Goal: Task Accomplishment & Management: Manage account settings

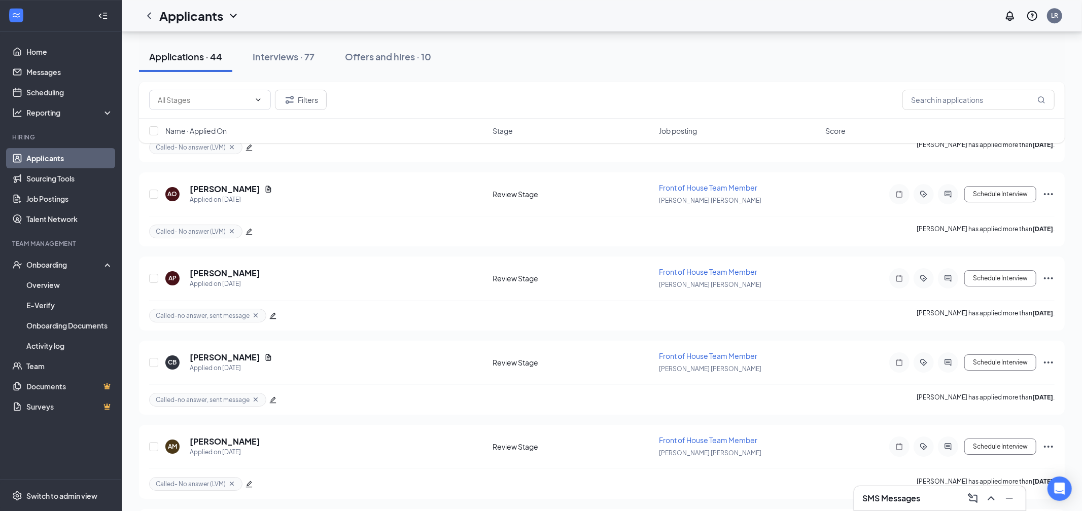
click at [845, 61] on div "Applications · 44 Interviews · 77 Offers and hires · 10" at bounding box center [602, 57] width 926 height 30
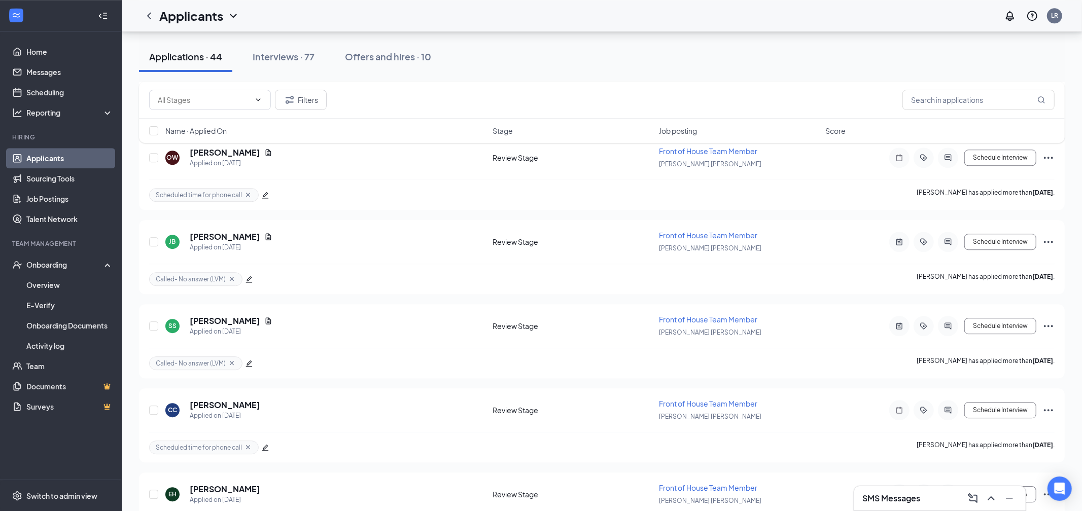
scroll to position [2298, 0]
click at [53, 158] on link "Applicants" at bounding box center [69, 158] width 87 height 20
click at [910, 100] on input "text" at bounding box center [979, 100] width 152 height 20
type input "[PERSON_NAME]"
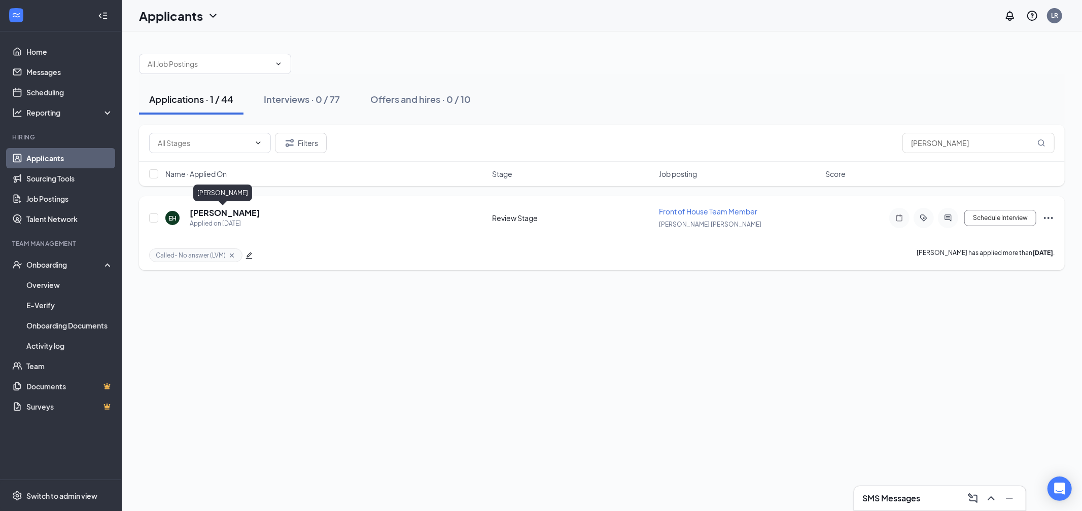
click at [224, 213] on h5 "[PERSON_NAME]" at bounding box center [225, 213] width 71 height 11
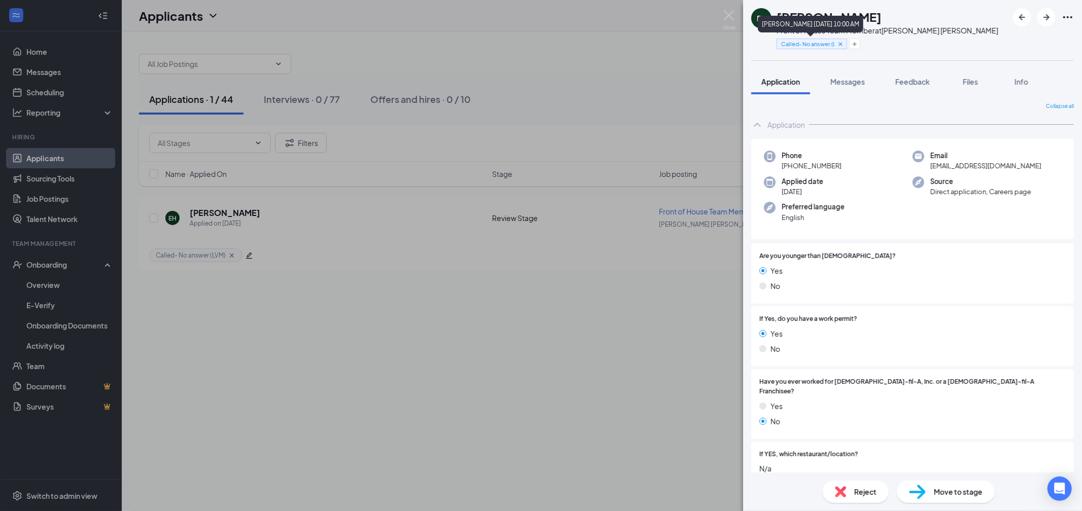
click at [841, 45] on icon "Cross" at bounding box center [840, 44] width 7 height 7
click at [909, 85] on span "Feedback" at bounding box center [913, 81] width 35 height 9
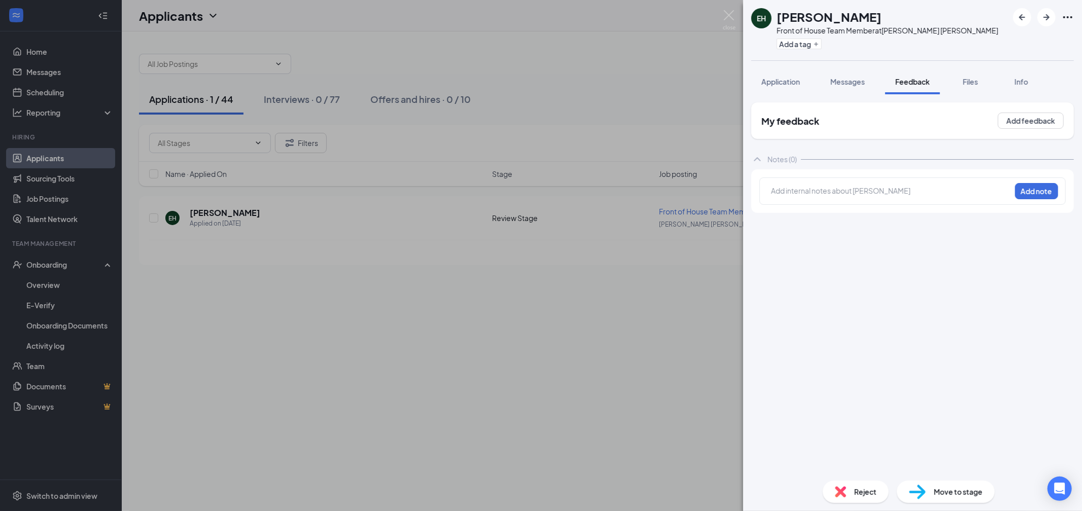
click at [814, 194] on div at bounding box center [891, 191] width 239 height 11
click at [773, 77] on span "Application" at bounding box center [781, 81] width 39 height 9
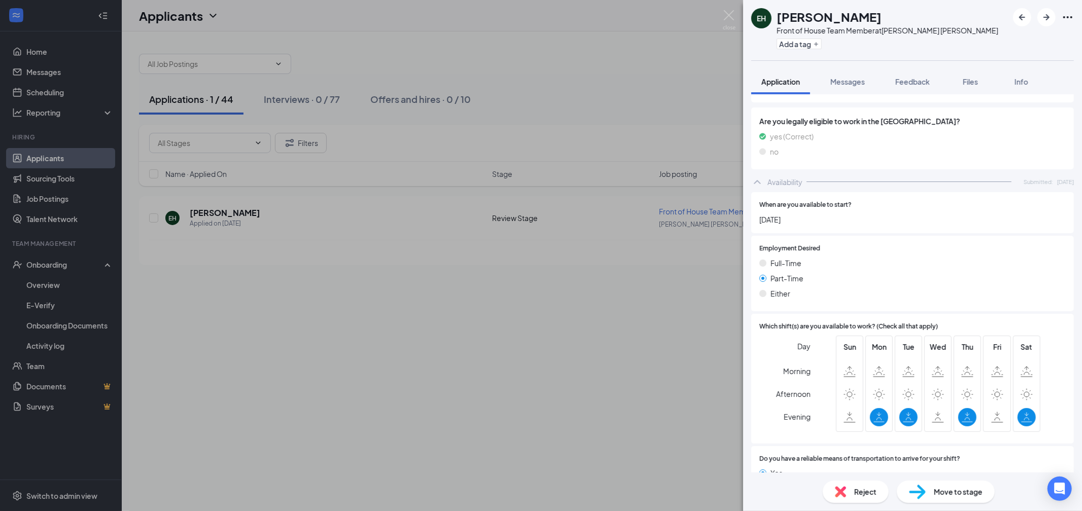
scroll to position [515, 0]
click at [914, 81] on span "Feedback" at bounding box center [913, 81] width 35 height 9
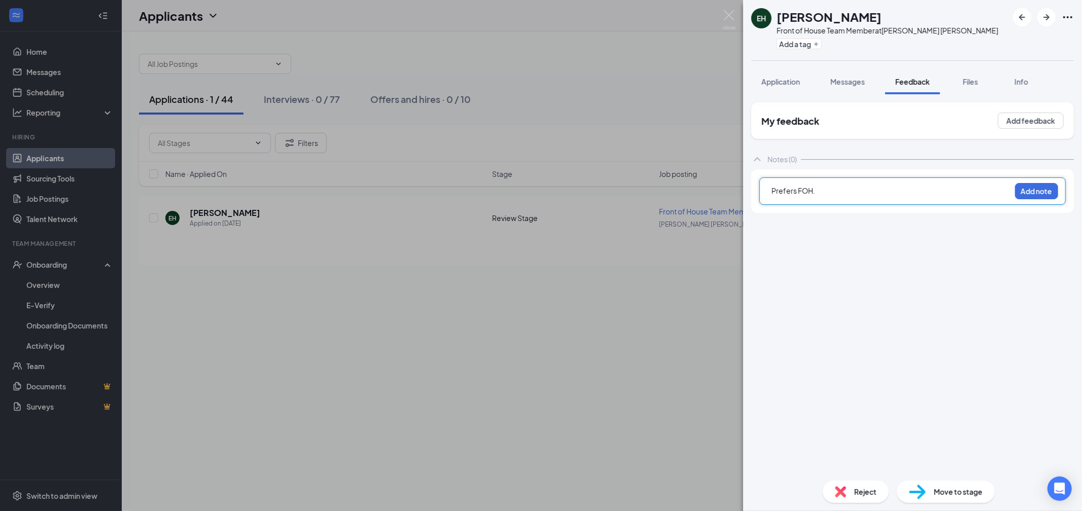
click at [853, 196] on div "Prefers FOH." at bounding box center [891, 192] width 239 height 13
click at [817, 190] on span "Prefers FOH.M,T," at bounding box center [800, 190] width 57 height 9
click at [856, 195] on div "Prefers FOH. M,T," at bounding box center [891, 191] width 239 height 11
click at [954, 193] on div "Prefers FOH. M,T, Thursdays. can work some Fridays." at bounding box center [891, 191] width 239 height 11
click at [799, 83] on span "Application" at bounding box center [781, 81] width 39 height 9
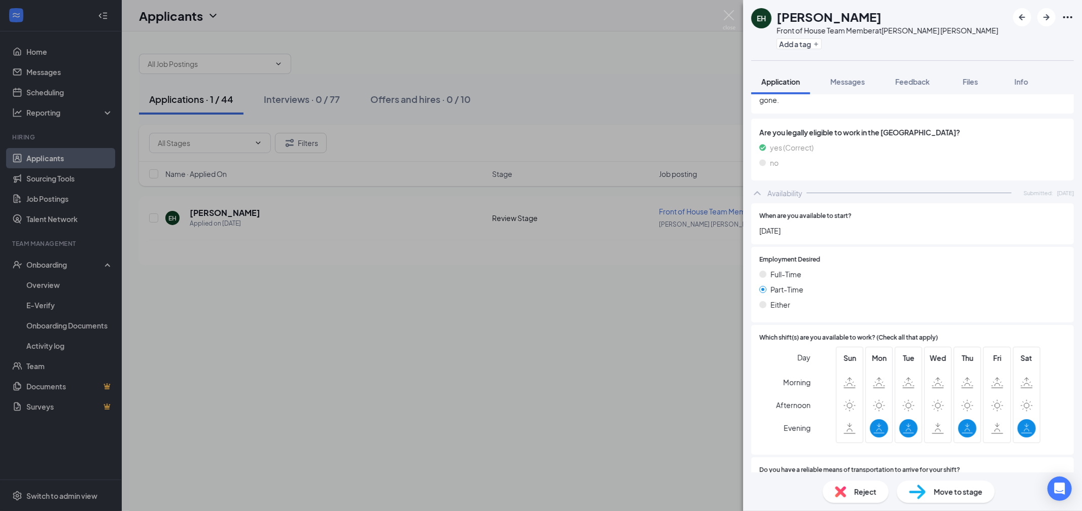
scroll to position [500, 0]
click at [905, 88] on button "Feedback" at bounding box center [912, 81] width 55 height 25
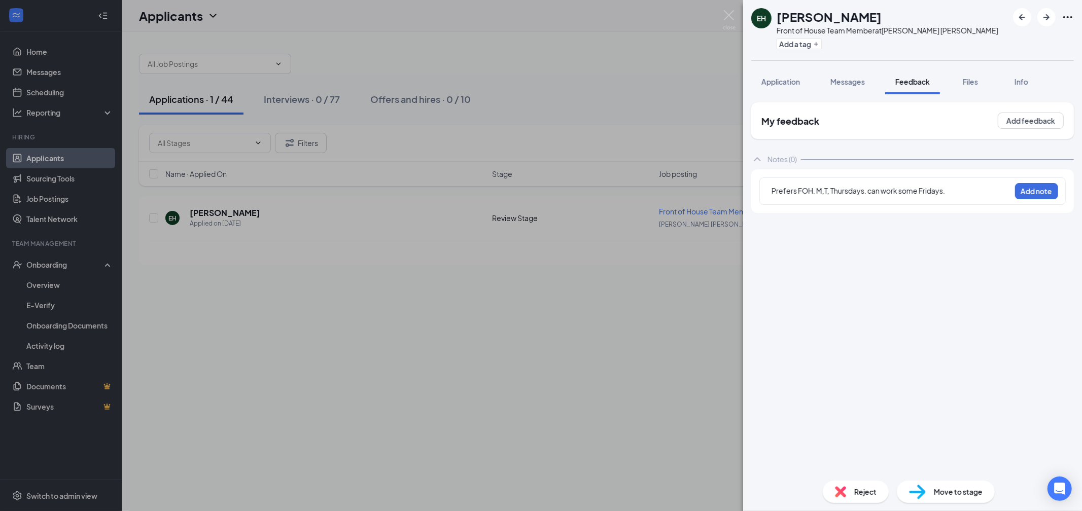
click at [960, 192] on div "Prefers FOH. M,T, Thursdays. can work some Fridays." at bounding box center [891, 191] width 239 height 11
click at [846, 185] on div "Prefers FOH. M,T, Thursdays. can work some Fridays. Works at [GEOGRAPHIC_DATA]." at bounding box center [891, 196] width 240 height 22
click at [787, 81] on span "Application" at bounding box center [781, 81] width 39 height 9
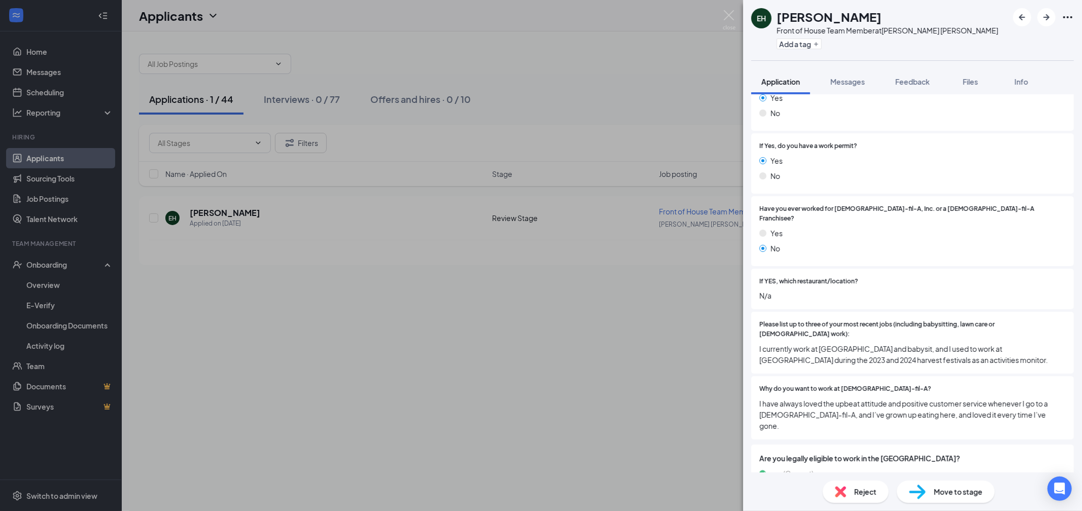
scroll to position [117, 0]
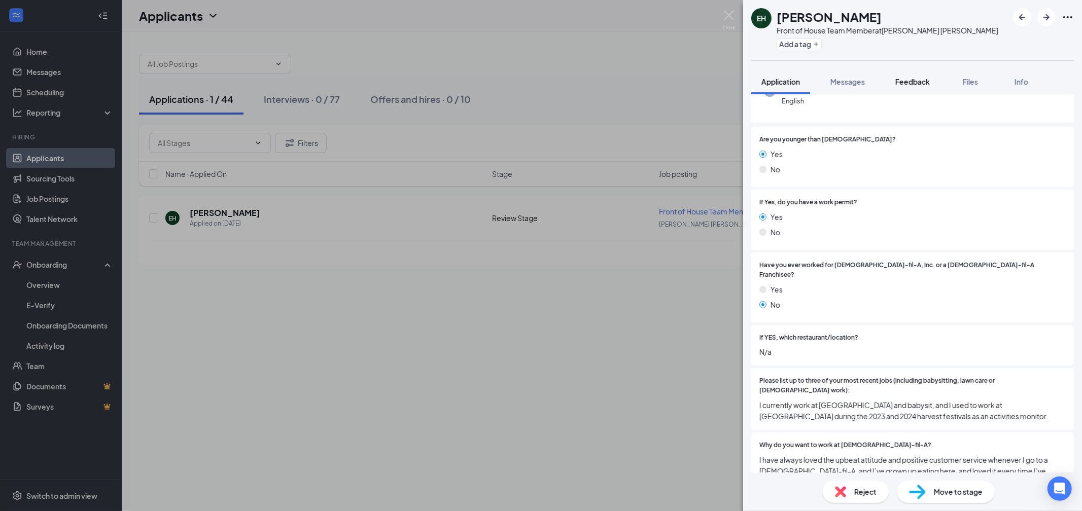
click at [899, 87] on button "Feedback" at bounding box center [912, 81] width 55 height 25
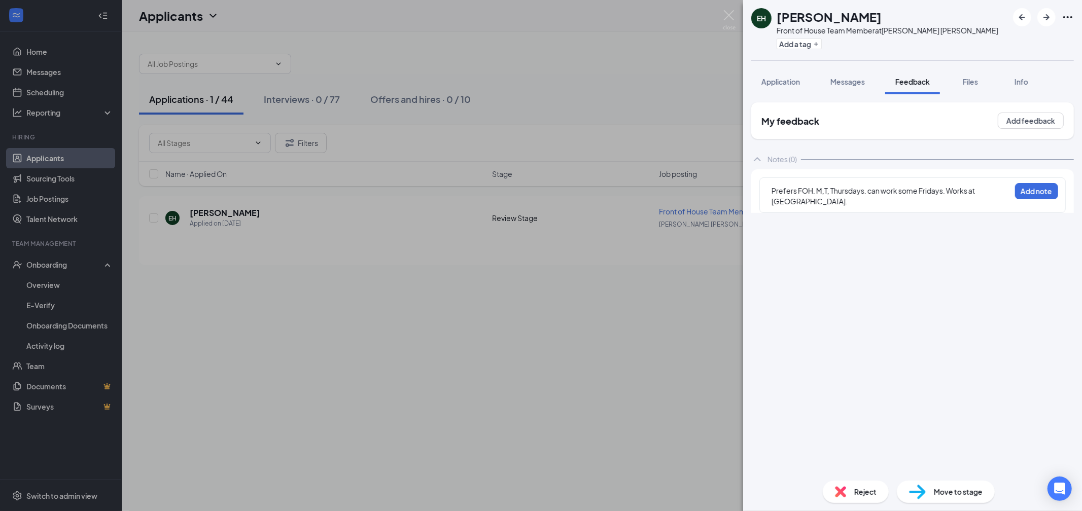
click at [907, 196] on div "Prefers FOH. M,T, Thursdays. can work some Fridays. Works at [GEOGRAPHIC_DATA]." at bounding box center [891, 196] width 239 height 21
click at [800, 79] on span "Application" at bounding box center [781, 81] width 39 height 9
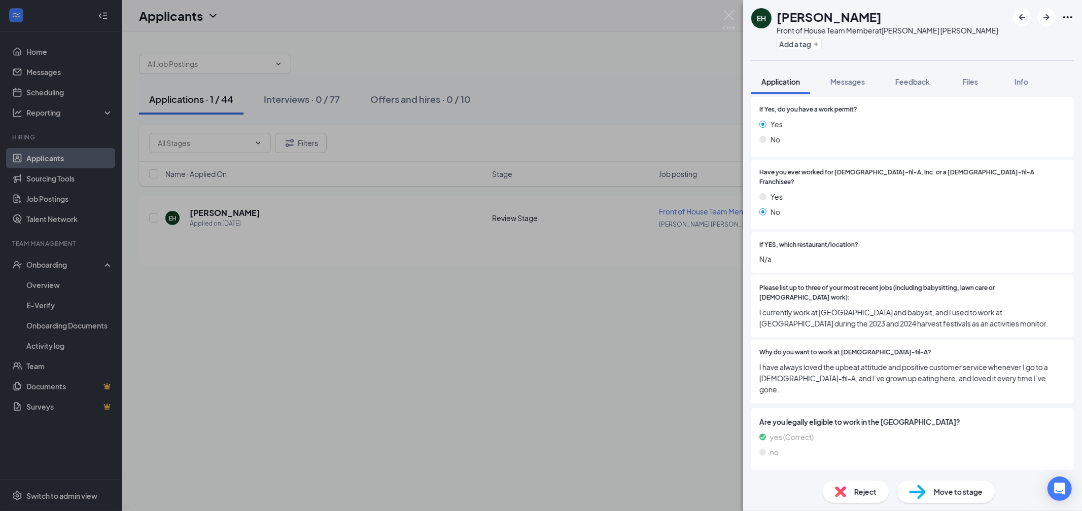
scroll to position [515, 0]
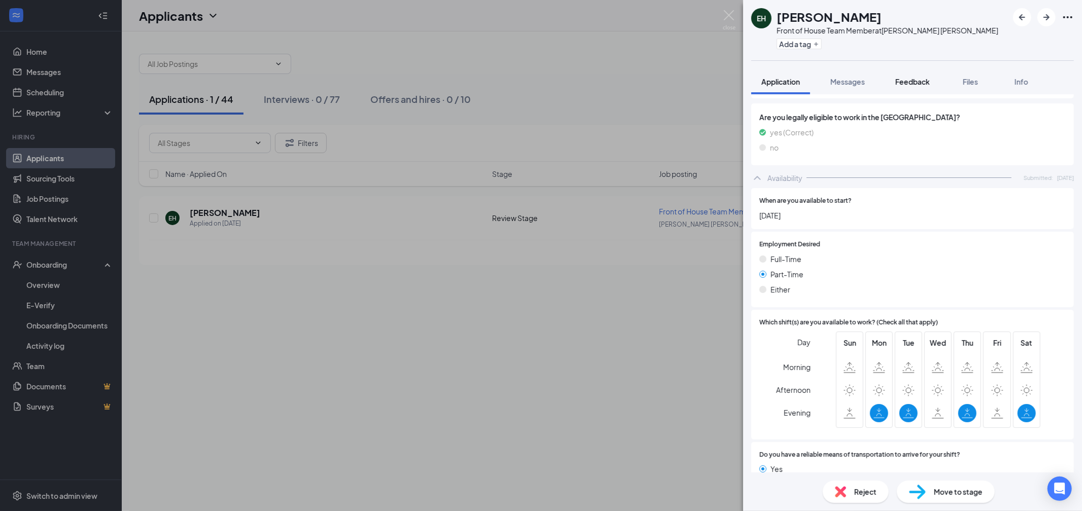
click at [902, 76] on button "Feedback" at bounding box center [912, 81] width 55 height 25
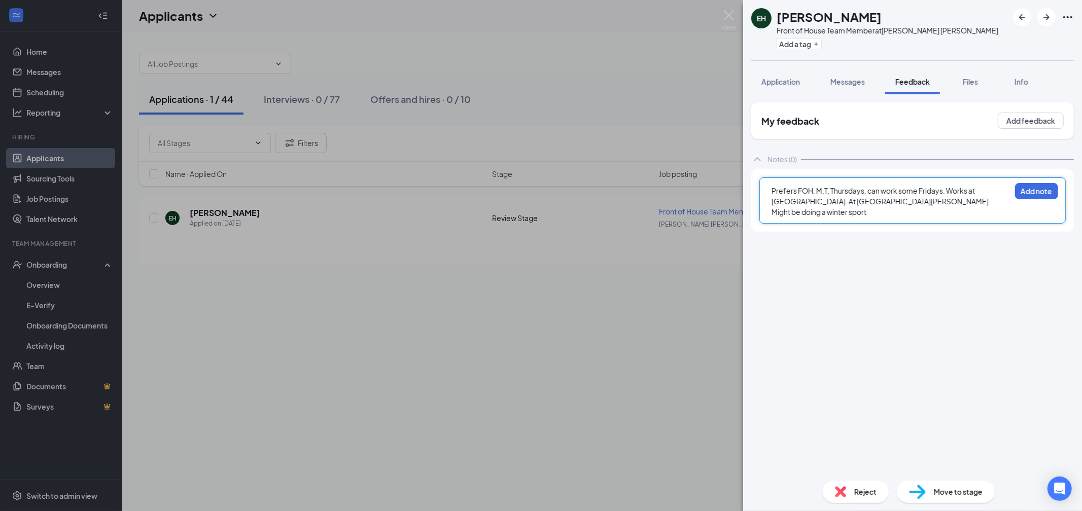
click at [969, 199] on div "Prefers FOH. M,T, Thursdays. can work some Fridays. Works at [GEOGRAPHIC_DATA].…" at bounding box center [891, 202] width 239 height 32
click at [886, 204] on span "Prefers FOH. M,T, Thursdays. can work some Fridays. Works at [GEOGRAPHIC_DATA].…" at bounding box center [882, 201] width 220 height 30
click at [996, 203] on div "Prefers FOH. M,T, Thursdays. can work some Fridays. Works at [GEOGRAPHIC_DATA].…" at bounding box center [891, 202] width 239 height 32
click at [1028, 188] on button "Add note" at bounding box center [1036, 191] width 43 height 16
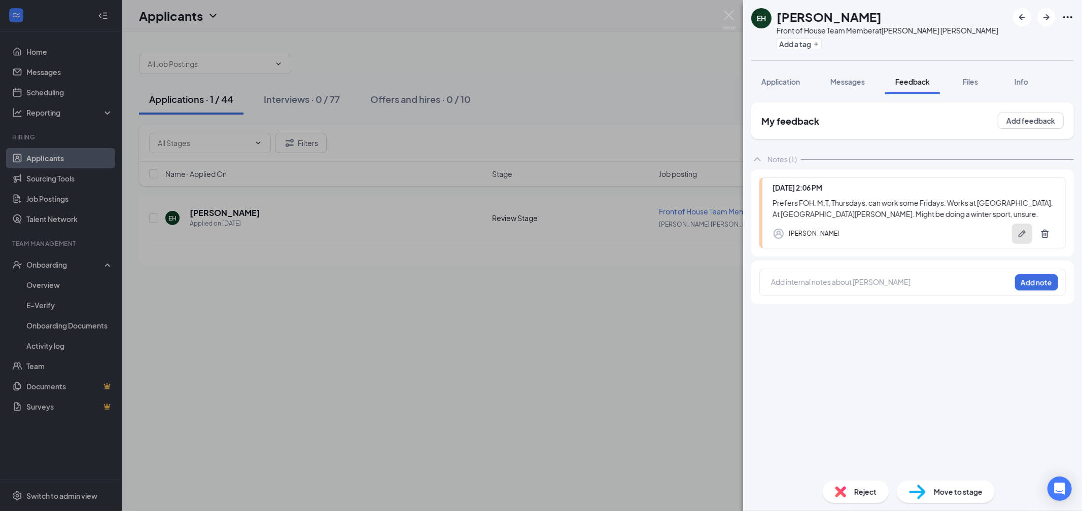
click at [1020, 237] on icon "Pen" at bounding box center [1022, 233] width 7 height 7
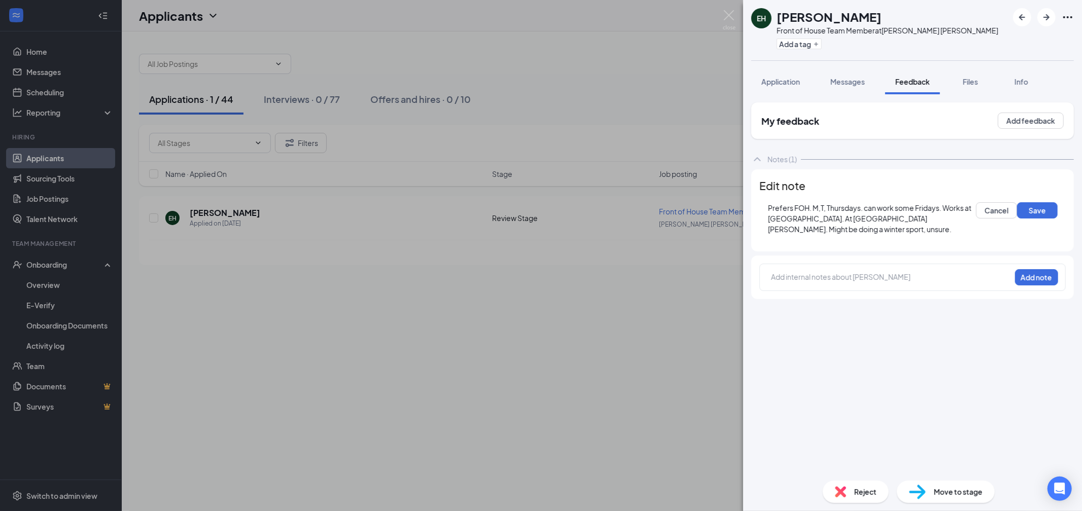
click at [818, 220] on span "Prefers FOH. M,T, Thursdays. can work some Fridays. Works at [GEOGRAPHIC_DATA].…" at bounding box center [870, 218] width 204 height 30
click at [976, 220] on span "Prefers FOH, part time. M,T, Thursdays. can work some Fridays. Works at [GEOGRA…" at bounding box center [872, 218] width 208 height 30
click at [951, 246] on div "Prefers FOH, part time. M,T, Thursdays. can work some Fridays. Works at [GEOGRA…" at bounding box center [872, 224] width 208 height 43
click at [1017, 219] on button "Save" at bounding box center [1037, 210] width 41 height 16
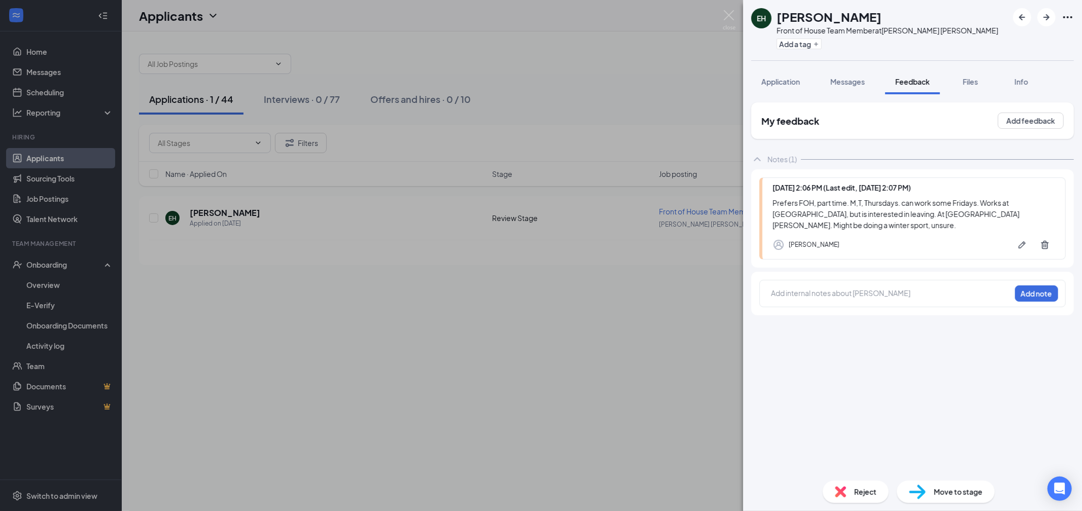
click at [953, 493] on span "Move to stage" at bounding box center [958, 492] width 49 height 11
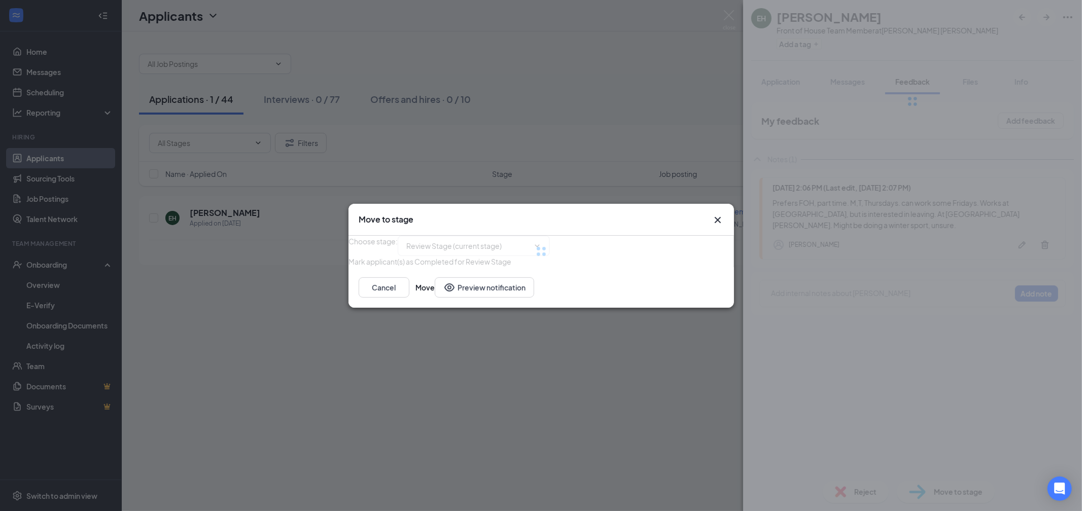
type input "In-Person Interview (next stage)"
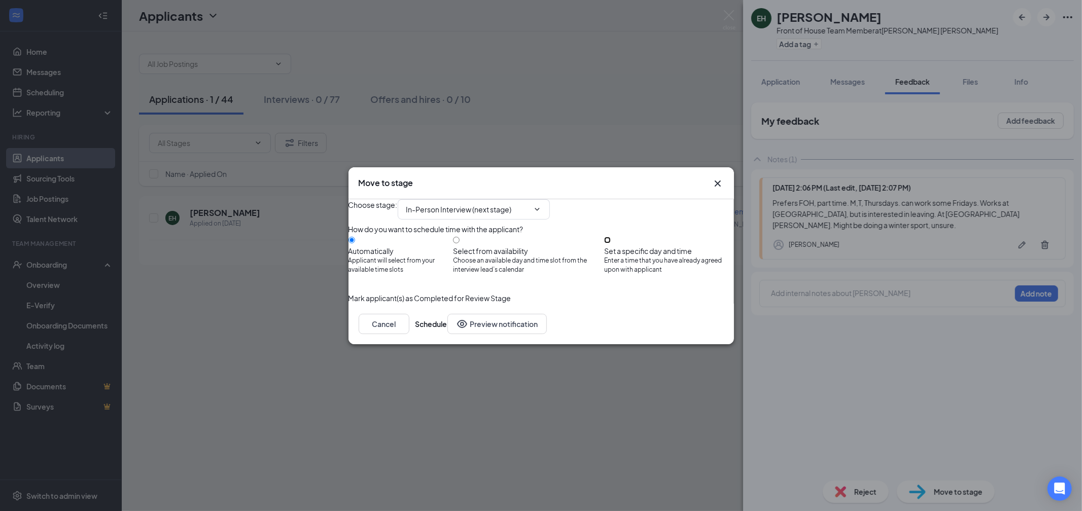
click at [611, 244] on input "Set a specific day and time Enter a time that you have already agreed upon with…" at bounding box center [607, 240] width 7 height 7
radio input "true"
radio input "false"
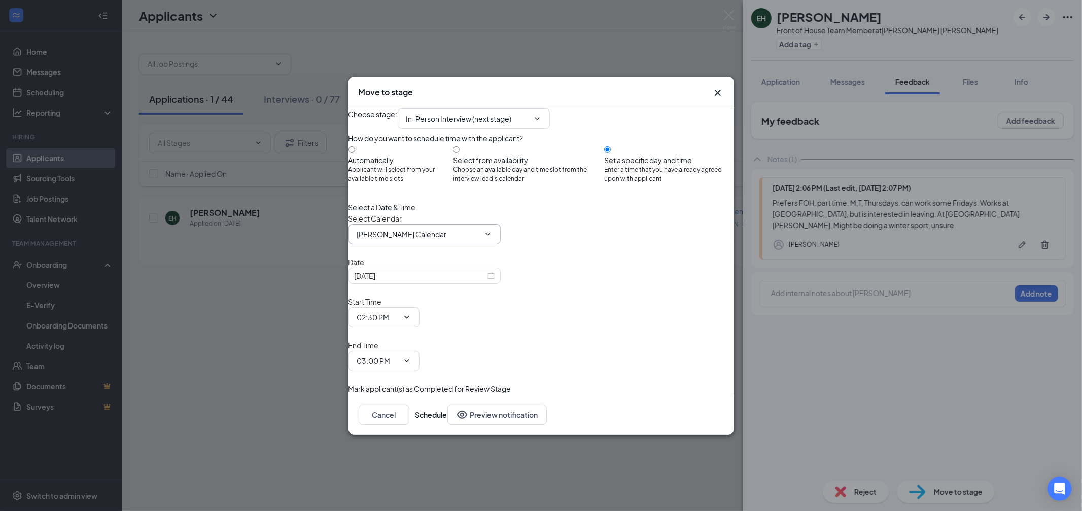
click at [422, 240] on input "[PERSON_NAME] Calendar" at bounding box center [418, 234] width 123 height 11
click at [408, 259] on div "[PERSON_NAME] Calendar" at bounding box center [410, 253] width 90 height 11
type input "[PERSON_NAME] Calendar"
click at [495, 282] on div "[DATE]" at bounding box center [425, 275] width 140 height 11
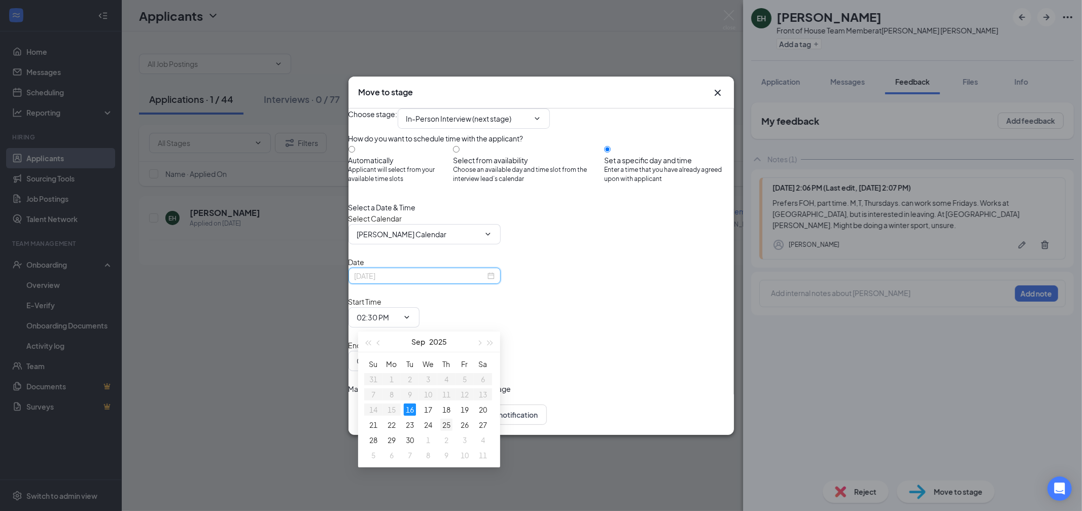
type input "[DATE]"
click at [447, 427] on div "25" at bounding box center [446, 425] width 12 height 12
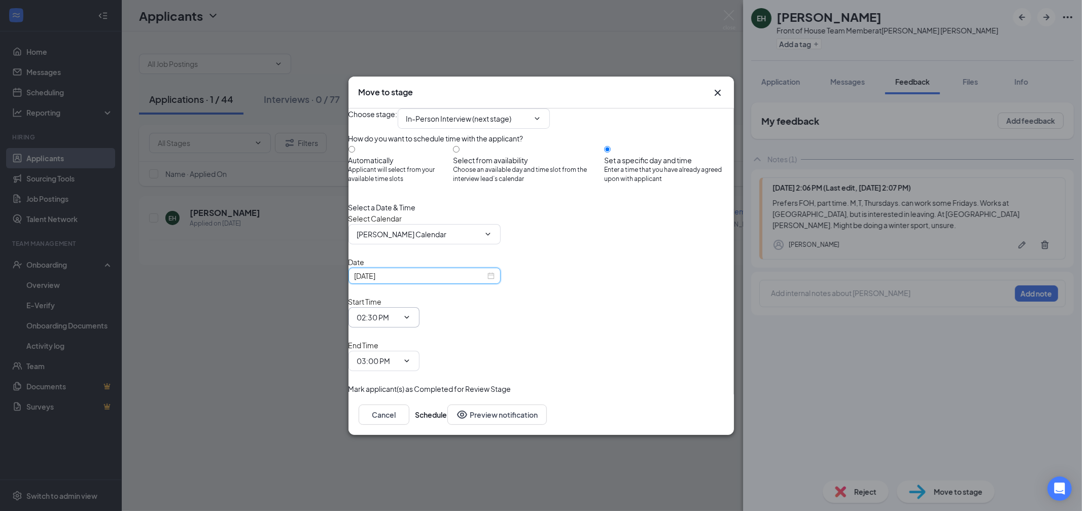
click at [399, 321] on input "02:30 PM" at bounding box center [378, 317] width 42 height 11
type input "03:00 PM"
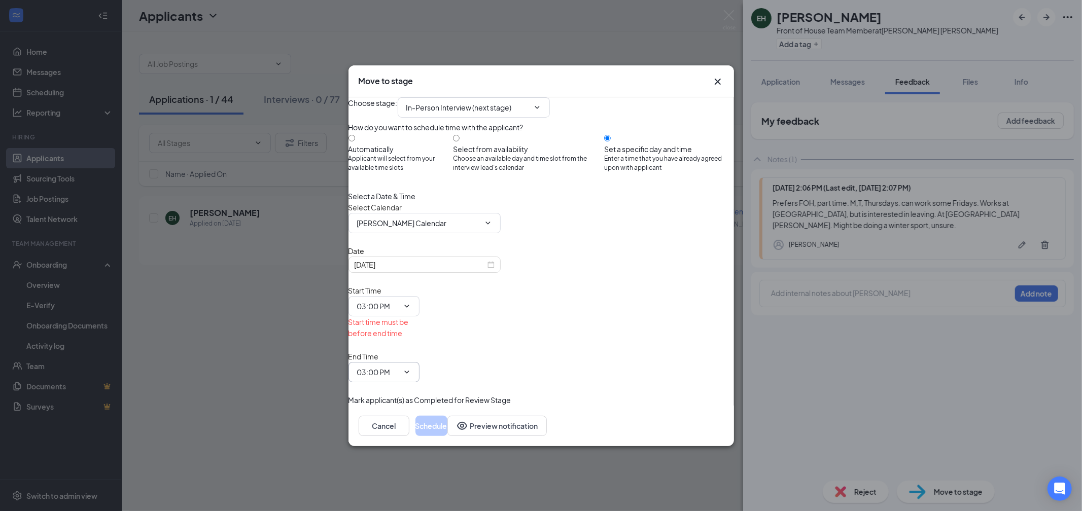
click at [399, 367] on input "03:00 PM" at bounding box center [378, 372] width 42 height 11
type input "03:30 PM"
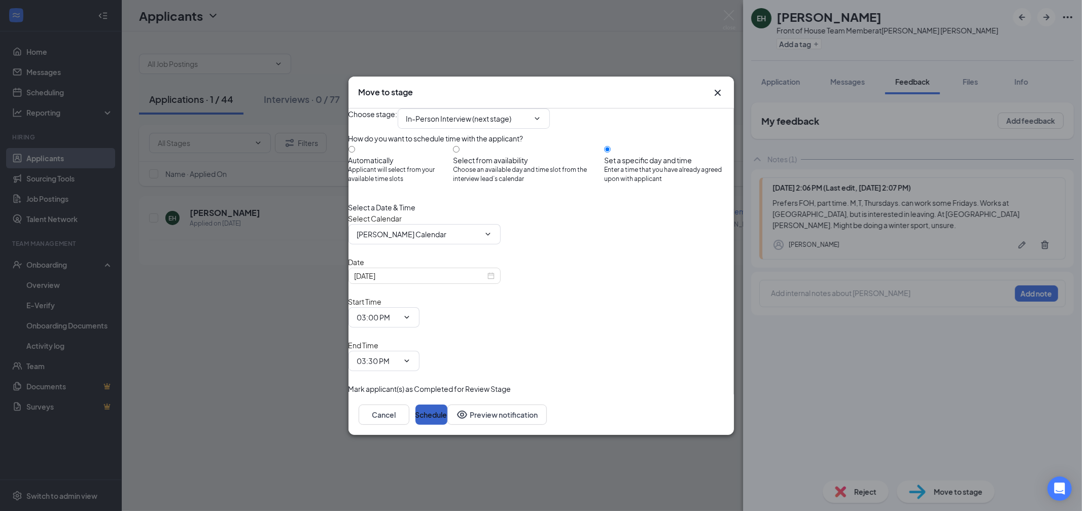
click at [448, 405] on button "Schedule" at bounding box center [432, 415] width 32 height 20
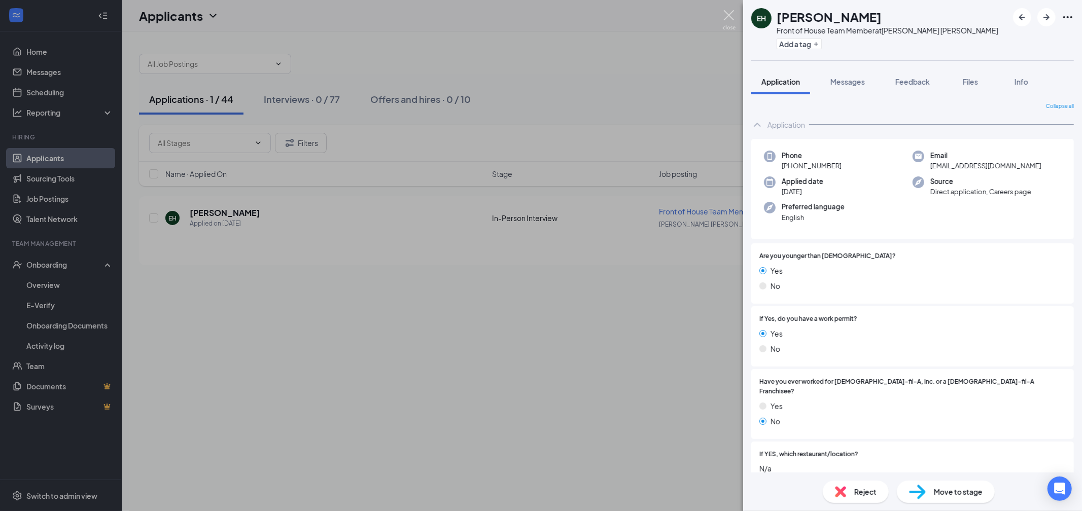
click at [729, 17] on img at bounding box center [729, 20] width 13 height 20
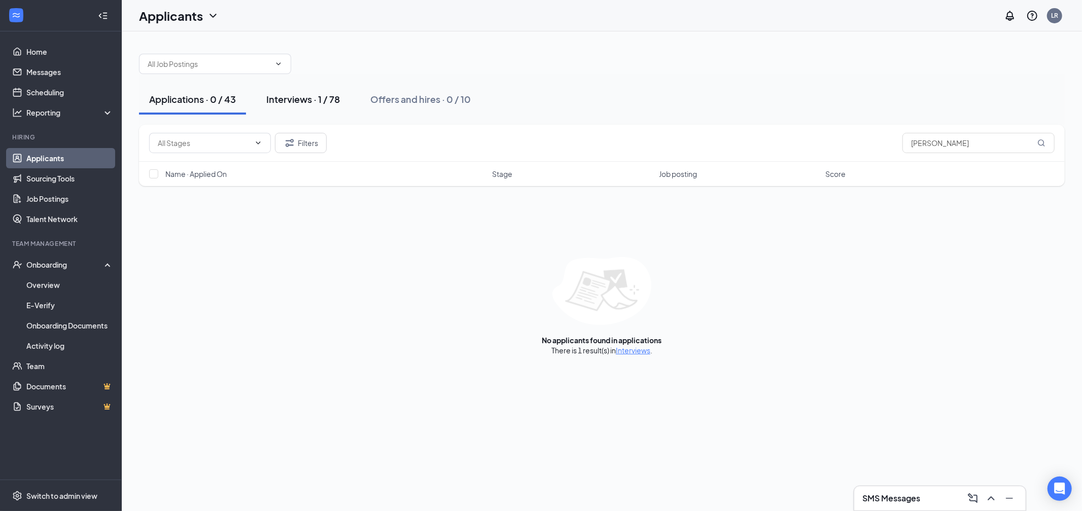
click at [287, 101] on div "Interviews · 1 / 78" at bounding box center [303, 99] width 74 height 13
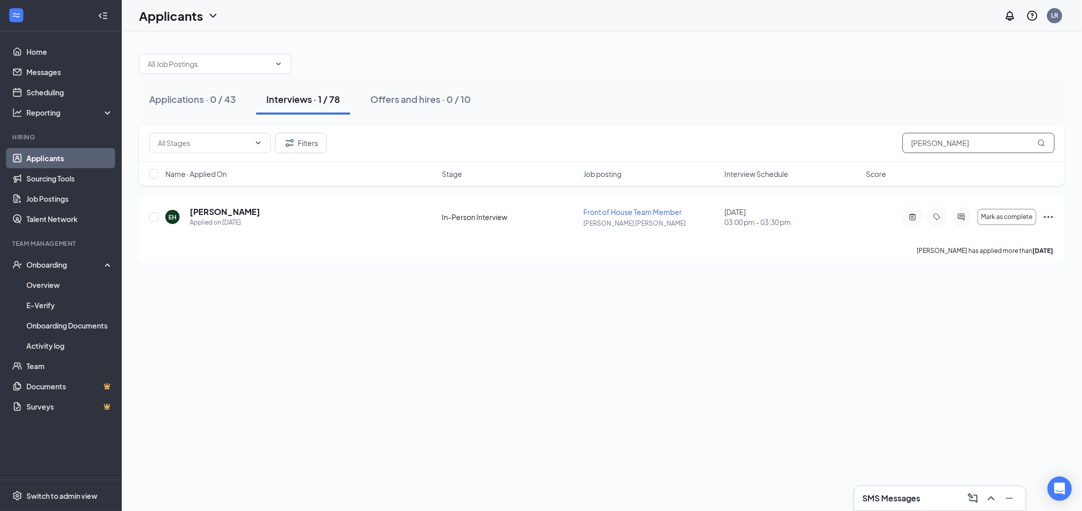
drag, startPoint x: 977, startPoint y: 146, endPoint x: 834, endPoint y: 139, distance: 143.8
click at [834, 139] on div "Filters eliza" at bounding box center [602, 143] width 906 height 20
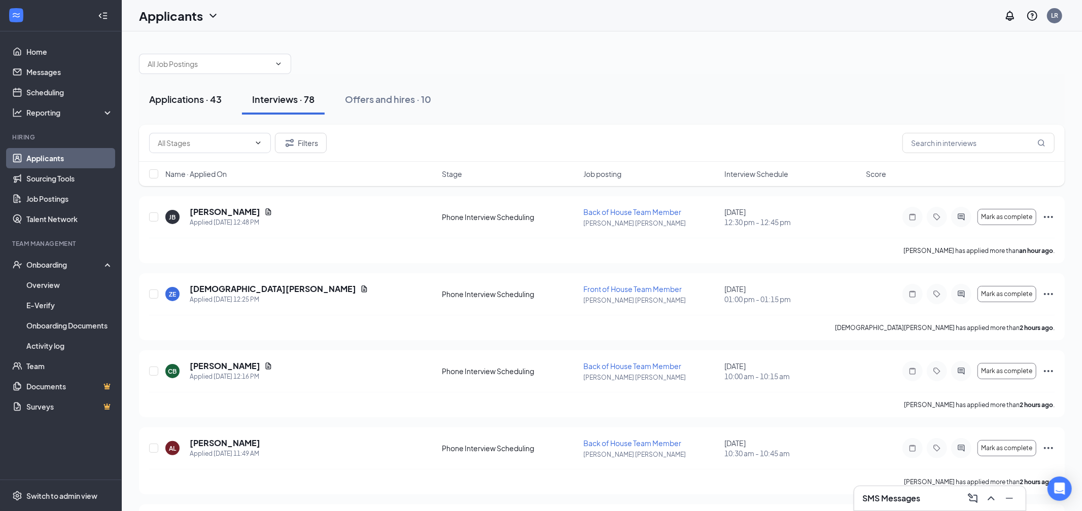
click at [188, 97] on div "Applications · 43" at bounding box center [185, 99] width 73 height 13
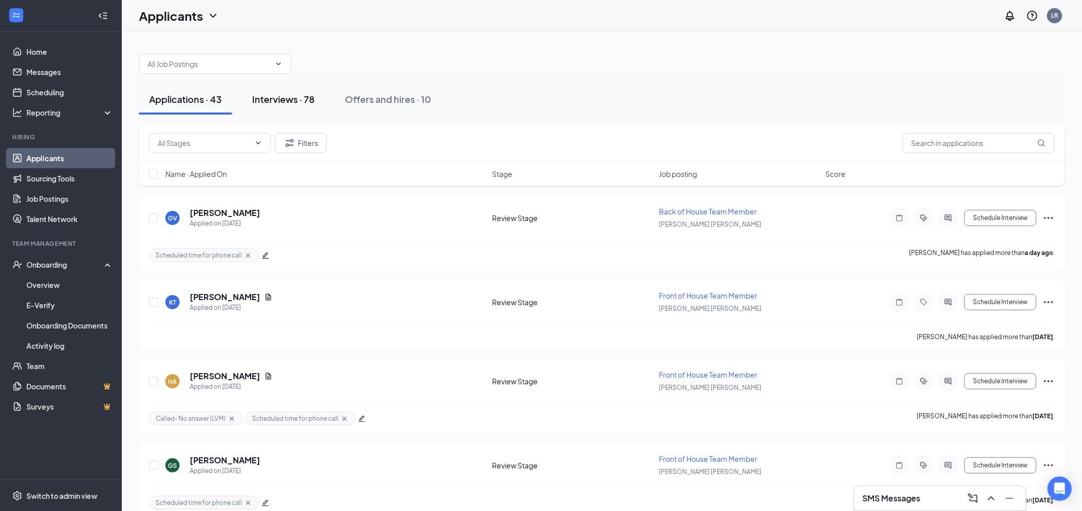
click at [294, 107] on button "Interviews · 78" at bounding box center [283, 99] width 83 height 30
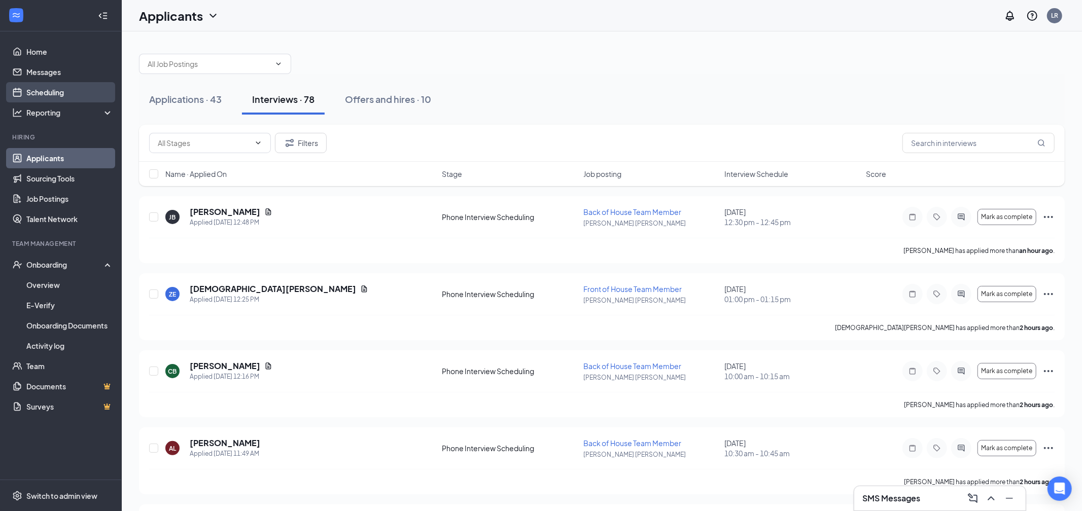
click at [48, 93] on link "Scheduling" at bounding box center [69, 92] width 87 height 20
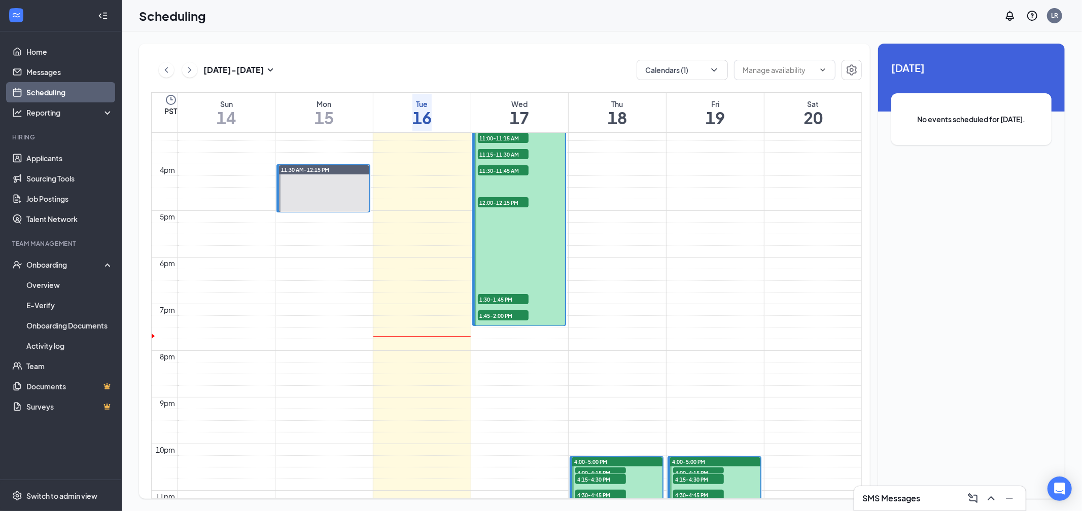
scroll to position [720, 0]
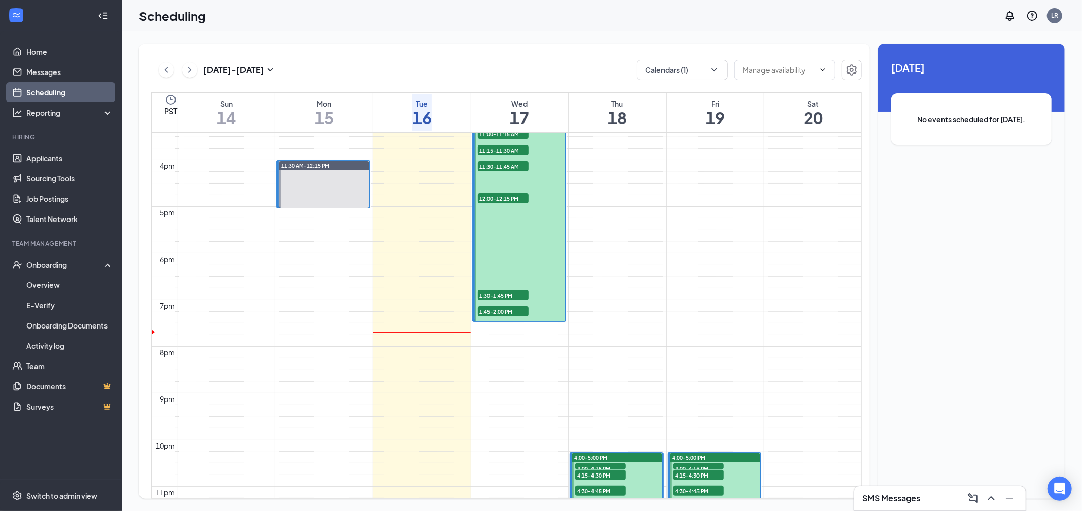
click at [517, 313] on span "1:45-2:00 PM" at bounding box center [503, 311] width 51 height 10
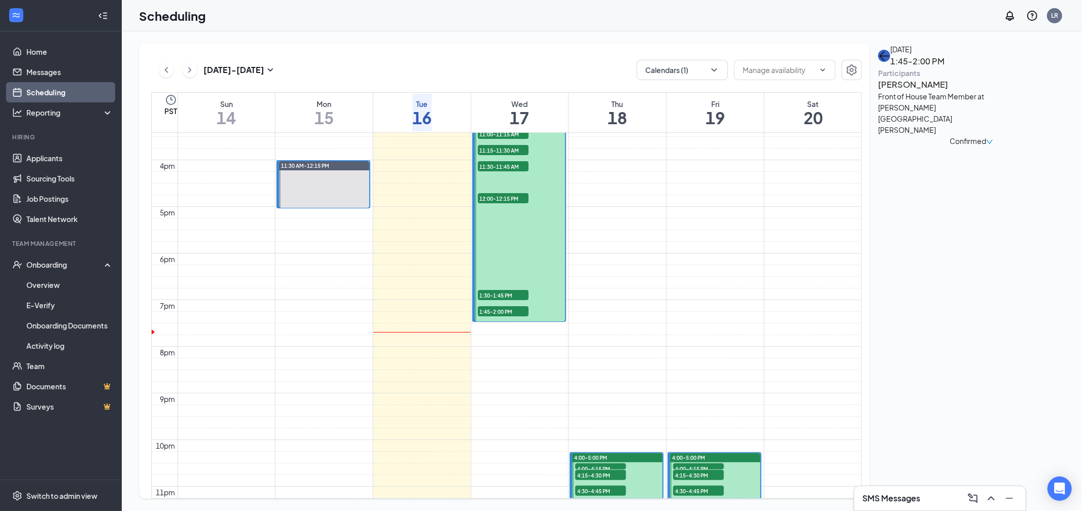
click at [891, 62] on button "back-button" at bounding box center [884, 56] width 12 height 12
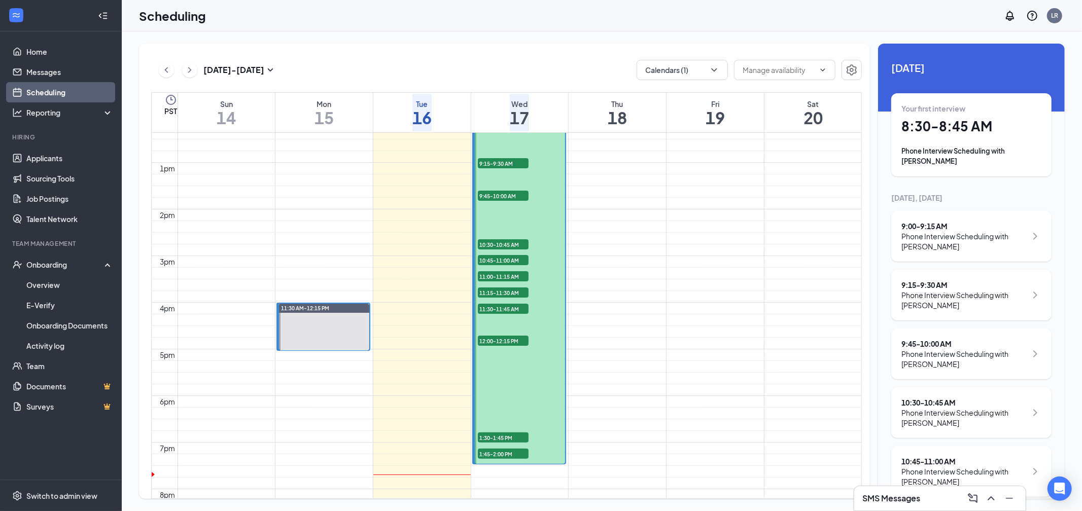
scroll to position [544, 0]
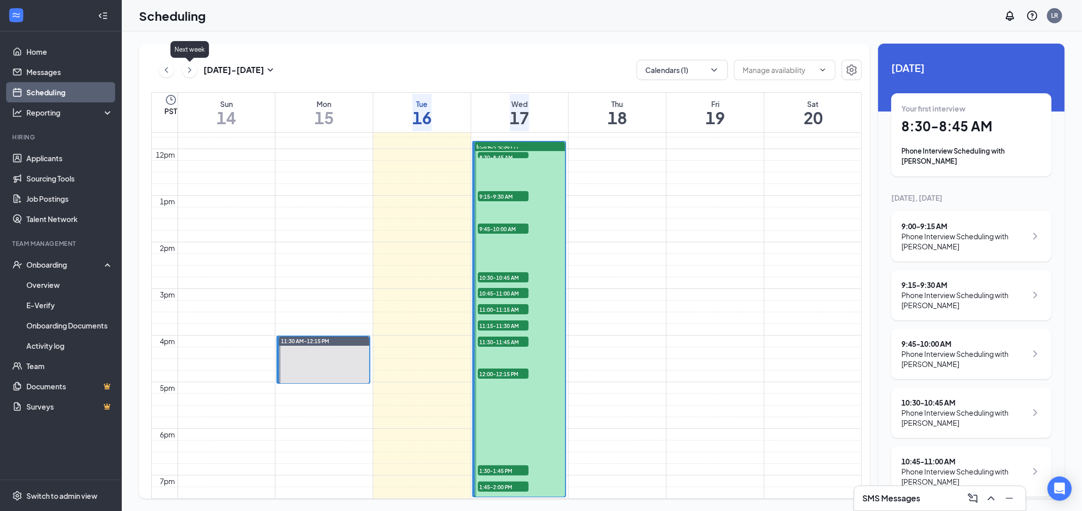
click at [188, 73] on icon "ChevronRight" at bounding box center [190, 70] width 10 height 12
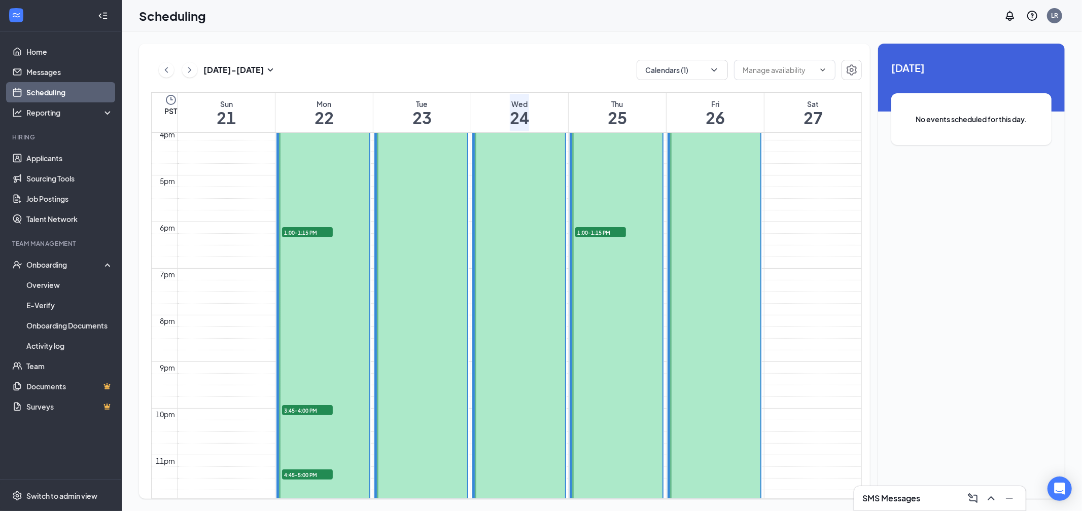
scroll to position [739, 0]
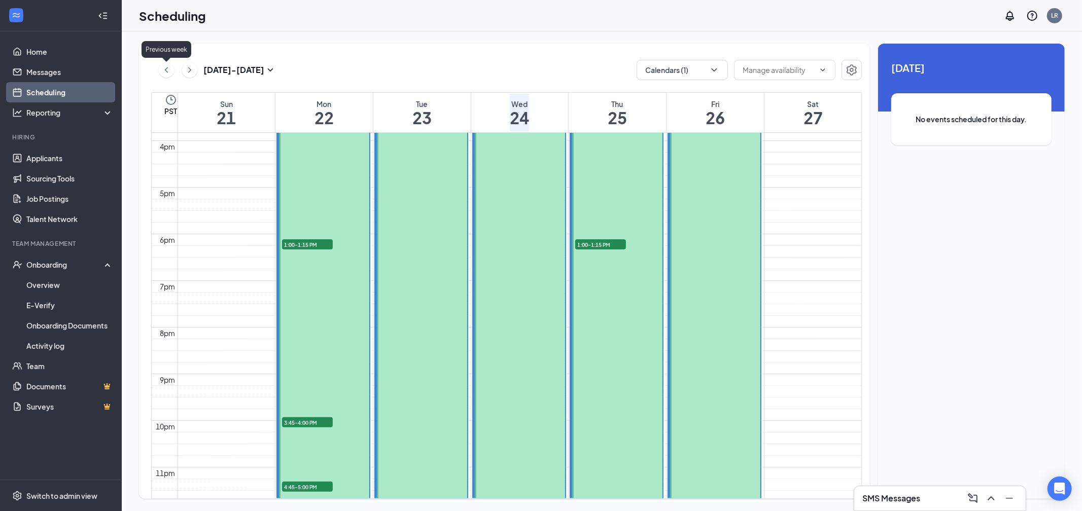
click at [169, 73] on icon "ChevronLeft" at bounding box center [166, 70] width 10 height 12
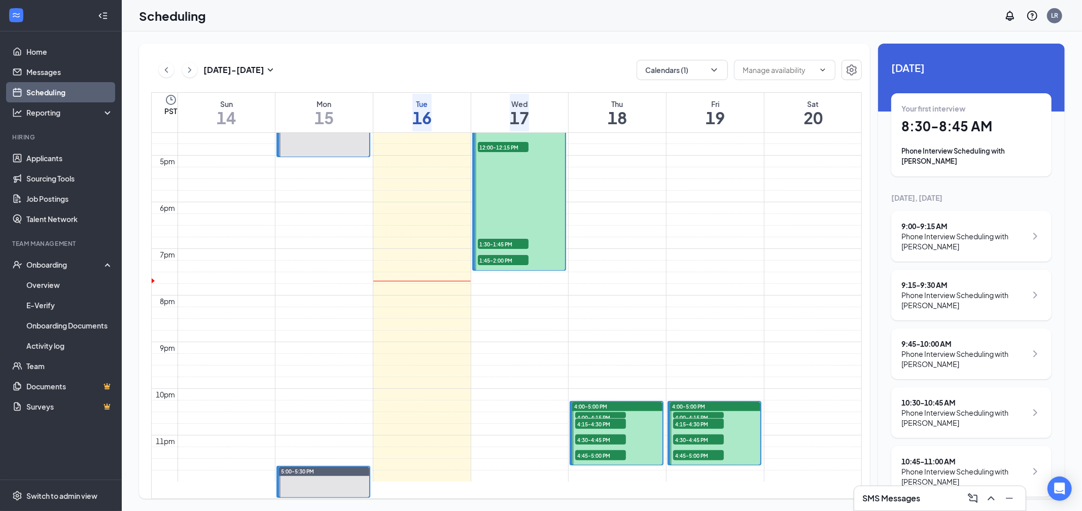
scroll to position [830, 0]
click at [61, 57] on link "Home" at bounding box center [69, 52] width 87 height 20
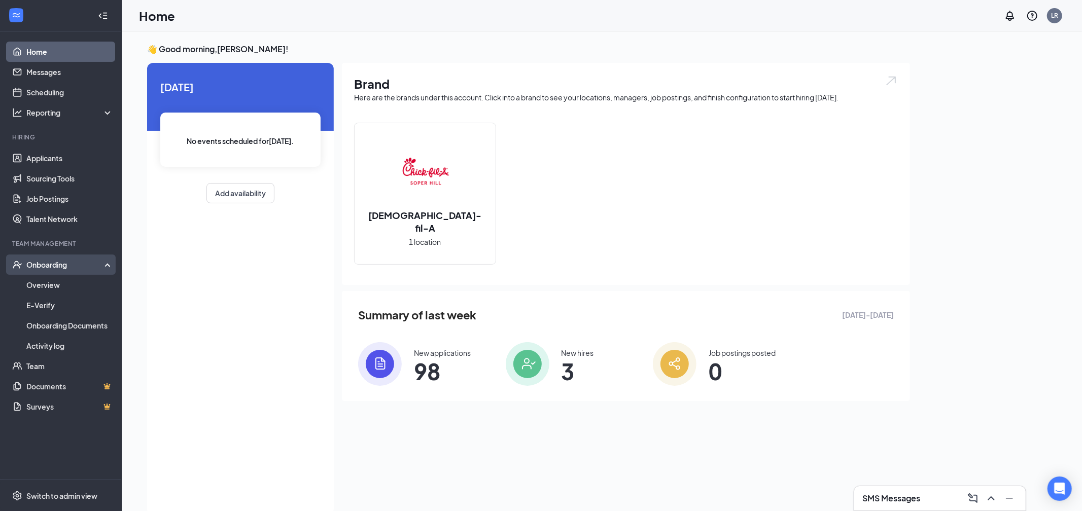
click at [74, 274] on div "Onboarding" at bounding box center [61, 265] width 122 height 20
click at [52, 268] on div "Onboarding" at bounding box center [65, 265] width 78 height 10
click at [40, 285] on link "Overview" at bounding box center [69, 285] width 87 height 20
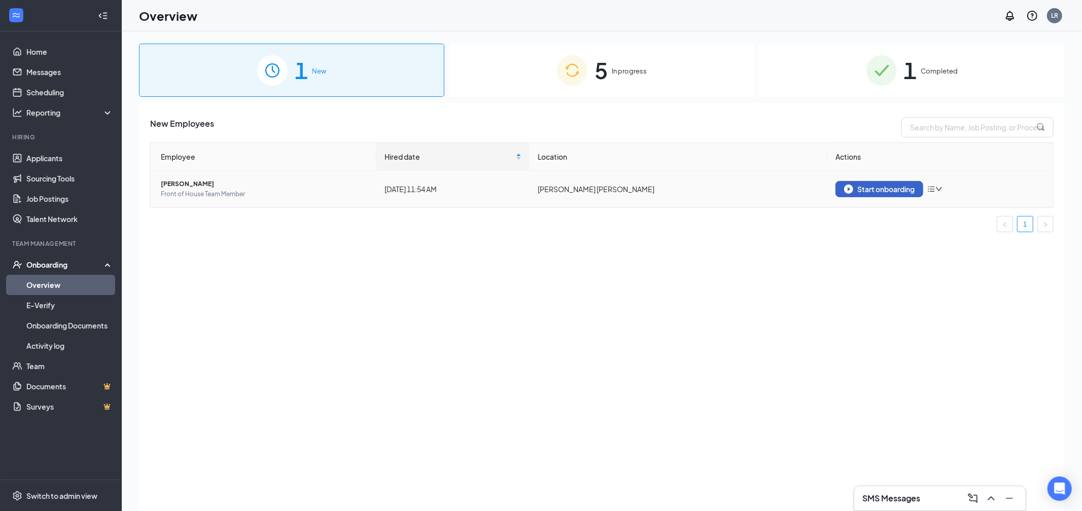
click at [865, 192] on div "Start onboarding" at bounding box center [879, 189] width 71 height 9
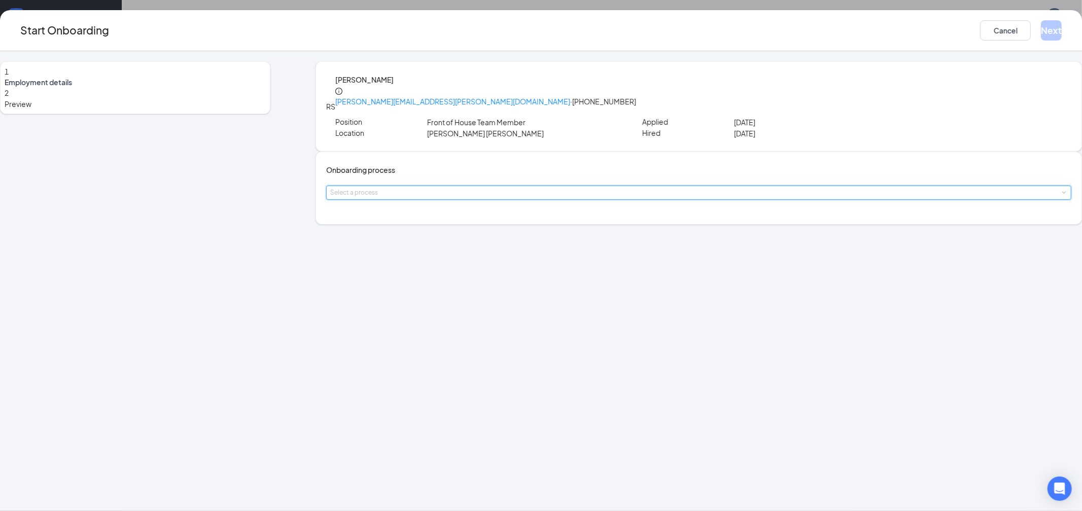
click at [557, 199] on div "Select a process" at bounding box center [698, 192] width 737 height 13
click at [448, 231] on li "Team Member Onboarding Process" at bounding box center [481, 227] width 166 height 18
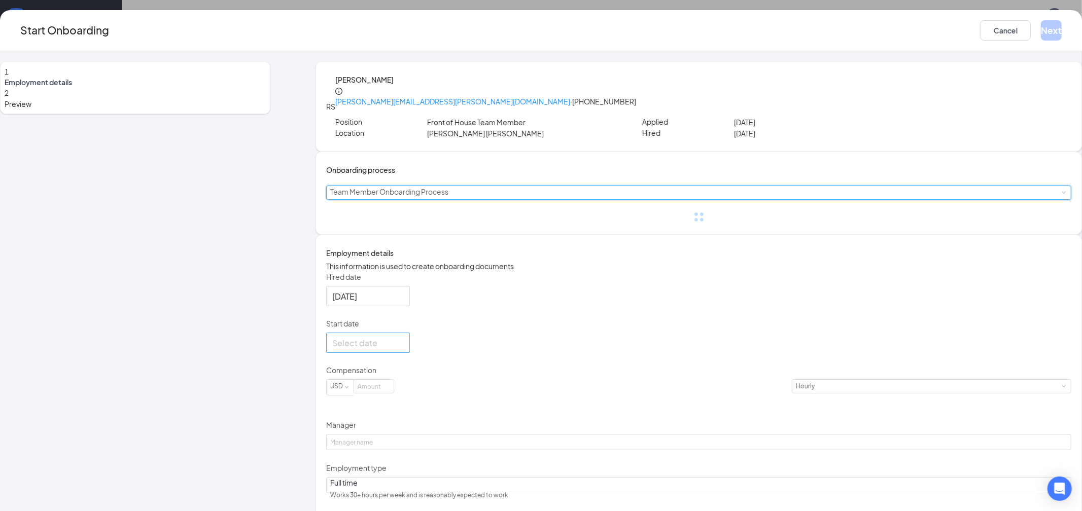
click at [404, 350] on div at bounding box center [368, 343] width 72 height 13
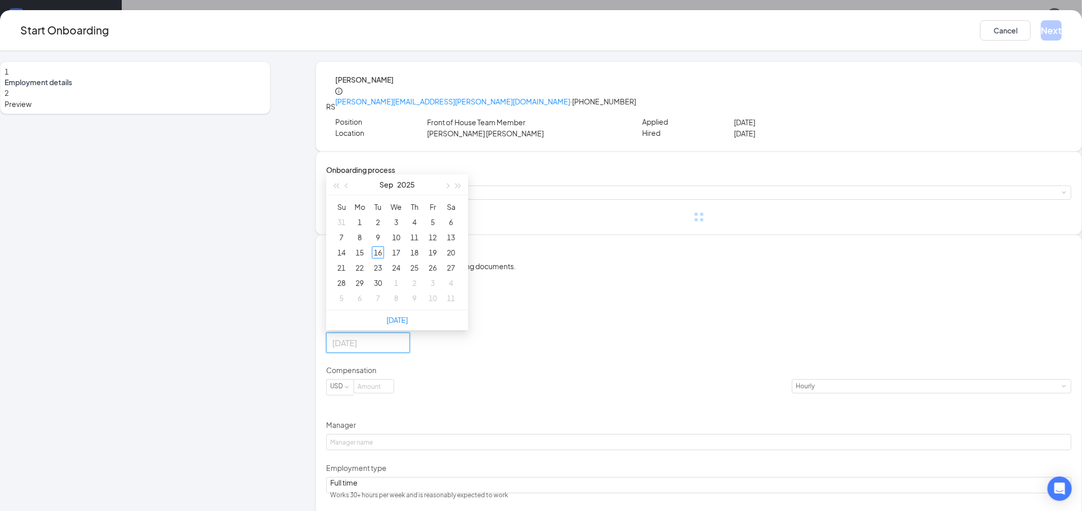
type input "[DATE]"
click at [453, 195] on button "button" at bounding box center [446, 185] width 11 height 20
type input "[DATE]"
click at [384, 274] on div "21" at bounding box center [378, 268] width 12 height 12
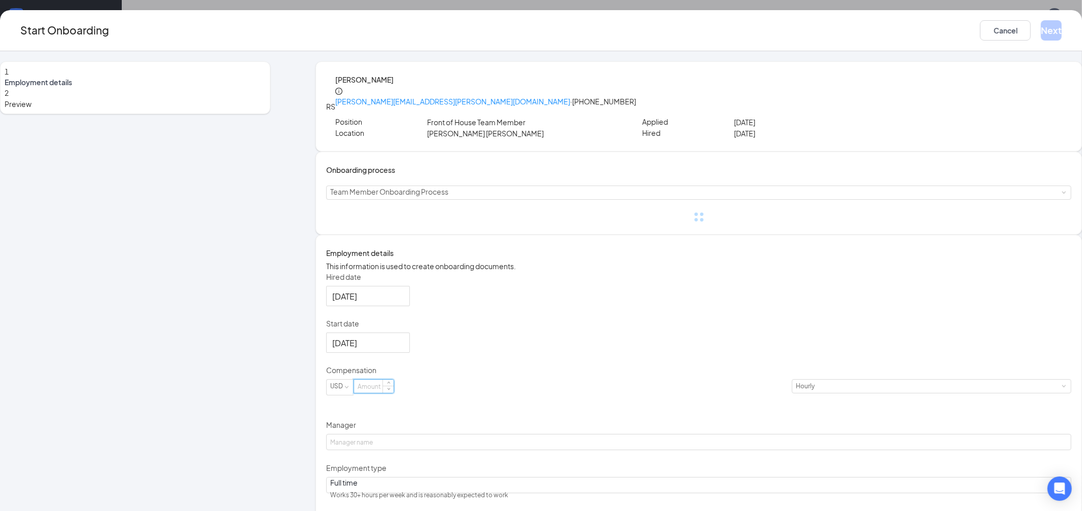
click at [394, 393] on input at bounding box center [374, 386] width 40 height 13
type input "16.75"
click at [730, 401] on div "Hired date [DATE] Start date [DATE] [DATE] Su Mo Tu We Th Fr Sa 28 29 30 1 2 3 …" at bounding box center [698, 409] width 745 height 274
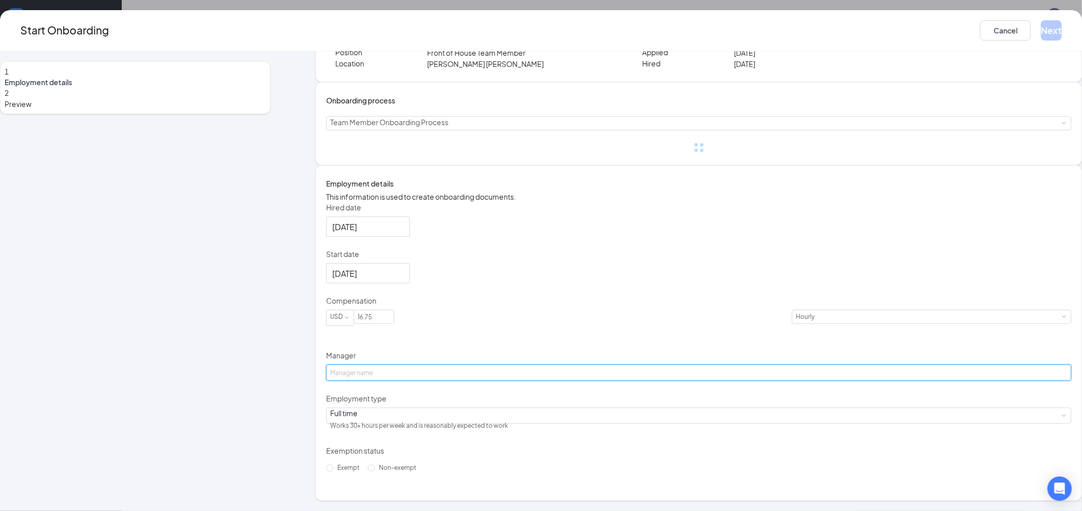
click at [496, 370] on input "Manager" at bounding box center [698, 373] width 745 height 16
type input "[PERSON_NAME]"
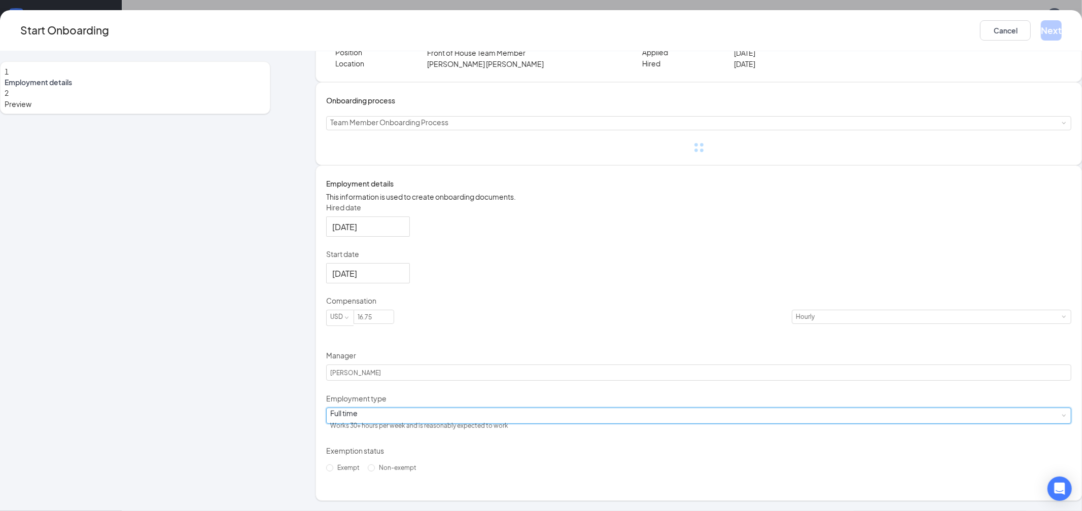
click at [496, 422] on div "Full time Works 30+ hours per week and is reasonably expected to work" at bounding box center [698, 415] width 737 height 15
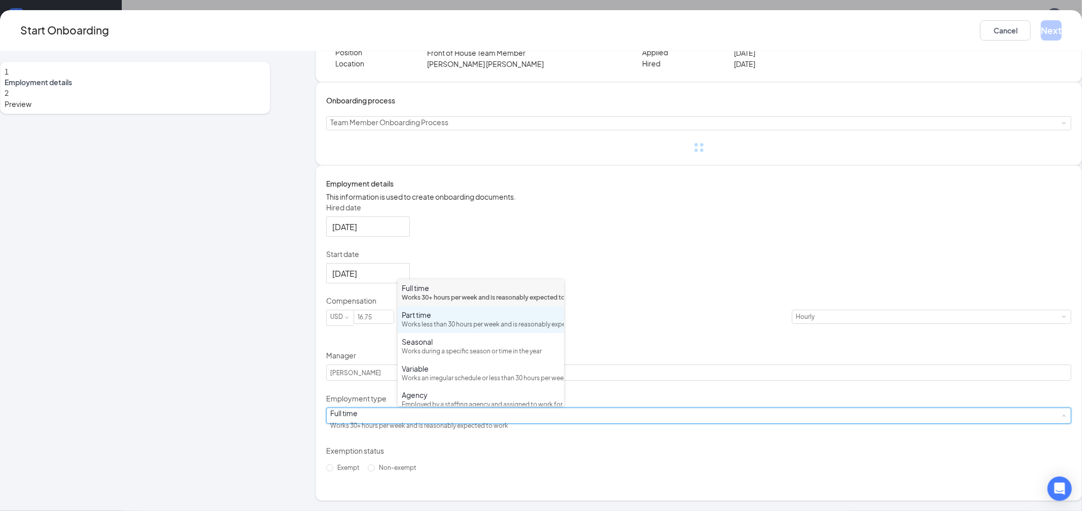
click at [423, 330] on div "Works less than 30 hours per week and is reasonably expected to work" at bounding box center [481, 325] width 158 height 10
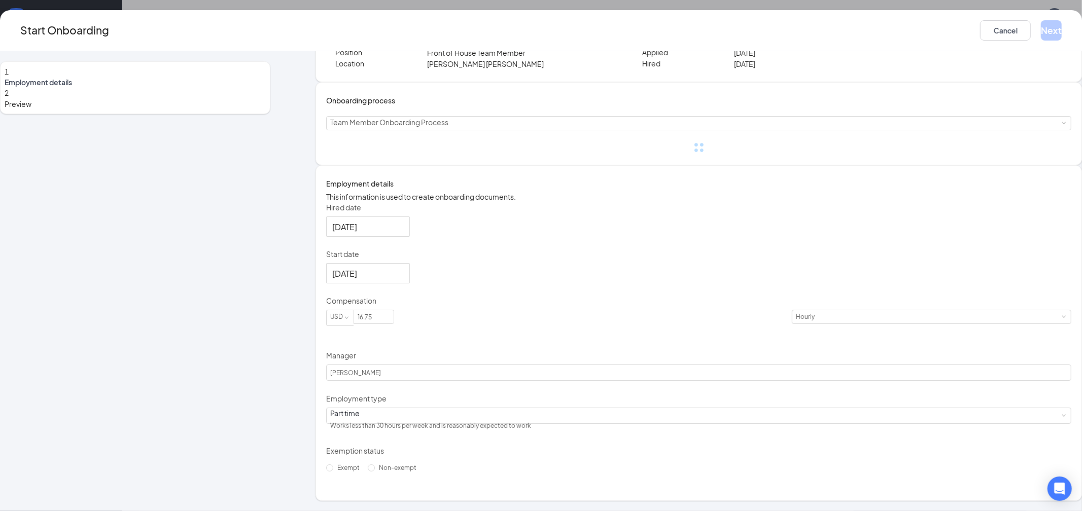
drag, startPoint x: 447, startPoint y: 481, endPoint x: 504, endPoint y: 449, distance: 66.1
click at [421, 472] on span "Non-exempt" at bounding box center [398, 468] width 46 height 8
click at [375, 472] on input "Non-exempt" at bounding box center [371, 468] width 7 height 7
radio input "true"
click at [1041, 35] on button "Next" at bounding box center [1051, 30] width 21 height 20
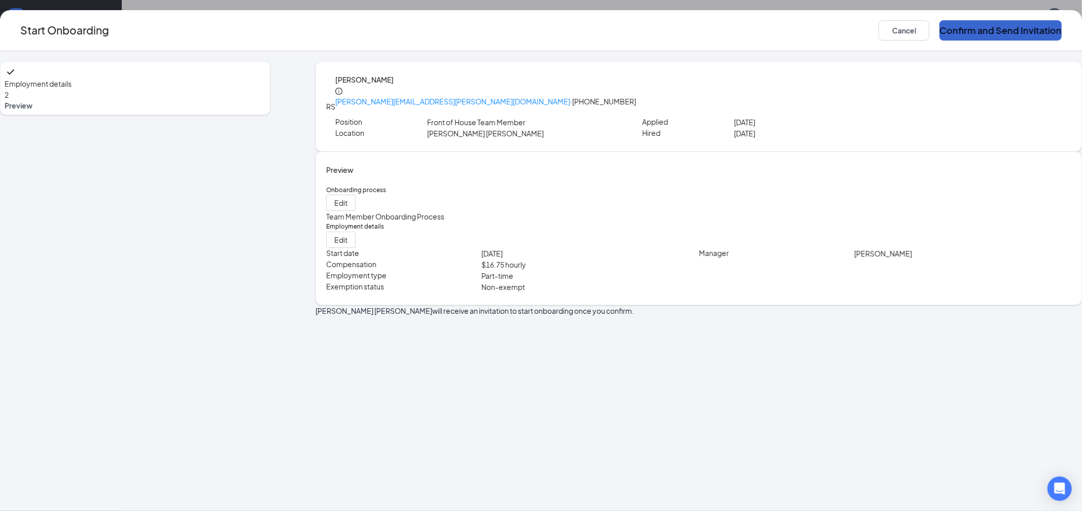
scroll to position [0, 0]
click at [940, 30] on button "Confirm and Send Invitation" at bounding box center [1001, 30] width 122 height 20
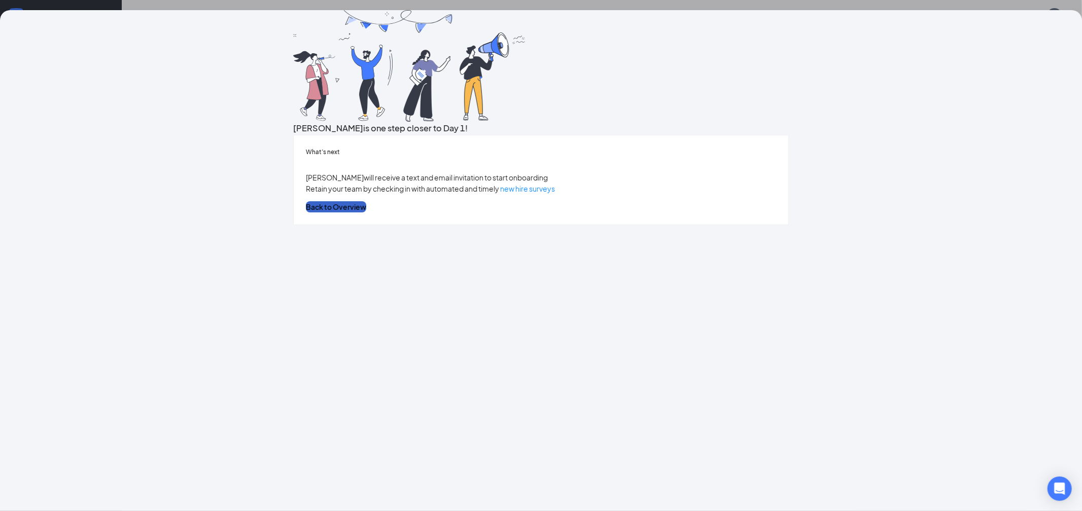
click at [366, 213] on button "Back to Overview" at bounding box center [336, 206] width 60 height 11
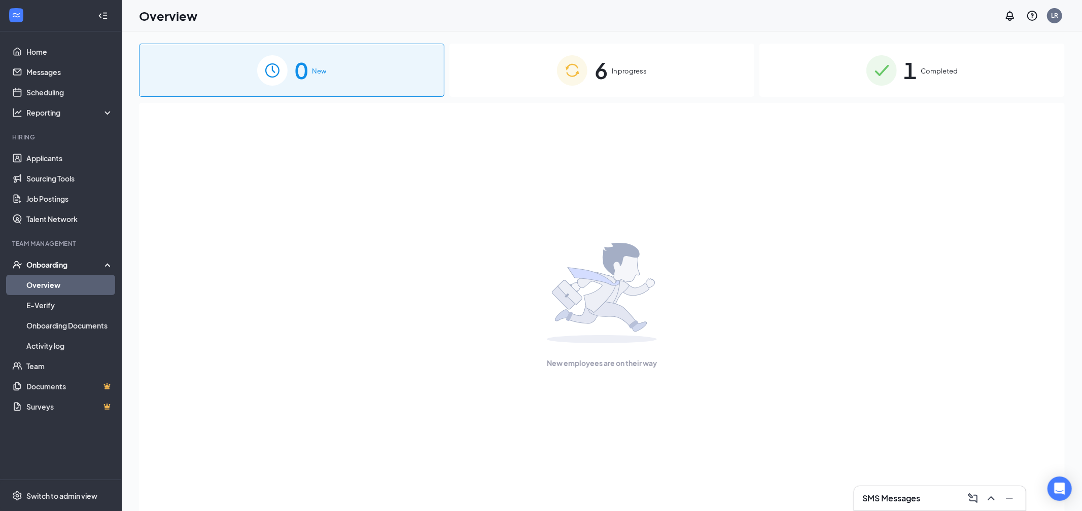
click at [660, 79] on div "6 In progress" at bounding box center [602, 70] width 305 height 53
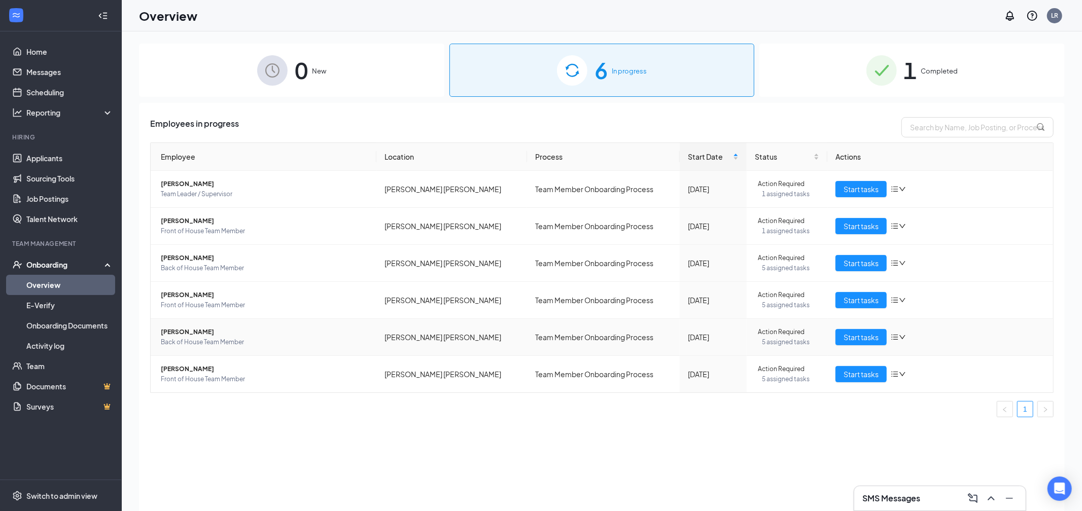
click at [184, 334] on span "[PERSON_NAME]" at bounding box center [265, 332] width 208 height 10
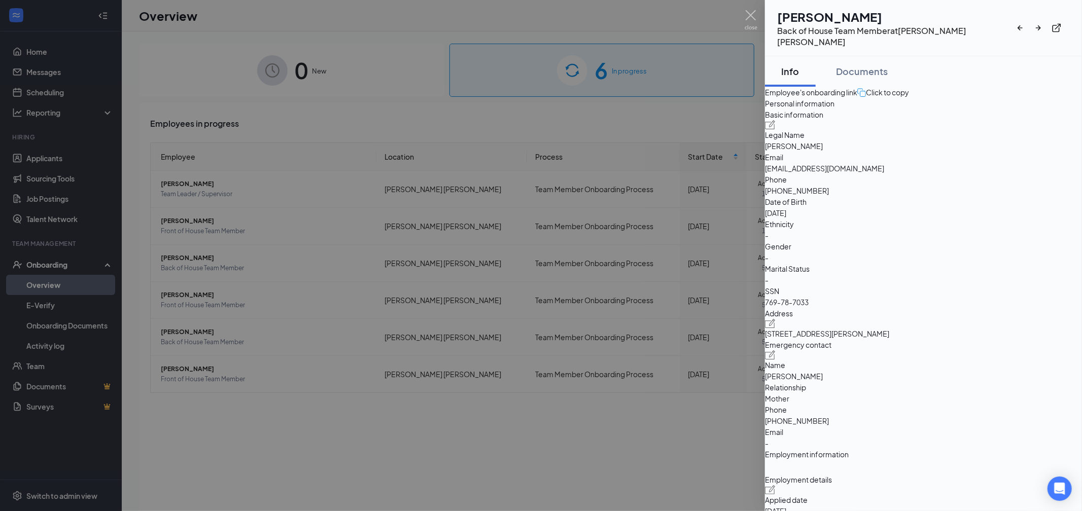
drag, startPoint x: 877, startPoint y: 60, endPoint x: 755, endPoint y: 29, distance: 126.0
click at [877, 65] on div "Documents" at bounding box center [862, 71] width 52 height 13
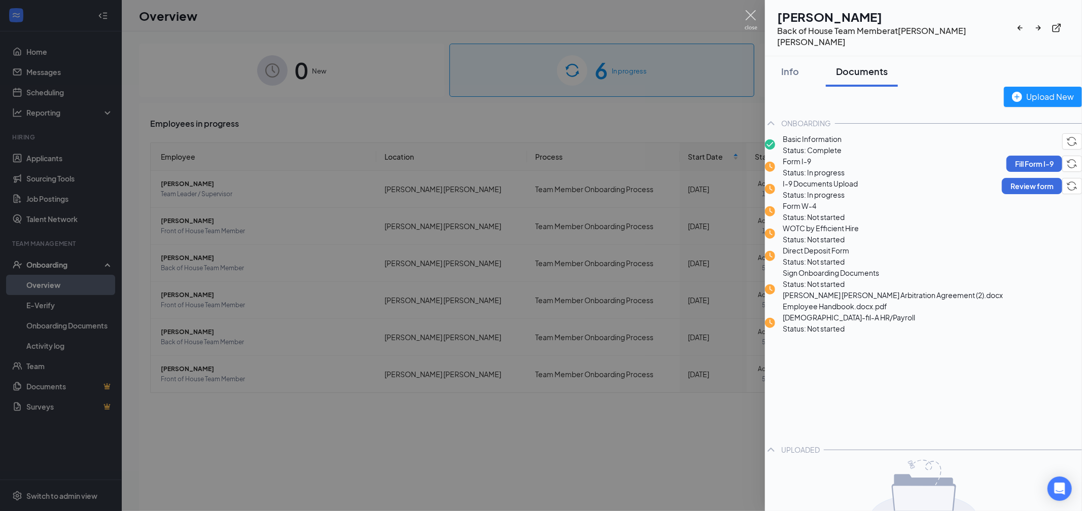
click at [748, 20] on img at bounding box center [751, 20] width 13 height 20
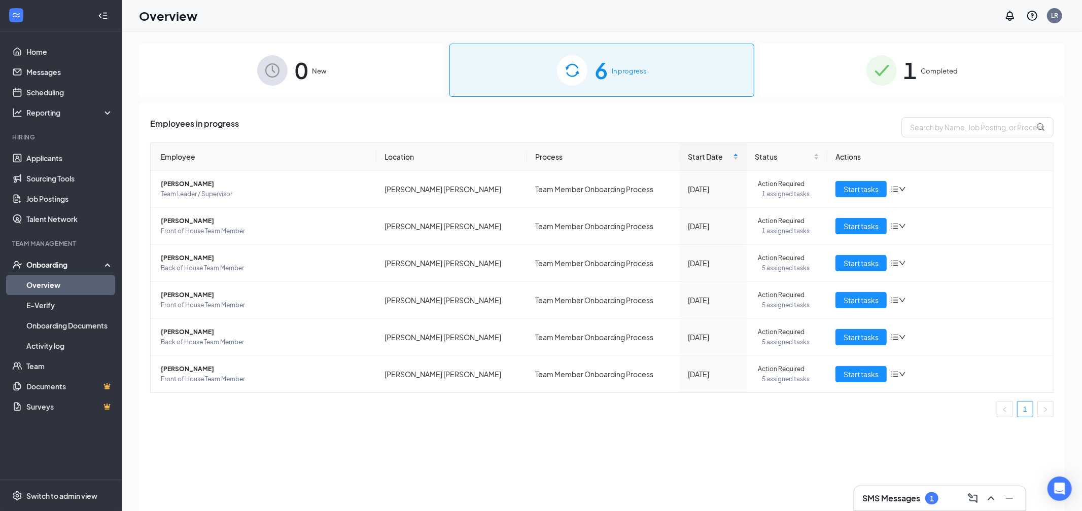
click at [914, 499] on h3 "SMS Messages" at bounding box center [892, 498] width 58 height 11
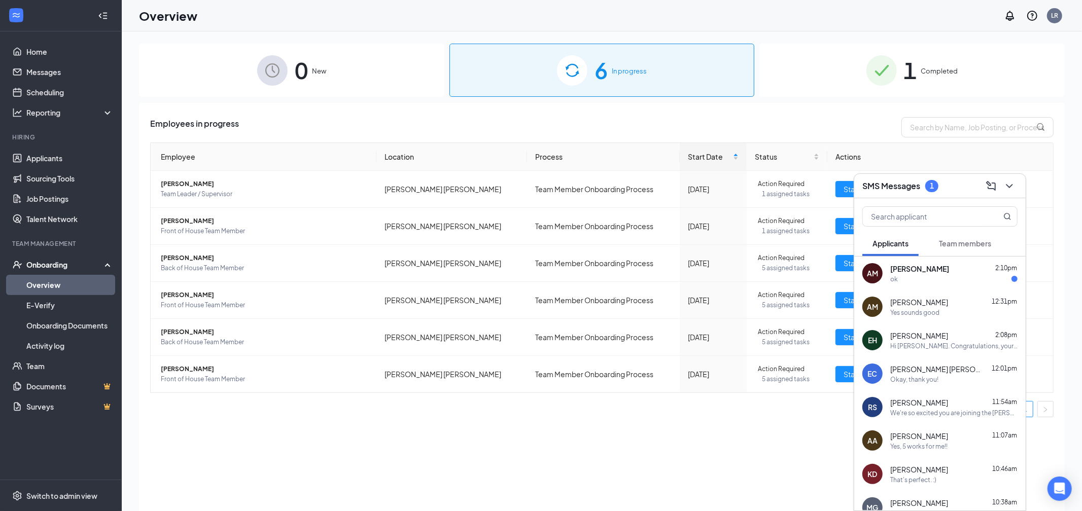
click at [911, 286] on div "AM [PERSON_NAME] 2:10pm ok" at bounding box center [941, 273] width 172 height 33
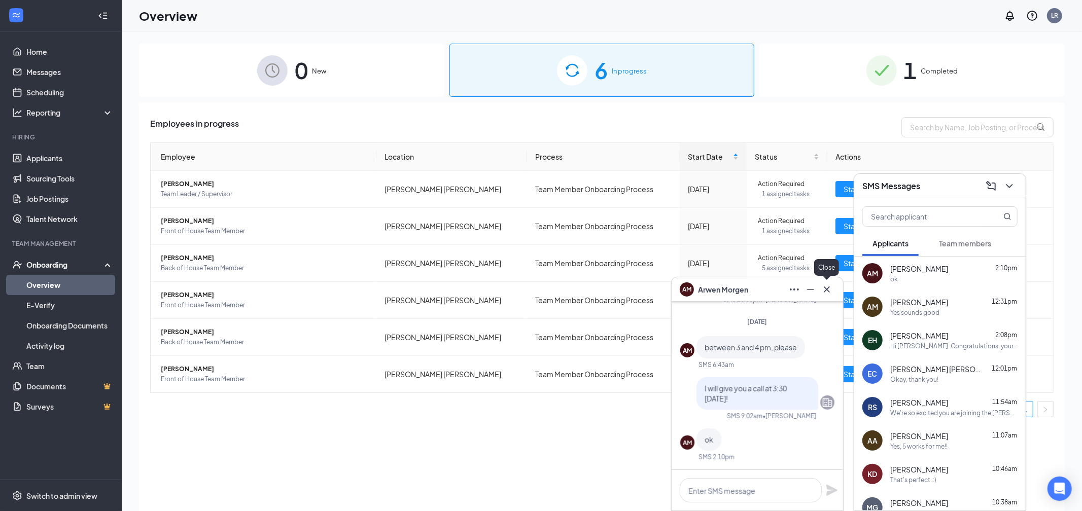
click at [825, 291] on icon "Cross" at bounding box center [827, 289] width 6 height 6
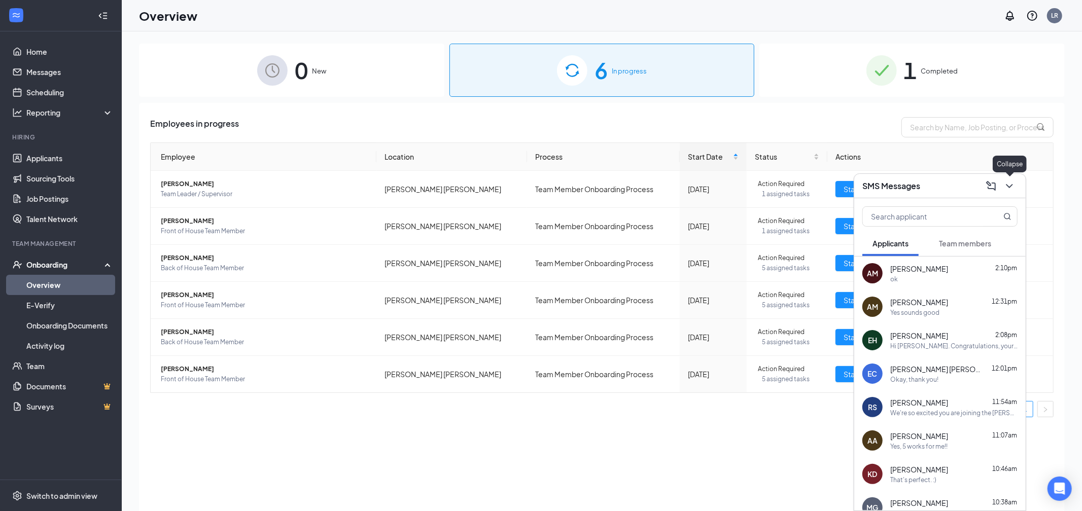
click at [1013, 188] on icon "ChevronDown" at bounding box center [1010, 186] width 12 height 12
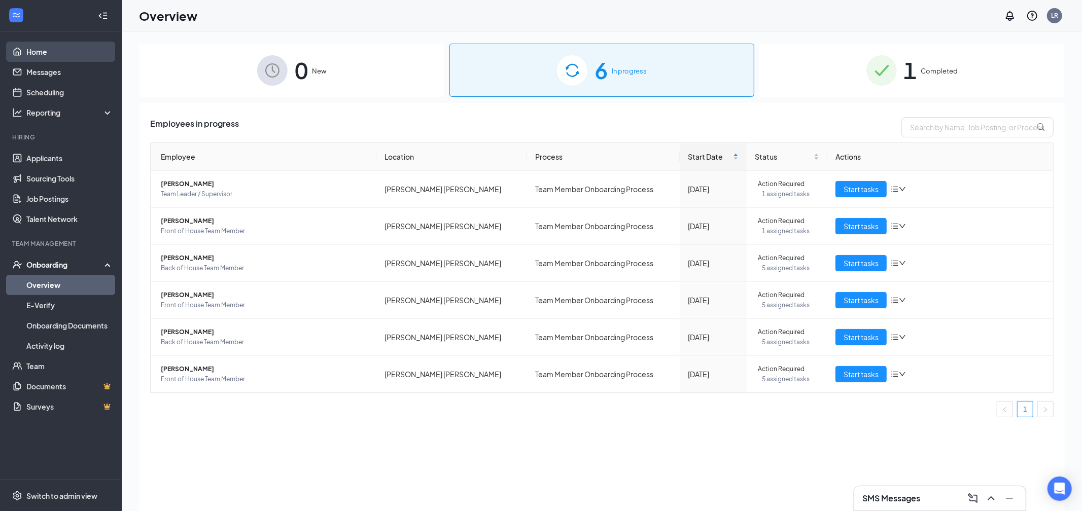
click at [41, 56] on link "Home" at bounding box center [69, 52] width 87 height 20
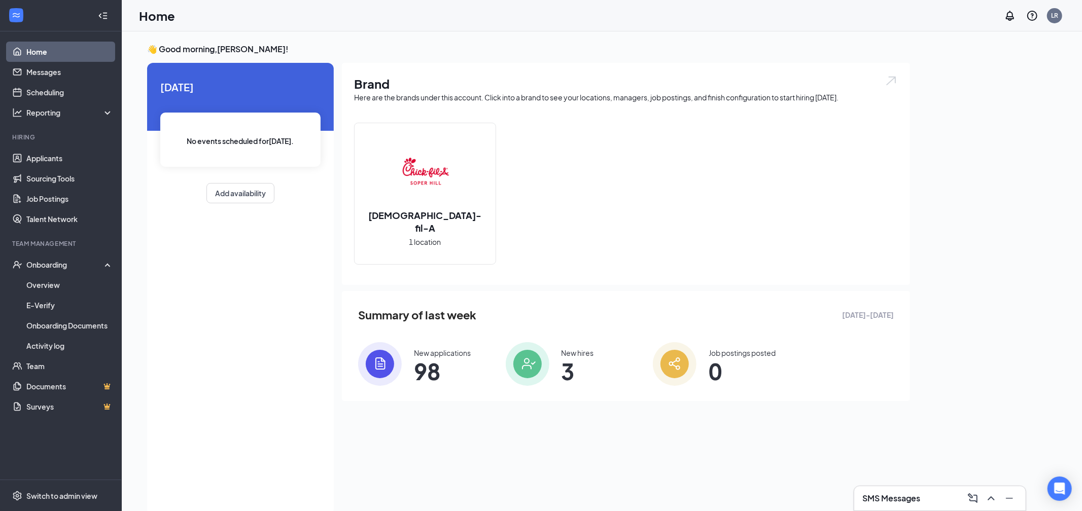
click at [437, 354] on div "New applications" at bounding box center [442, 353] width 57 height 10
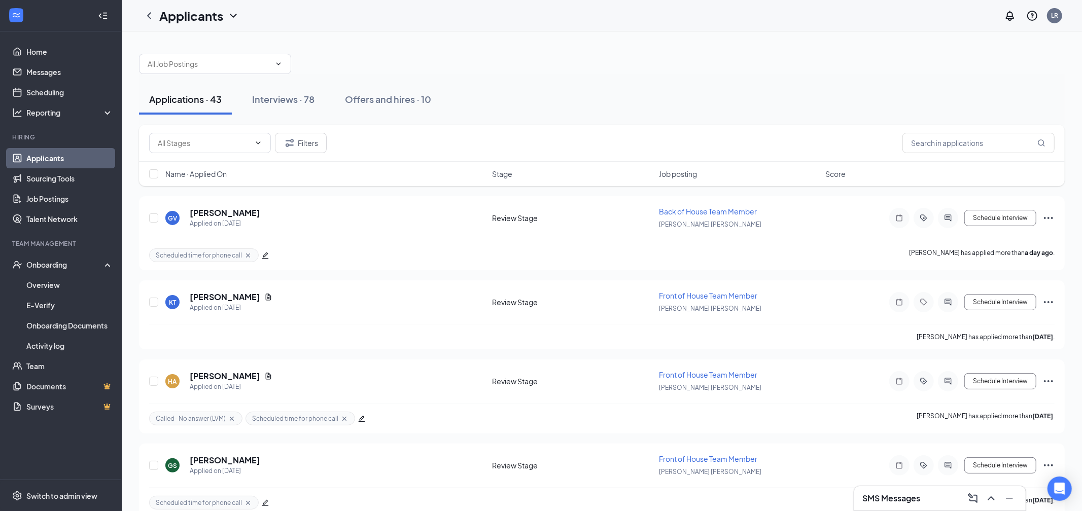
click at [470, 57] on div at bounding box center [602, 59] width 926 height 30
click at [894, 500] on h3 "SMS Messages" at bounding box center [892, 498] width 58 height 11
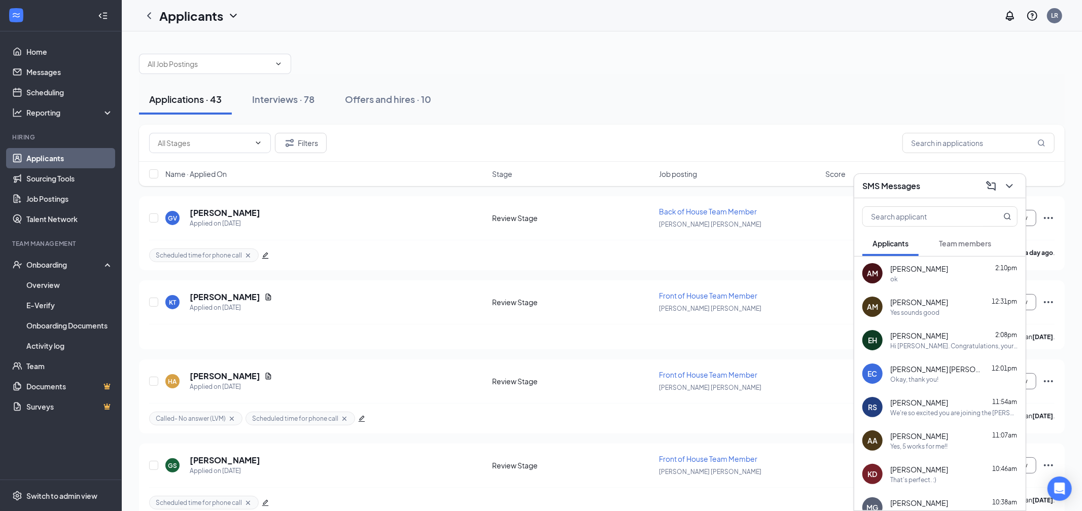
click at [921, 100] on div "Applications · 43 Interviews · 78 Offers and hires · 10" at bounding box center [602, 99] width 926 height 30
click at [1006, 180] on icon "ChevronDown" at bounding box center [1010, 186] width 12 height 12
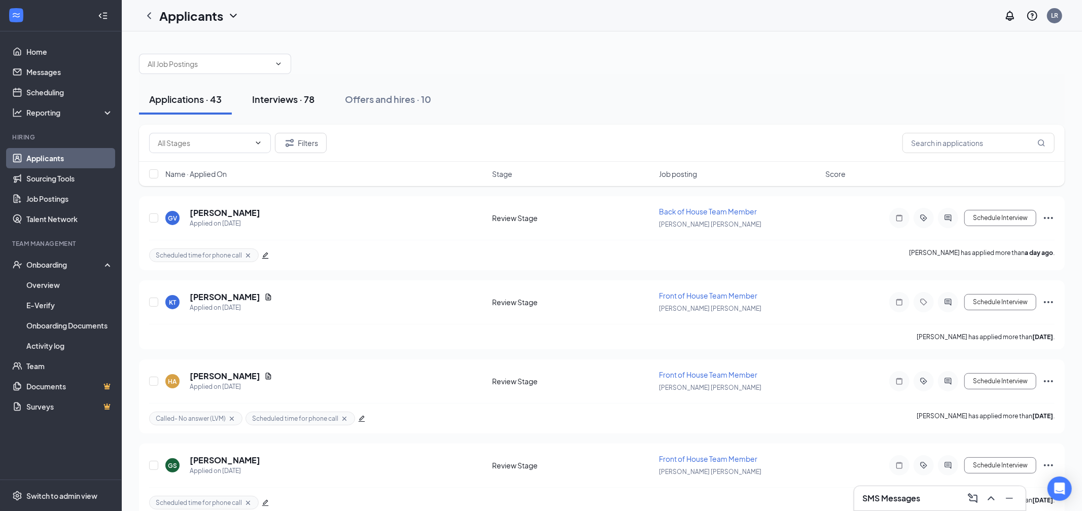
click at [288, 98] on div "Interviews · 78" at bounding box center [283, 99] width 62 height 13
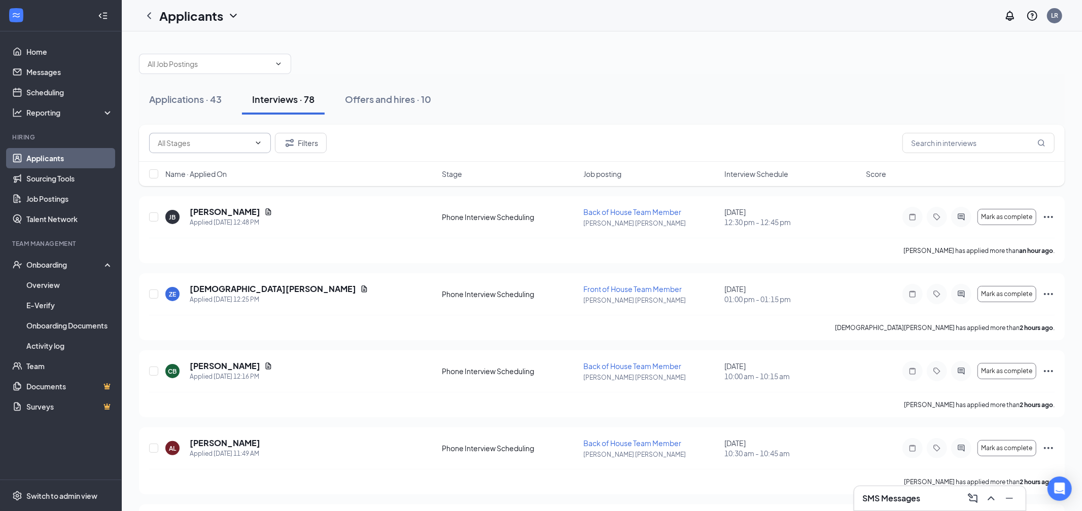
click at [244, 153] on span at bounding box center [210, 143] width 122 height 20
click at [253, 141] on span at bounding box center [257, 143] width 10 height 8
click at [246, 145] on input "text" at bounding box center [204, 143] width 92 height 11
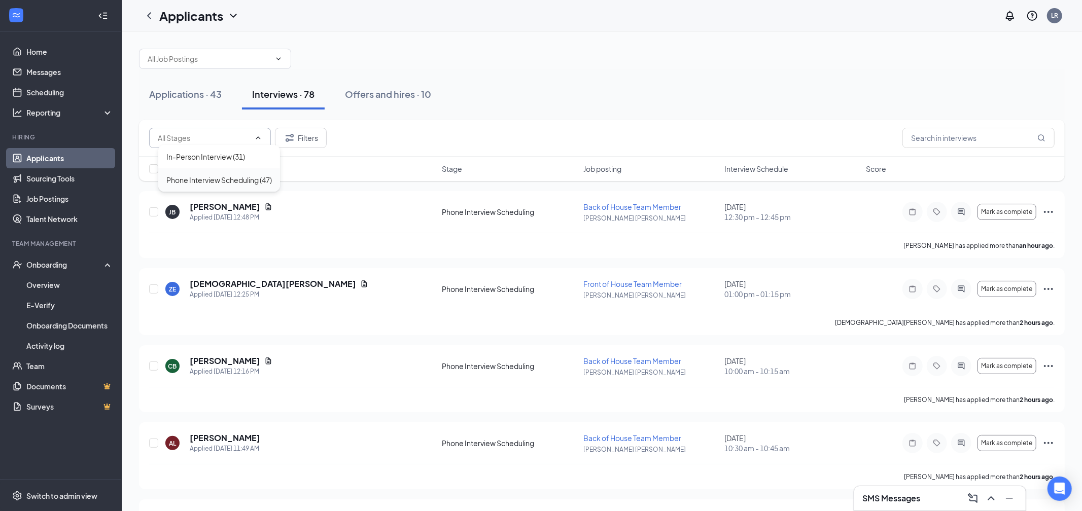
click at [183, 186] on div "Phone Interview Scheduling (47)" at bounding box center [219, 180] width 106 height 11
type input "Phone Interview Scheduling (47)"
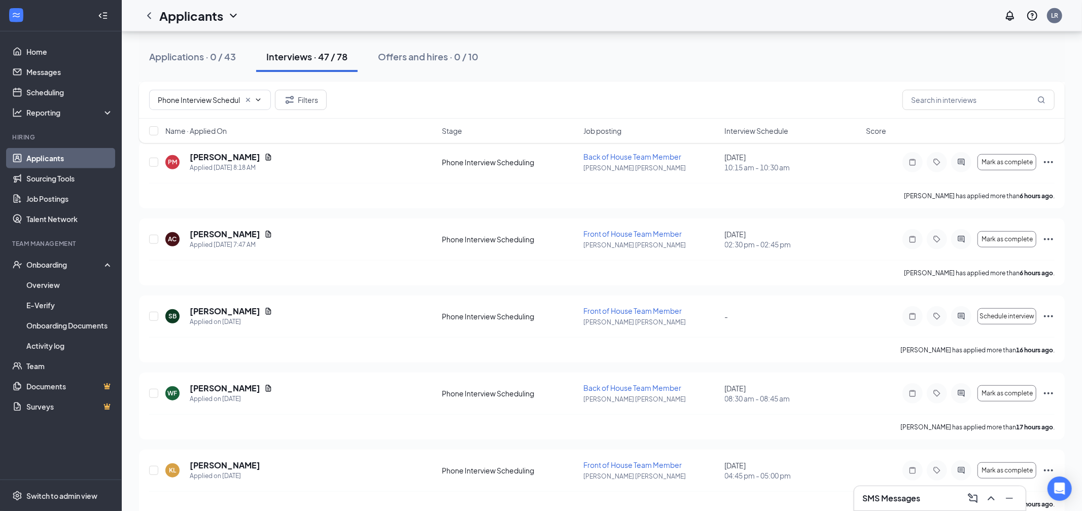
scroll to position [0, 0]
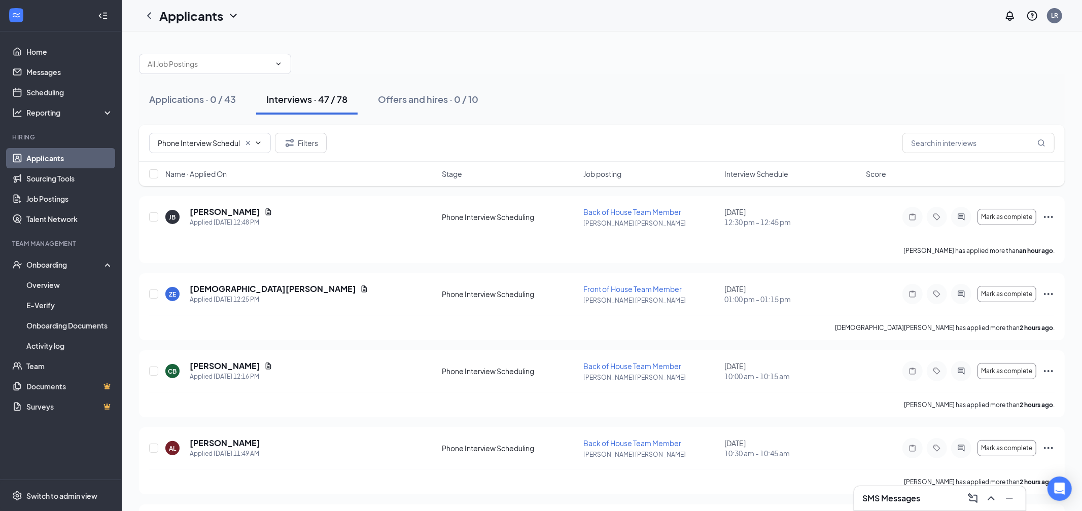
click at [528, 74] on div "Applications · 0 / 43 Interviews · 47 / 78 Offers and hires · 0 / 10" at bounding box center [602, 99] width 926 height 51
click at [49, 503] on span "Switch to admin view" at bounding box center [69, 496] width 87 height 31
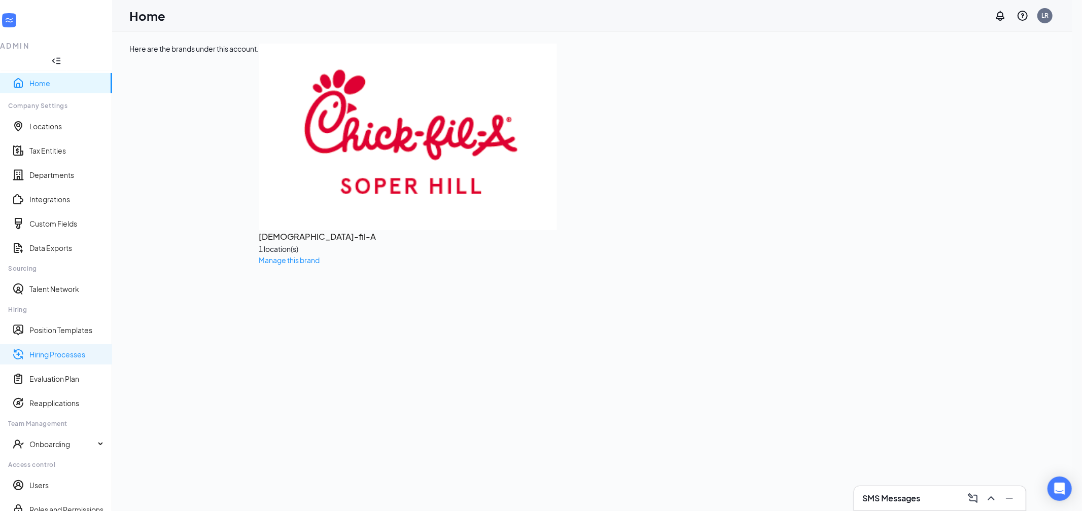
click at [80, 350] on link "Hiring Processes" at bounding box center [66, 355] width 75 height 10
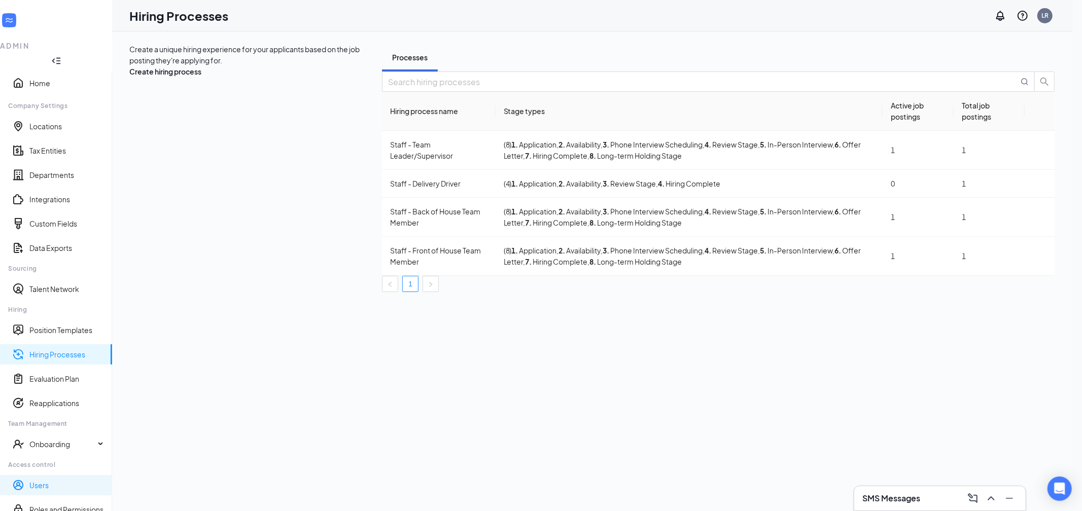
click at [82, 481] on link "Users" at bounding box center [66, 486] width 75 height 10
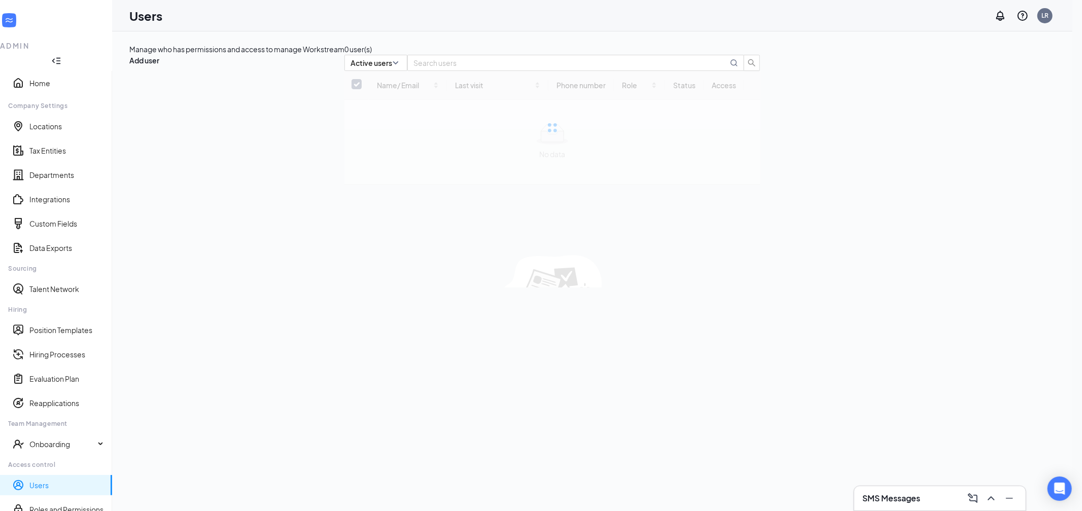
checkbox input "false"
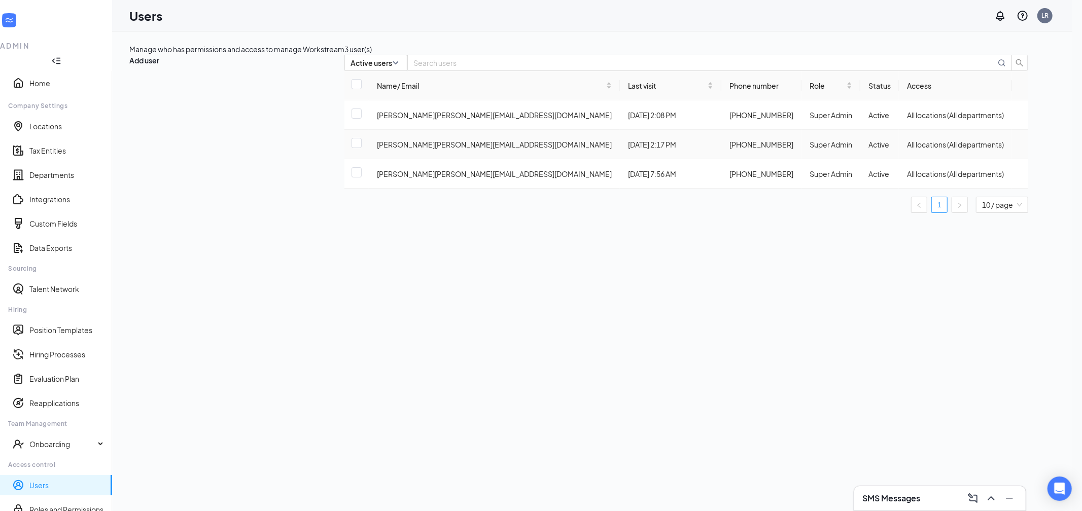
click at [377, 150] on div "[PERSON_NAME] [PERSON_NAME][EMAIL_ADDRESS][DOMAIN_NAME]" at bounding box center [494, 144] width 235 height 11
click at [1020, 145] on icon "ActionsIcon" at bounding box center [1020, 145] width 0 height 0
drag, startPoint x: 651, startPoint y: 424, endPoint x: 687, endPoint y: 352, distance: 80.8
click at [651, 424] on div "Manage who has permissions and access to manage Workstream Add user 3 user(s) A…" at bounding box center [592, 271] width 961 height 480
click at [51, 78] on link "Home" at bounding box center [66, 83] width 75 height 10
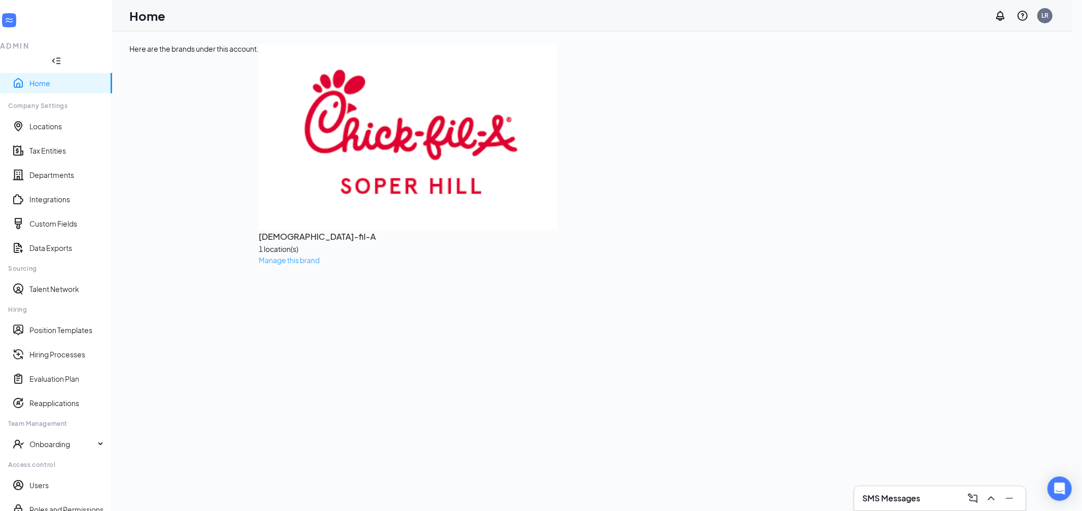
click at [259, 256] on span "Manage this brand" at bounding box center [289, 260] width 61 height 9
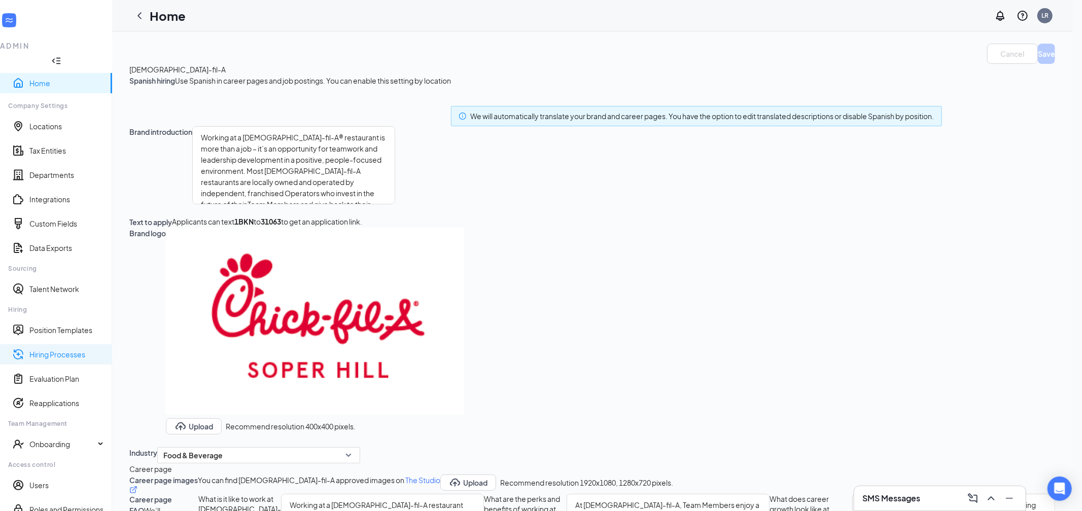
click at [55, 350] on link "Hiring Processes" at bounding box center [66, 355] width 75 height 10
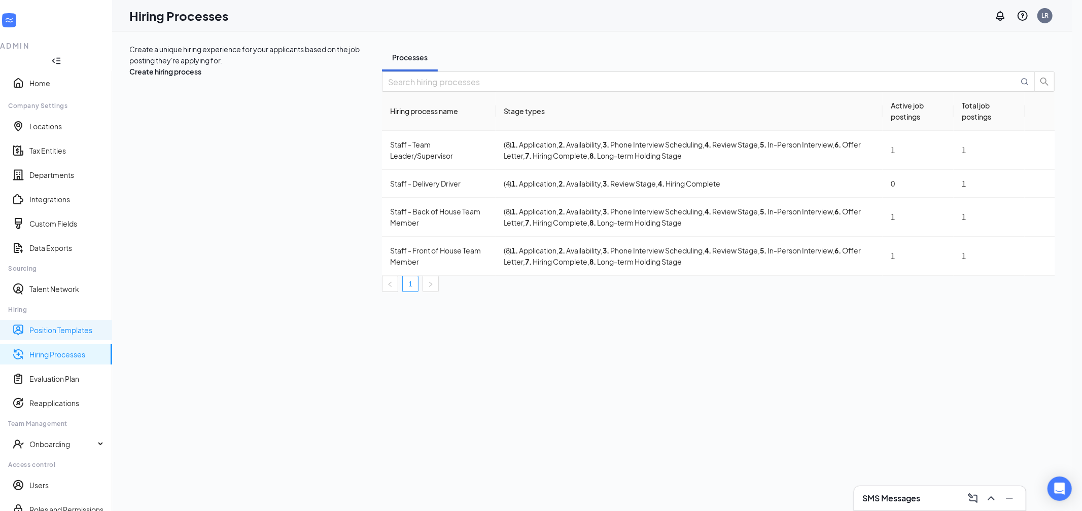
click at [50, 325] on link "Position Templates" at bounding box center [66, 330] width 75 height 10
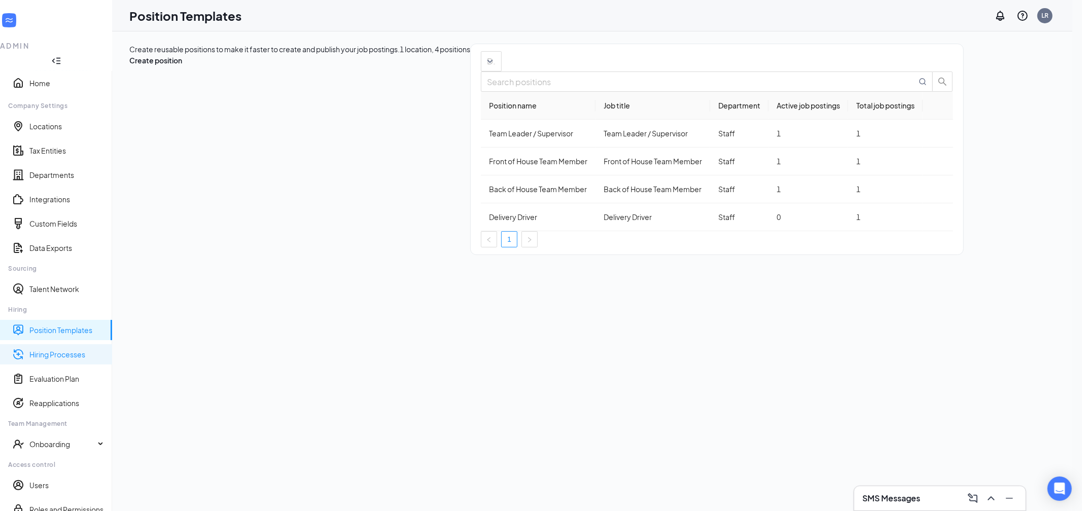
click at [47, 350] on link "Hiring Processes" at bounding box center [66, 355] width 75 height 10
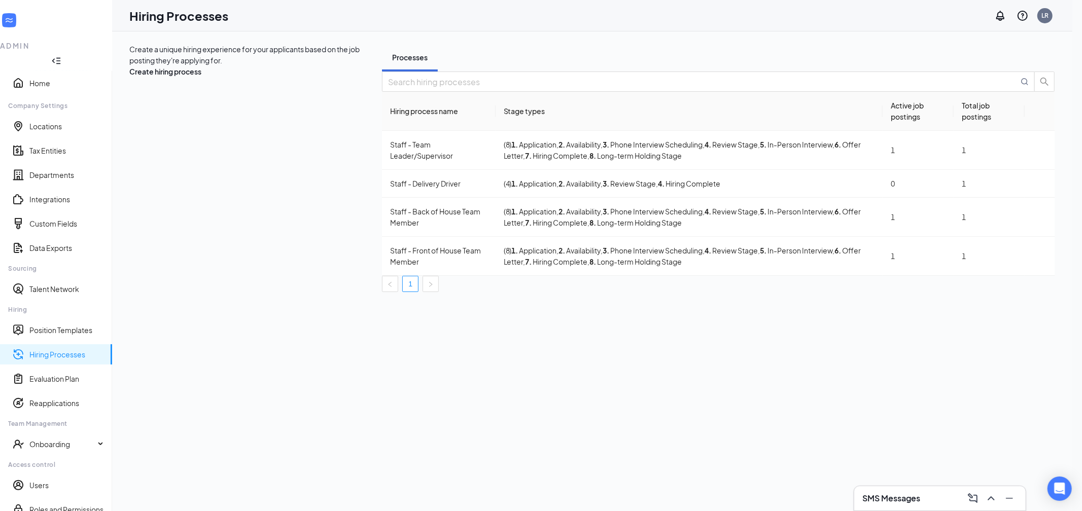
click at [934, 131] on th "Active job postings" at bounding box center [918, 111] width 71 height 39
click at [1040, 256] on icon "Ellipses" at bounding box center [1040, 256] width 0 height 0
click at [906, 355] on div "Create a unique hiring experience for your applicants based on the job posting …" at bounding box center [592, 271] width 961 height 480
drag, startPoint x: 1043, startPoint y: 246, endPoint x: 1037, endPoint y: 248, distance: 6.4
click at [1040, 256] on icon "Ellipses" at bounding box center [1040, 256] width 0 height 0
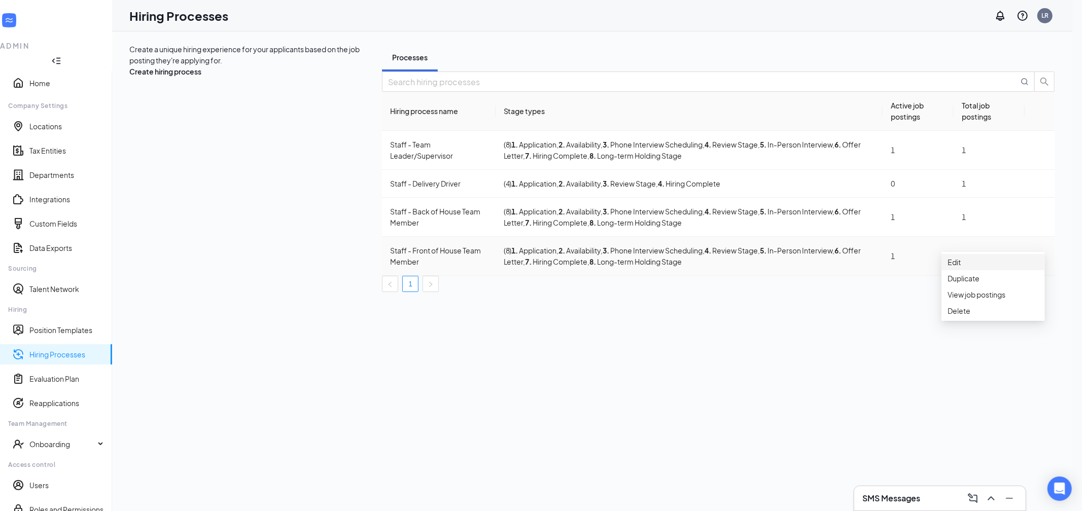
click at [996, 265] on span "Edit" at bounding box center [993, 262] width 91 height 11
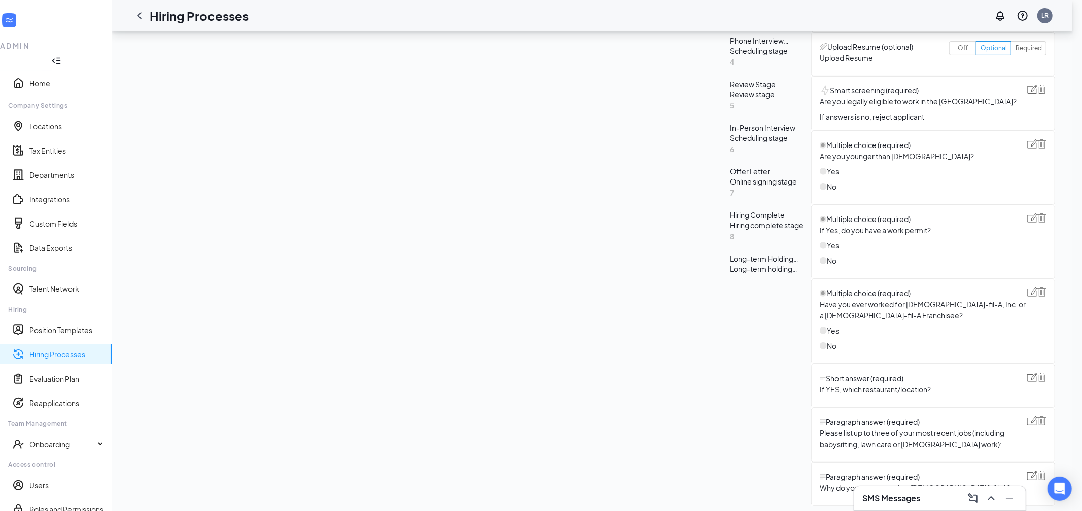
scroll to position [283, 0]
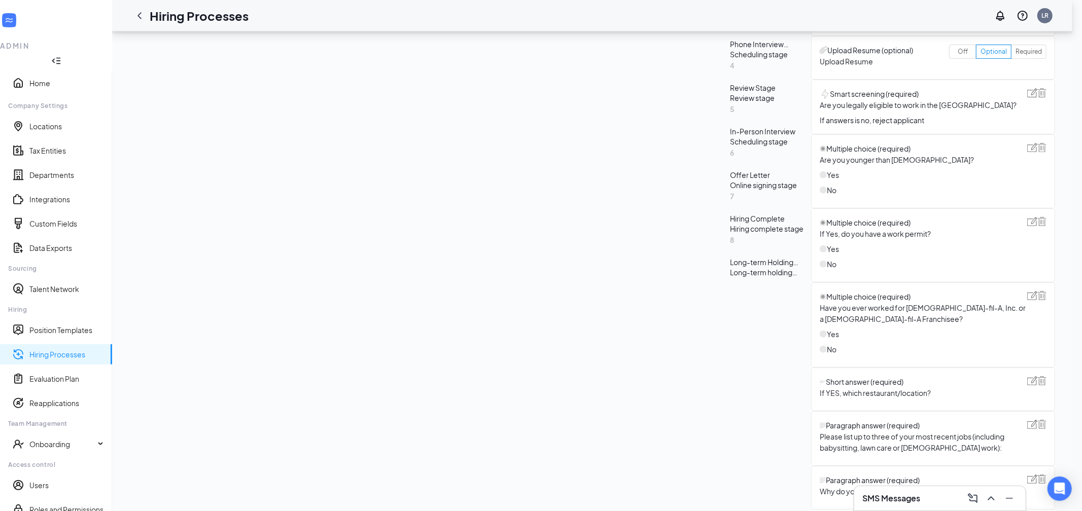
click at [730, 136] on div "In-Person Interview" at bounding box center [768, 131] width 77 height 10
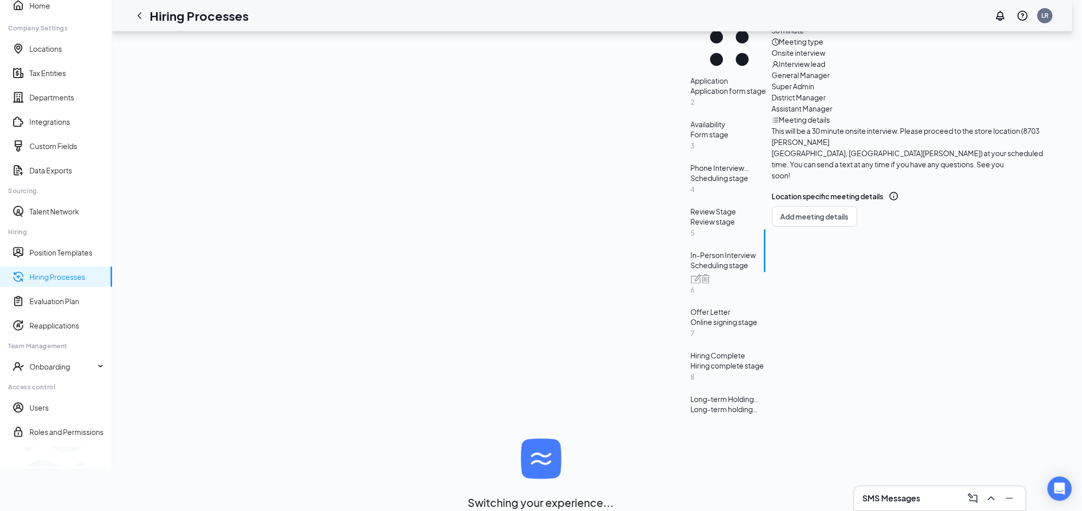
scroll to position [190, 0]
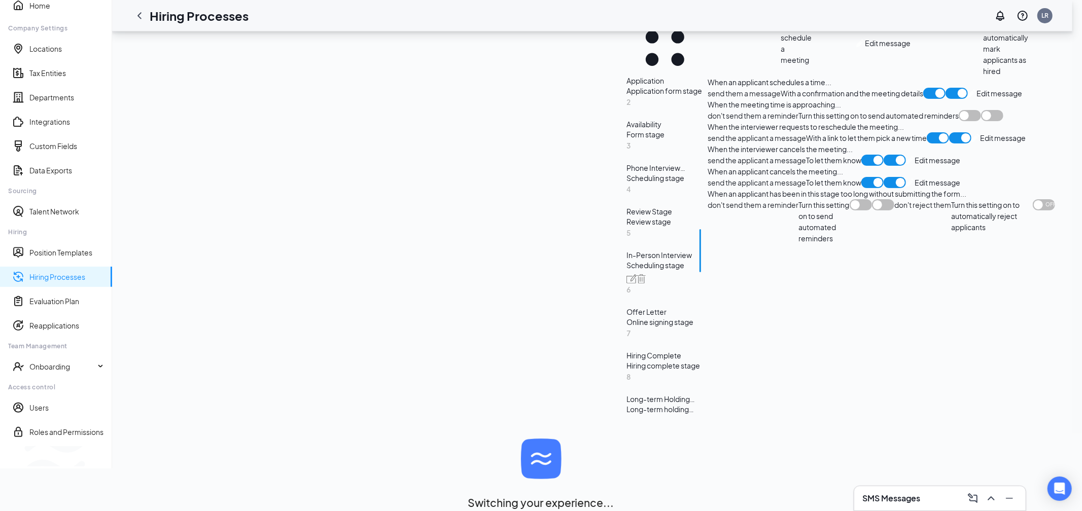
scroll to position [279, 0]
click at [977, 99] on span "Edit message" at bounding box center [1000, 93] width 46 height 11
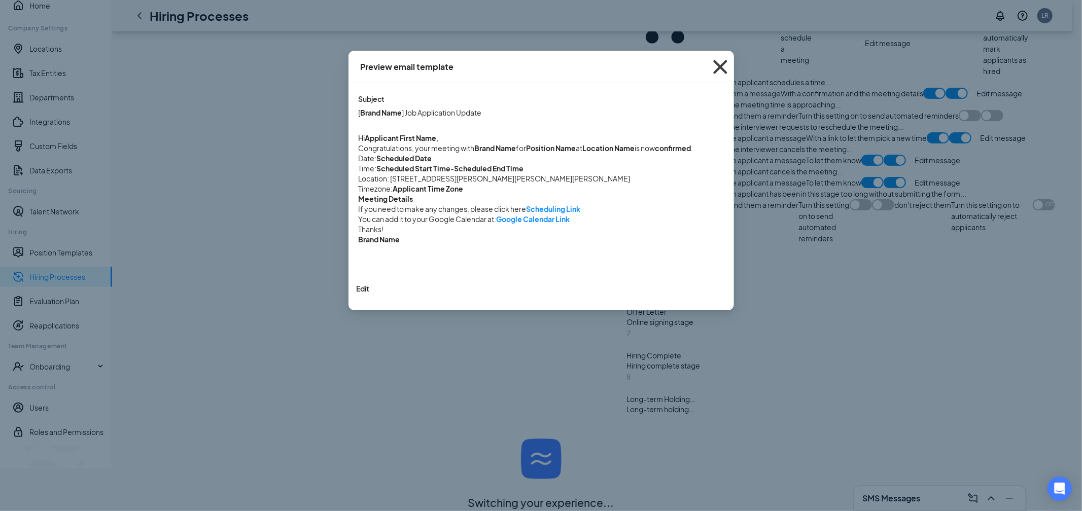
drag, startPoint x: 719, startPoint y: 67, endPoint x: 713, endPoint y: 65, distance: 6.4
click at [719, 67] on icon "Cross" at bounding box center [720, 67] width 14 height 14
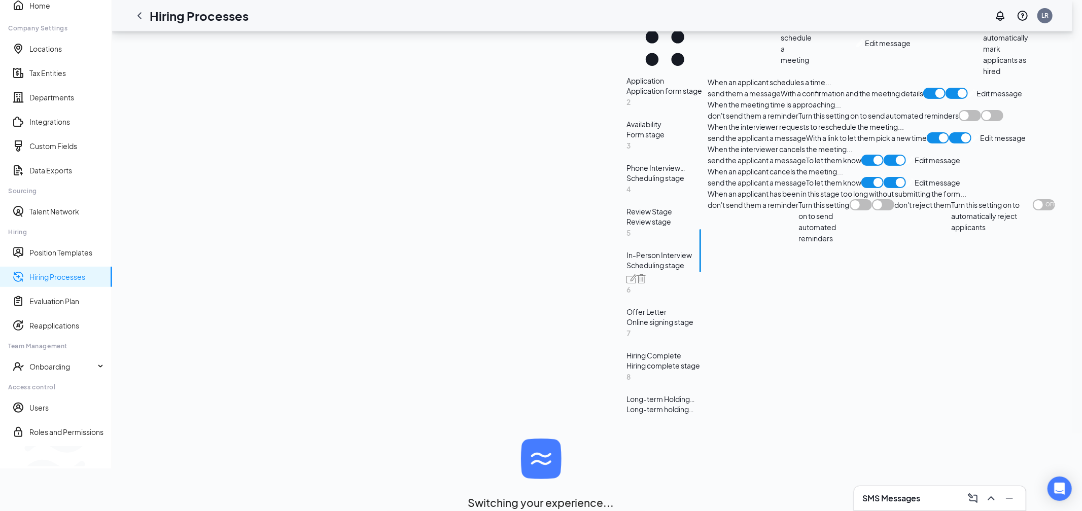
click at [627, 163] on div "Phone Interview Scheduling" at bounding box center [665, 168] width 77 height 10
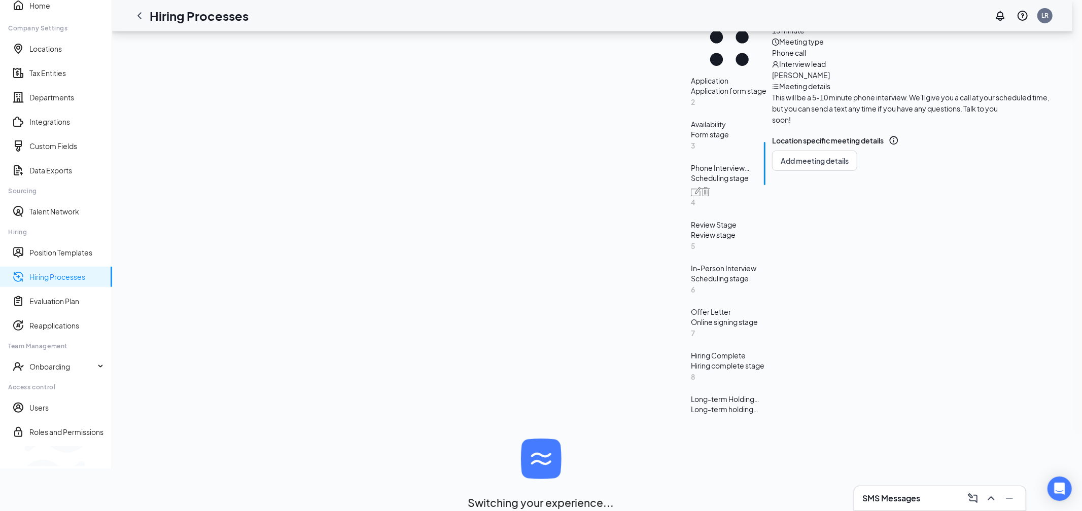
scroll to position [190, 0]
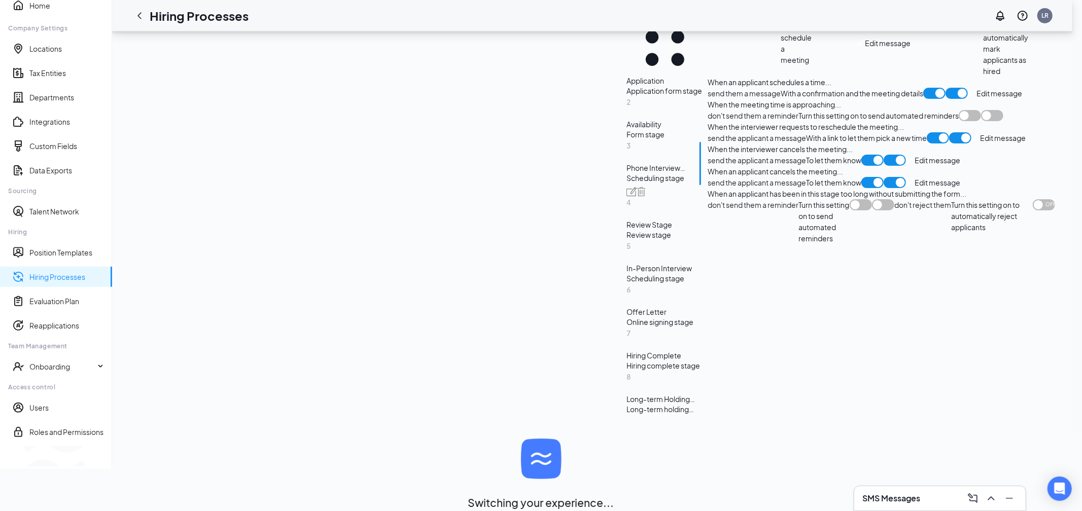
scroll to position [300, 0]
click at [977, 99] on span "Edit message" at bounding box center [1000, 93] width 46 height 11
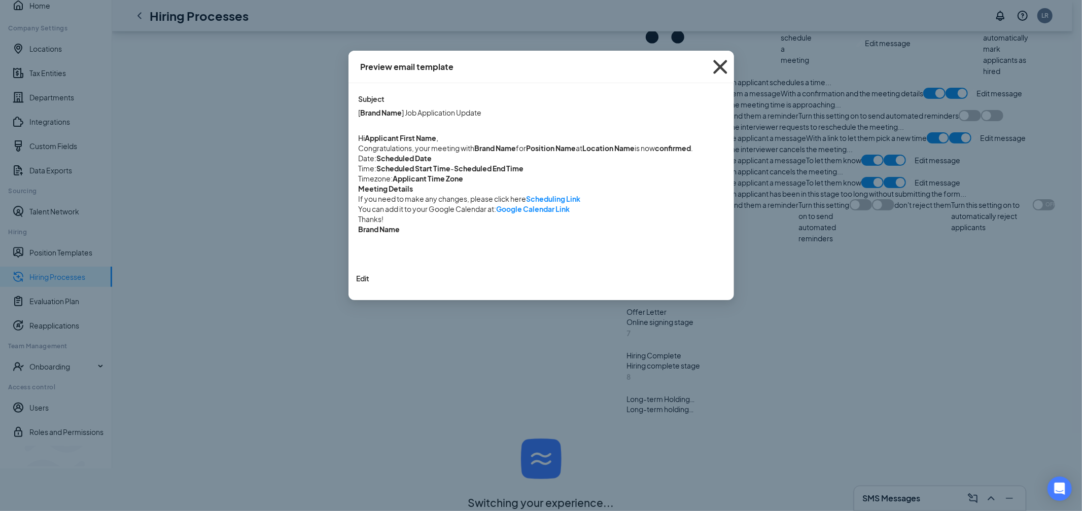
click at [723, 65] on icon "Cross" at bounding box center [720, 66] width 27 height 27
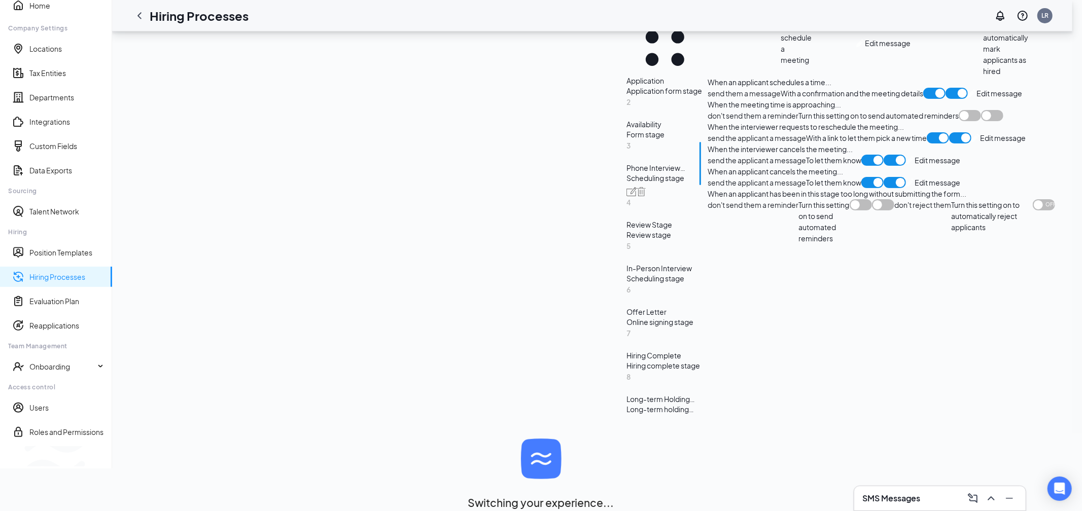
click at [977, 99] on span "Edit message" at bounding box center [1000, 93] width 46 height 11
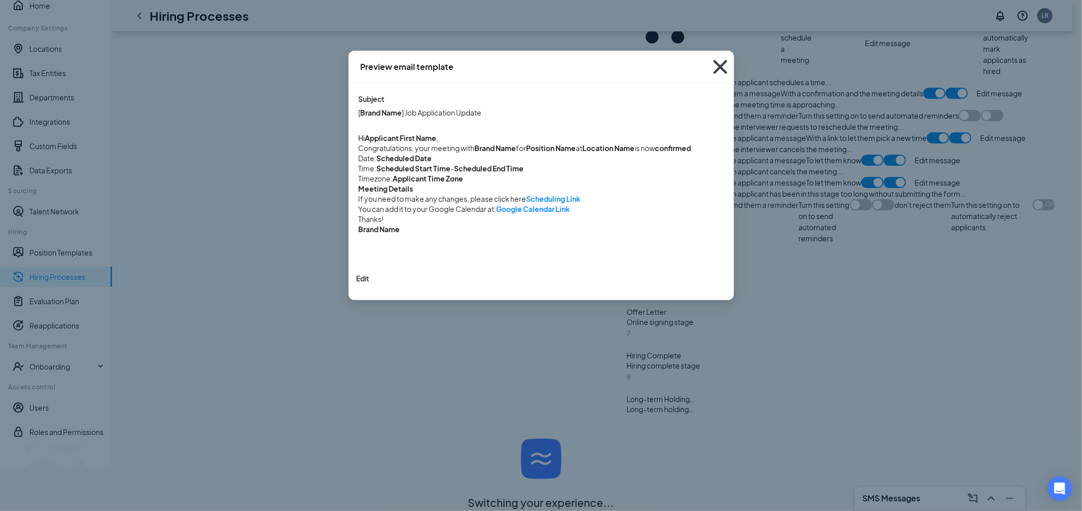
drag, startPoint x: 718, startPoint y: 64, endPoint x: 678, endPoint y: 82, distance: 43.4
click at [718, 64] on icon "Cross" at bounding box center [720, 67] width 14 height 14
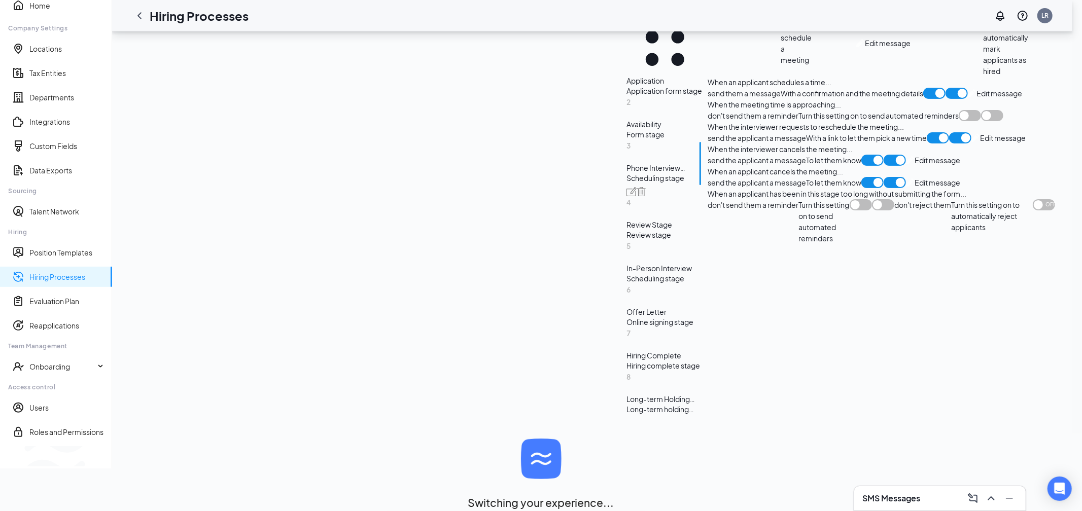
click at [977, 99] on span "Edit message" at bounding box center [1000, 93] width 46 height 11
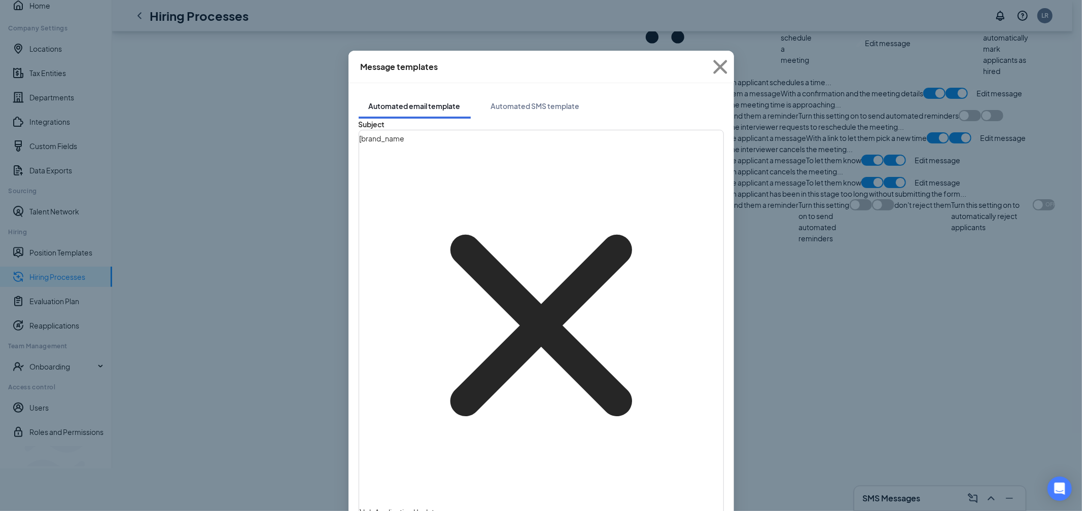
drag, startPoint x: 539, startPoint y: 101, endPoint x: 530, endPoint y: 115, distance: 16.5
click at [538, 101] on button "Automated SMS template" at bounding box center [535, 105] width 109 height 25
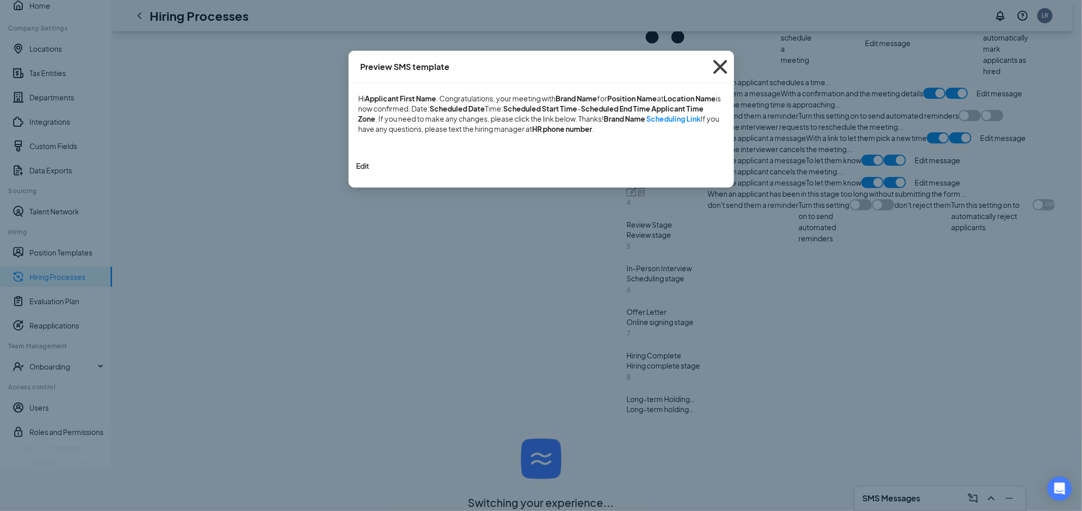
click at [725, 70] on icon "Cross" at bounding box center [720, 66] width 27 height 27
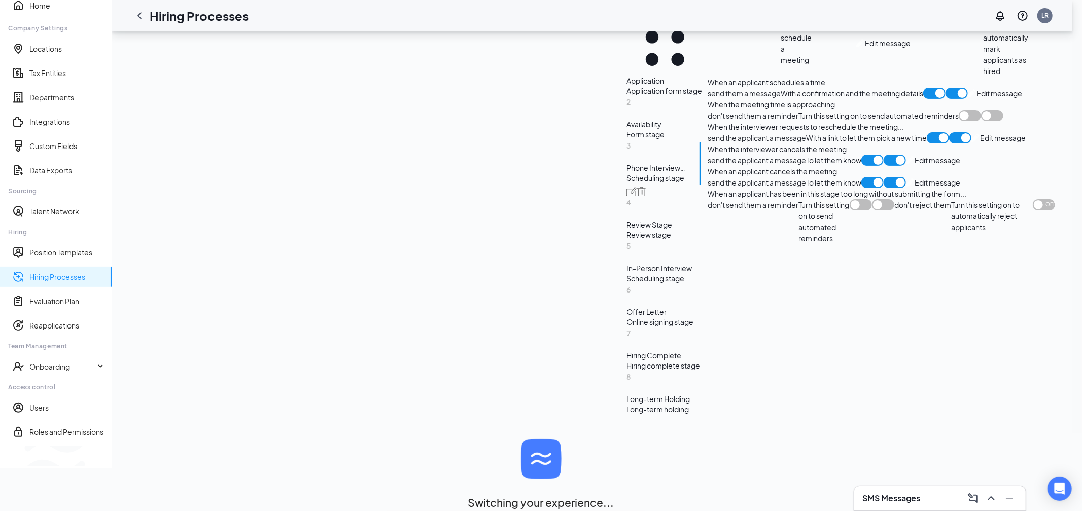
click at [728, 99] on div "send them a message With a confirmation and the meeting details Edit message" at bounding box center [882, 93] width 348 height 11
click at [850, 211] on span at bounding box center [861, 204] width 22 height 11
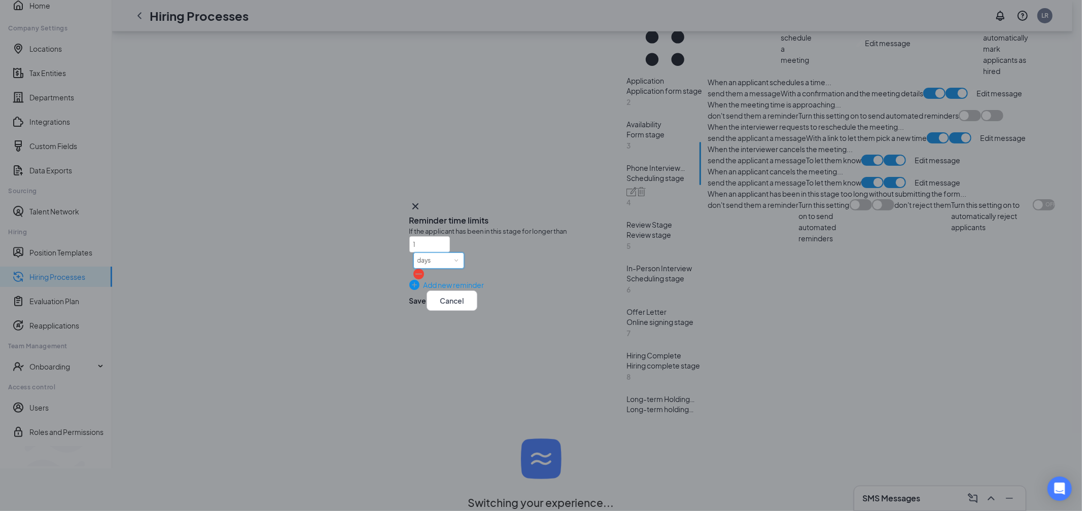
click at [460, 257] on div "days" at bounding box center [439, 260] width 43 height 15
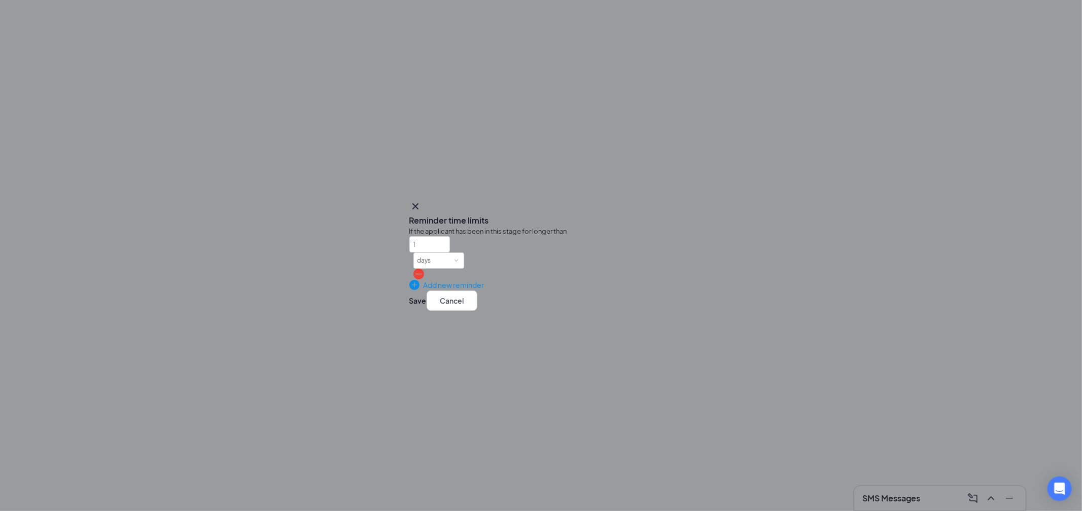
drag, startPoint x: 542, startPoint y: 265, endPoint x: 473, endPoint y: 266, distance: 69.0
click at [541, 265] on div "If the applicant has been in this stage for longer than 1 days Add new reminder" at bounding box center [541, 258] width 264 height 64
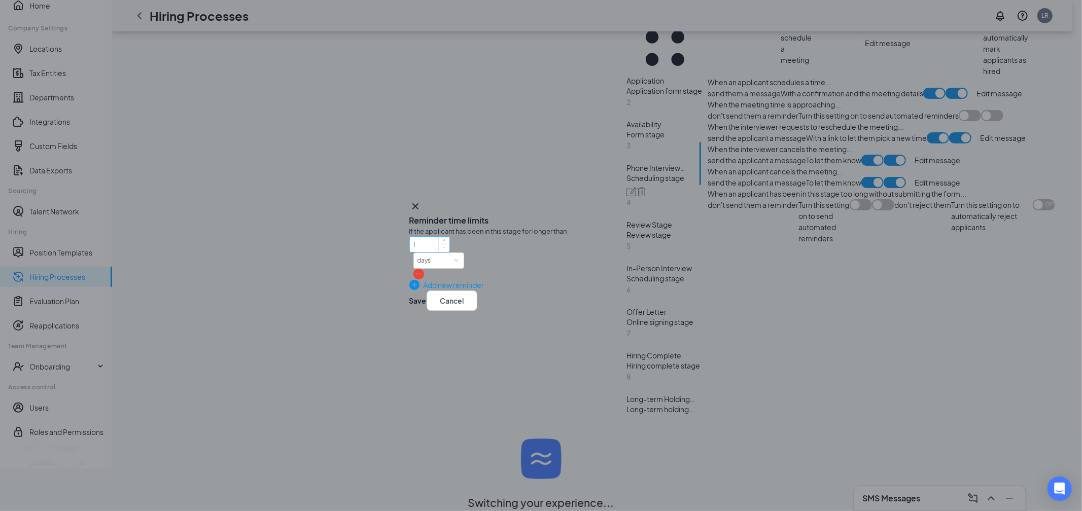
click at [448, 252] on input "1" at bounding box center [430, 244] width 40 height 15
click at [450, 252] on span "Decrease Value" at bounding box center [444, 247] width 11 height 9
click at [446, 244] on span "Increase Value" at bounding box center [444, 242] width 4 height 4
type input "1"
click at [450, 252] on span "Decrease Value" at bounding box center [444, 247] width 11 height 9
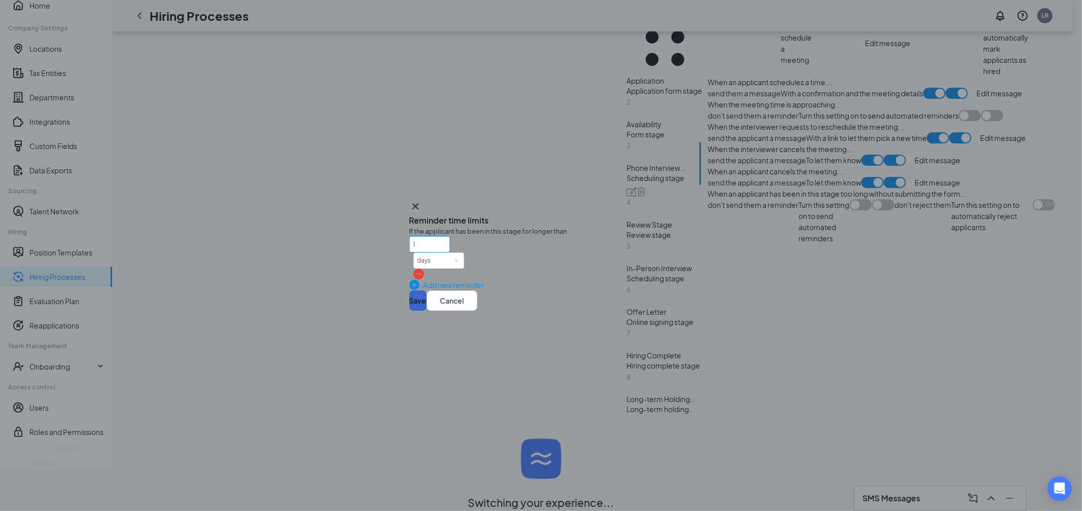
click at [427, 311] on button "Save" at bounding box center [417, 301] width 17 height 20
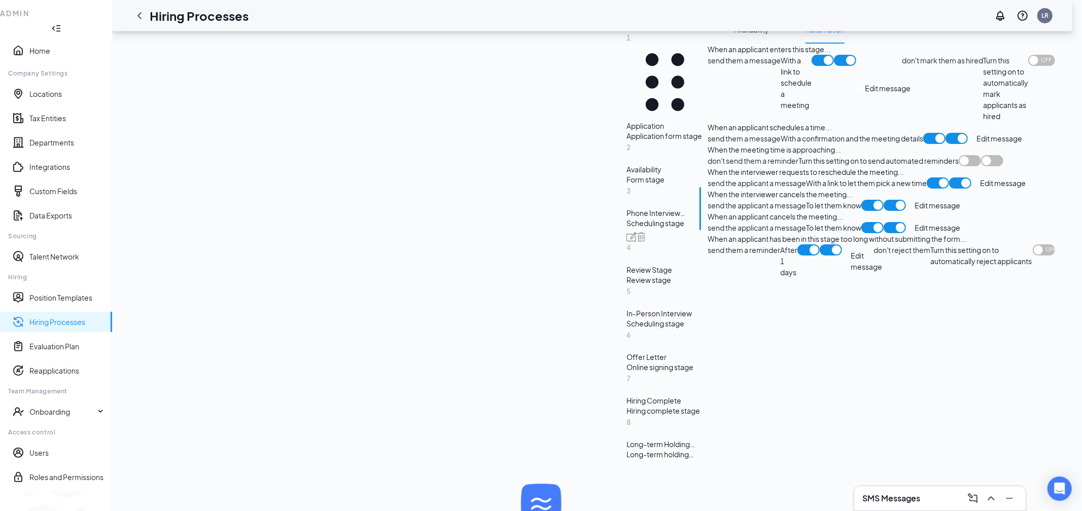
scroll to position [0, 0]
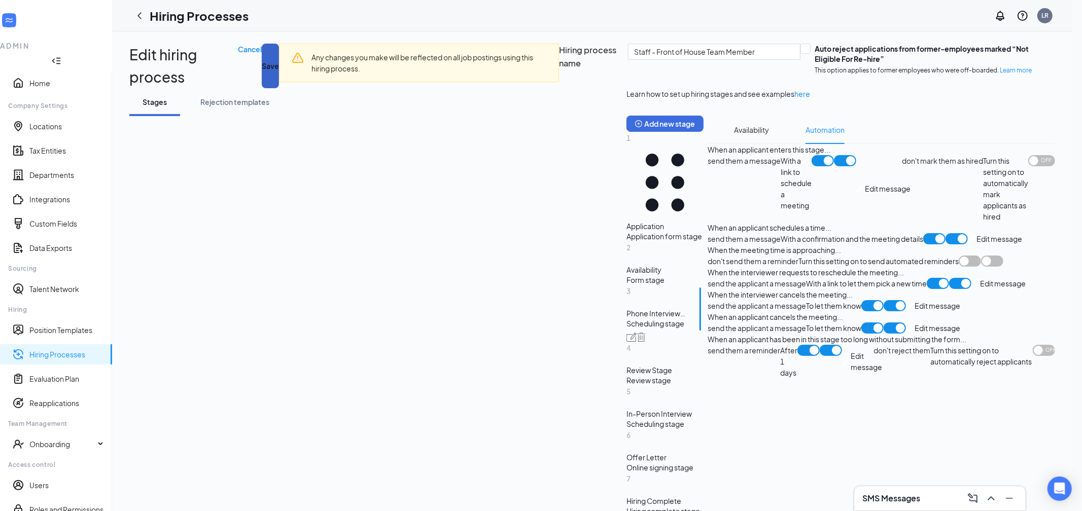
click at [279, 56] on button "Save" at bounding box center [270, 66] width 17 height 45
click at [150, 21] on div at bounding box center [139, 16] width 20 height 20
click at [146, 18] on icon "ChevronLeft" at bounding box center [139, 16] width 12 height 12
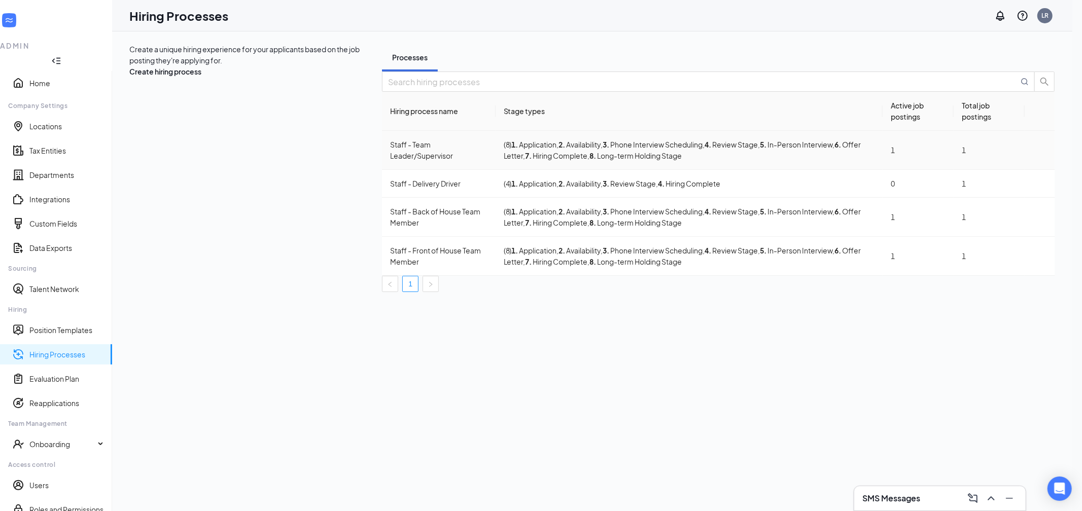
click at [496, 170] on td "( 8 ) 1 . Application , 2 . Availability , 3 . Phone Interview Scheduling , 4 .…" at bounding box center [689, 150] width 387 height 39
click at [390, 161] on div "Staff - Team Leader/Supervisor" at bounding box center [438, 150] width 97 height 22
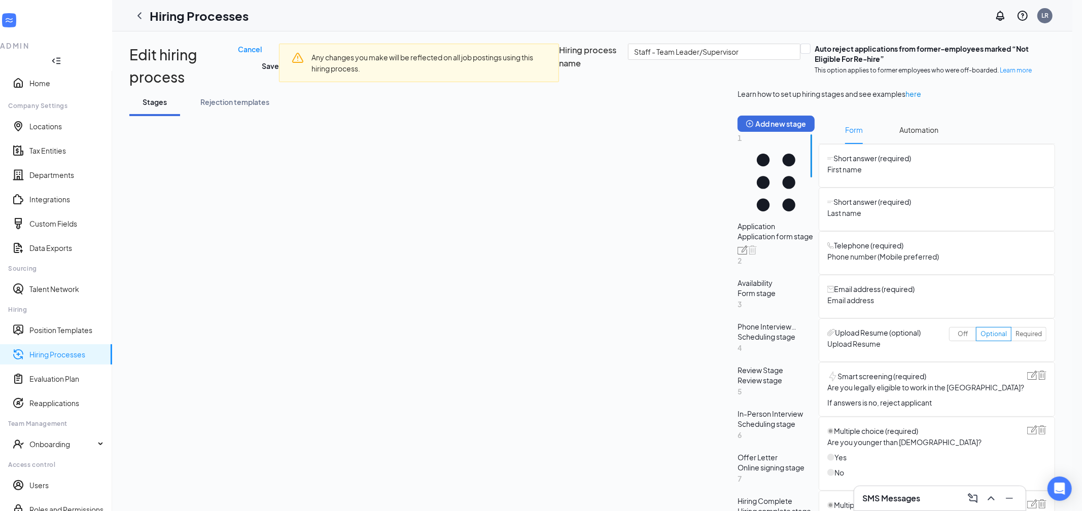
click at [738, 332] on div "Phone Interview Scheduling" at bounding box center [776, 327] width 77 height 10
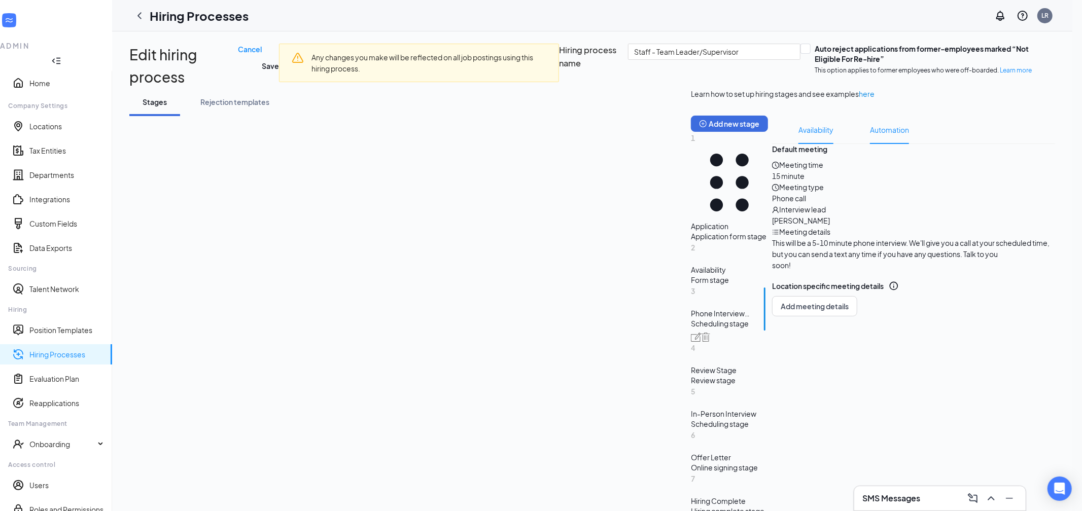
click at [860, 144] on li "Automation" at bounding box center [889, 130] width 59 height 28
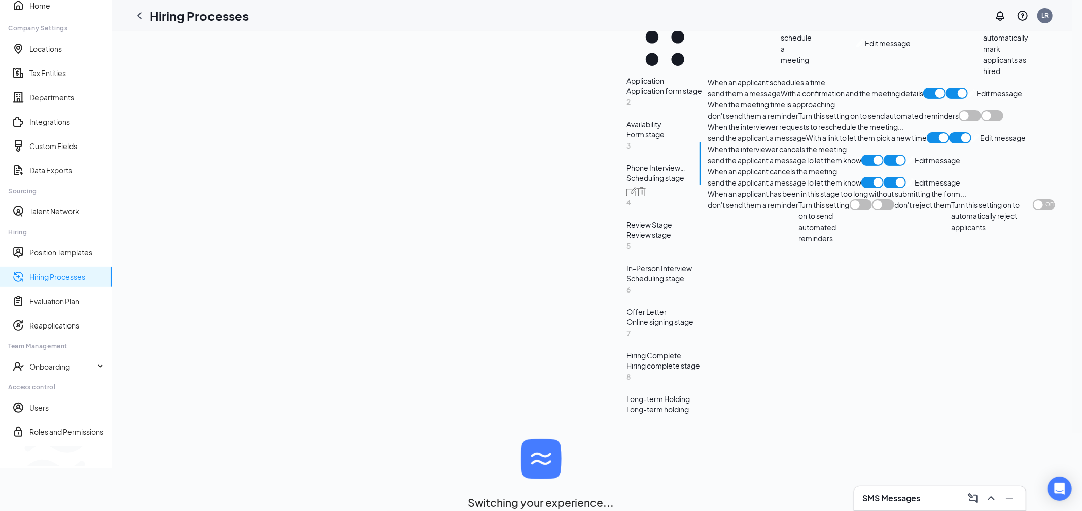
scroll to position [965, 0]
click at [850, 211] on span at bounding box center [861, 204] width 22 height 11
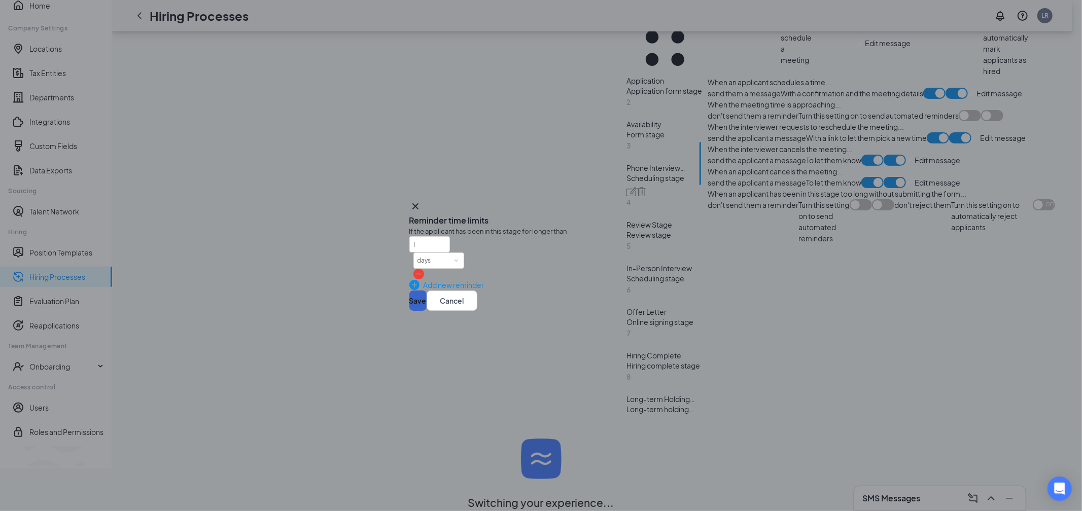
click at [427, 311] on button "Save" at bounding box center [417, 301] width 17 height 20
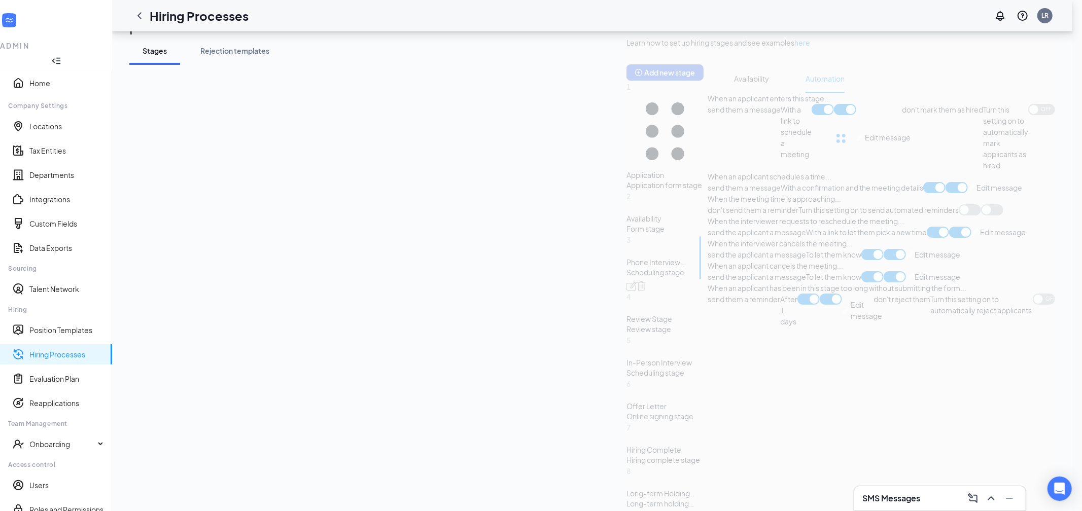
scroll to position [0, 0]
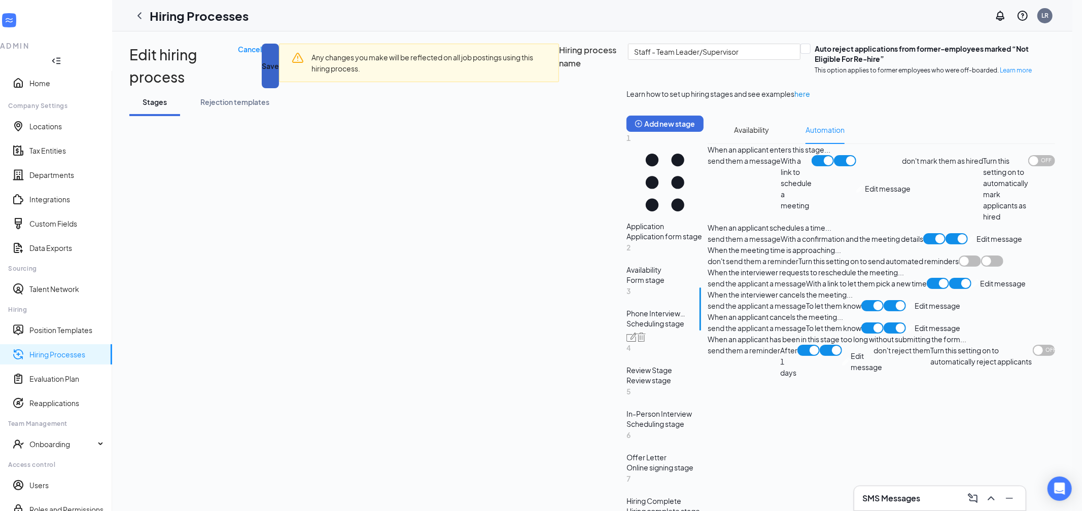
click at [279, 57] on button "Save" at bounding box center [270, 66] width 17 height 45
click at [146, 21] on icon "ChevronLeft" at bounding box center [139, 16] width 12 height 12
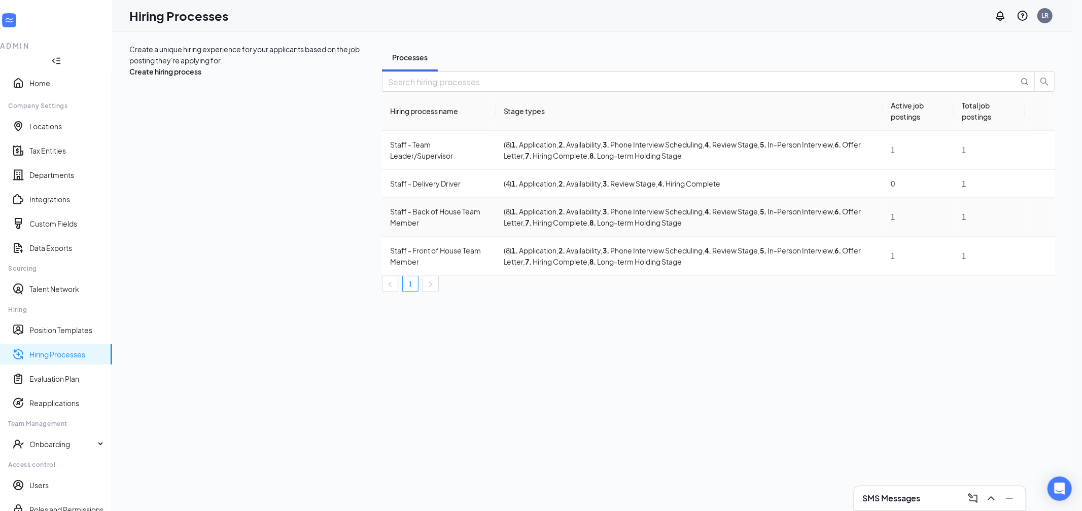
click at [382, 232] on td "Staff - Back of House Team Member" at bounding box center [438, 217] width 113 height 39
click at [390, 226] on div "Staff - Back of House Team Member" at bounding box center [438, 217] width 97 height 22
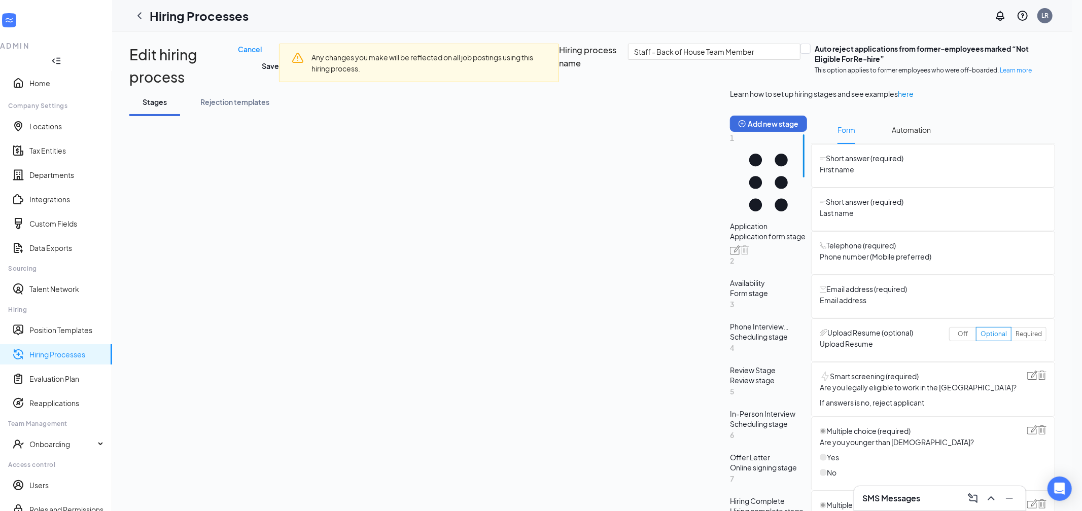
drag, startPoint x: 238, startPoint y: 436, endPoint x: 243, endPoint y: 422, distance: 14.9
click at [730, 342] on div "Scheduling stage" at bounding box center [768, 337] width 77 height 10
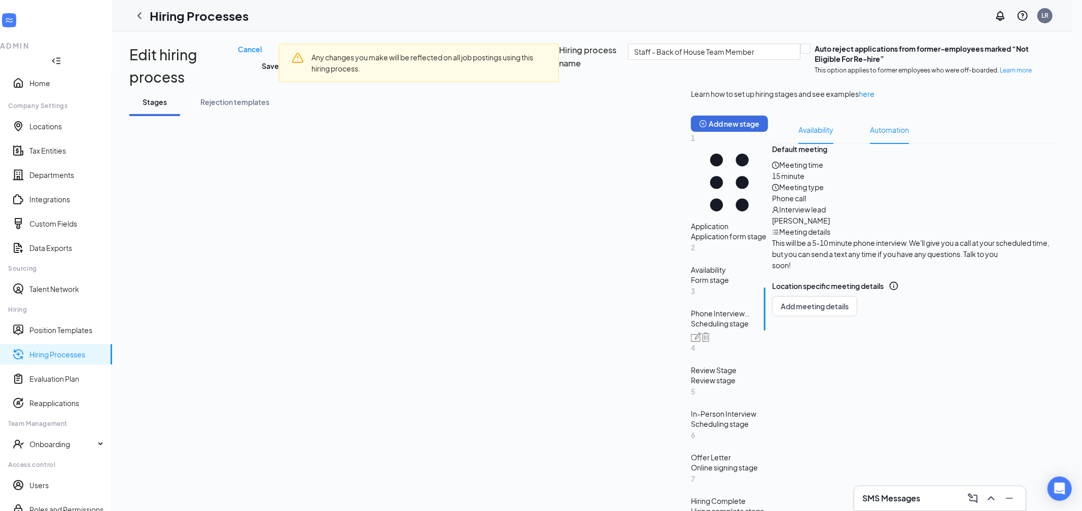
click at [870, 144] on span "Automation" at bounding box center [889, 130] width 39 height 28
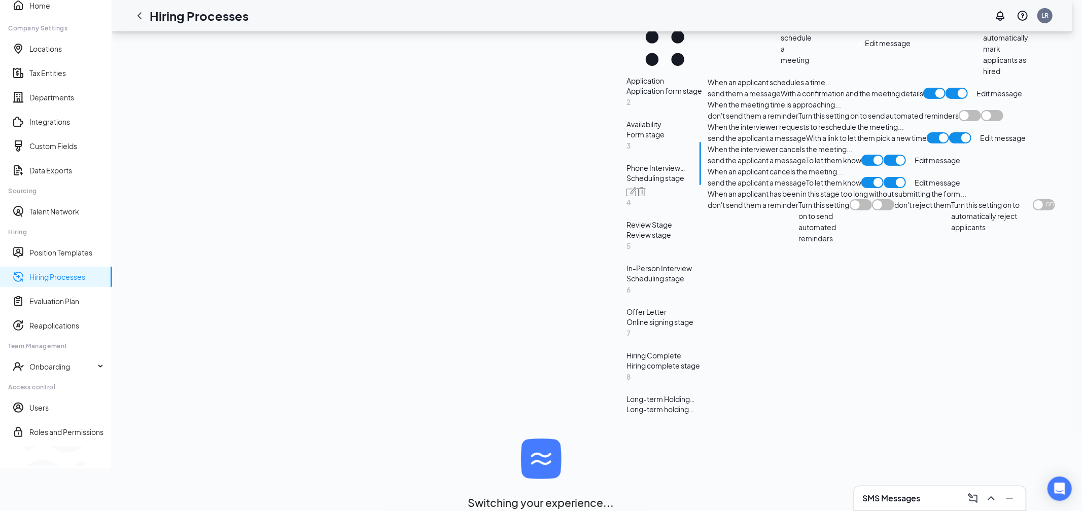
scroll to position [965, 0]
click at [850, 211] on span at bounding box center [861, 204] width 22 height 11
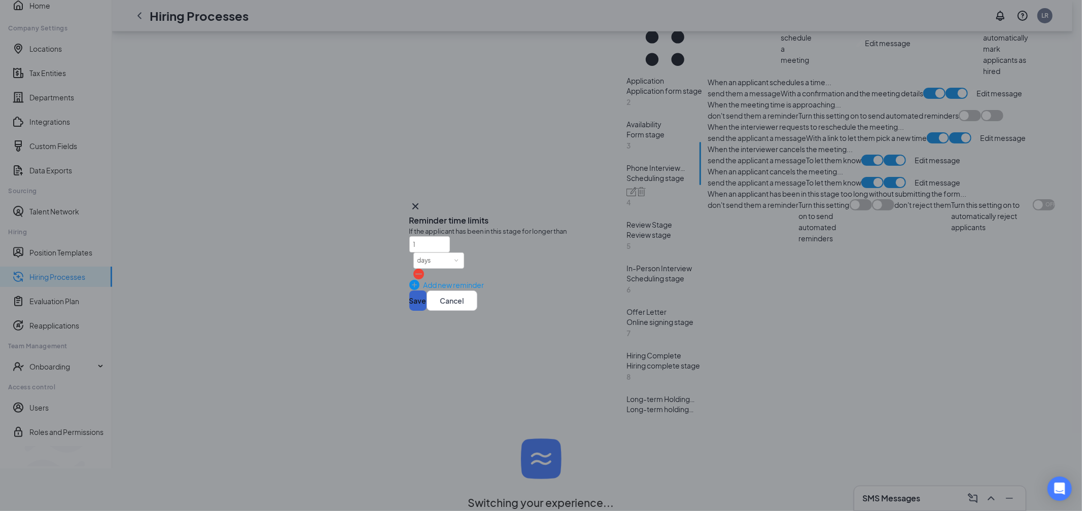
click at [427, 311] on button "Save" at bounding box center [417, 301] width 17 height 20
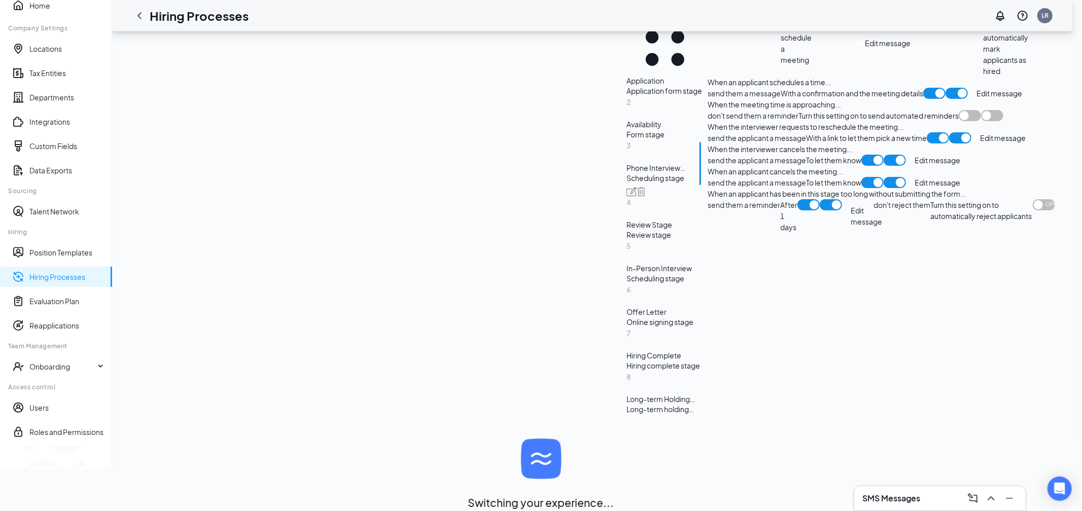
scroll to position [0, 0]
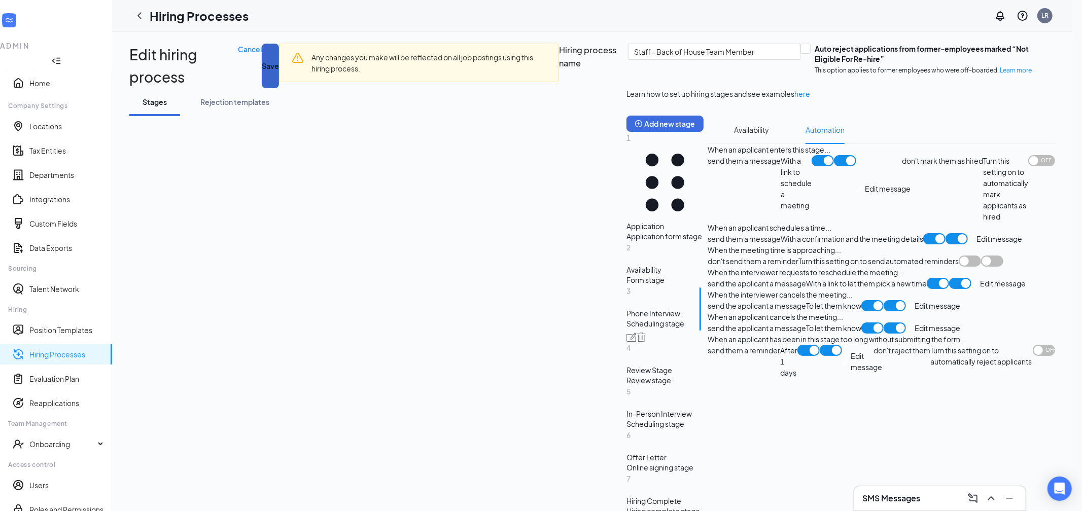
click at [279, 57] on button "Save" at bounding box center [270, 66] width 17 height 45
click at [146, 20] on icon "ChevronLeft" at bounding box center [139, 16] width 12 height 12
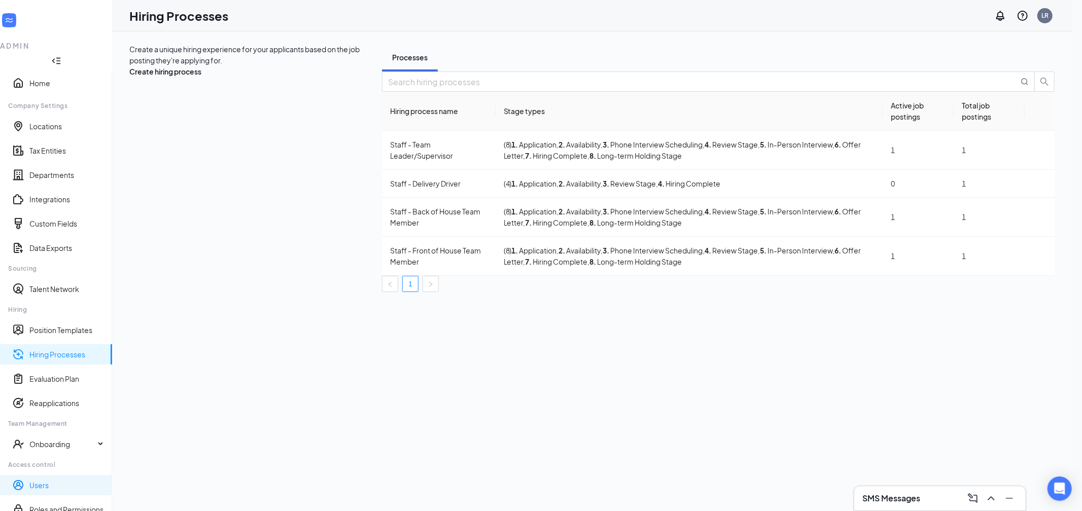
click at [49, 481] on link "Users" at bounding box center [66, 486] width 75 height 10
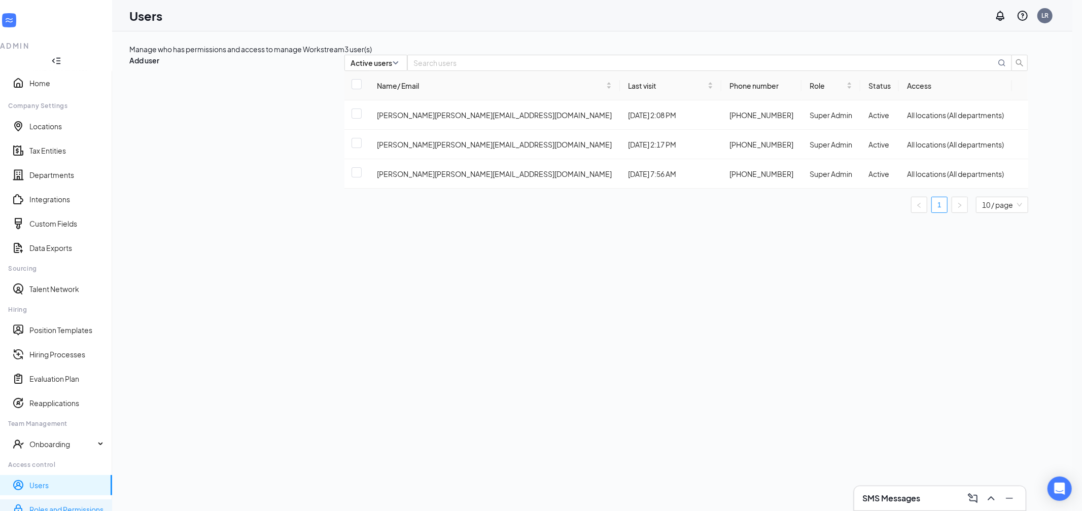
click at [57, 505] on link "Roles and Permissions" at bounding box center [66, 510] width 75 height 10
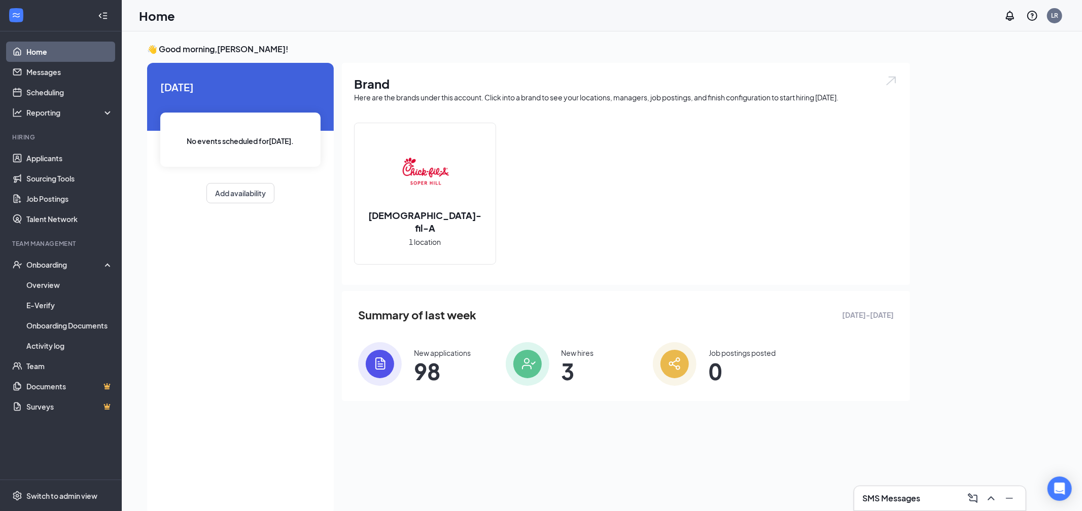
click at [379, 360] on img at bounding box center [380, 365] width 44 height 44
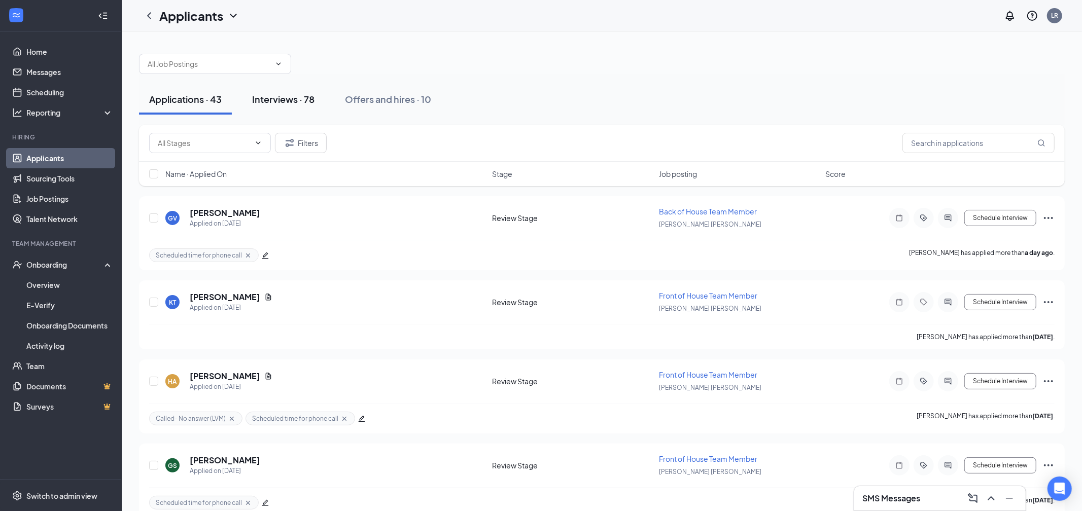
click at [253, 98] on div "Interviews · 78" at bounding box center [283, 99] width 62 height 13
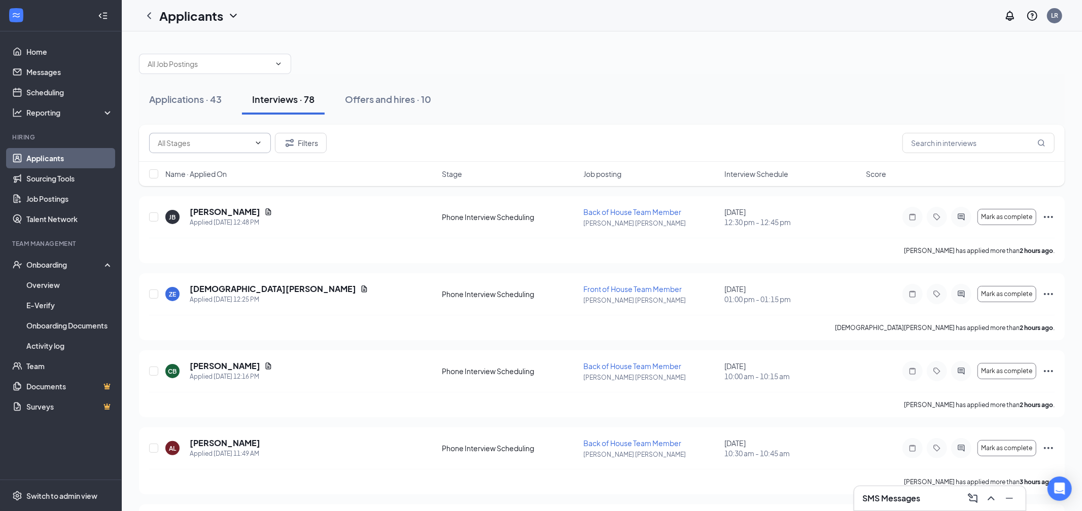
click at [192, 144] on input "text" at bounding box center [204, 143] width 92 height 11
click at [223, 188] on div "Phone Interview Scheduling (47)" at bounding box center [219, 185] width 106 height 11
type input "Phone Interview Scheduling (47)"
click at [774, 178] on span "Interview Schedule" at bounding box center [757, 174] width 64 height 10
click at [797, 173] on icon "ArrowDown" at bounding box center [796, 174] width 12 height 12
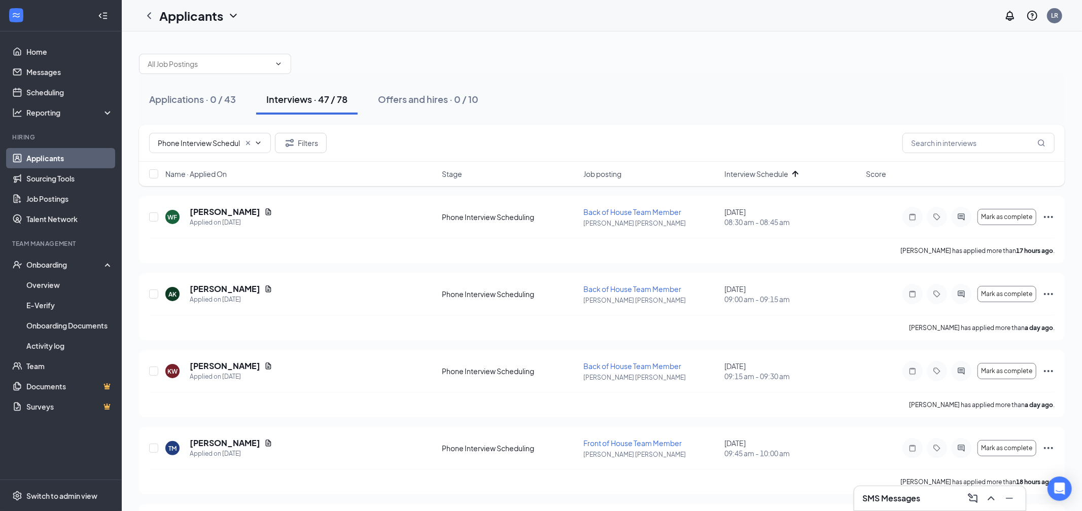
click at [174, 106] on button "Applications · 0 / 43" at bounding box center [192, 99] width 107 height 30
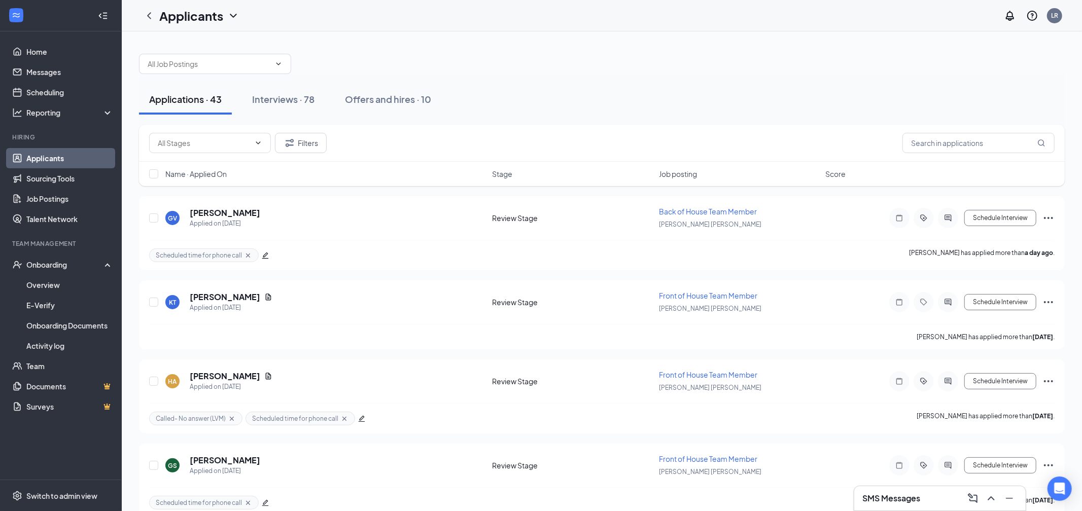
click at [569, 79] on div "Applications · 43 Interviews · 78 Offers and hires · 10" at bounding box center [602, 99] width 926 height 51
drag, startPoint x: 297, startPoint y: 94, endPoint x: 500, endPoint y: 49, distance: 207.8
click at [297, 94] on div "Interviews · 78" at bounding box center [283, 99] width 62 height 13
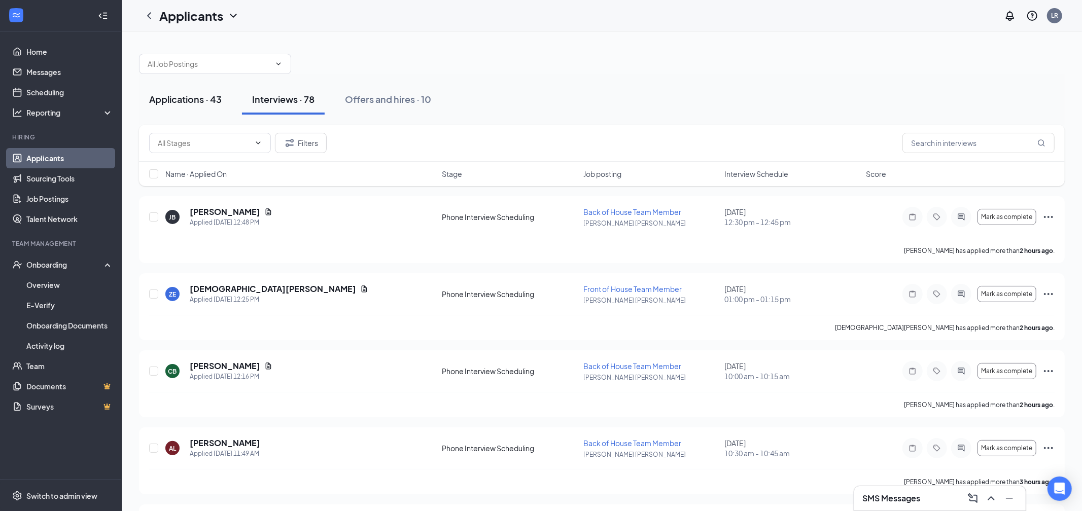
click at [220, 108] on button "Applications · 43" at bounding box center [185, 99] width 93 height 30
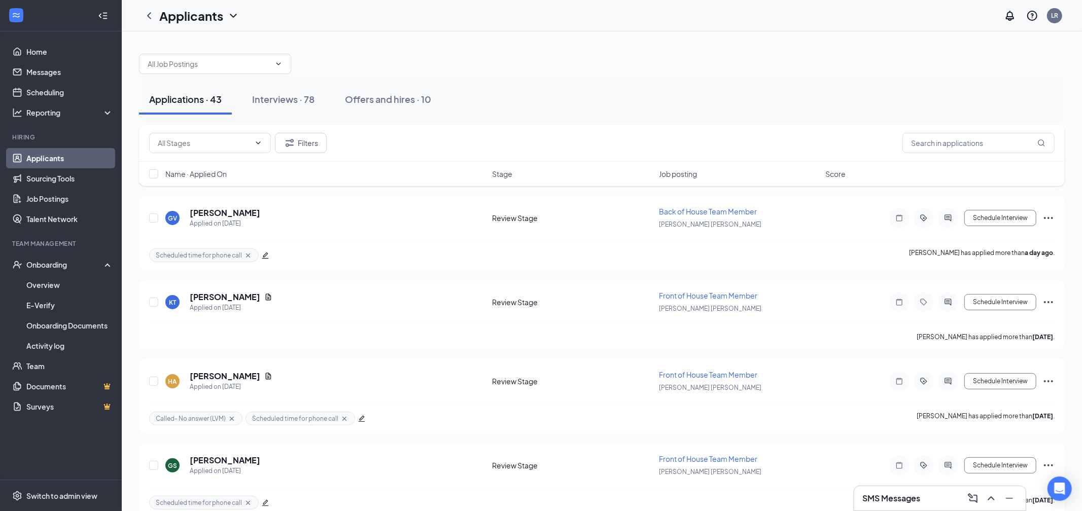
click at [566, 75] on div "Applications · 43 Interviews · 78 Offers and hires · 10" at bounding box center [602, 99] width 926 height 51
click at [941, 152] on input "text" at bounding box center [979, 143] width 152 height 20
type input "[PERSON_NAME]"
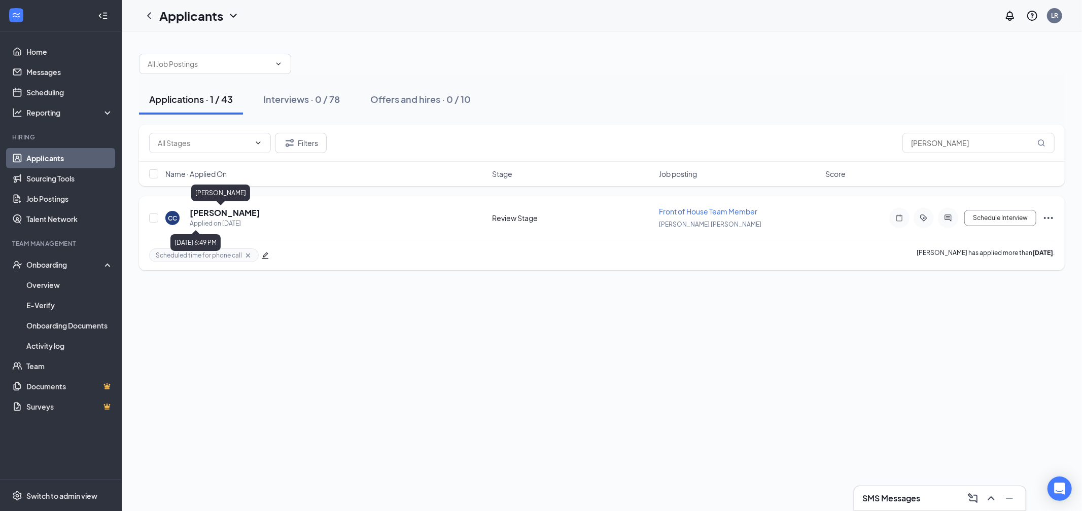
click at [215, 214] on h5 "[PERSON_NAME]" at bounding box center [225, 213] width 71 height 11
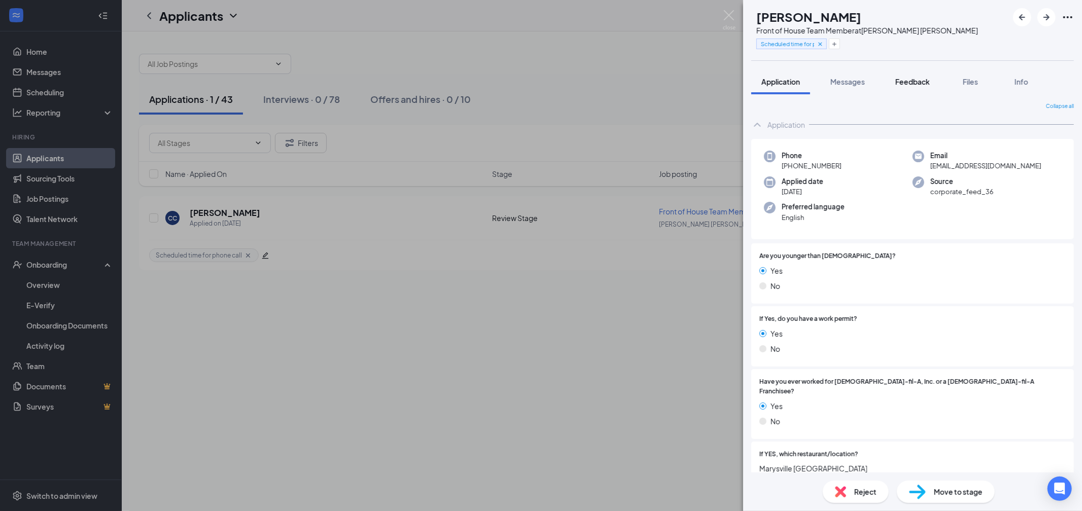
click at [925, 88] on button "Feedback" at bounding box center [912, 81] width 55 height 25
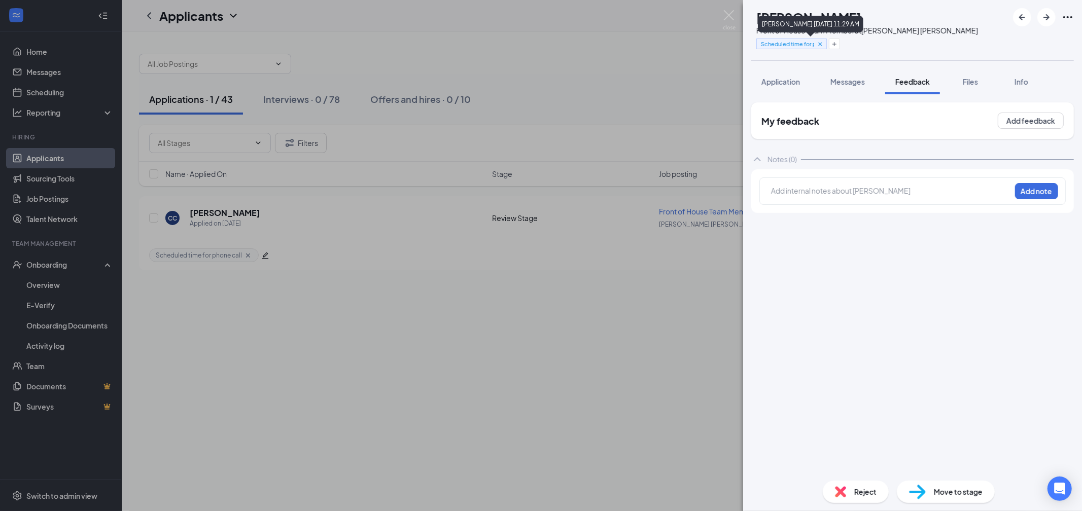
click at [824, 47] on icon "Cross" at bounding box center [820, 44] width 7 height 7
click at [774, 84] on span "Application" at bounding box center [781, 81] width 39 height 9
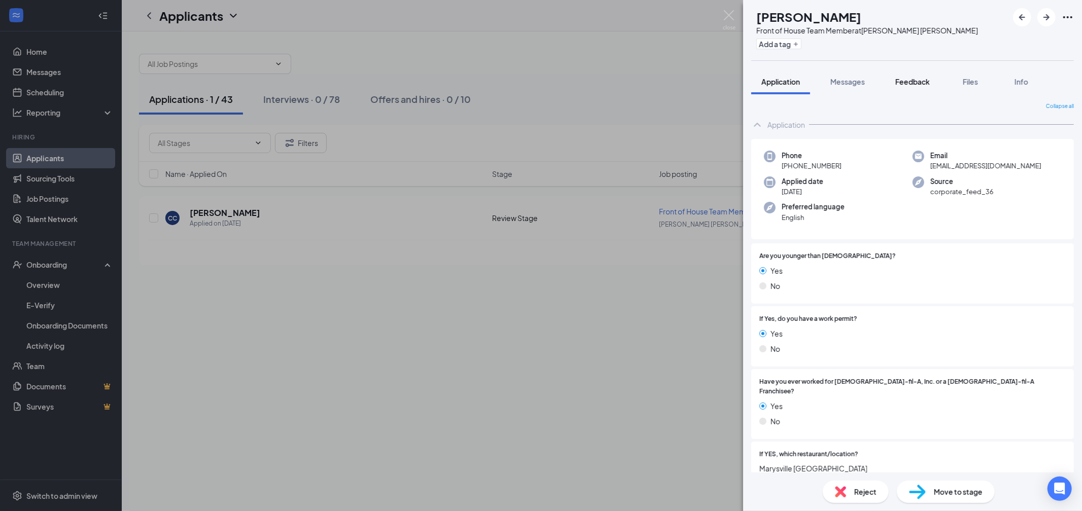
click at [916, 85] on span "Feedback" at bounding box center [913, 81] width 35 height 9
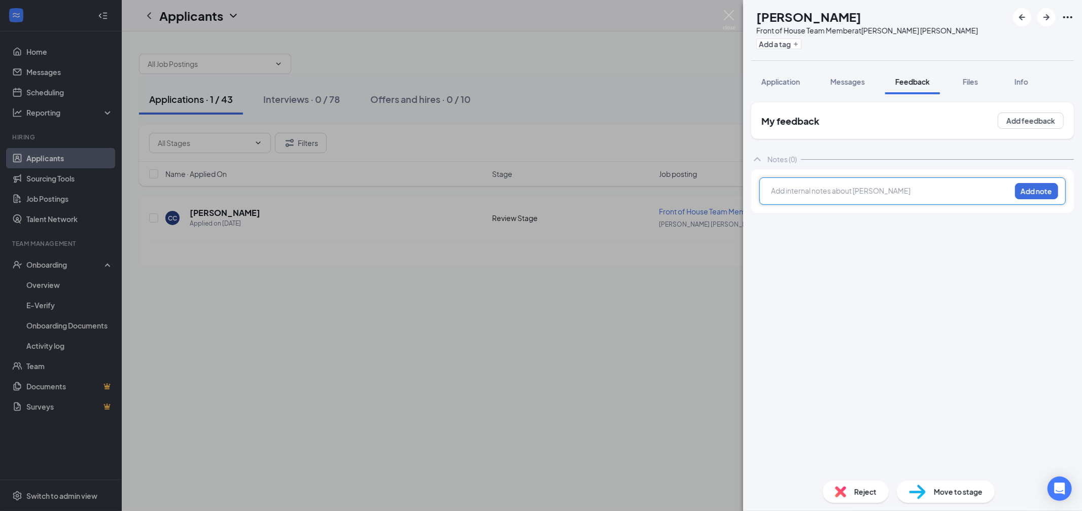
drag, startPoint x: 826, startPoint y: 198, endPoint x: 818, endPoint y: 188, distance: 12.0
click at [826, 197] on div at bounding box center [891, 192] width 239 height 13
drag, startPoint x: 939, startPoint y: 190, endPoint x: 765, endPoint y: 192, distance: 173.5
click at [765, 192] on div "Prefers FOH. Never done BOH but is interested Add note" at bounding box center [913, 191] width 306 height 27
click at [885, 192] on span "Open to both FOH and [DEMOGRAPHIC_DATA]. [PERSON_NAME] works FOH at [GEOGRAPHIC…" at bounding box center [890, 196] width 237 height 20
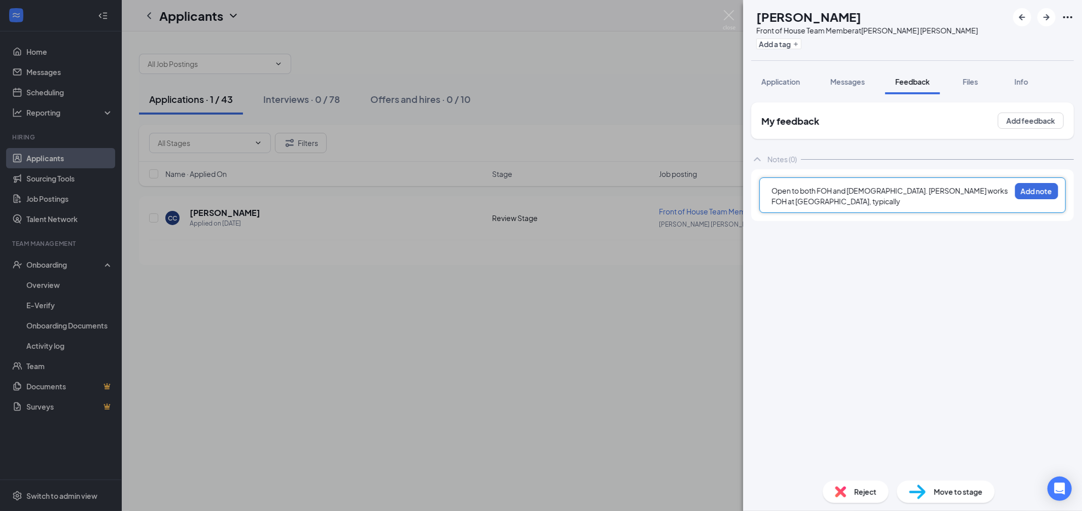
click at [890, 192] on span "Open to both FOH and [DEMOGRAPHIC_DATA]. [PERSON_NAME] works FOH at [GEOGRAPHIC…" at bounding box center [890, 196] width 237 height 20
drag, startPoint x: 859, startPoint y: 197, endPoint x: 776, endPoint y: 207, distance: 83.3
click at [859, 197] on div "Open to both FOH and [DEMOGRAPHIC_DATA]. Currently works FOH at [GEOGRAPHIC_DAT…" at bounding box center [891, 196] width 239 height 21
click at [779, 201] on span "Open to both FOH and [DEMOGRAPHIC_DATA]. Currently works FOH at [GEOGRAPHIC_DAT…" at bounding box center [889, 196] width 235 height 20
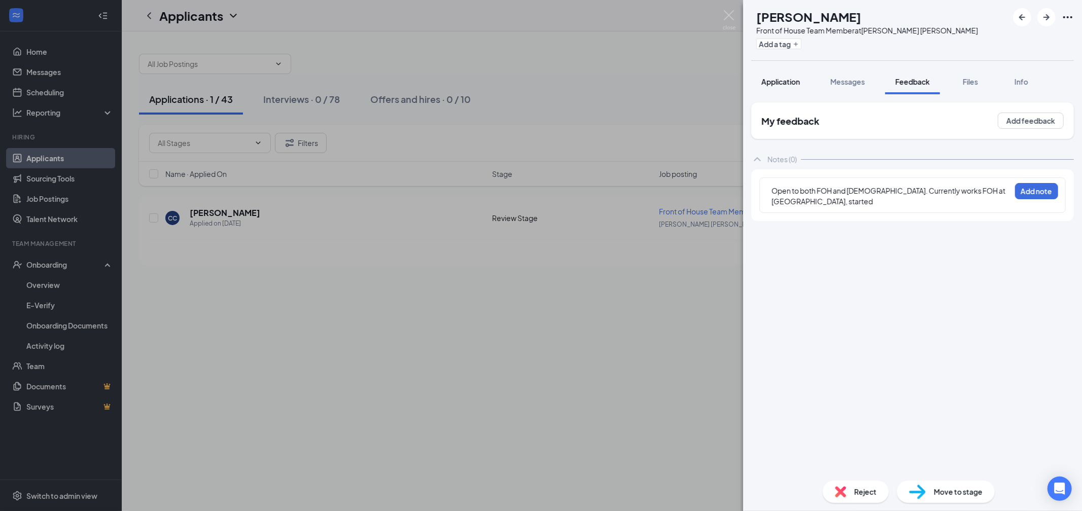
click at [791, 82] on span "Application" at bounding box center [781, 81] width 39 height 9
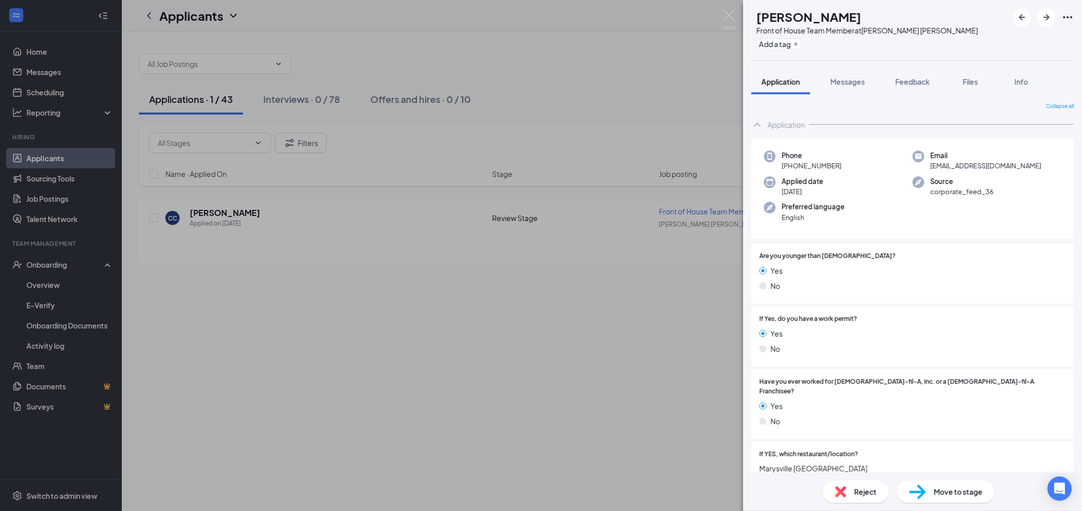
drag, startPoint x: 916, startPoint y: 78, endPoint x: 1039, endPoint y: 282, distance: 237.9
click at [916, 78] on span "Feedback" at bounding box center [913, 81] width 35 height 9
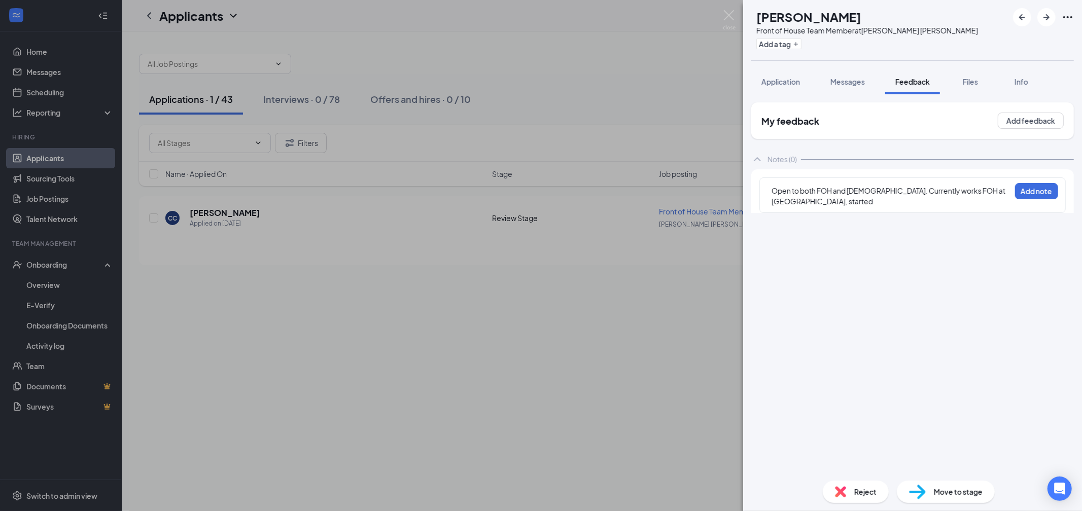
click at [937, 198] on div "Open to both FOH and [DEMOGRAPHIC_DATA]. Currently works FOH at [GEOGRAPHIC_DAT…" at bounding box center [891, 196] width 239 height 21
click at [790, 85] on span "Application" at bounding box center [781, 81] width 39 height 9
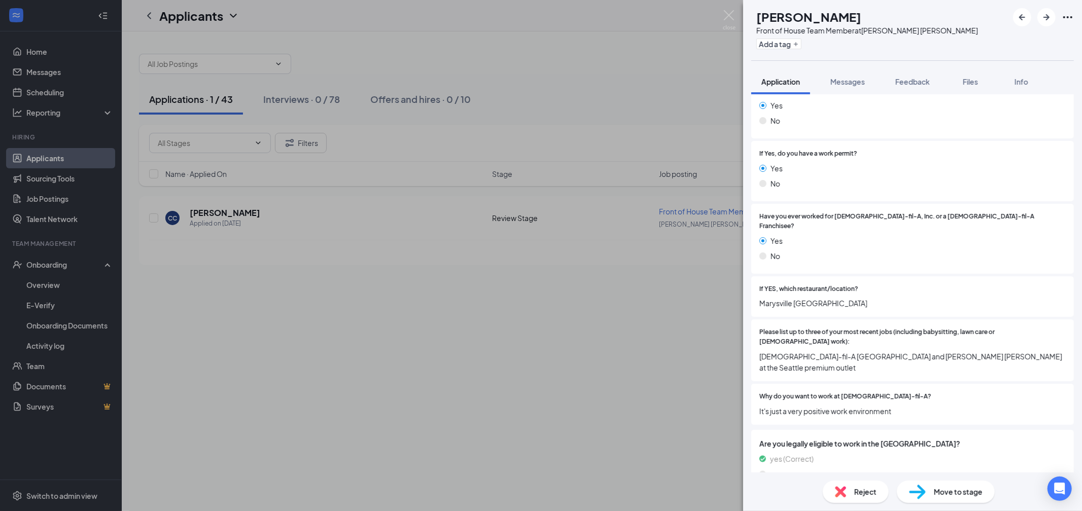
scroll to position [166, 0]
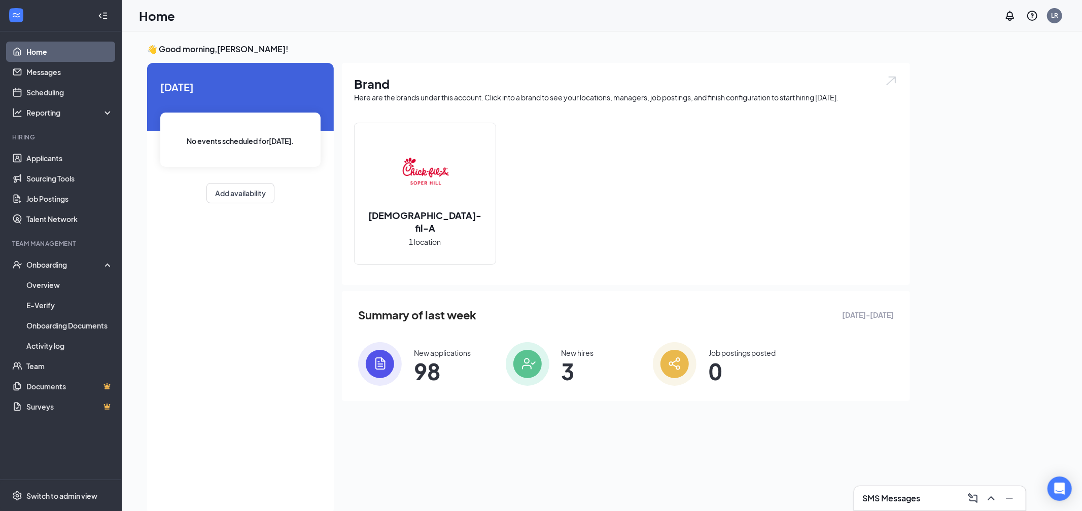
click at [458, 357] on div "New applications" at bounding box center [442, 353] width 57 height 10
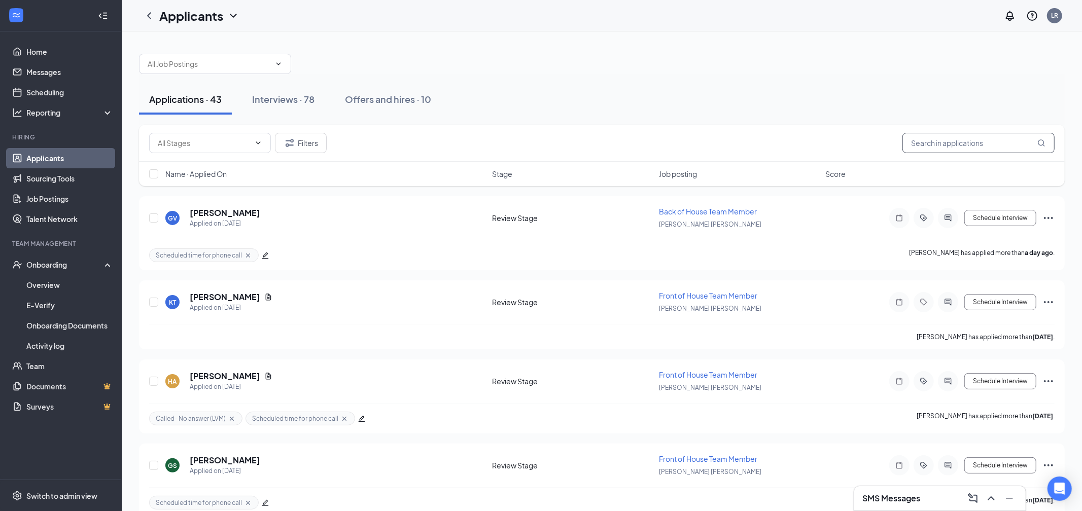
click at [945, 143] on input "text" at bounding box center [979, 143] width 152 height 20
type input "[PERSON_NAME]"
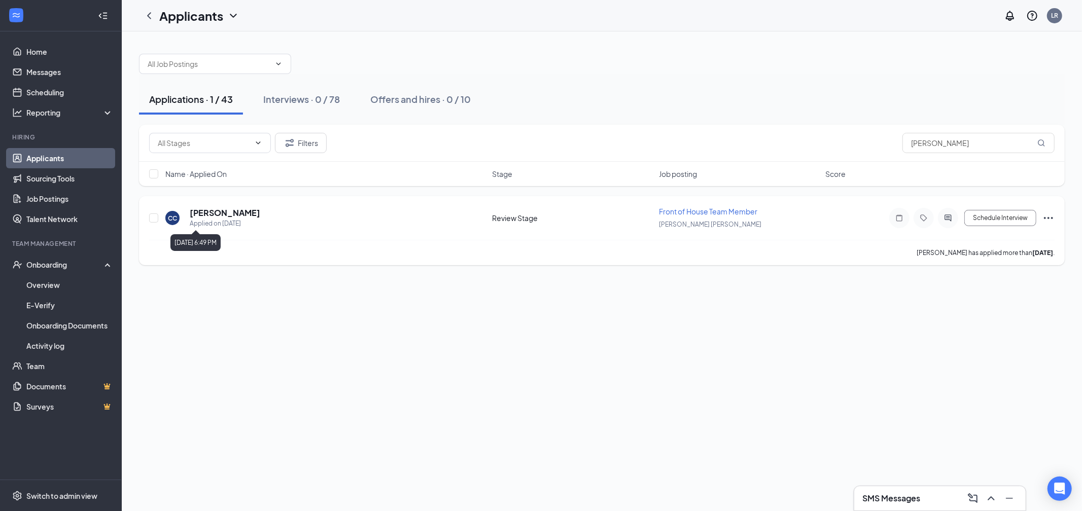
click at [198, 221] on div "Applied on [DATE]" at bounding box center [225, 224] width 71 height 10
click at [204, 216] on h5 "[PERSON_NAME]" at bounding box center [225, 213] width 71 height 11
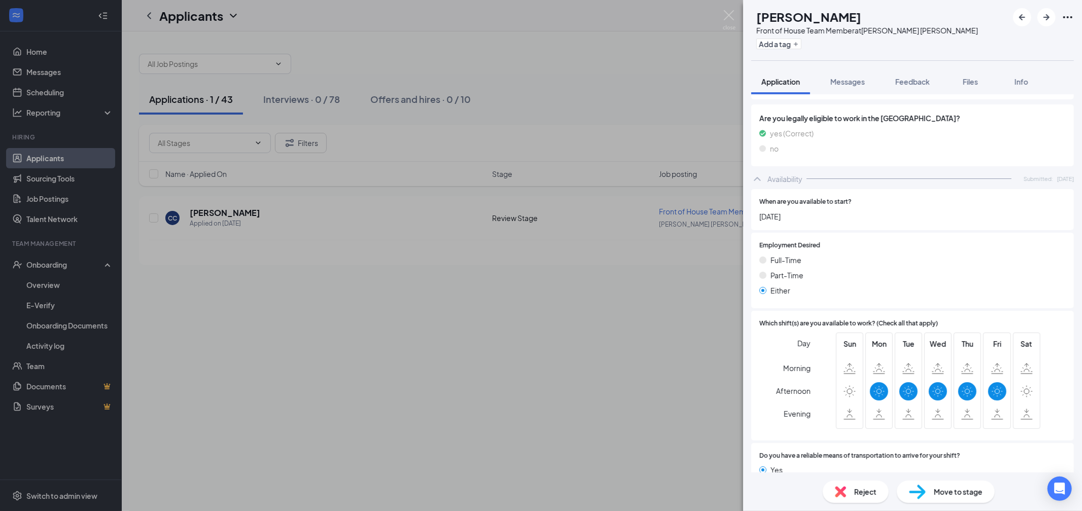
scroll to position [493, 0]
click at [909, 81] on span "Feedback" at bounding box center [913, 81] width 35 height 9
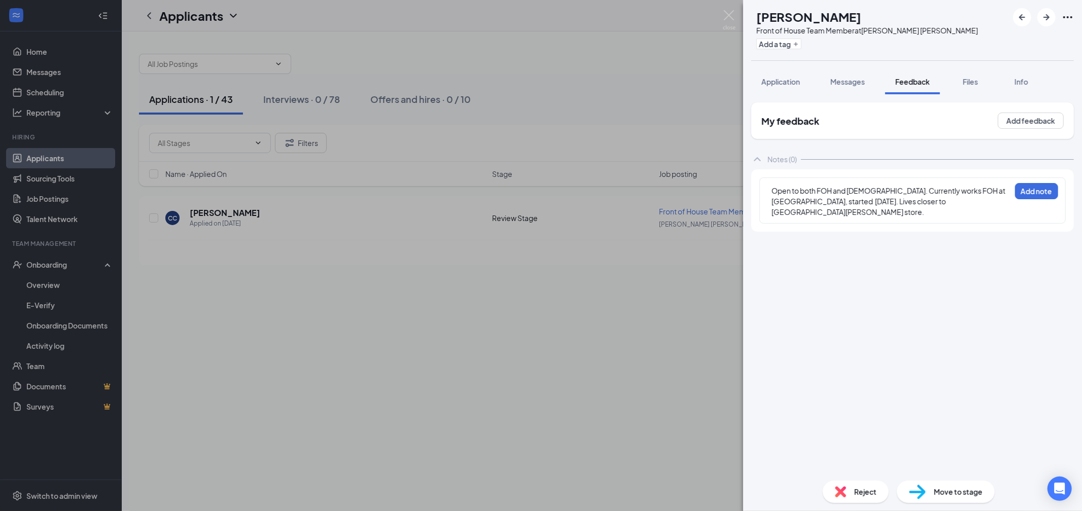
click at [945, 206] on div "Open to both FOH and [DEMOGRAPHIC_DATA]. Currently works FOH at [GEOGRAPHIC_DAT…" at bounding box center [891, 202] width 239 height 32
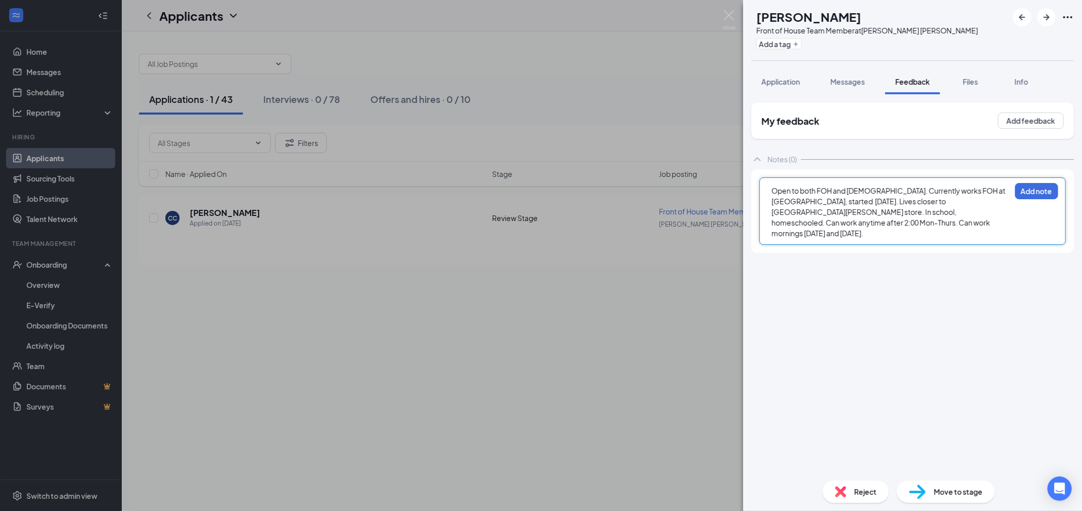
click at [897, 223] on div "Open to both FOH and [DEMOGRAPHIC_DATA]. Currently works FOH at [GEOGRAPHIC_DAT…" at bounding box center [891, 212] width 239 height 53
click at [821, 199] on span "Open to both FOH and [DEMOGRAPHIC_DATA]. Currently works FOH at [GEOGRAPHIC_DAT…" at bounding box center [889, 212] width 235 height 52
click at [802, 79] on button "Application" at bounding box center [780, 81] width 59 height 25
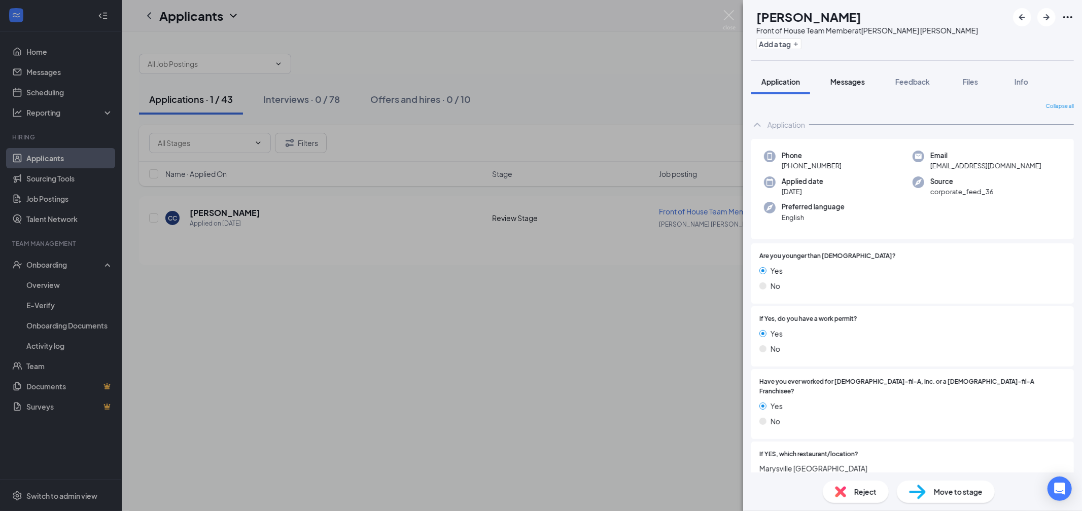
click at [848, 80] on span "Messages" at bounding box center [848, 81] width 35 height 9
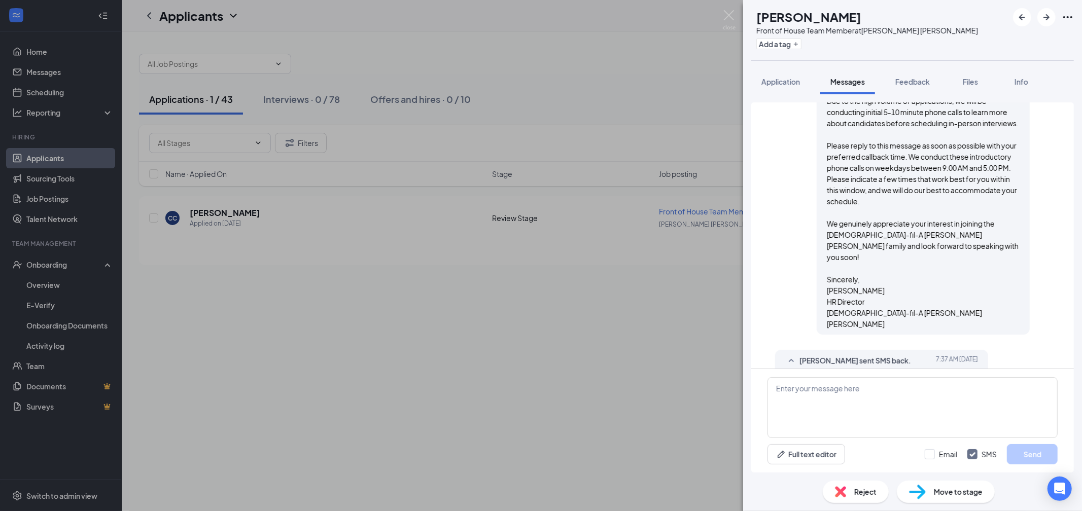
scroll to position [554, 0]
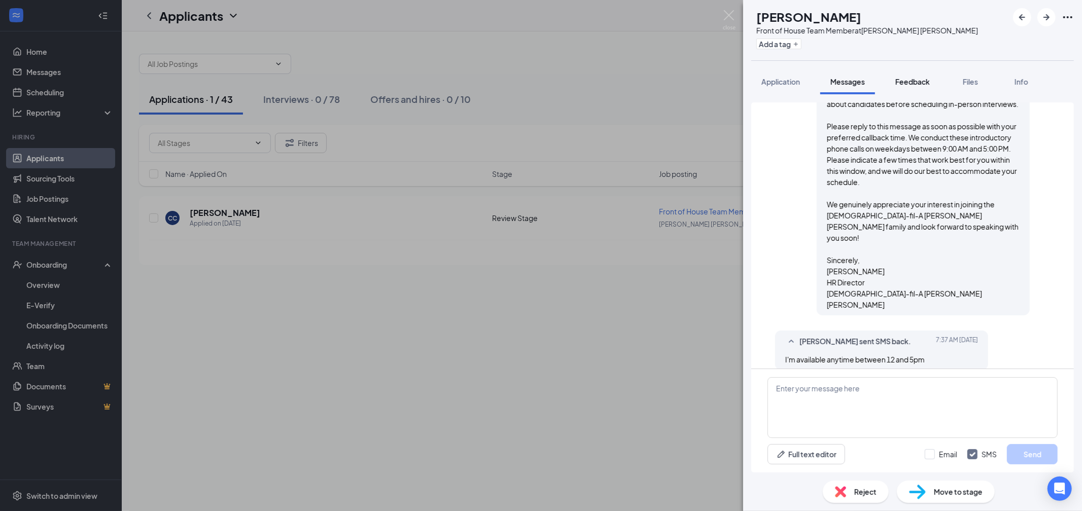
click at [926, 89] on button "Feedback" at bounding box center [912, 81] width 55 height 25
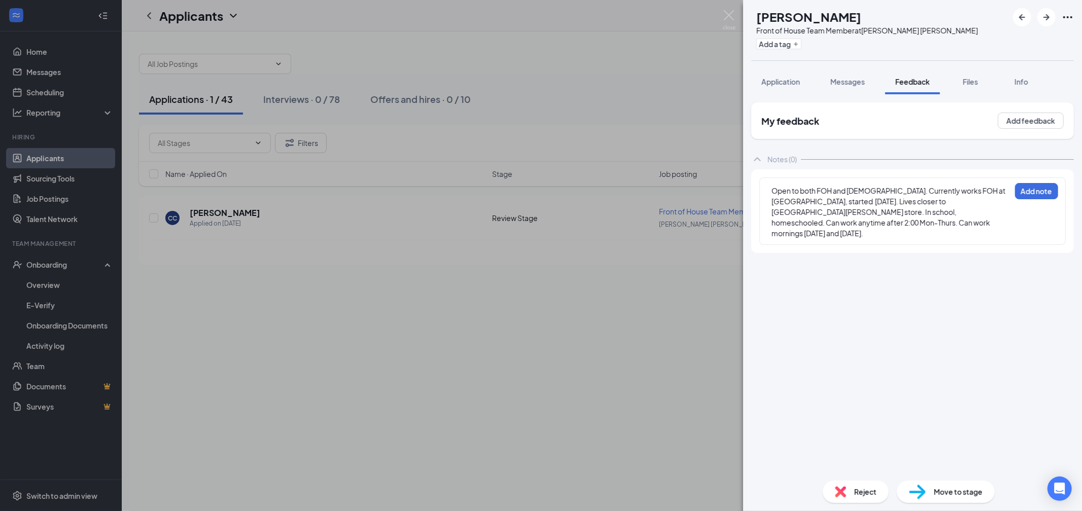
click at [927, 224] on div "Open to both FOH and [DEMOGRAPHIC_DATA]. Currently works FOH at [GEOGRAPHIC_DAT…" at bounding box center [891, 212] width 239 height 53
click at [1045, 195] on button "Add note" at bounding box center [1036, 191] width 43 height 16
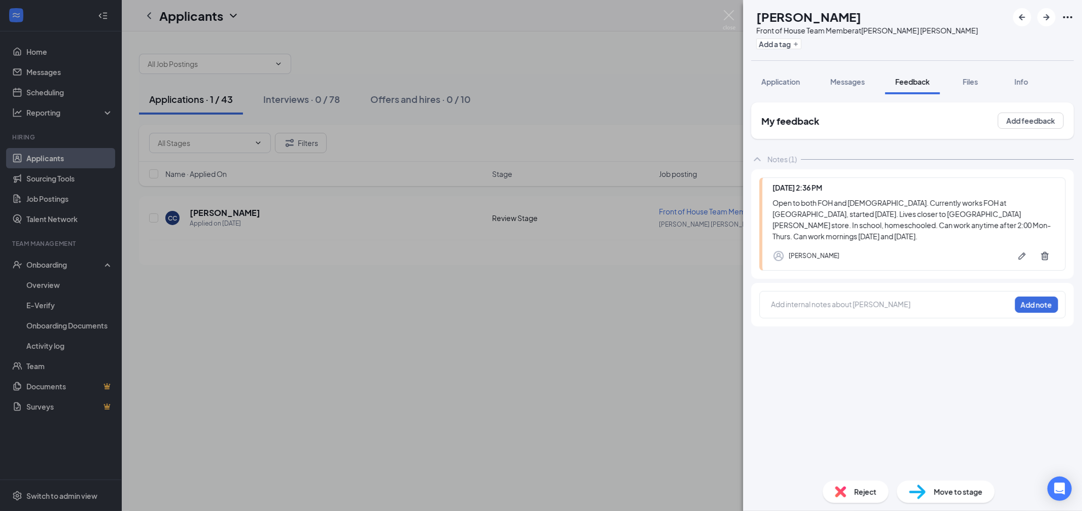
click at [951, 491] on span "Move to stage" at bounding box center [958, 492] width 49 height 11
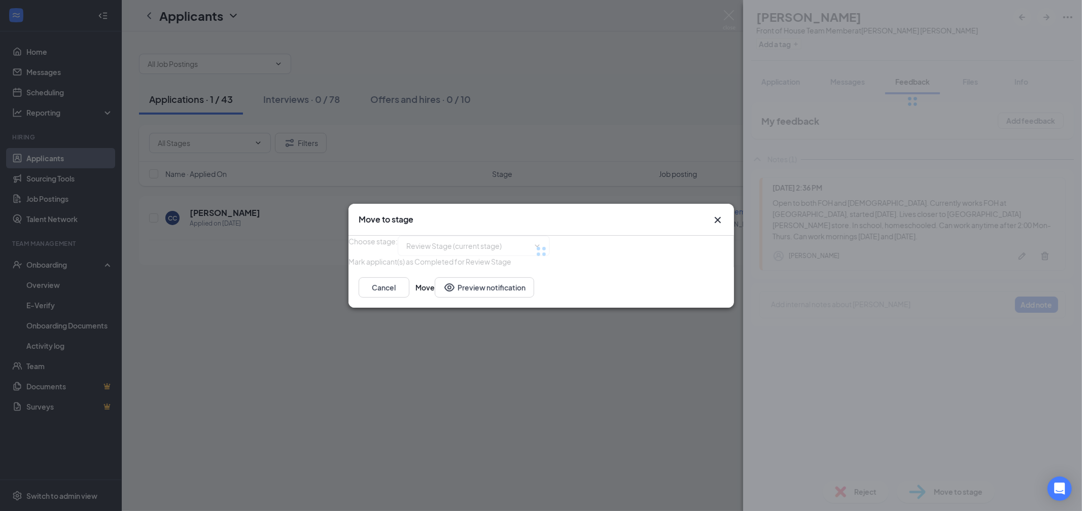
type input "In-Person Interview (next stage)"
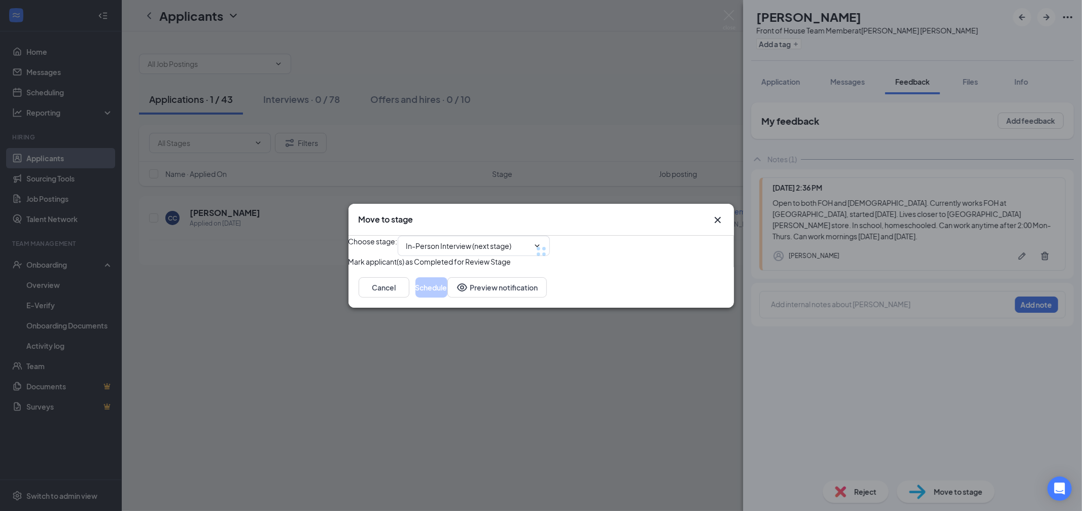
click at [473, 236] on div at bounding box center [542, 251] width 386 height 31
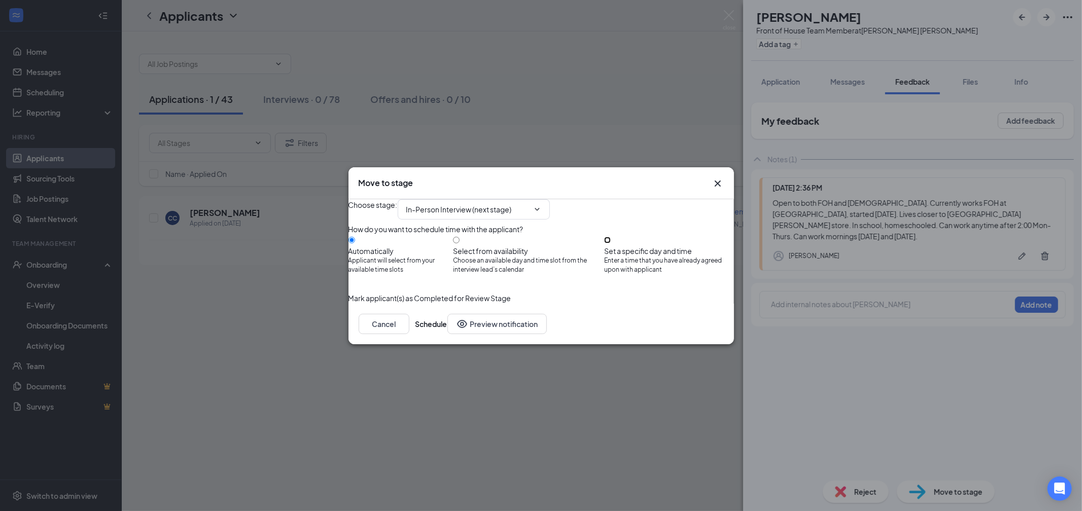
click at [611, 243] on input "Set a specific day and time Enter a time that you have already agreed upon with…" at bounding box center [607, 240] width 7 height 7
radio input "true"
radio input "false"
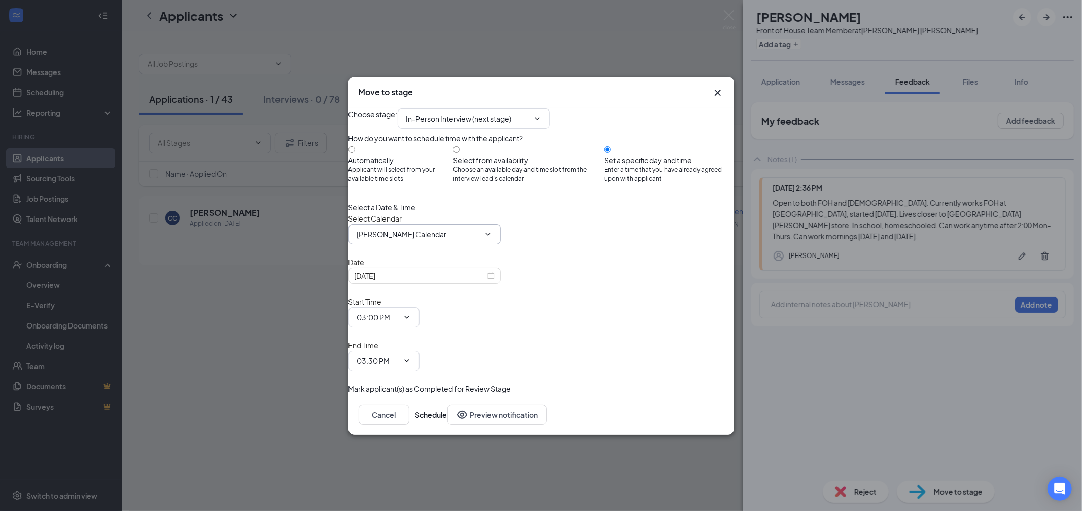
click at [460, 240] on input "[PERSON_NAME] Calendar" at bounding box center [418, 234] width 123 height 11
click at [431, 265] on div "[PERSON_NAME] Calendar" at bounding box center [418, 253] width 123 height 23
type input "[PERSON_NAME] Calendar"
click at [431, 282] on input "[DATE]" at bounding box center [420, 275] width 131 height 11
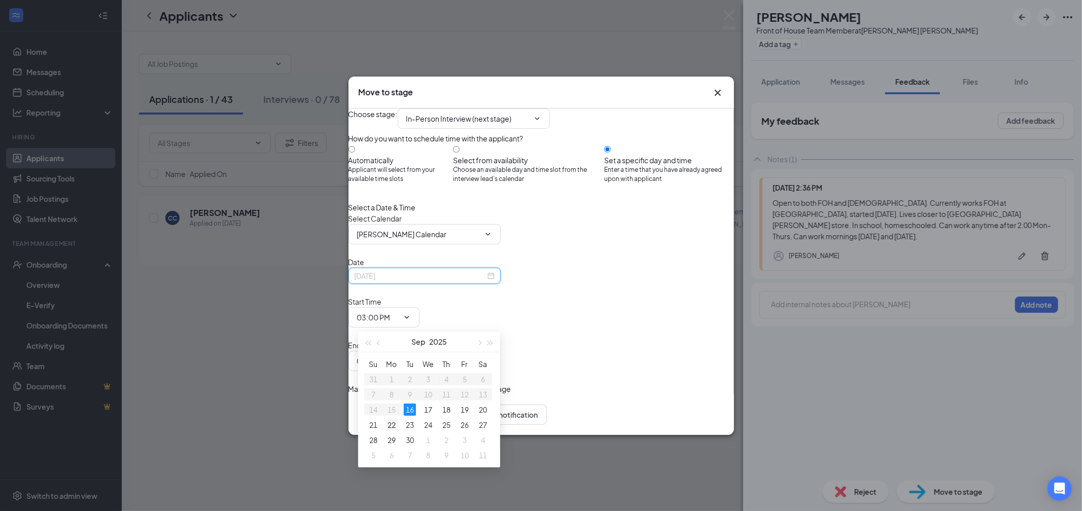
type input "[DATE]"
click at [394, 427] on div "22" at bounding box center [392, 425] width 12 height 12
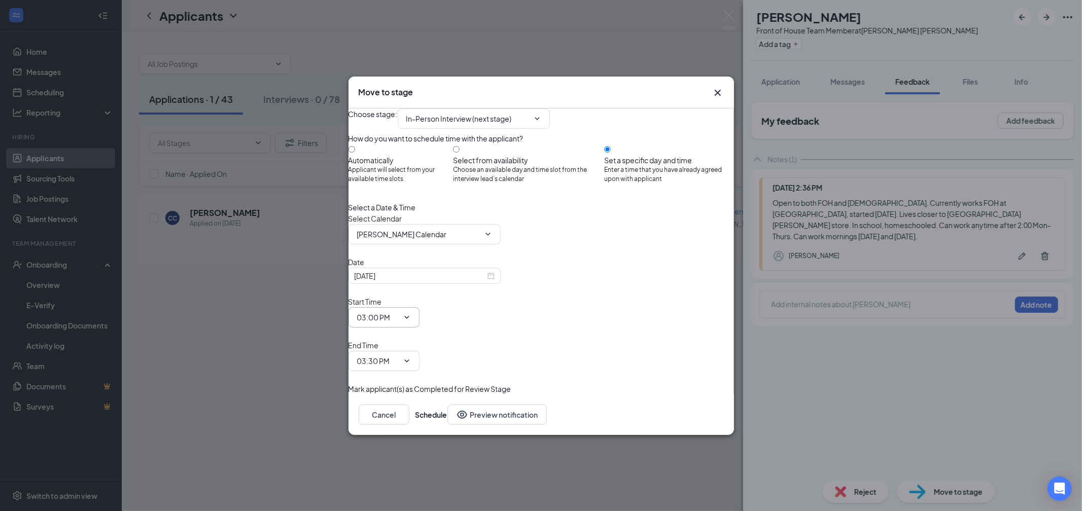
click at [411, 316] on icon "ChevronDown" at bounding box center [407, 318] width 8 height 8
click at [399, 323] on input "03:00 PM" at bounding box center [378, 317] width 42 height 11
type input "04:00 PM"
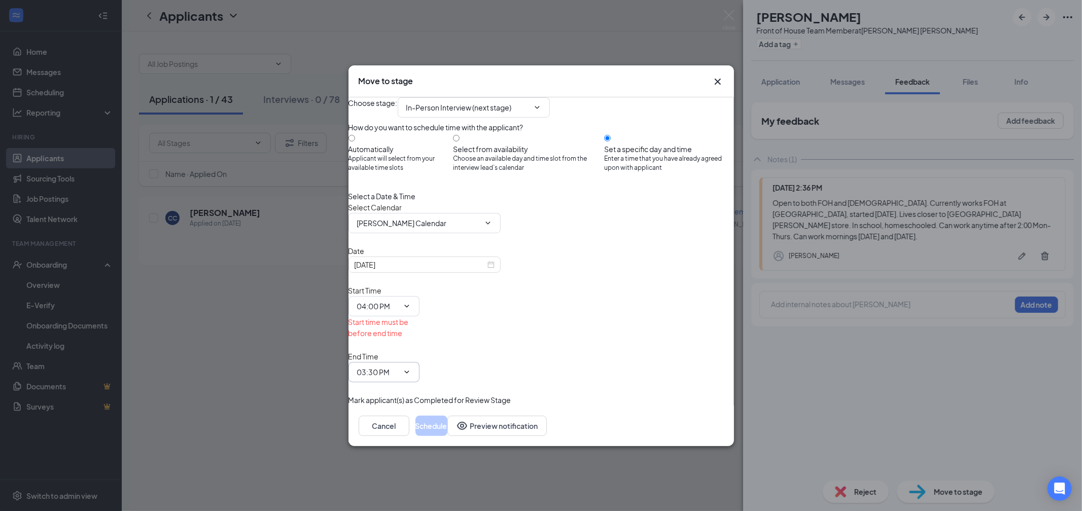
click at [399, 367] on input "03:30 PM" at bounding box center [378, 372] width 42 height 11
click at [403, 29] on div "04:30 PM" at bounding box center [380, 23] width 46 height 11
type input "04:30 PM"
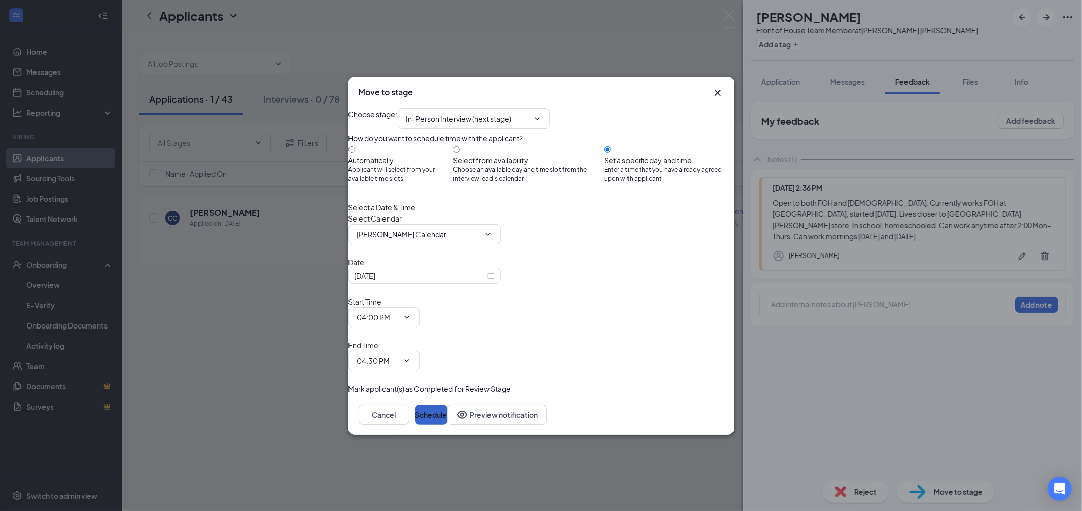
click at [448, 405] on button "Schedule" at bounding box center [432, 415] width 32 height 20
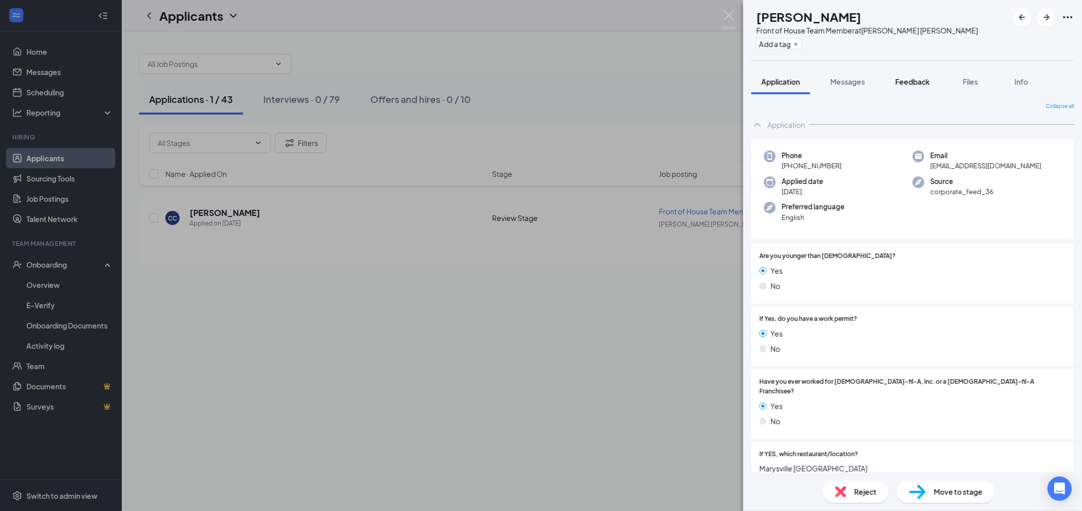
click at [911, 83] on span "Feedback" at bounding box center [913, 81] width 35 height 9
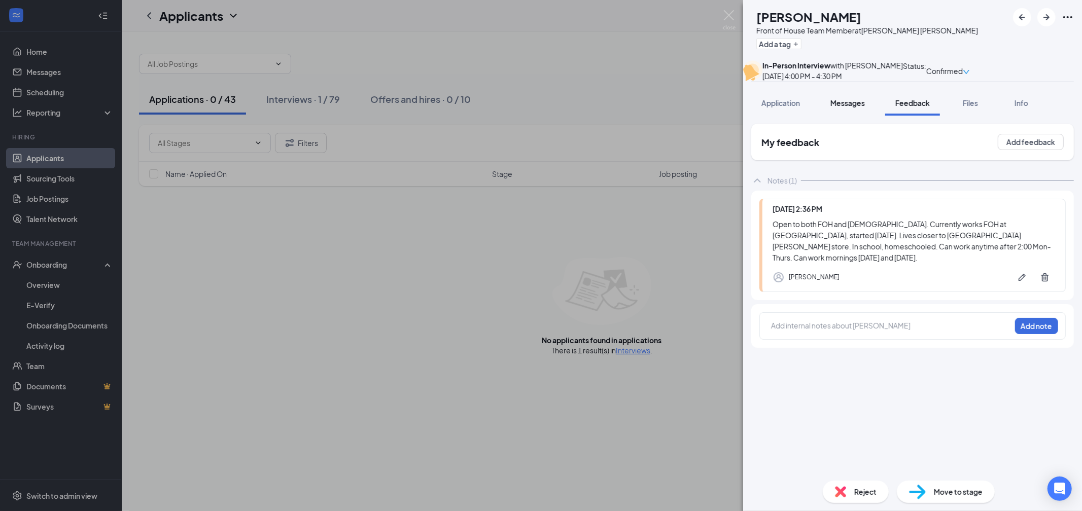
click at [859, 108] on span "Messages" at bounding box center [848, 102] width 35 height 9
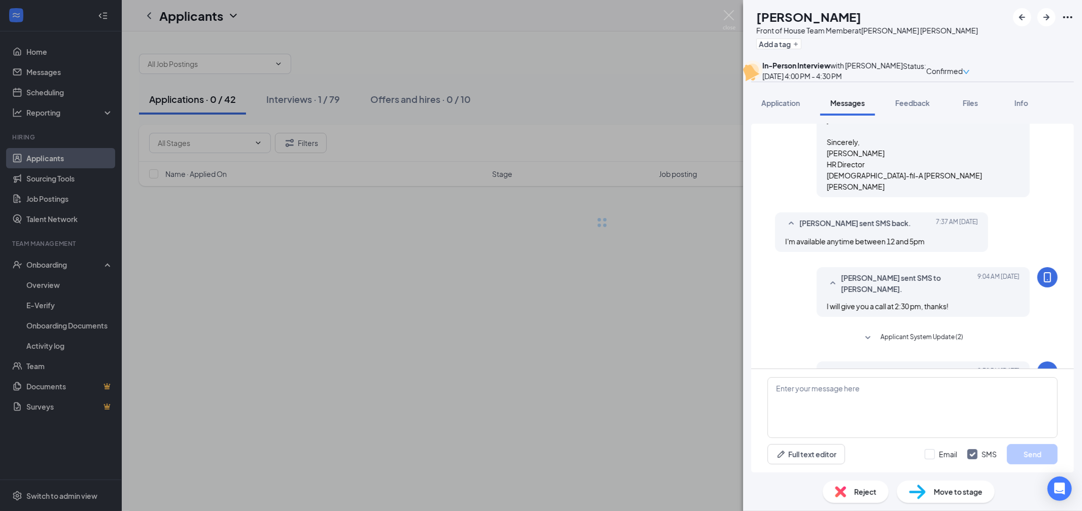
scroll to position [616, 0]
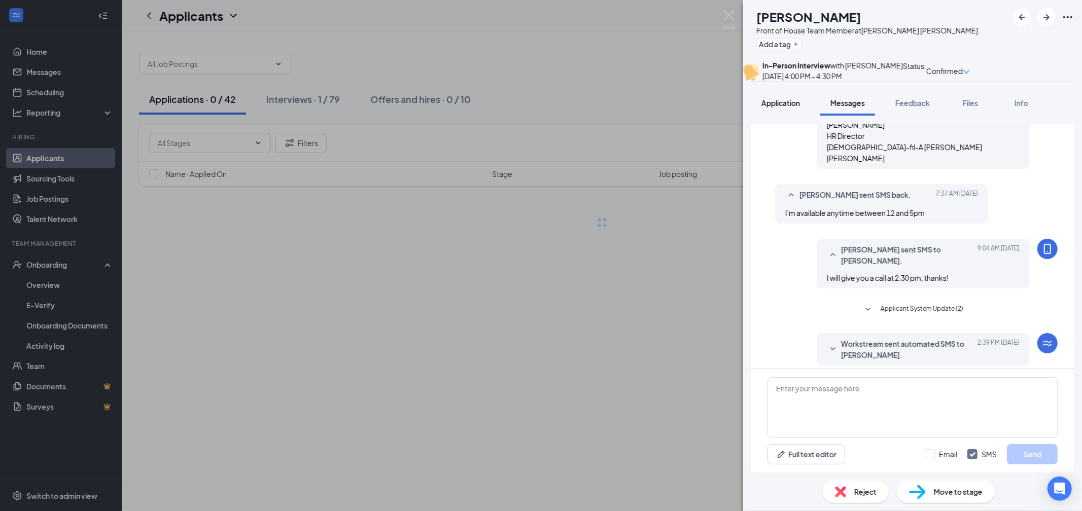
click at [788, 108] on span "Application" at bounding box center [781, 102] width 39 height 9
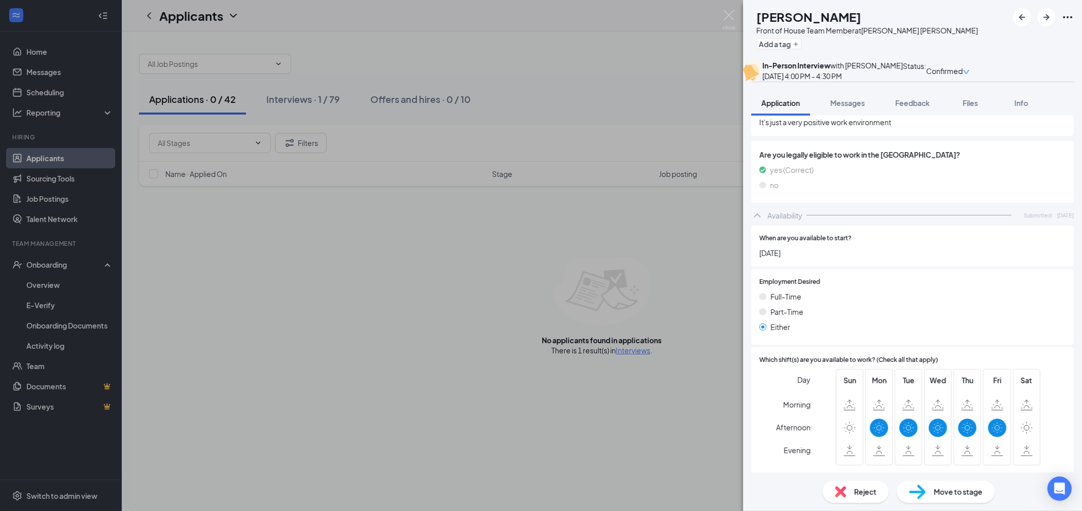
scroll to position [506, 0]
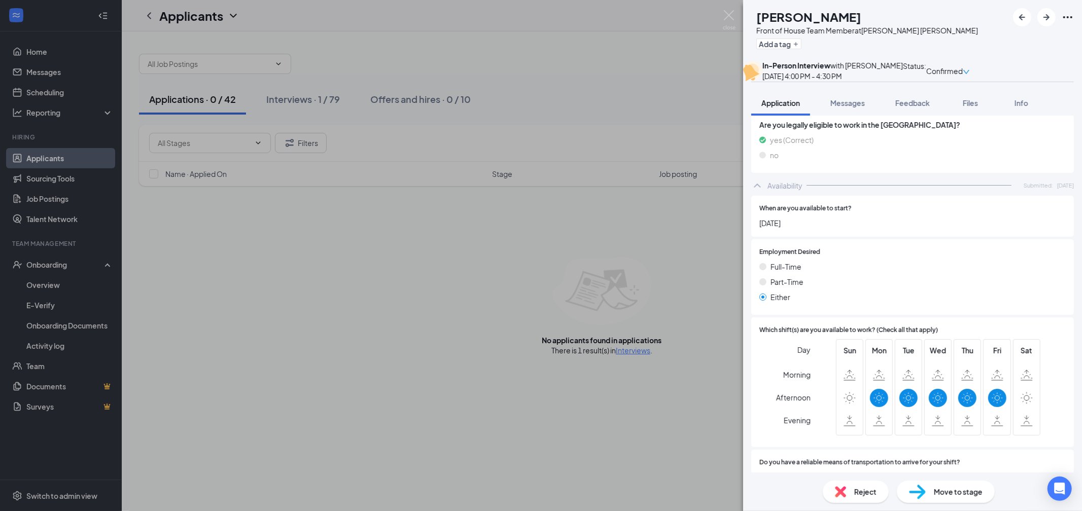
drag, startPoint x: 375, startPoint y: 347, endPoint x: 379, endPoint y: 342, distance: 5.5
click at [375, 347] on div "CC [PERSON_NAME] Front of House Team Member at [PERSON_NAME][GEOGRAPHIC_DATA][P…" at bounding box center [541, 255] width 1082 height 511
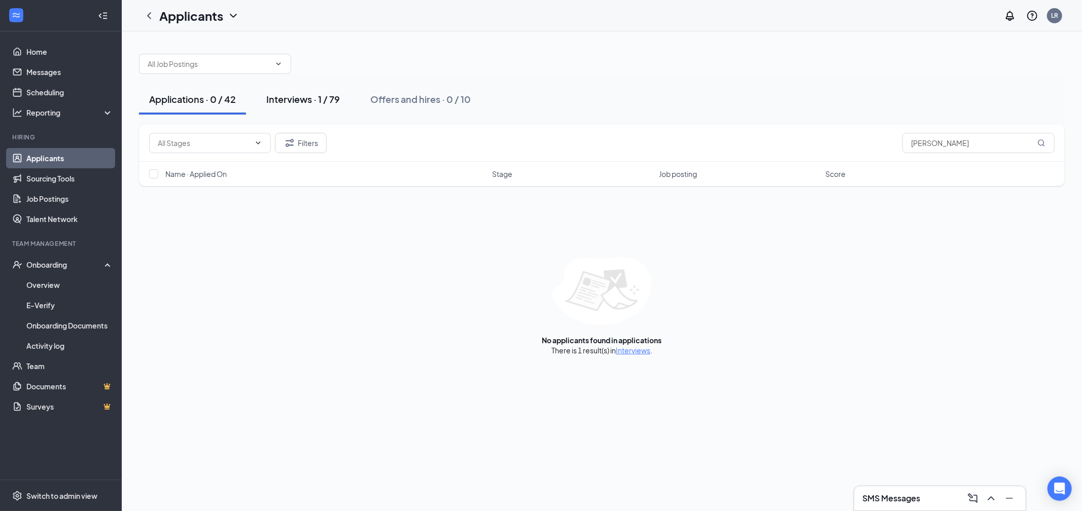
click at [299, 104] on div "Interviews · 1 / 79" at bounding box center [303, 99] width 74 height 13
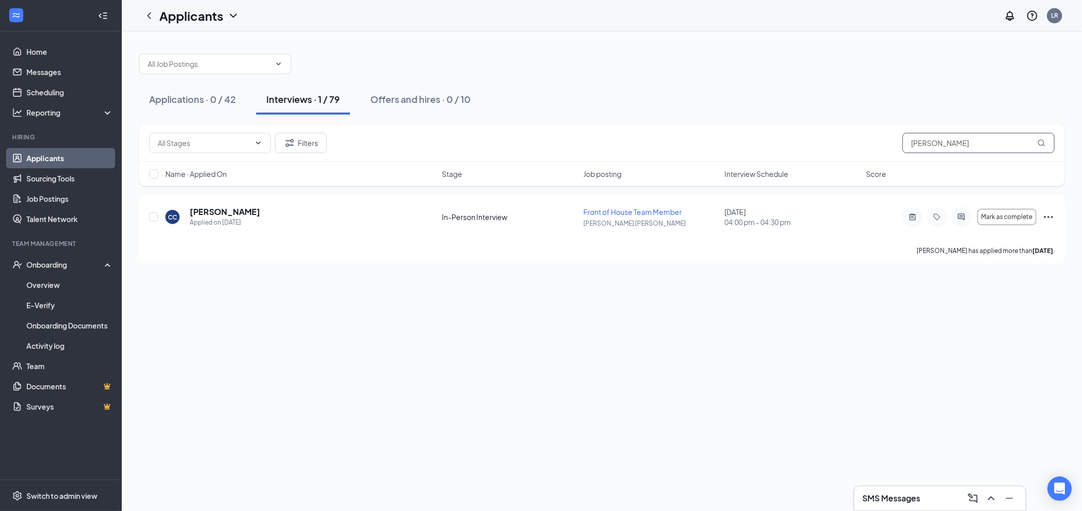
click at [927, 148] on input "[PERSON_NAME]" at bounding box center [979, 143] width 152 height 20
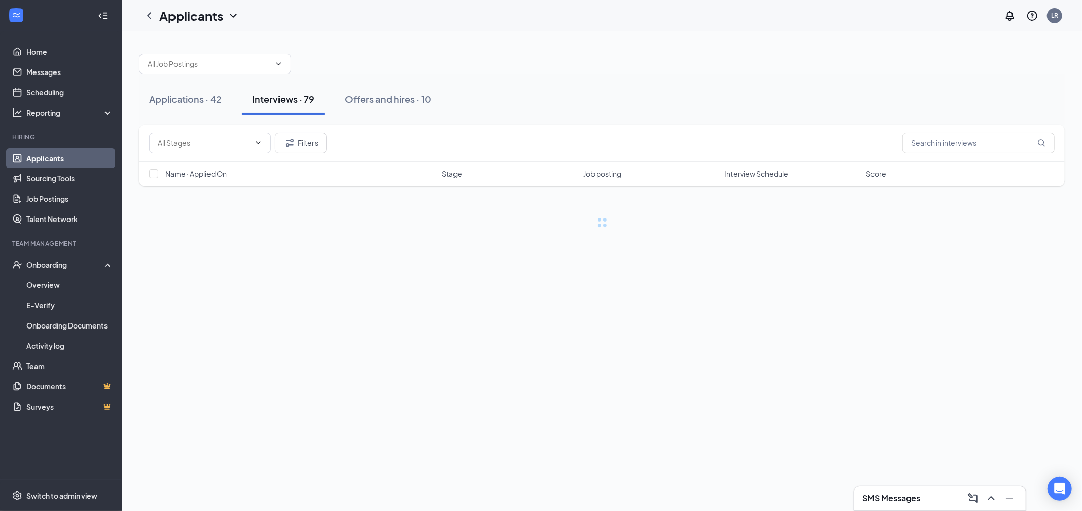
click at [857, 64] on div at bounding box center [602, 59] width 926 height 30
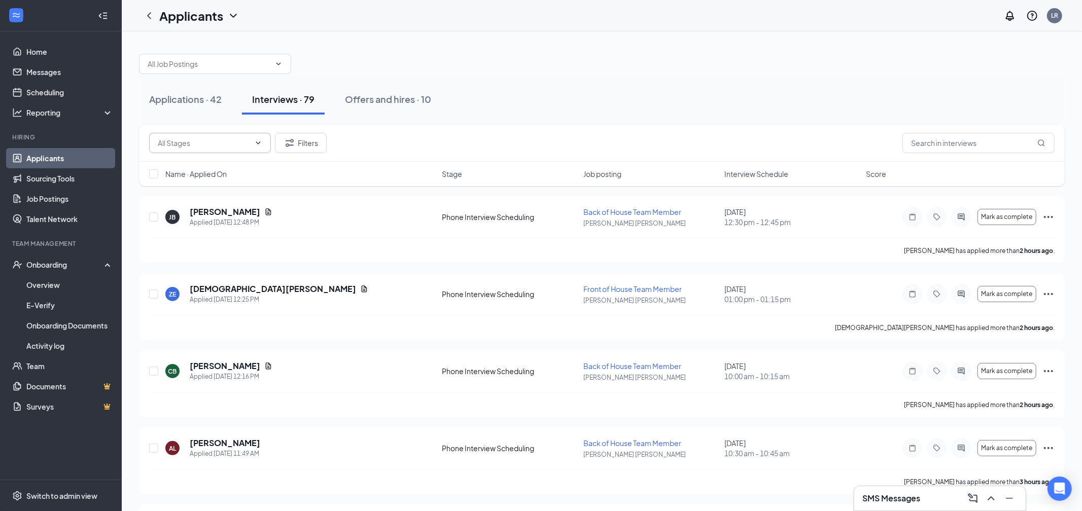
click at [190, 148] on span at bounding box center [210, 143] width 122 height 20
click at [260, 141] on icon "ChevronDown" at bounding box center [258, 143] width 8 height 8
click at [250, 145] on span at bounding box center [210, 143] width 122 height 20
click at [215, 147] on input "text" at bounding box center [204, 143] width 92 height 11
click at [206, 186] on div "Phone Interview Scheduling (47)" at bounding box center [219, 185] width 106 height 11
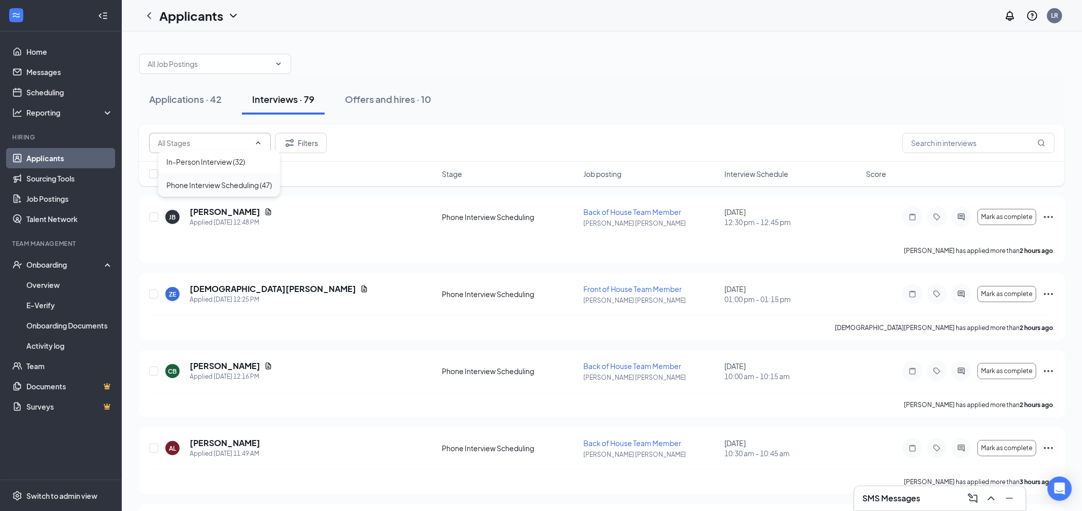
type input "Phone Interview Scheduling (47)"
click at [700, 58] on div at bounding box center [602, 59] width 926 height 30
click at [215, 90] on button "Applications · 0 / 42" at bounding box center [192, 99] width 107 height 30
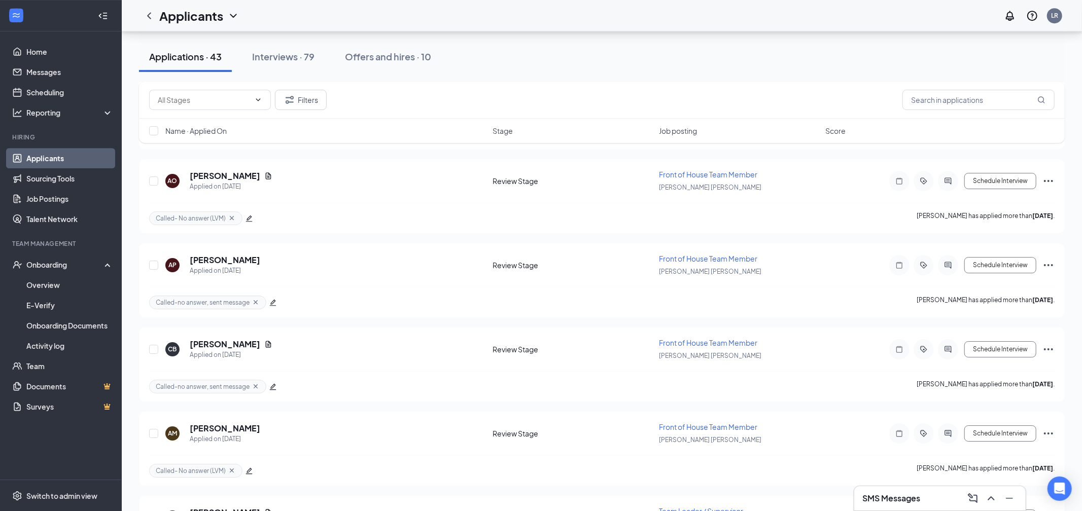
scroll to position [2664, 0]
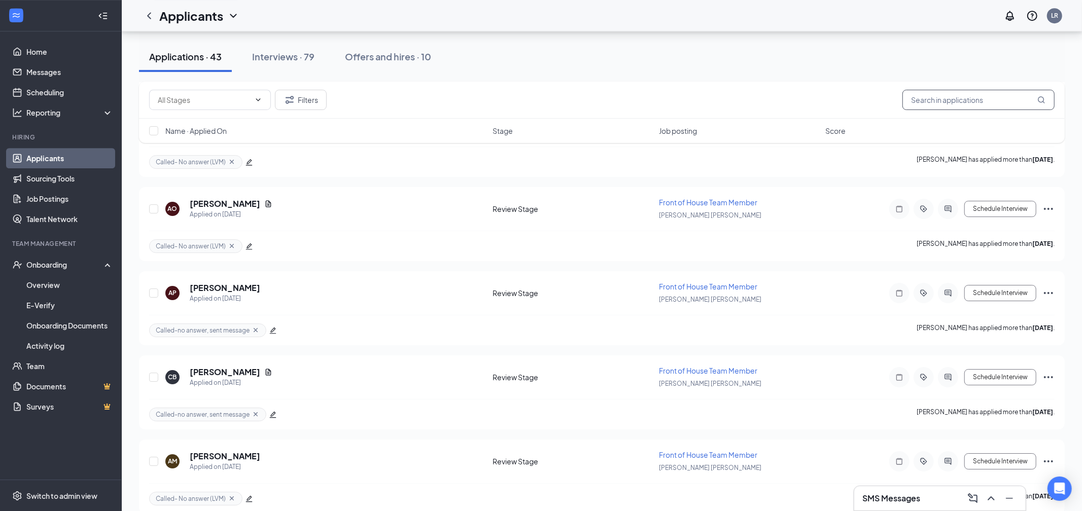
click at [941, 99] on input "text" at bounding box center [979, 100] width 152 height 20
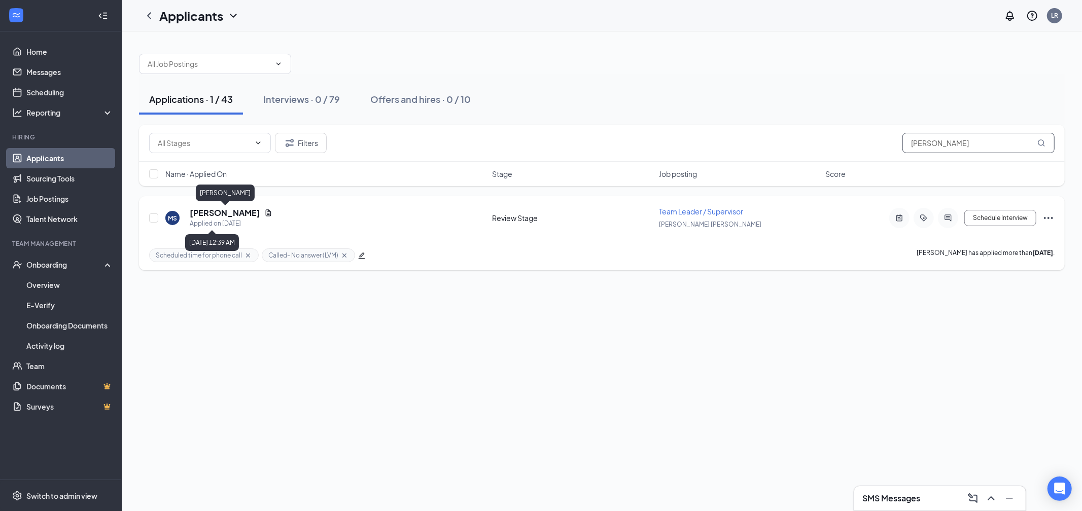
type input "[PERSON_NAME]"
click at [238, 213] on h5 "[PERSON_NAME]" at bounding box center [225, 213] width 71 height 11
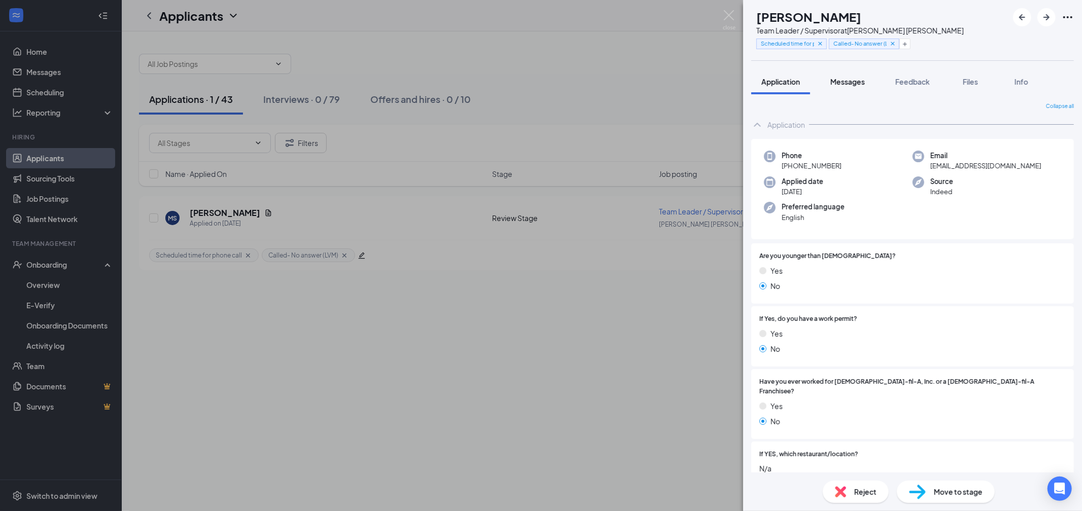
click at [857, 80] on span "Messages" at bounding box center [848, 81] width 35 height 9
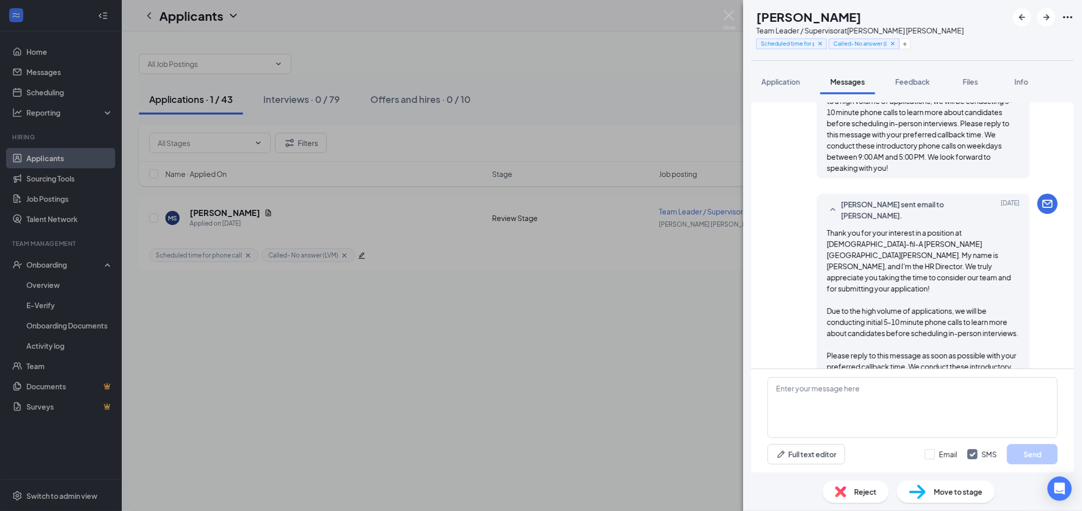
scroll to position [625, 0]
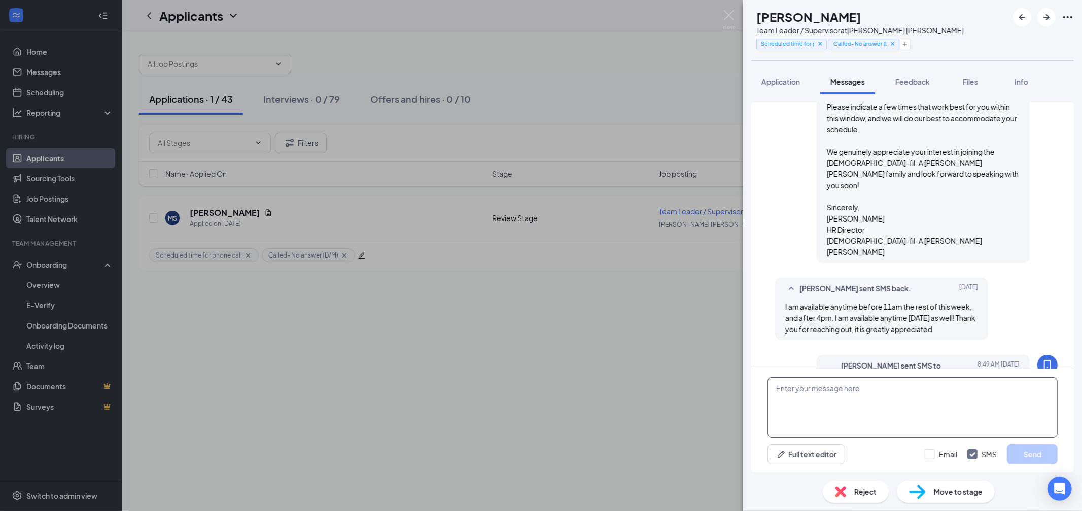
click at [886, 404] on textarea at bounding box center [913, 408] width 290 height 61
click at [726, 18] on img at bounding box center [729, 20] width 13 height 20
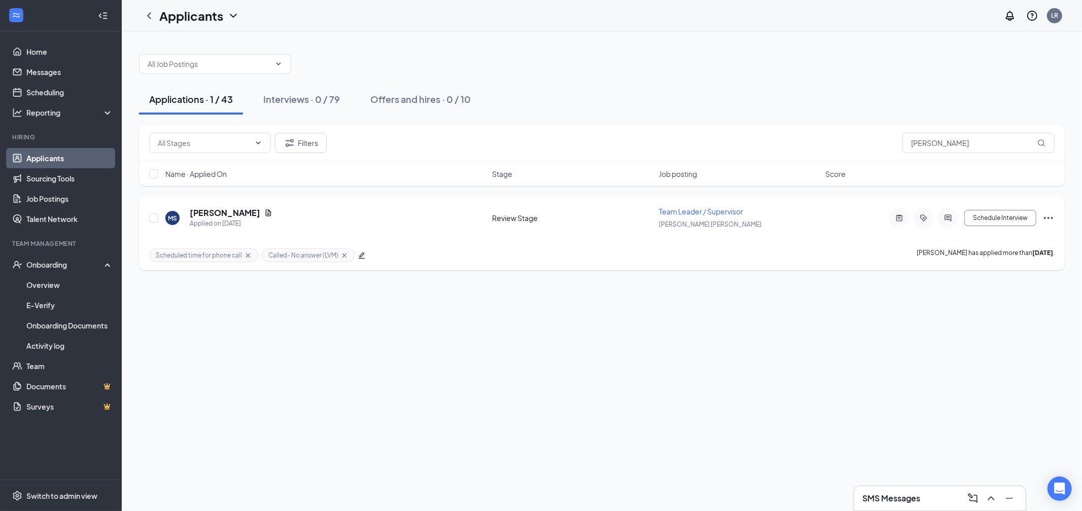
click at [247, 258] on icon "Cross" at bounding box center [248, 256] width 8 height 8
click at [233, 255] on icon "Cross" at bounding box center [232, 256] width 8 height 8
click at [1045, 219] on icon "Ellipses" at bounding box center [1048, 218] width 9 height 2
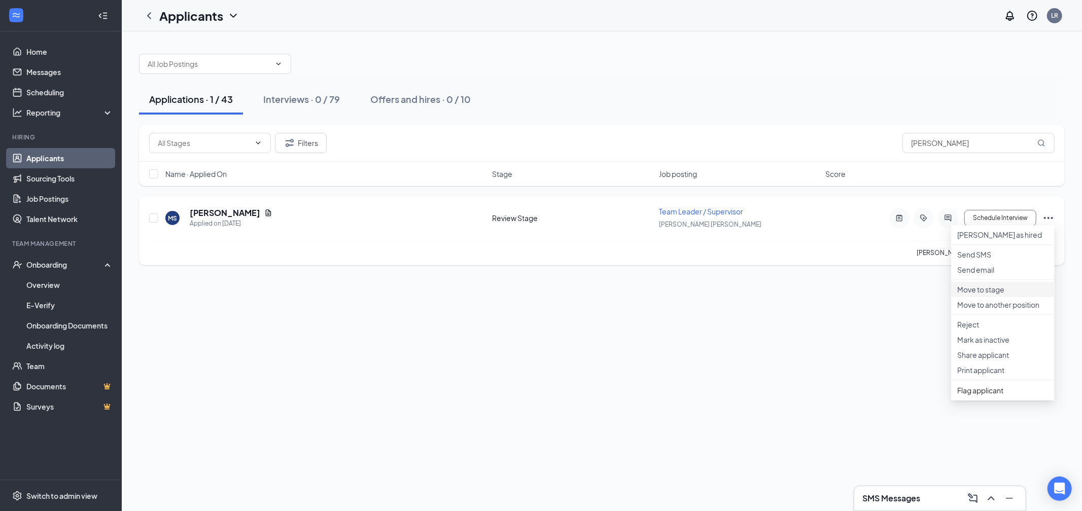
click at [1008, 297] on li "Move to stage" at bounding box center [1003, 289] width 104 height 15
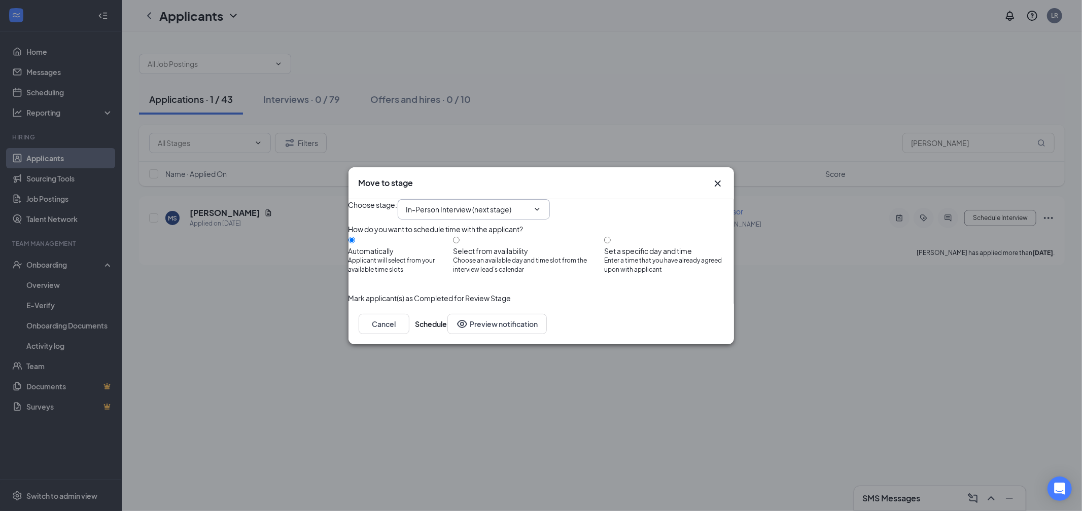
click at [442, 206] on span "In-Person Interview (next stage)" at bounding box center [474, 209] width 152 height 20
click at [424, 204] on input "In-Person Interview (next stage)" at bounding box center [467, 209] width 123 height 11
click at [490, 241] on div "Phone Interview Scheduling" at bounding box center [461, 239] width 92 height 11
type input "Phone Interview Scheduling"
click at [448, 334] on button "Schedule" at bounding box center [432, 324] width 32 height 20
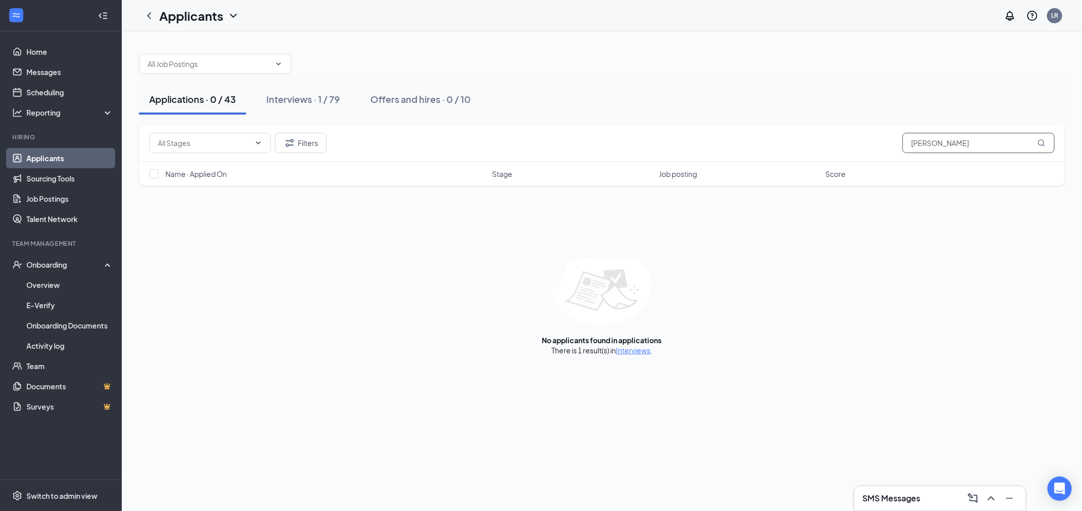
drag, startPoint x: 962, startPoint y: 147, endPoint x: 876, endPoint y: 136, distance: 85.8
click at [876, 136] on div "Filters [PERSON_NAME]" at bounding box center [602, 143] width 906 height 20
type input "haneen"
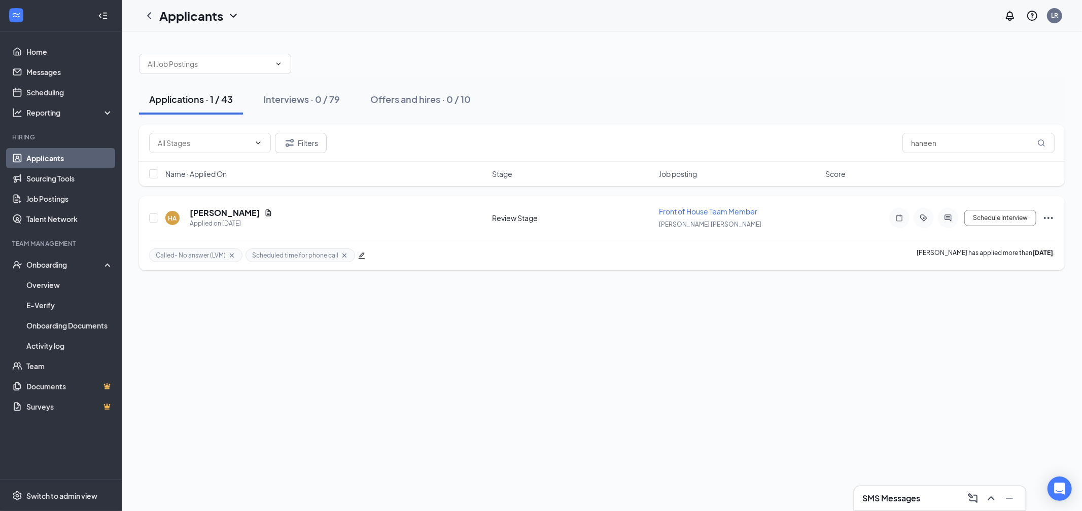
click at [231, 256] on icon "Cross" at bounding box center [232, 256] width 8 height 8
drag, startPoint x: 247, startPoint y: 256, endPoint x: 328, endPoint y: 248, distance: 82.0
click at [247, 256] on icon "Cross" at bounding box center [248, 255] width 4 height 4
click at [1054, 220] on icon "Ellipses" at bounding box center [1049, 218] width 12 height 12
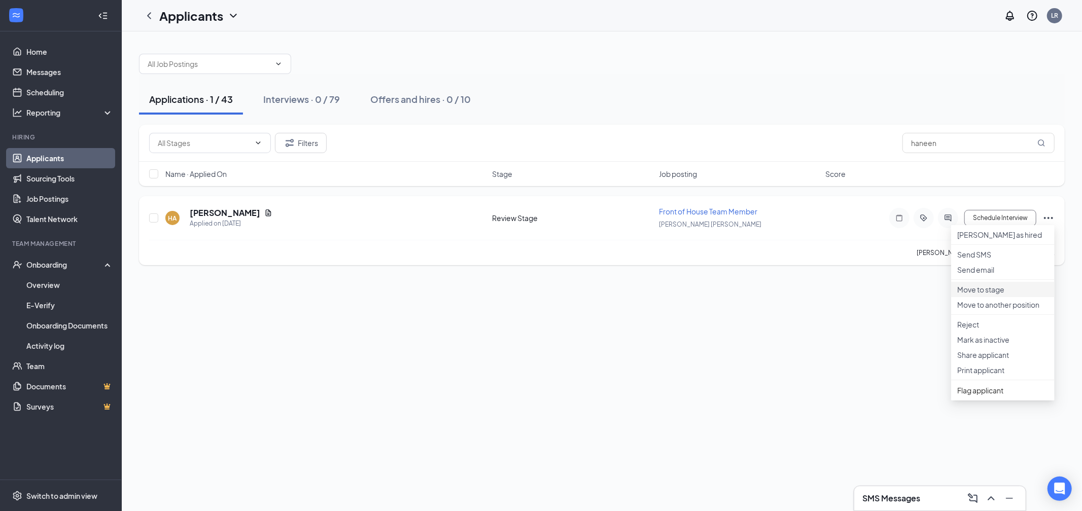
click at [998, 295] on p "Move to stage" at bounding box center [1003, 290] width 91 height 10
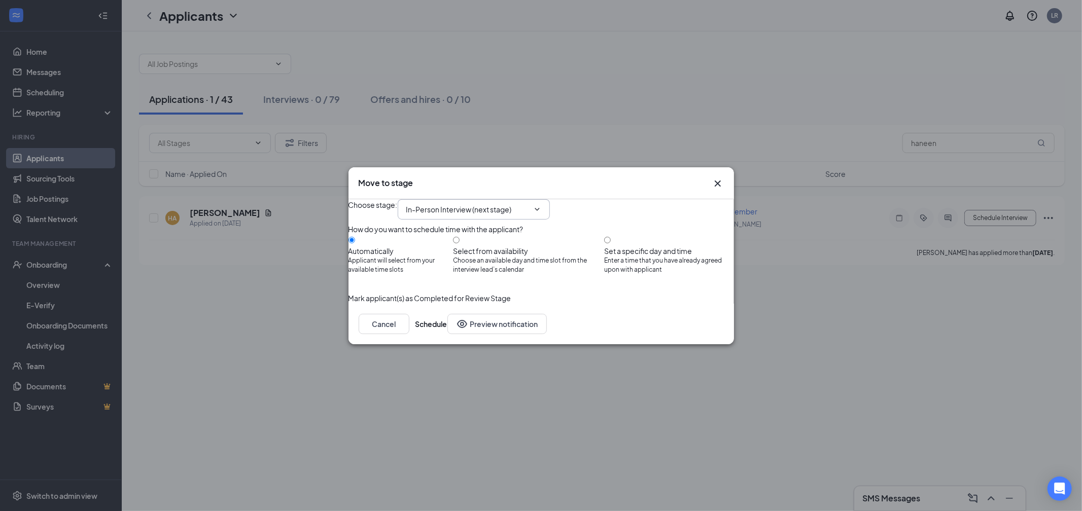
click at [461, 204] on input "In-Person Interview (next stage)" at bounding box center [467, 209] width 123 height 11
click at [472, 237] on div "Phone Interview Scheduling" at bounding box center [461, 239] width 92 height 11
type input "Phone Interview Scheduling"
click at [448, 334] on button "Schedule" at bounding box center [432, 324] width 32 height 20
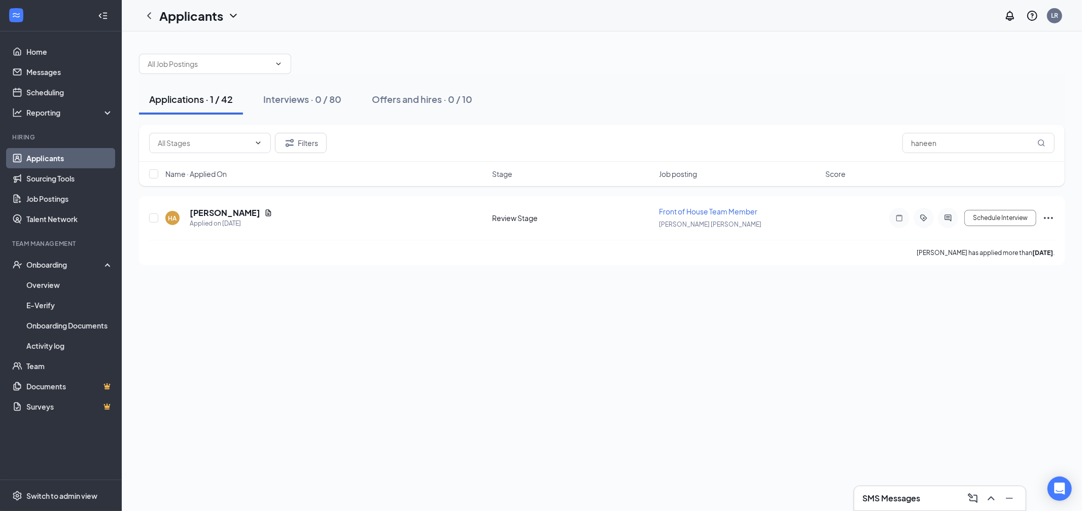
drag, startPoint x: 897, startPoint y: 501, endPoint x: 894, endPoint y: 496, distance: 5.5
click at [896, 501] on h3 "SMS Messages" at bounding box center [892, 498] width 58 height 11
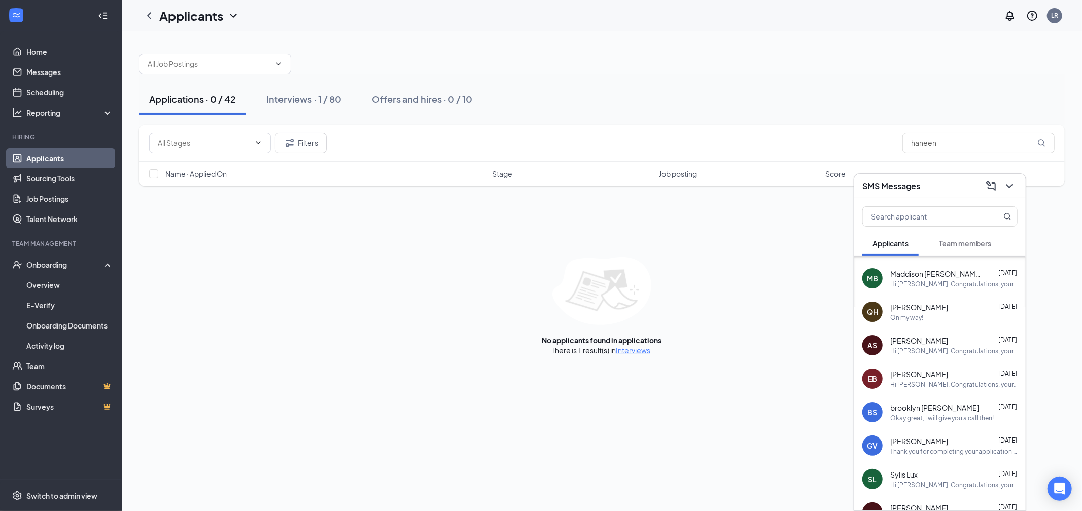
scroll to position [1000, 0]
click at [910, 323] on div "QH [PERSON_NAME] [DATE] On my way!" at bounding box center [941, 311] width 172 height 33
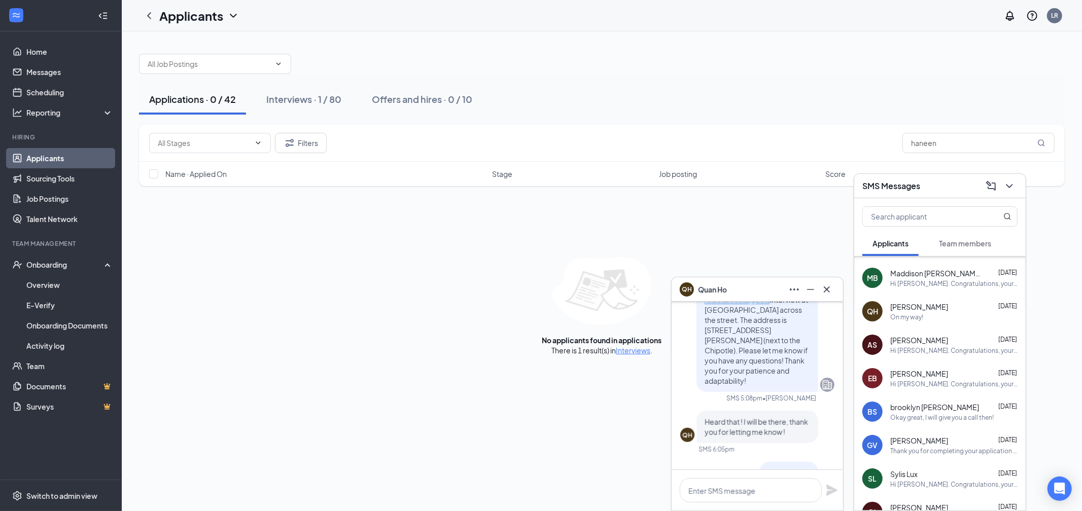
scroll to position [-118, 0]
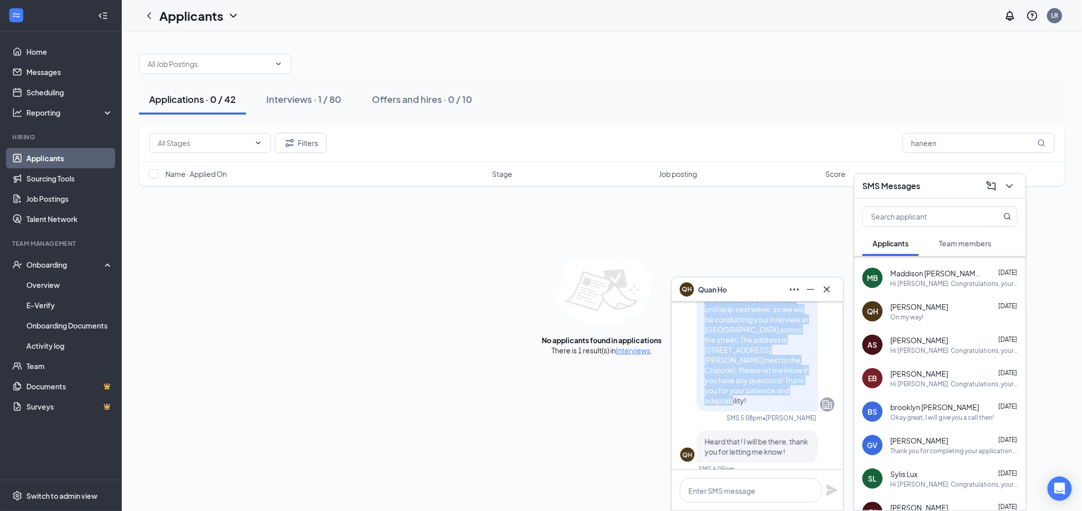
drag, startPoint x: 706, startPoint y: 369, endPoint x: 802, endPoint y: 398, distance: 100.2
click at [802, 398] on p "Hi [PERSON_NAME], We just got news that the hiring trailer will not be at the s…" at bounding box center [758, 340] width 106 height 132
copy span "We just got news that the hiring trailer will not be at the store until later n…"
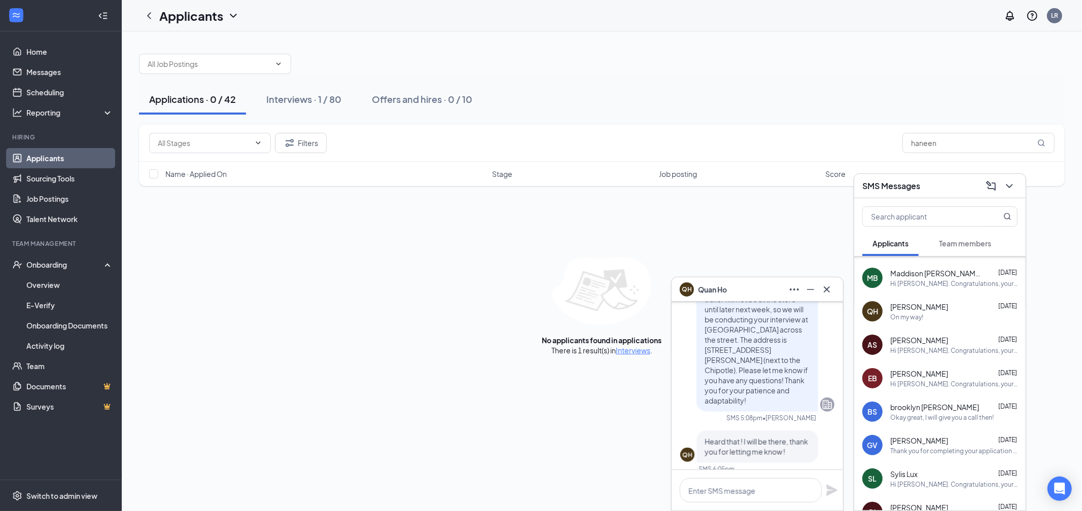
drag, startPoint x: 531, startPoint y: 401, endPoint x: 504, endPoint y: 384, distance: 32.2
click at [531, 401] on div "Applications · 0 / 42 Interviews · 1 / 80 Offers and hires · 0 / 10 Filters han…" at bounding box center [602, 271] width 961 height 480
click at [319, 93] on div "Interviews · 1 / 80" at bounding box center [303, 99] width 75 height 13
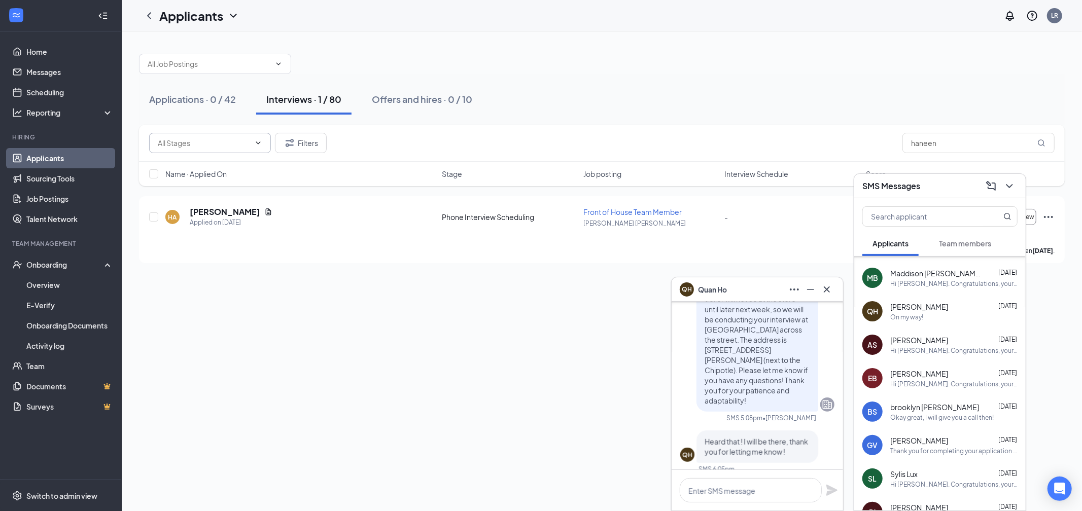
click at [227, 141] on input "text" at bounding box center [204, 143] width 92 height 11
click at [201, 168] on div "In-Person Interview (32)" at bounding box center [219, 161] width 122 height 23
type input "In-Person Interview (32)"
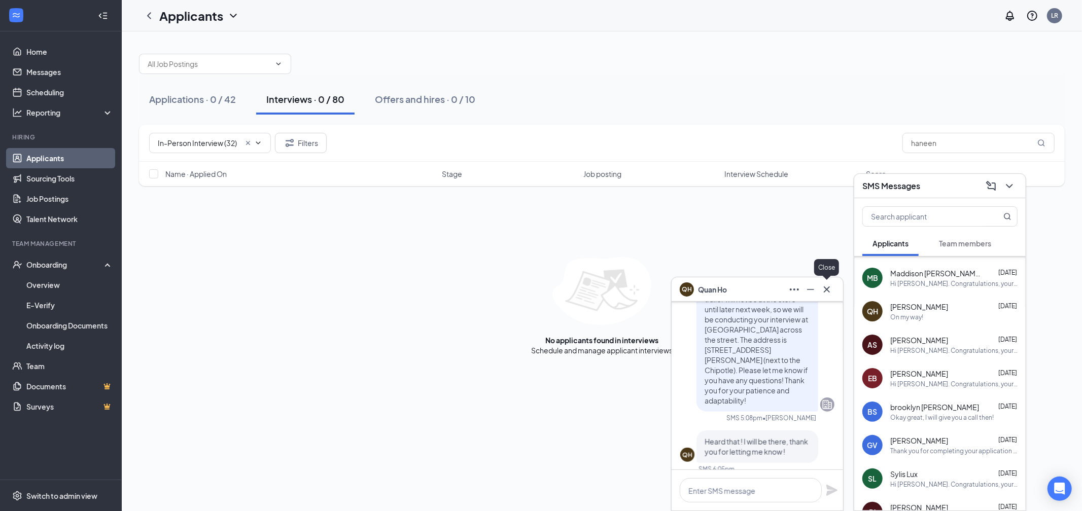
click at [833, 291] on icon "Cross" at bounding box center [827, 290] width 12 height 12
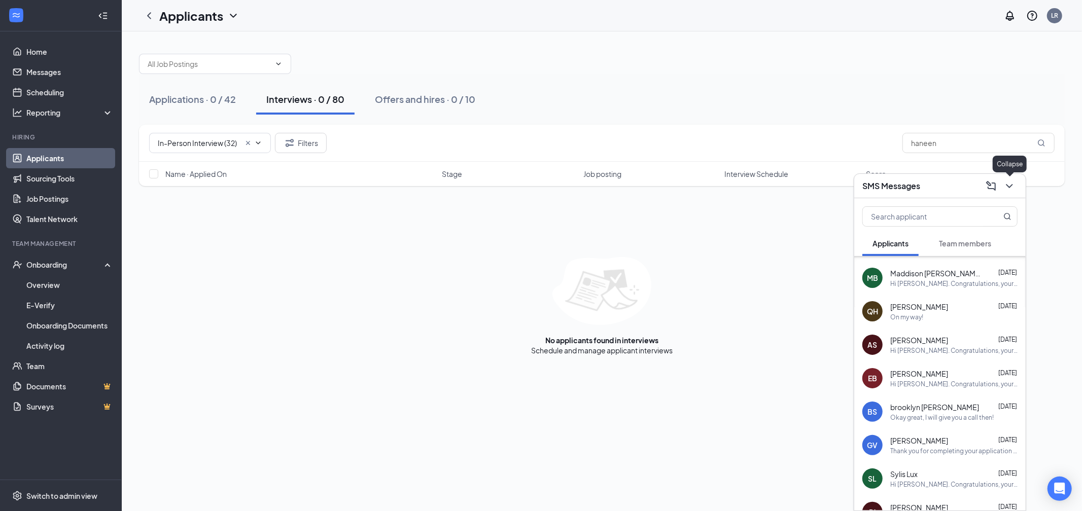
click at [1010, 191] on icon "ChevronDown" at bounding box center [1010, 186] width 12 height 12
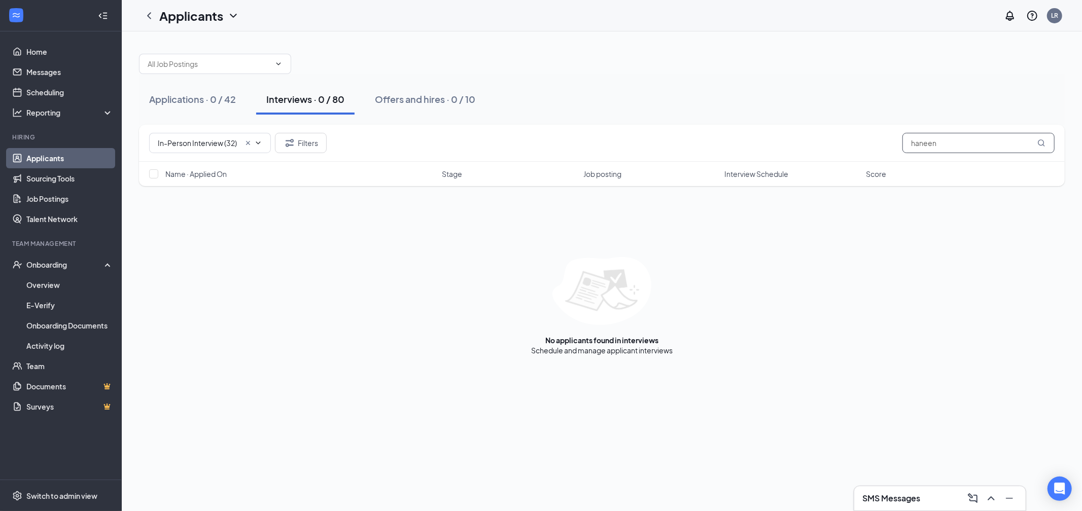
drag, startPoint x: 975, startPoint y: 142, endPoint x: 900, endPoint y: 142, distance: 74.6
click at [900, 142] on div "In-Person Interview (32) In-Person Interview (32) Phone Interview Scheduling (4…" at bounding box center [602, 143] width 906 height 20
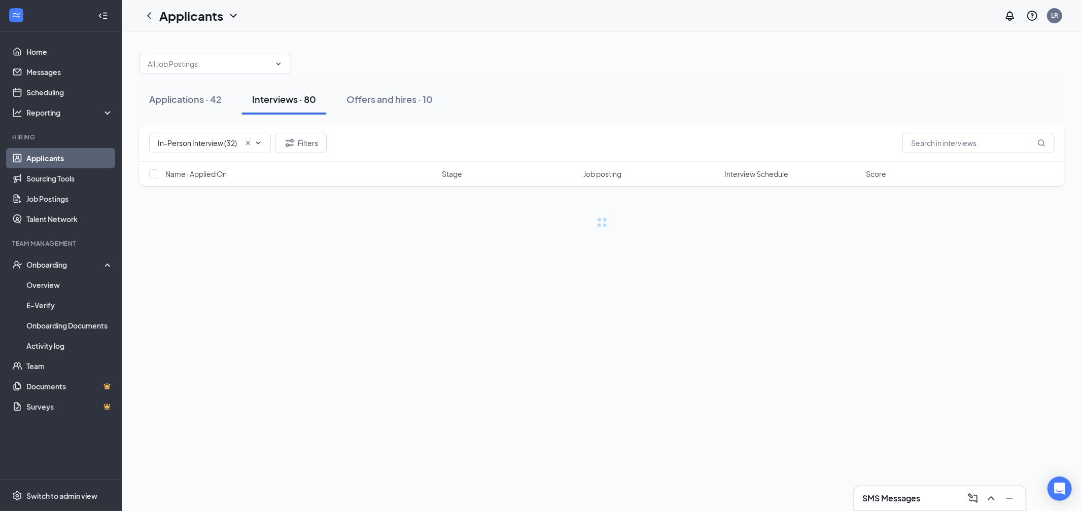
click at [821, 74] on div "Applications · 42 Interviews · 80 Offers and hires · 10" at bounding box center [602, 99] width 926 height 51
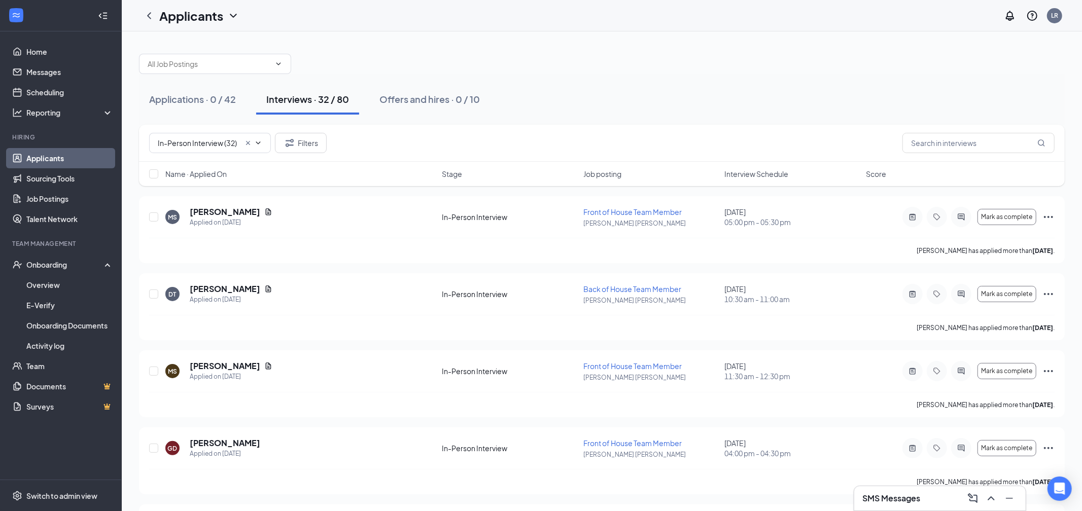
click at [744, 174] on span "Interview Schedule" at bounding box center [757, 174] width 64 height 10
click at [153, 294] on input "checkbox" at bounding box center [153, 294] width 9 height 9
checkbox input "true"
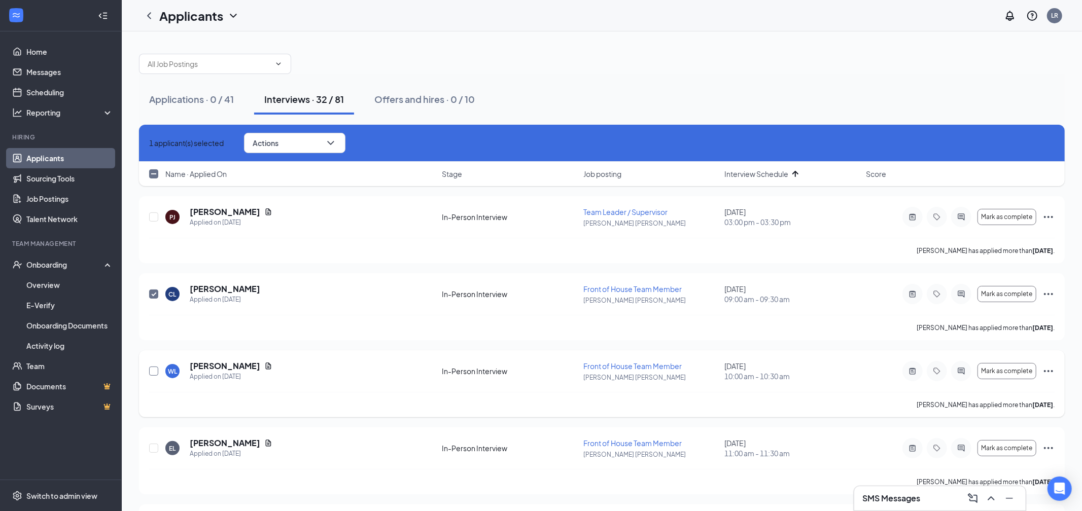
click at [155, 373] on input "checkbox" at bounding box center [153, 371] width 9 height 9
checkbox input "true"
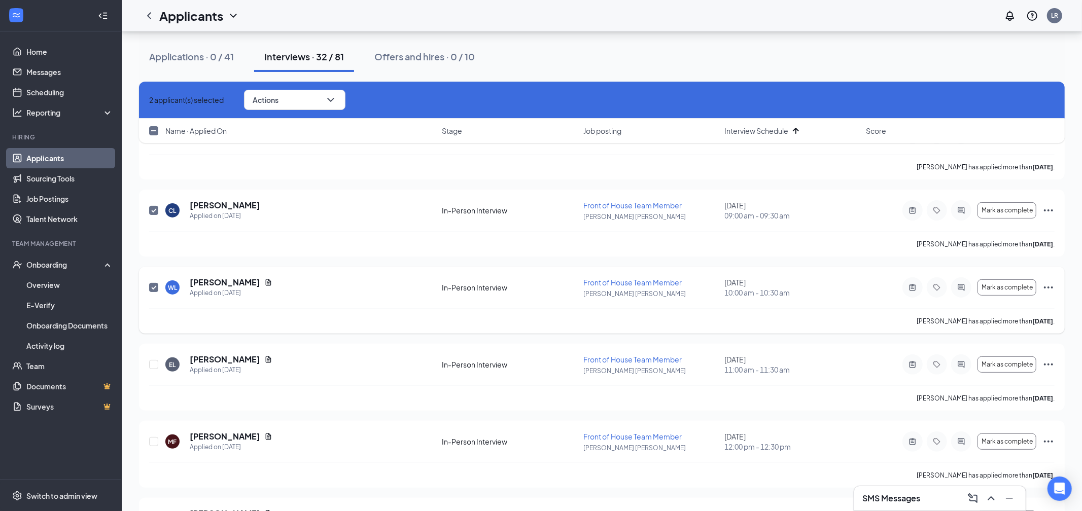
scroll to position [87, 0]
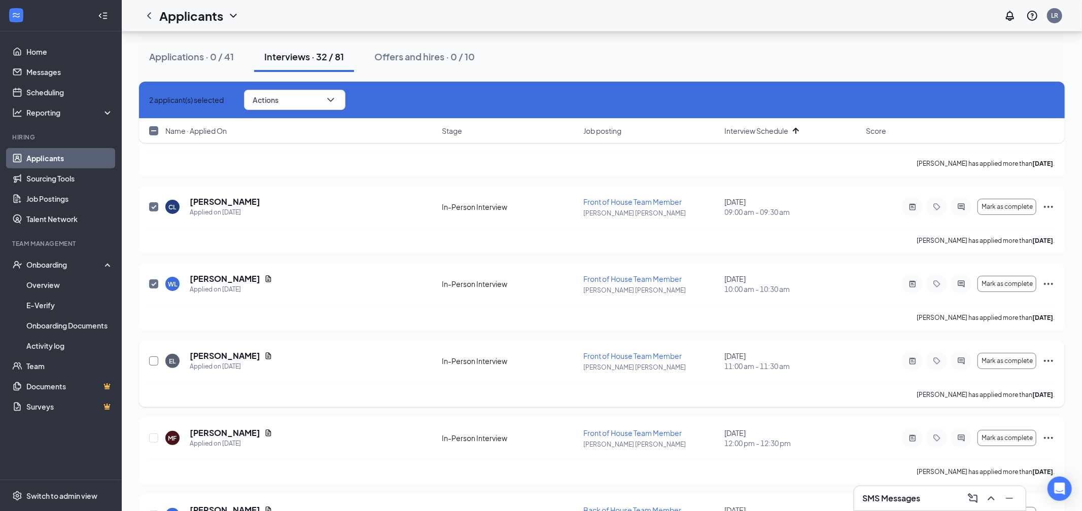
click at [153, 361] on input "checkbox" at bounding box center [153, 361] width 9 height 9
checkbox input "true"
click at [153, 441] on input "checkbox" at bounding box center [153, 438] width 9 height 9
checkbox input "true"
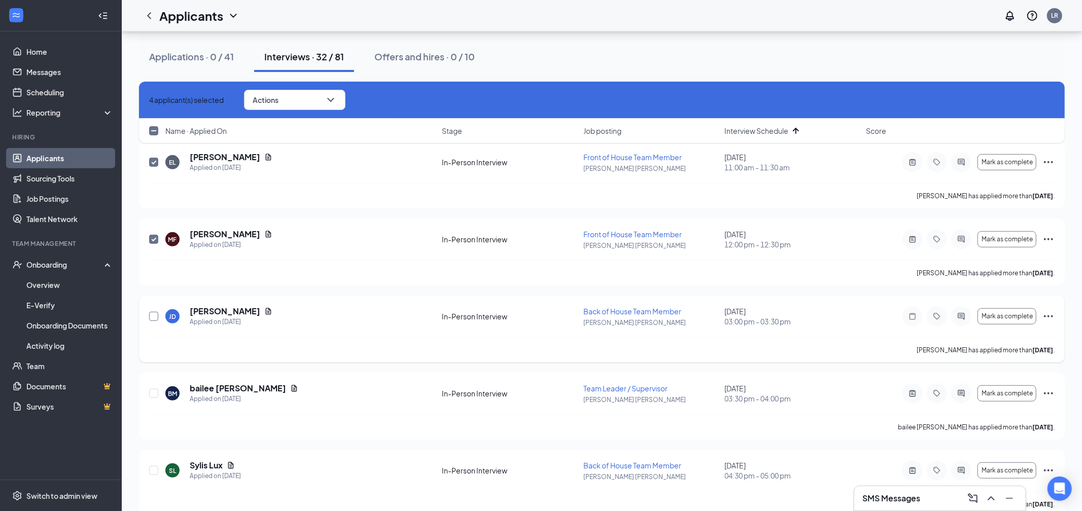
click at [150, 318] on input "checkbox" at bounding box center [153, 316] width 9 height 9
checkbox input "true"
click at [153, 394] on input "checkbox" at bounding box center [153, 393] width 9 height 9
checkbox input "true"
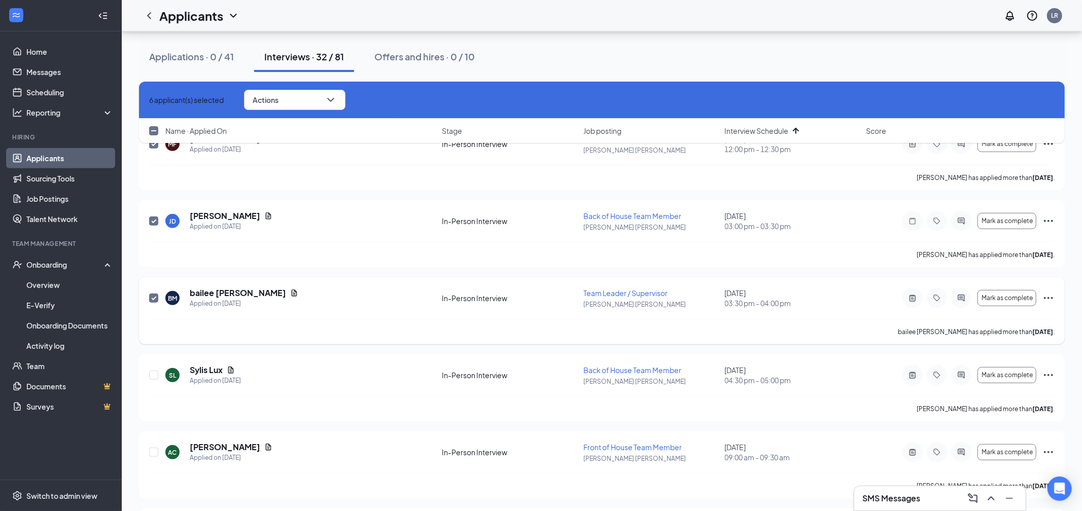
scroll to position [382, 0]
click at [155, 374] on input "checkbox" at bounding box center [153, 374] width 9 height 9
checkbox input "true"
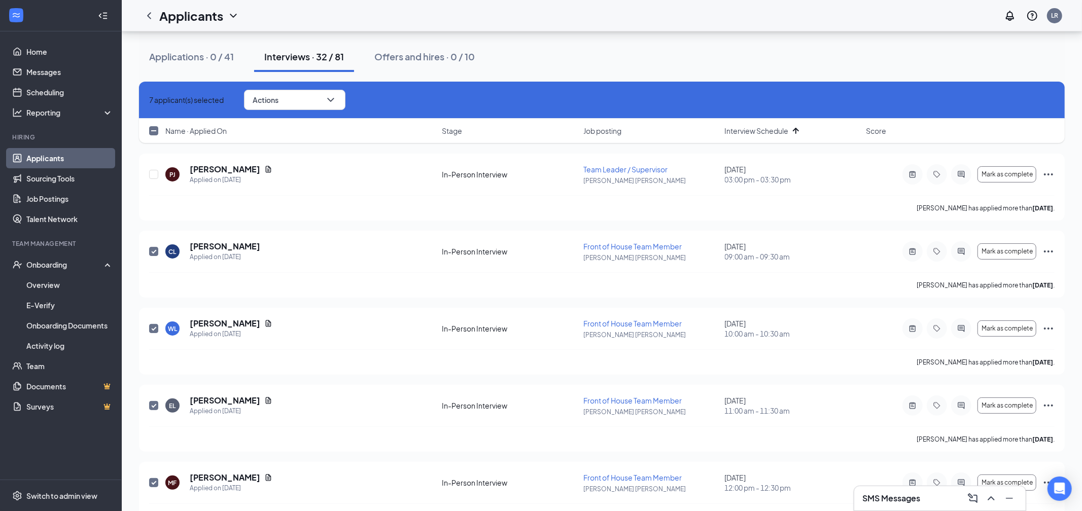
scroll to position [0, 0]
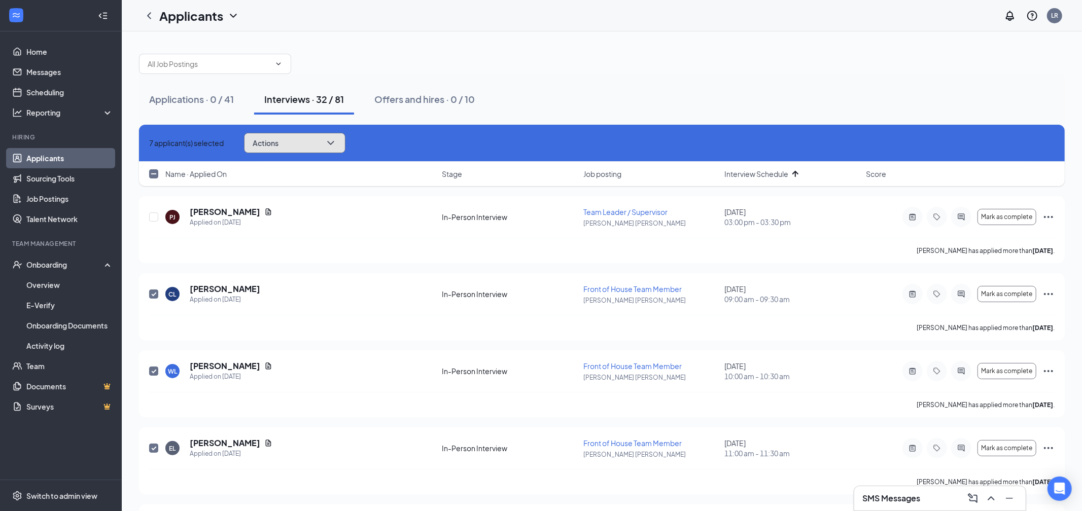
click at [337, 145] on icon "ChevronDown" at bounding box center [331, 143] width 12 height 12
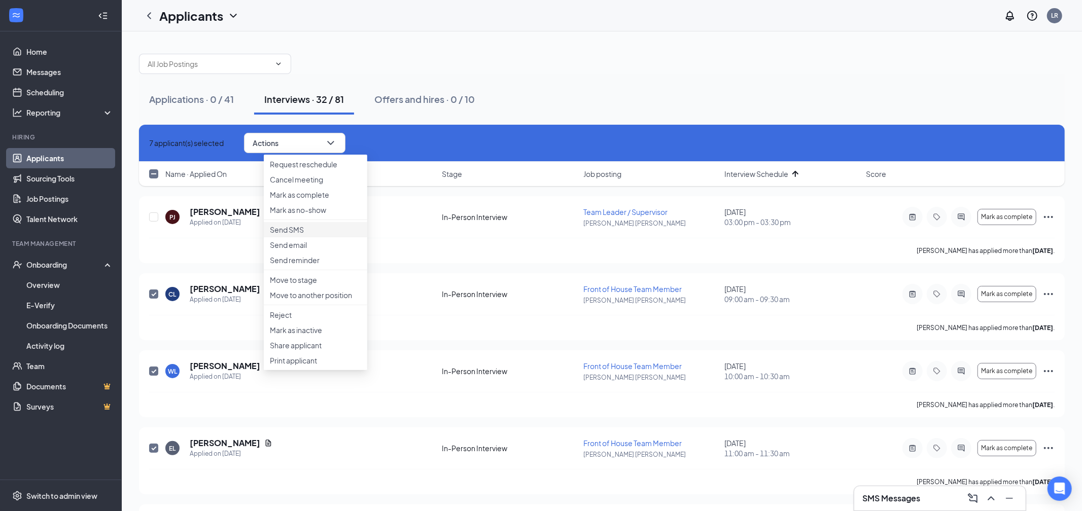
click at [298, 235] on p "Send SMS" at bounding box center [315, 230] width 91 height 10
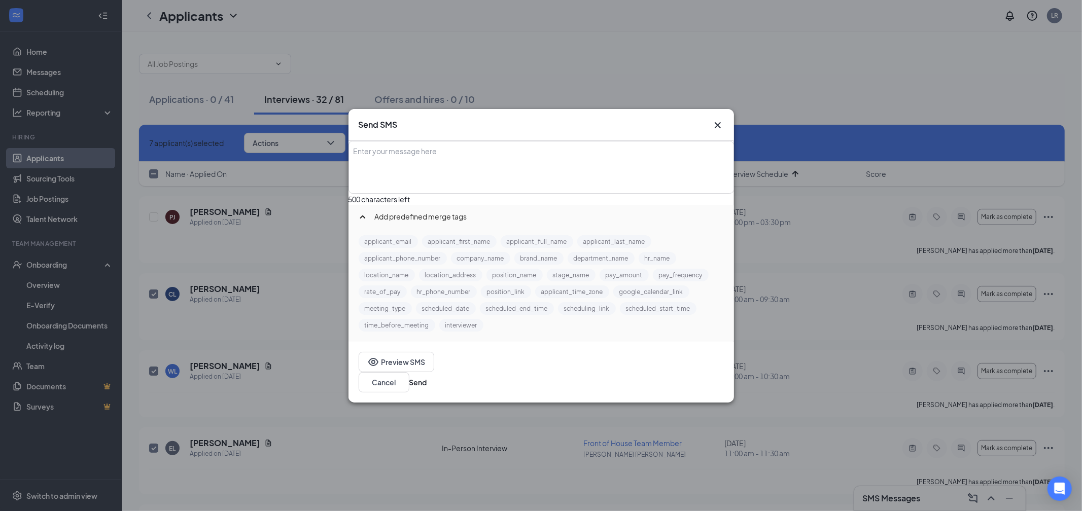
click at [447, 177] on div "Enter your message here" at bounding box center [542, 167] width 384 height 51
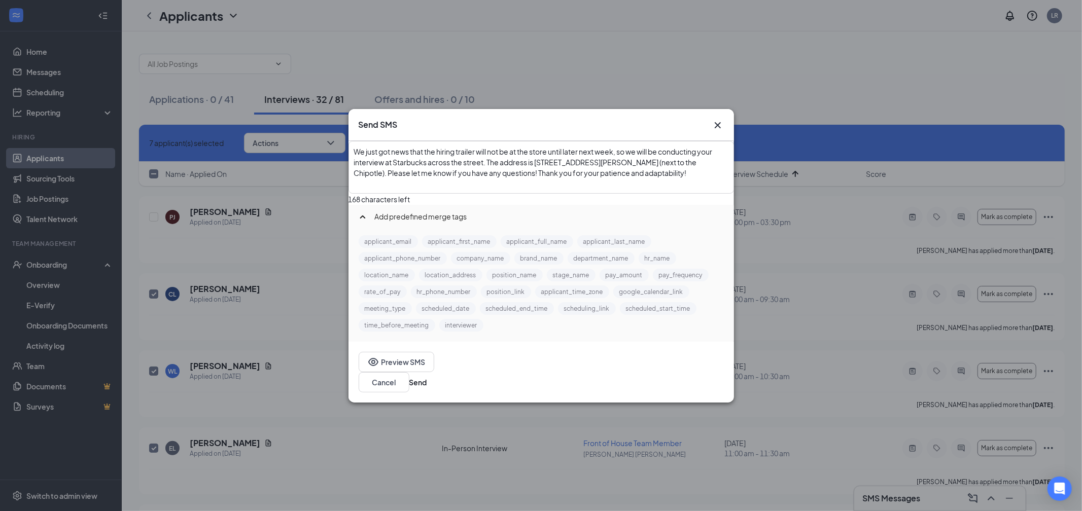
click at [380, 155] on span "We just got news that the hiring trailer will not be at the store until later n…" at bounding box center [534, 162] width 360 height 30
drag, startPoint x: 463, startPoint y: 272, endPoint x: 386, endPoint y: 152, distance: 142.9
click at [386, 152] on div "Hi We just got news that the hiring trailer will not be at the store until late…" at bounding box center [542, 241] width 386 height 201
click at [471, 248] on button "applicant_first_name" at bounding box center [459, 241] width 75 height 13
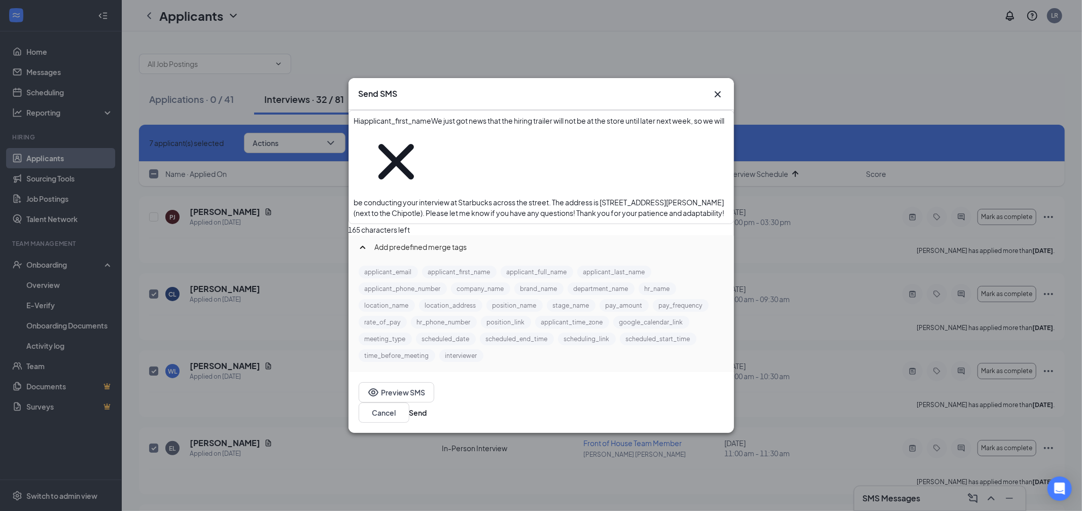
click at [467, 158] on span "We just got news that the hiring trailer will not be at the store until later n…" at bounding box center [540, 166] width 372 height 101
click at [466, 156] on span "We just got news that the hiring trailer will not be at the store until later n…" at bounding box center [540, 166] width 372 height 101
click at [466, 153] on span "We just got news that the hiring trailer will not be at the store until later n…" at bounding box center [540, 166] width 372 height 101
click at [473, 155] on span "We just got news that the hiring trailer will not be at the store until later n…" at bounding box center [540, 166] width 372 height 101
click at [598, 203] on div "Hi applicant_first_name‌‌‌‌ {{applicant_first_name}} ! We just got news that th…" at bounding box center [541, 167] width 385 height 113
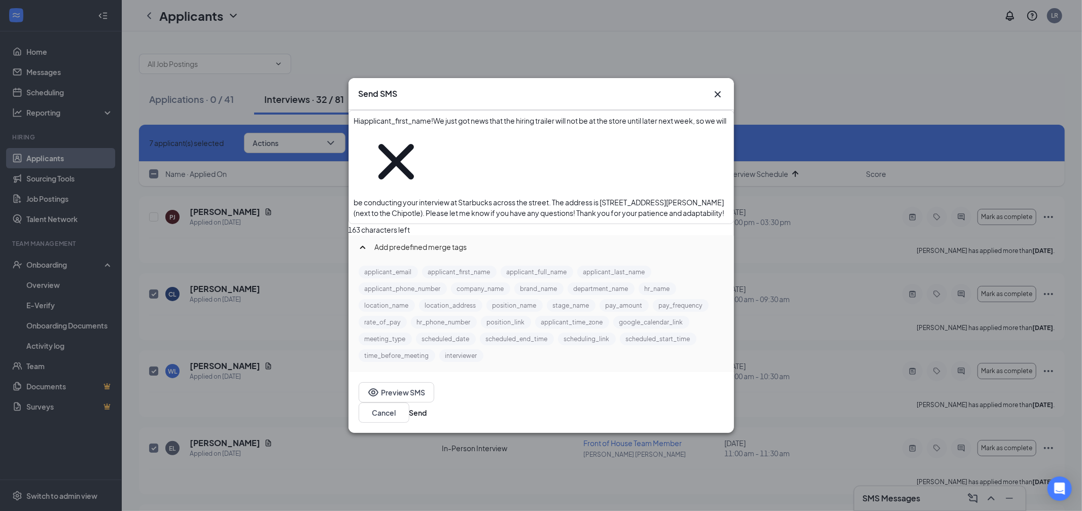
click at [385, 168] on span "We just got news that the hiring trailer will not be at the store until later n…" at bounding box center [541, 166] width 374 height 101
click at [618, 194] on div "Hi applicant_first_name‌‌‌‌ {{applicant_first_name}} ! We just got news that th…" at bounding box center [541, 167] width 374 height 103
click at [643, 170] on span "week, so we will be conducting your interview at Starbucks across the street. T…" at bounding box center [539, 166] width 371 height 101
click at [602, 191] on div "Hi applicant_first_name‌‌‌‌ {{applicant_first_name}} ! We just got news that th…" at bounding box center [541, 167] width 374 height 103
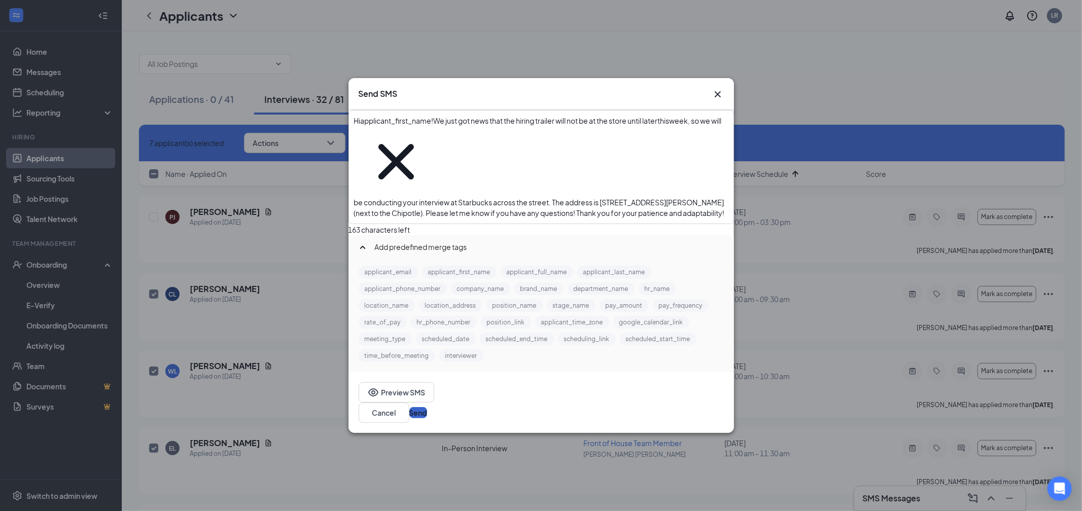
click at [427, 407] on button "Send" at bounding box center [418, 412] width 18 height 11
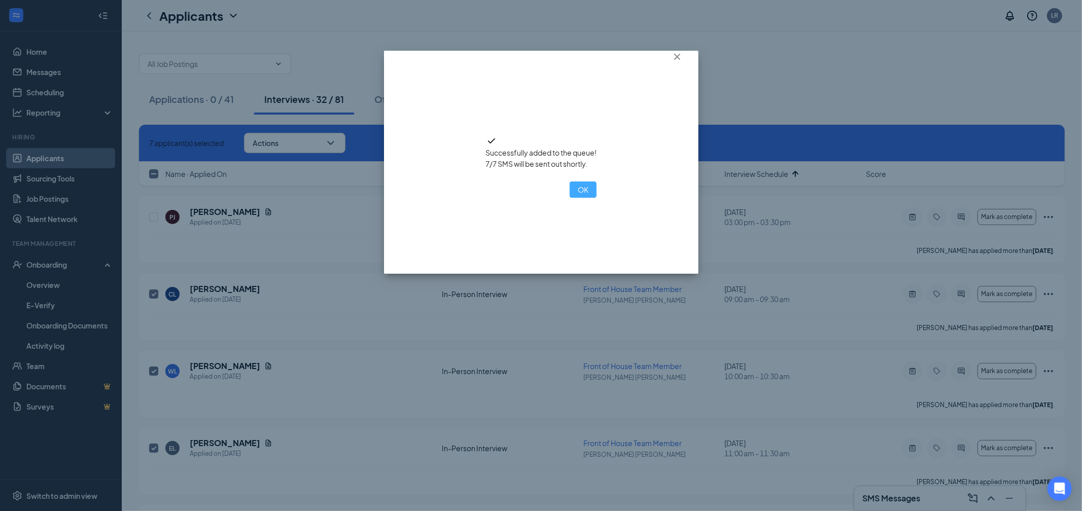
click at [570, 198] on button "OK" at bounding box center [583, 190] width 27 height 16
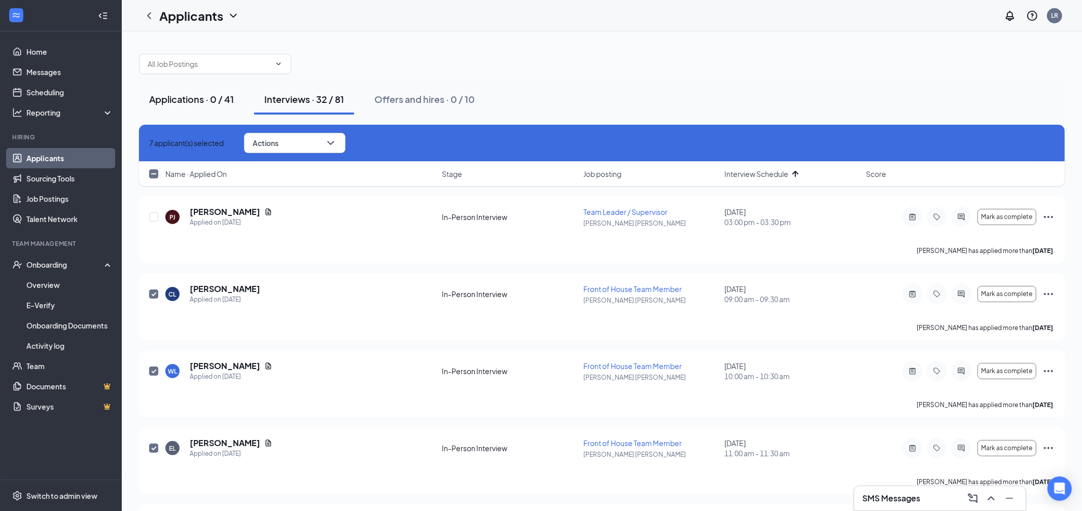
click at [198, 96] on div "Applications · 0 / 41" at bounding box center [191, 99] width 85 height 13
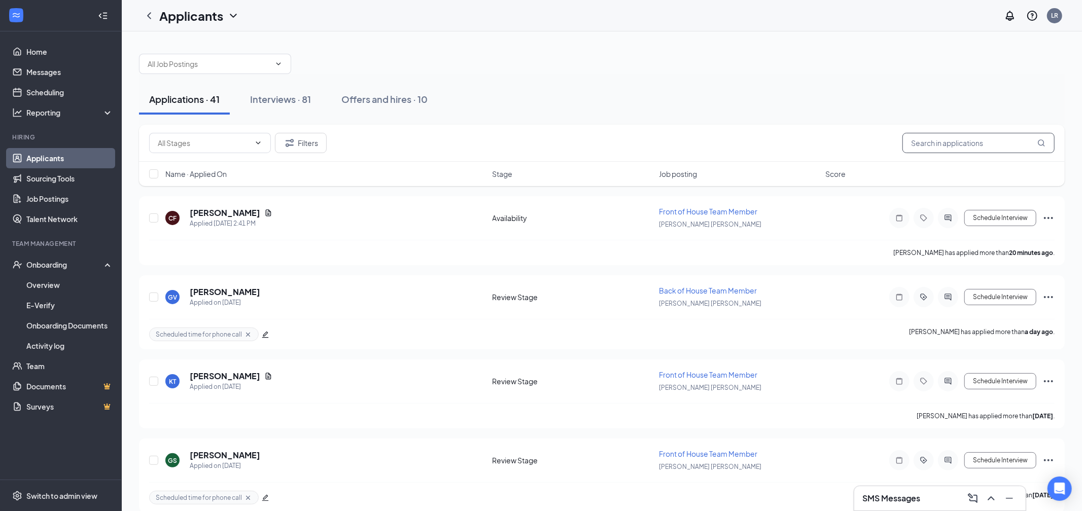
click at [931, 145] on input "text" at bounding box center [979, 143] width 152 height 20
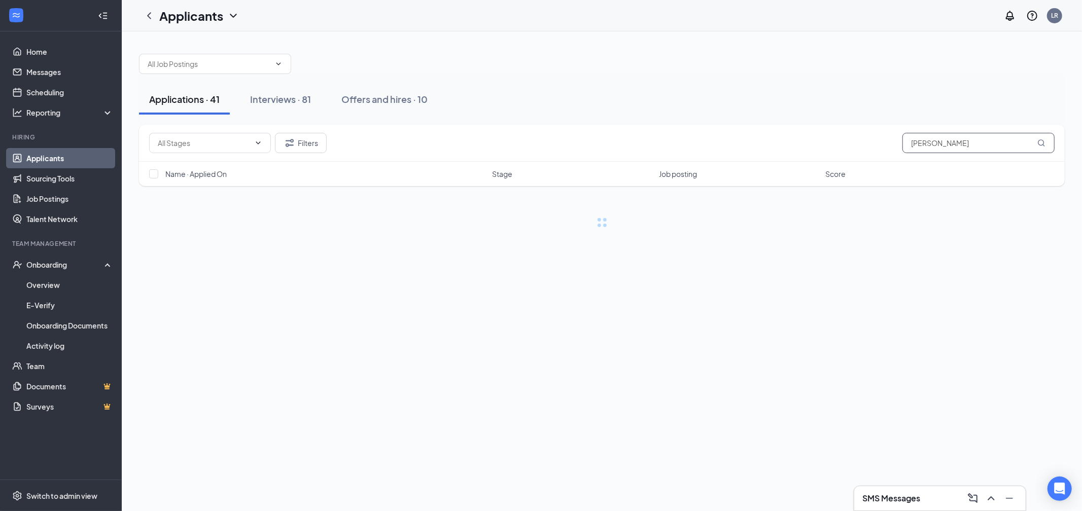
type input "[PERSON_NAME]"
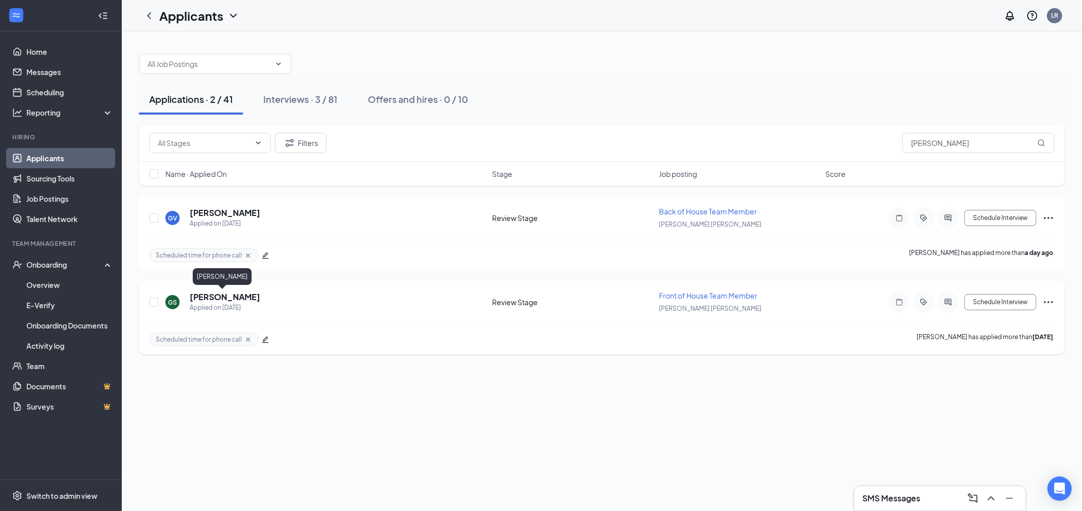
click at [220, 298] on h5 "[PERSON_NAME]" at bounding box center [225, 297] width 71 height 11
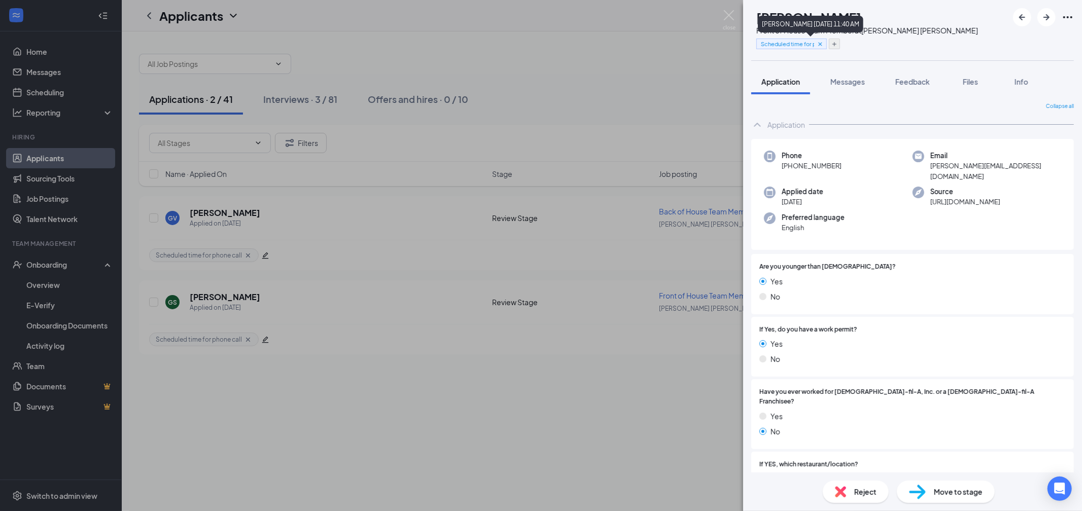
drag, startPoint x: 840, startPoint y: 45, endPoint x: 849, endPoint y: 46, distance: 8.6
click at [824, 45] on icon "Cross" at bounding box center [820, 44] width 7 height 7
click at [914, 82] on span "Feedback" at bounding box center [913, 81] width 35 height 9
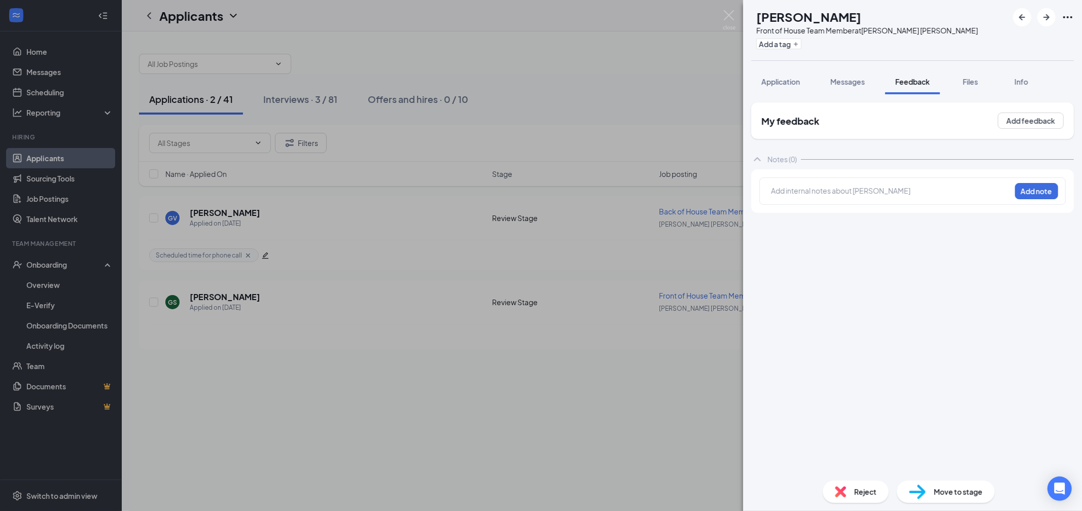
click at [888, 199] on div at bounding box center [891, 192] width 240 height 14
click at [887, 194] on div at bounding box center [891, 191] width 239 height 11
click at [793, 77] on span "Application" at bounding box center [781, 81] width 39 height 9
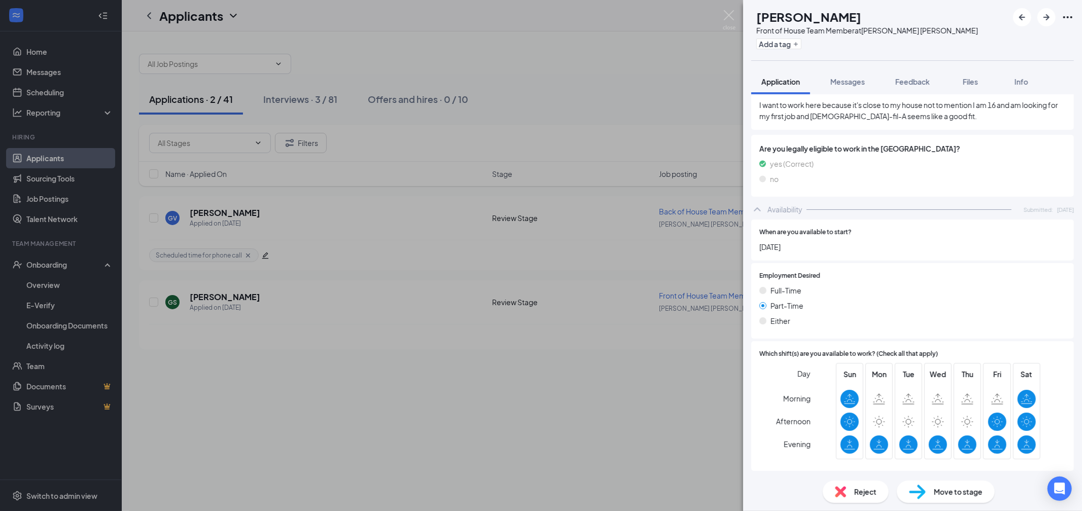
scroll to position [503, 0]
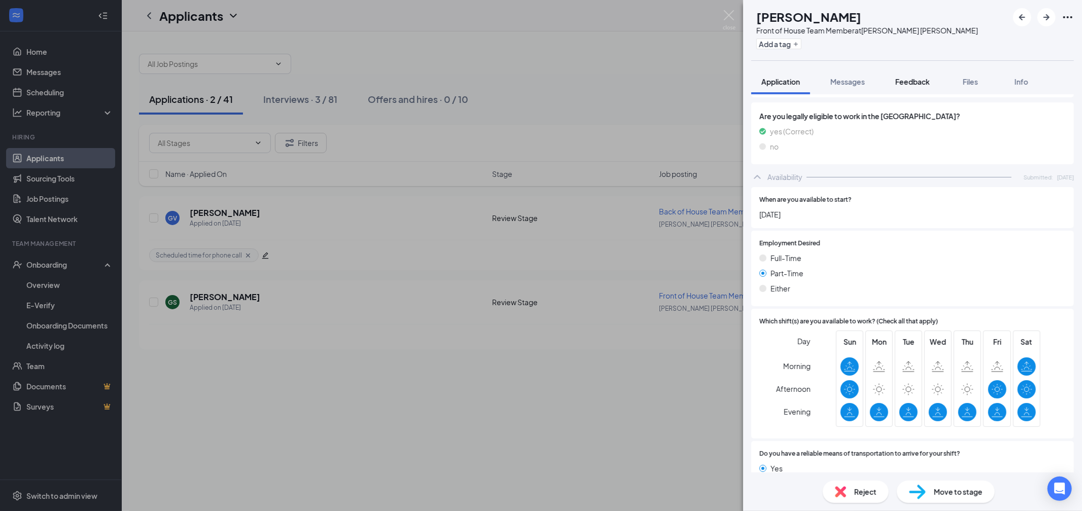
click at [905, 82] on span "Feedback" at bounding box center [913, 81] width 35 height 9
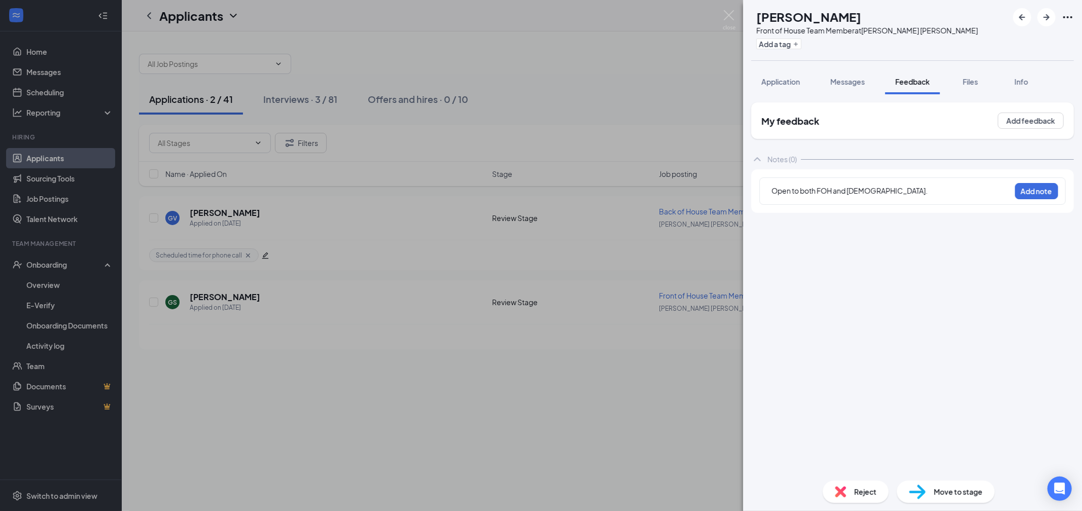
click at [879, 196] on div "Open to both FOH and [DEMOGRAPHIC_DATA]." at bounding box center [891, 192] width 239 height 13
click at [909, 194] on span "Open to both FOH and [DEMOGRAPHIC_DATA]. In school at . Can work afternoon" at bounding box center [887, 196] width 231 height 20
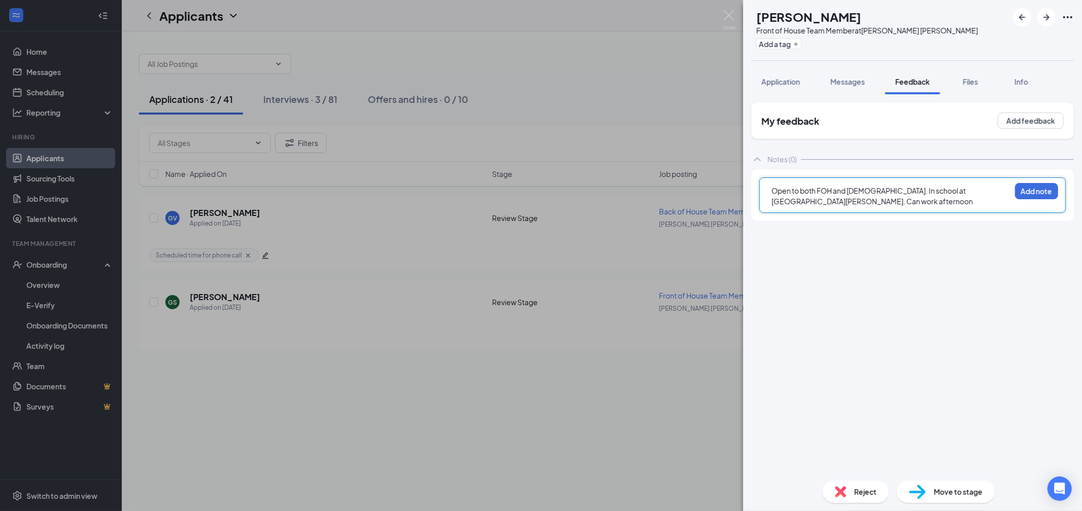
click at [935, 202] on div "Open to both FOH and [DEMOGRAPHIC_DATA]. In school at [GEOGRAPHIC_DATA][PERSON_…" at bounding box center [891, 196] width 239 height 21
click at [771, 78] on span "Application" at bounding box center [781, 81] width 39 height 9
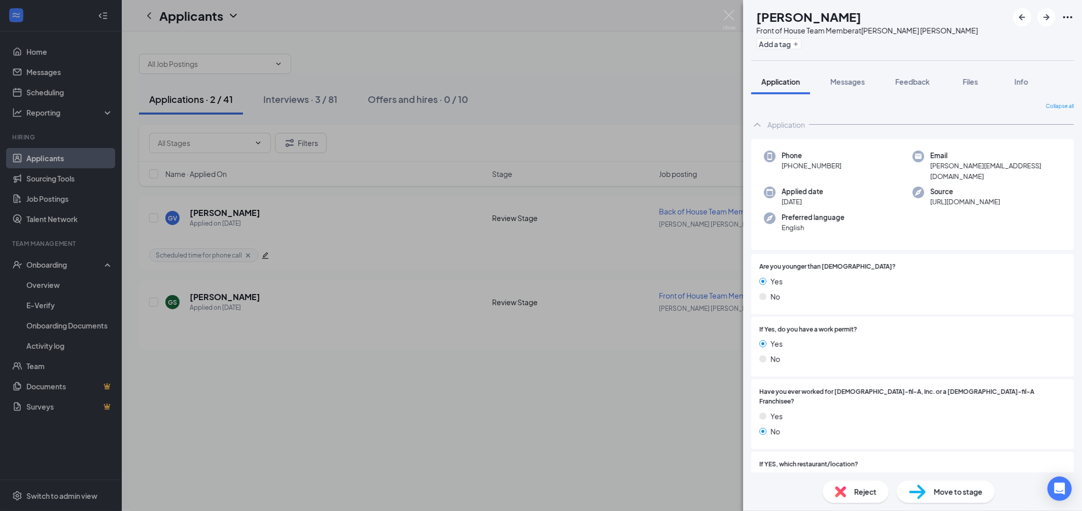
scroll to position [29, 0]
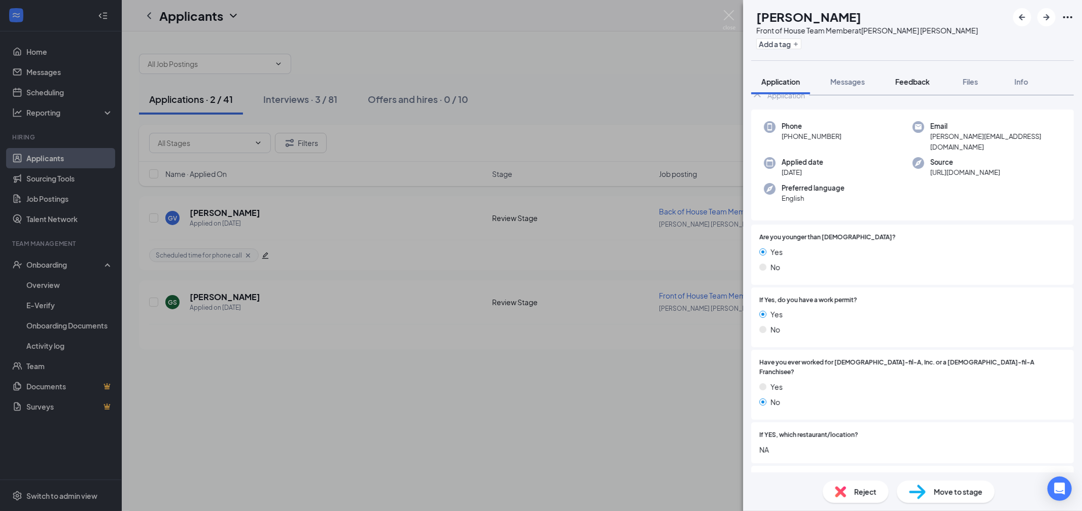
click at [910, 86] on div "Feedback" at bounding box center [913, 82] width 35 height 10
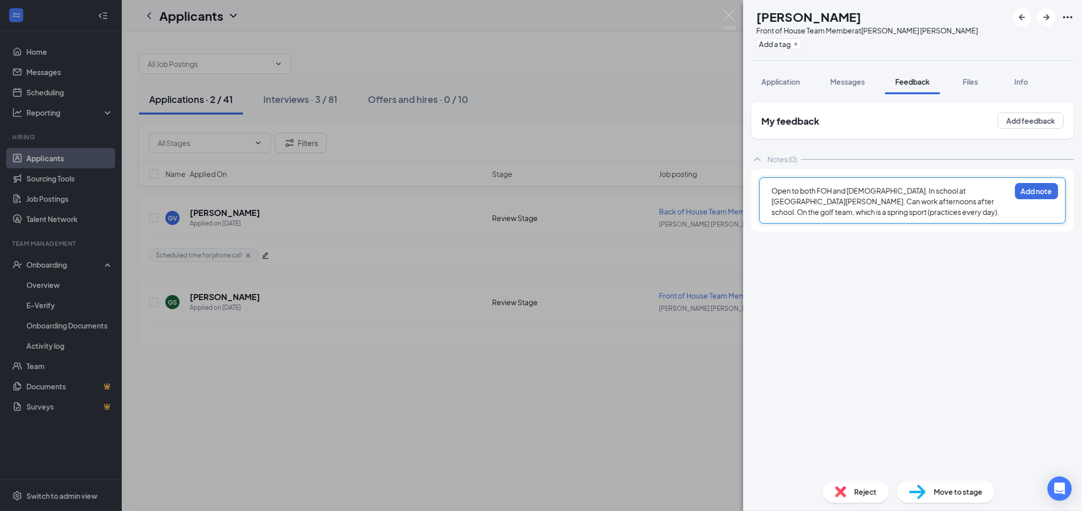
click at [888, 208] on div "Open to both FOH and [DEMOGRAPHIC_DATA]. In school at [GEOGRAPHIC_DATA][PERSON_…" at bounding box center [891, 202] width 239 height 32
click at [973, 195] on div "Open to both FOH and [DEMOGRAPHIC_DATA]. In school at [GEOGRAPHIC_DATA][PERSON_…" at bounding box center [891, 202] width 239 height 32
click at [937, 218] on div "Open to both FOH and [DEMOGRAPHIC_DATA]. In school at [GEOGRAPHIC_DATA][PERSON_…" at bounding box center [913, 201] width 306 height 46
click at [908, 212] on div "Open to both FOH and [DEMOGRAPHIC_DATA]. In school at [GEOGRAPHIC_DATA][PERSON_…" at bounding box center [891, 202] width 239 height 32
click at [1028, 197] on button "Add note" at bounding box center [1036, 191] width 43 height 16
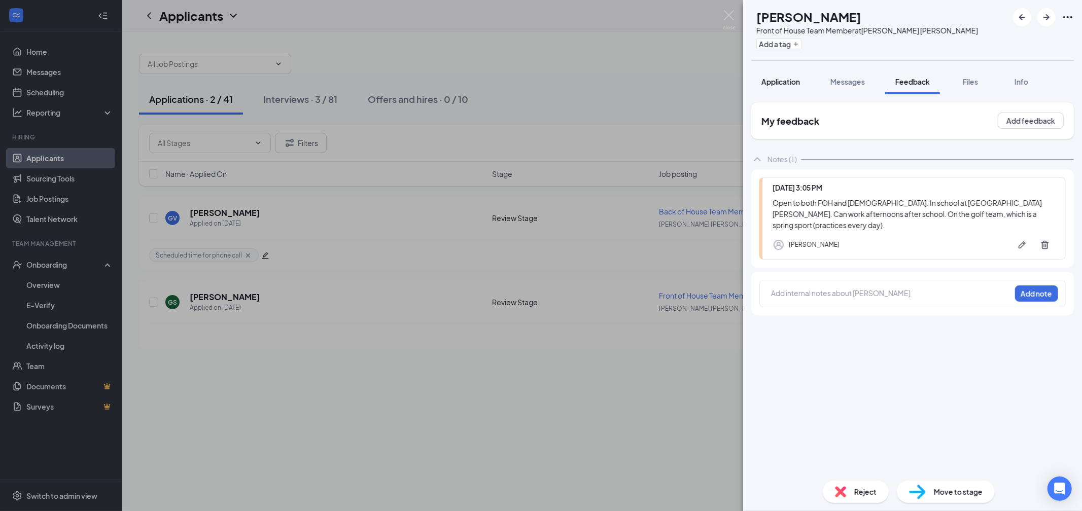
click at [777, 86] on span "Application" at bounding box center [781, 81] width 39 height 9
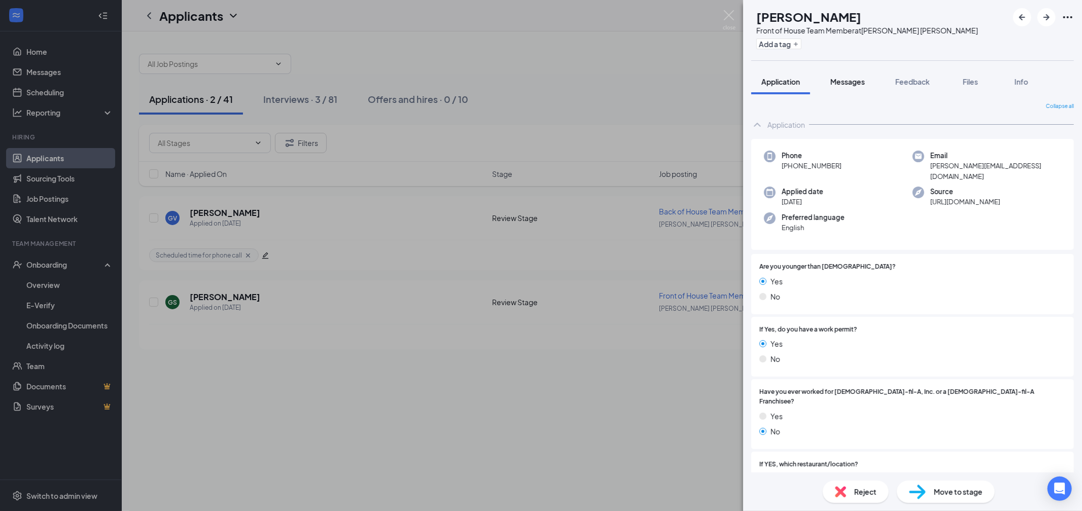
click at [859, 88] on button "Messages" at bounding box center [848, 81] width 55 height 25
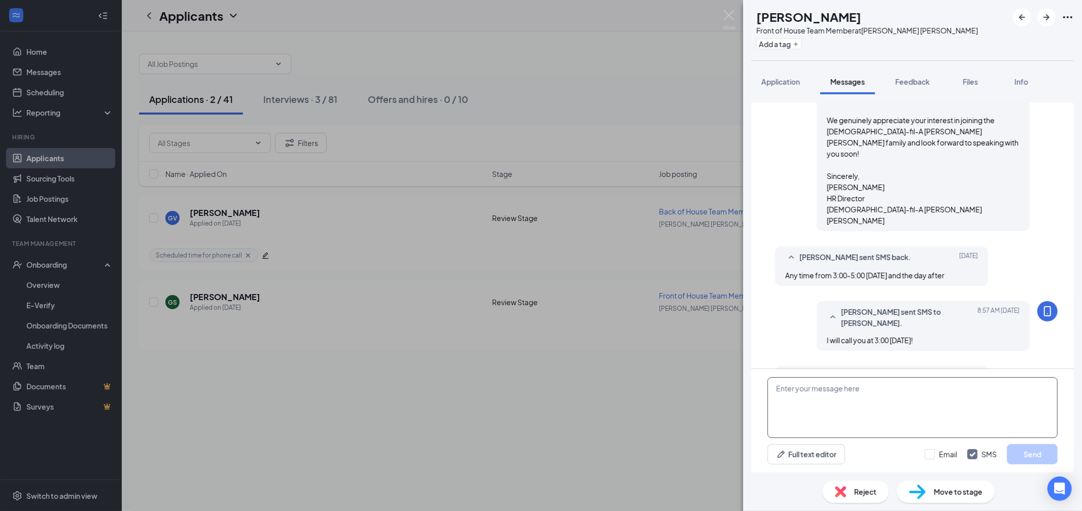
scroll to position [737, 0]
click at [913, 81] on span "Feedback" at bounding box center [913, 81] width 35 height 9
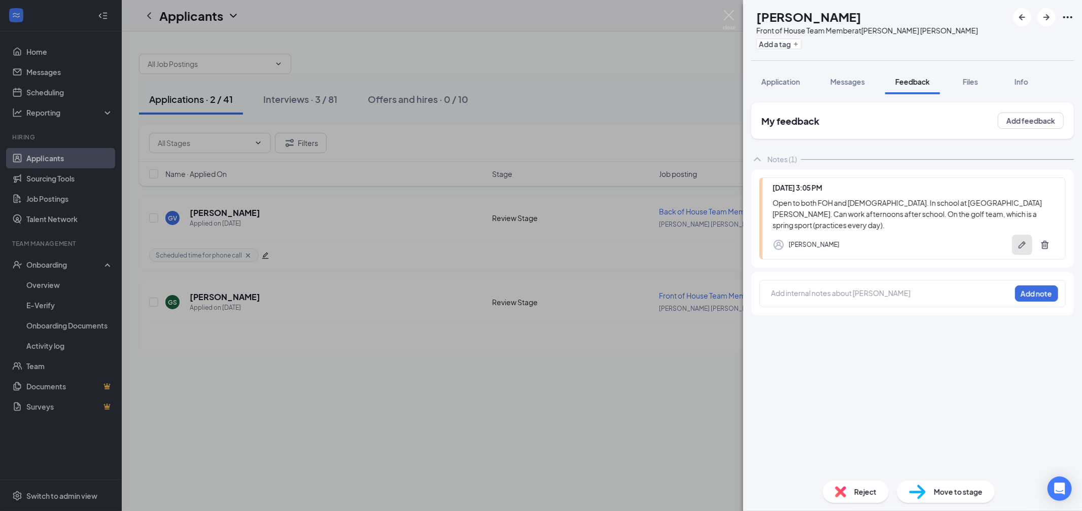
click at [1016, 242] on button "button" at bounding box center [1022, 245] width 20 height 20
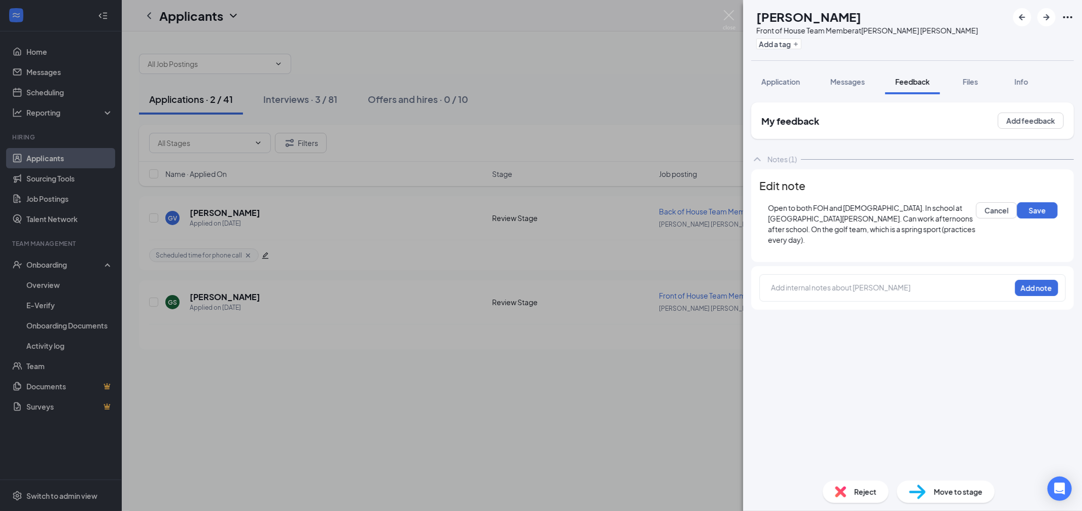
click at [901, 245] on div "Open to both FOH and [DEMOGRAPHIC_DATA]. In school at [GEOGRAPHIC_DATA][PERSON_…" at bounding box center [872, 224] width 208 height 43
click at [802, 47] on button "Add a tag" at bounding box center [779, 44] width 45 height 11
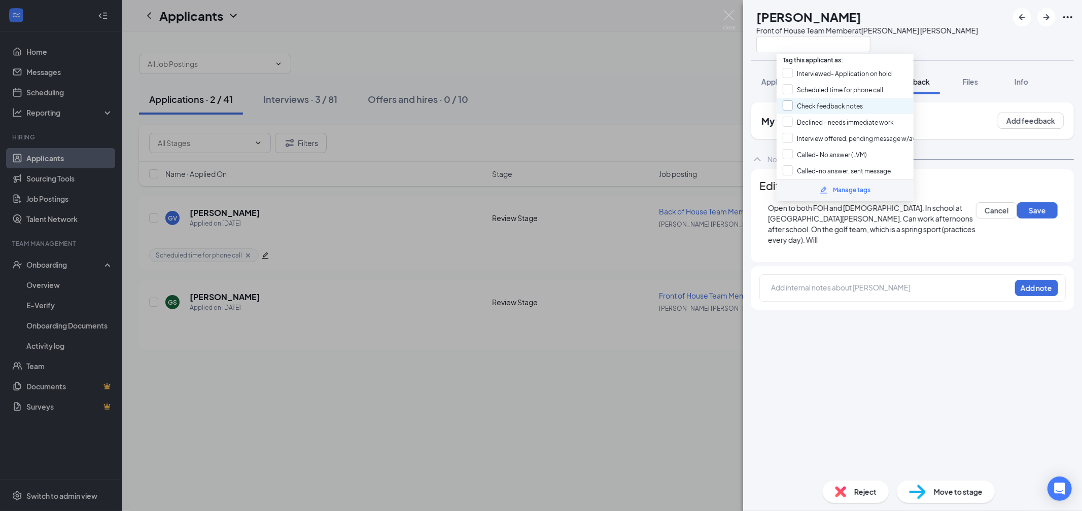
click at [833, 102] on input "Check feedback notes" at bounding box center [823, 105] width 80 height 11
checkbox input "true"
click at [873, 246] on div "Open to both FOH and [DEMOGRAPHIC_DATA]. In school at [GEOGRAPHIC_DATA][PERSON_…" at bounding box center [872, 224] width 208 height 43
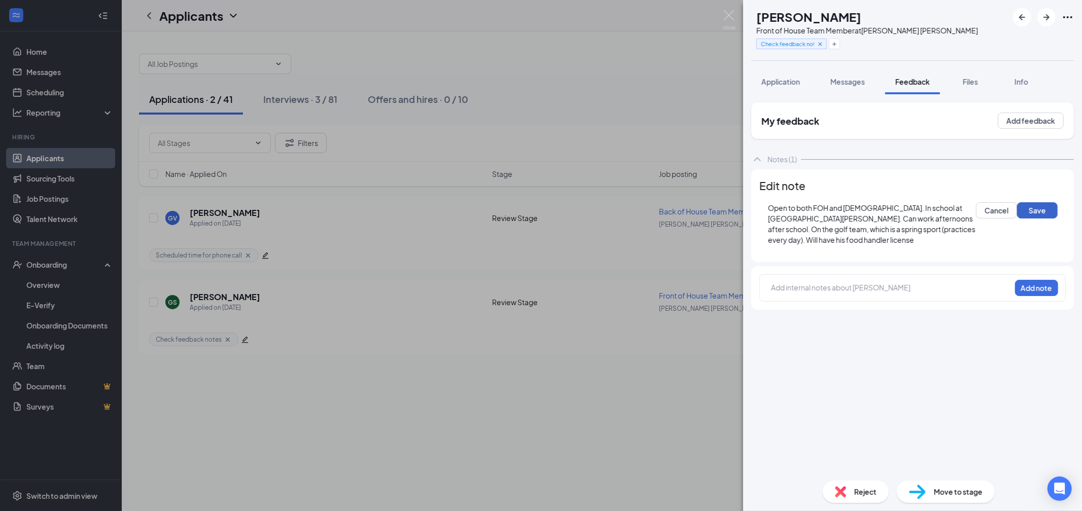
drag, startPoint x: 825, startPoint y: 271, endPoint x: 869, endPoint y: 250, distance: 49.0
click at [1017, 219] on button "Save" at bounding box center [1037, 210] width 41 height 16
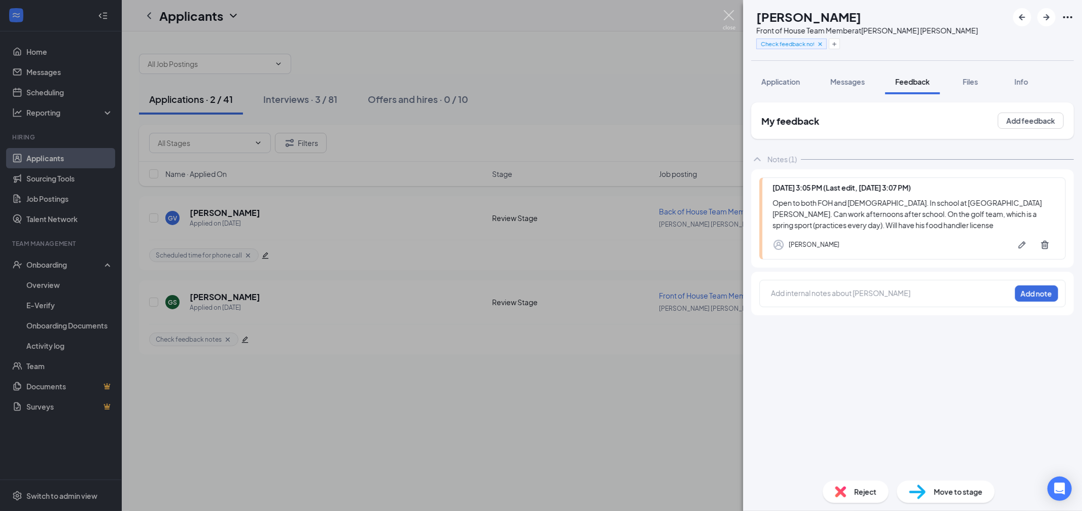
click at [728, 12] on img at bounding box center [729, 20] width 13 height 20
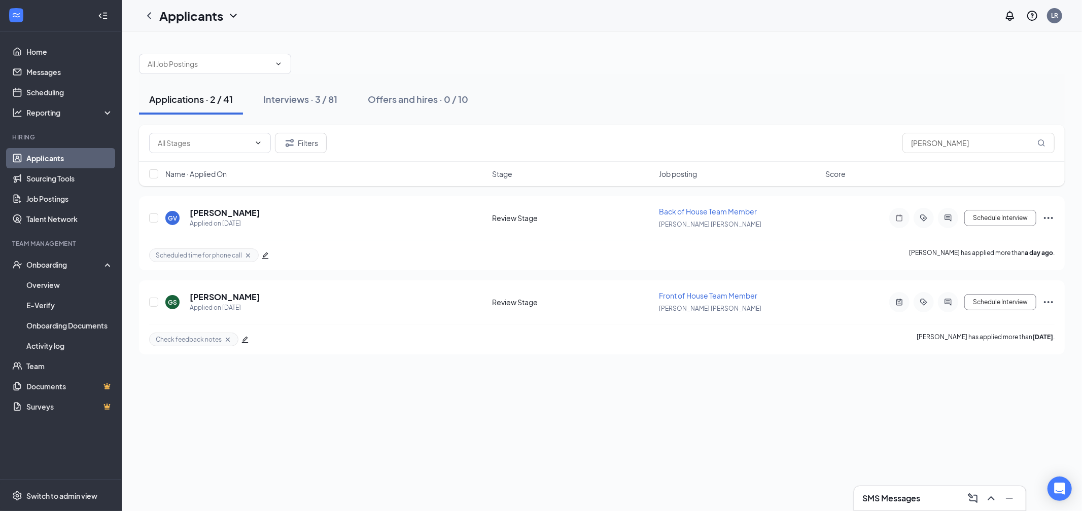
click at [886, 500] on h3 "SMS Messages" at bounding box center [892, 498] width 58 height 11
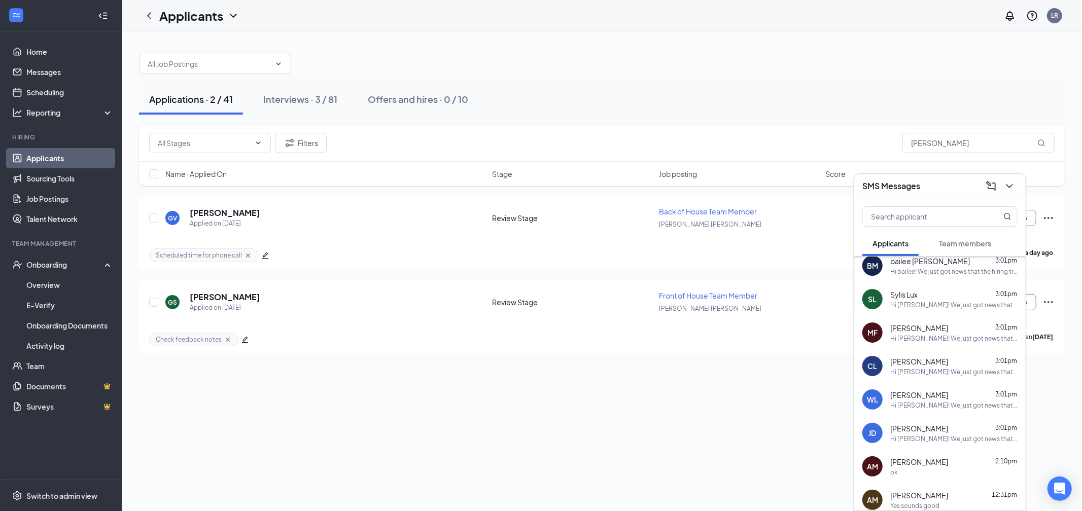
scroll to position [50, 0]
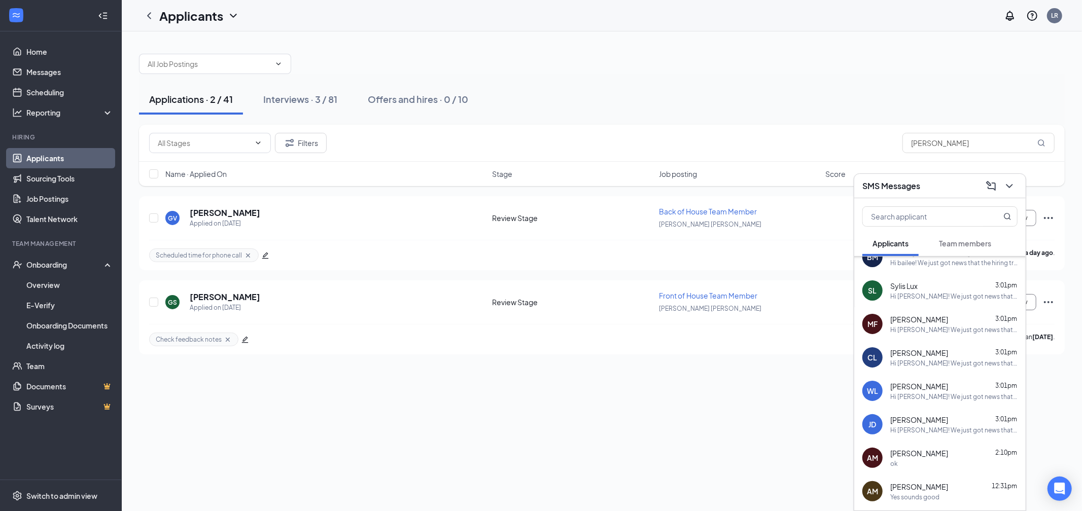
click at [629, 400] on div "Applications · 2 / 41 Interviews · 3 / 81 Offers and hires · 0 / 10 Filters [PE…" at bounding box center [602, 271] width 961 height 480
click at [923, 145] on input "[PERSON_NAME]" at bounding box center [979, 143] width 152 height 20
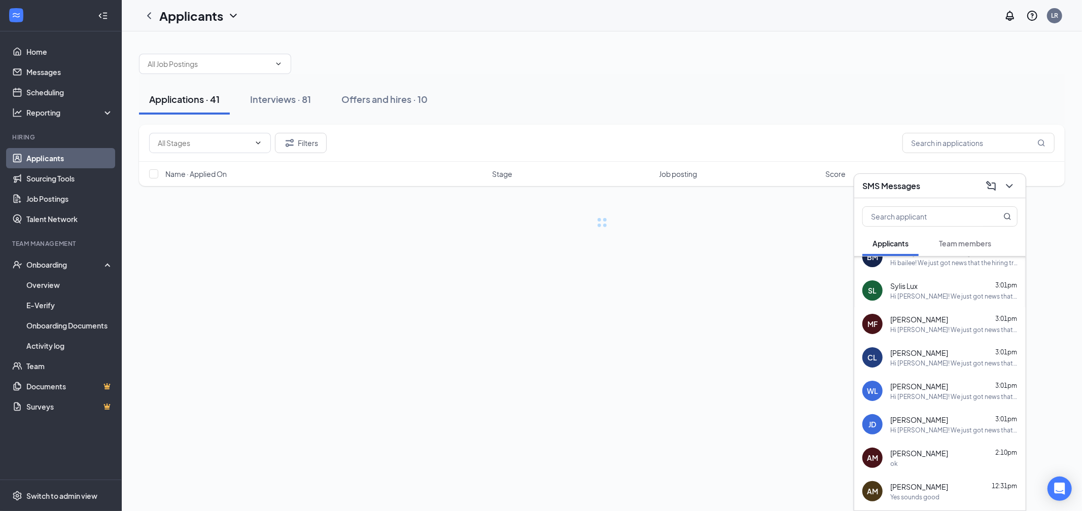
click at [589, 73] on div at bounding box center [602, 59] width 926 height 30
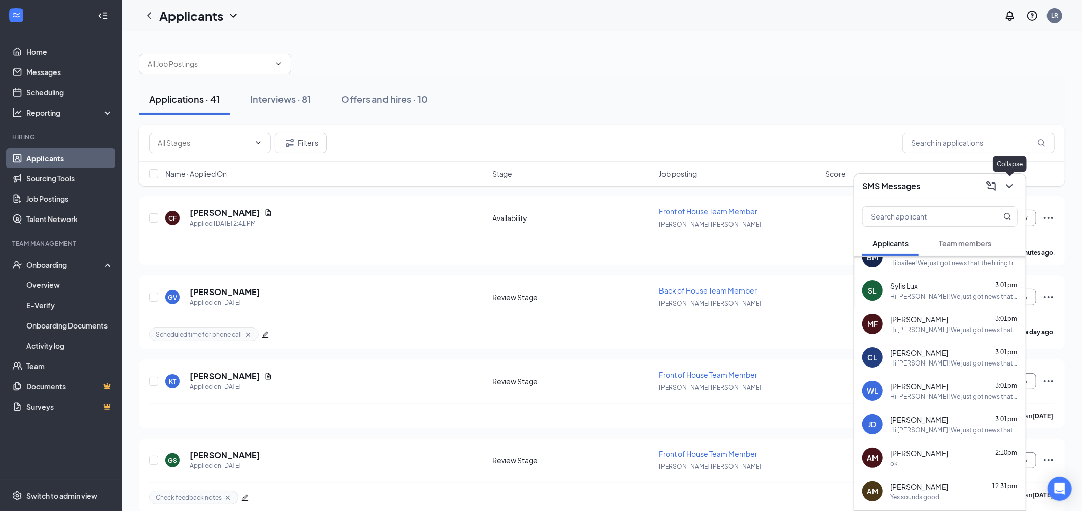
click at [1009, 187] on icon "ChevronDown" at bounding box center [1009, 186] width 7 height 4
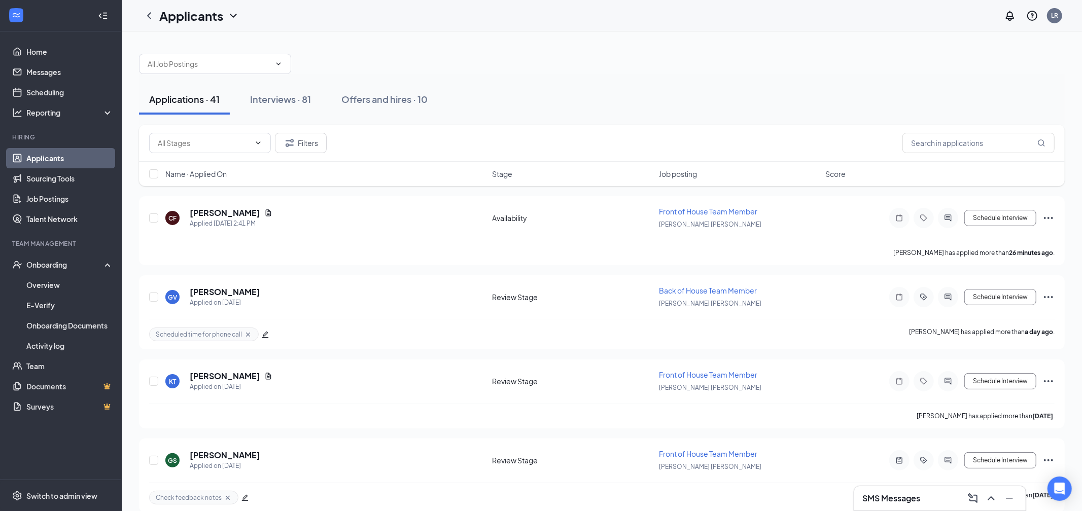
click at [771, 75] on div "Applications · 41 Interviews · 81 Offers and hires · 10" at bounding box center [602, 99] width 926 height 51
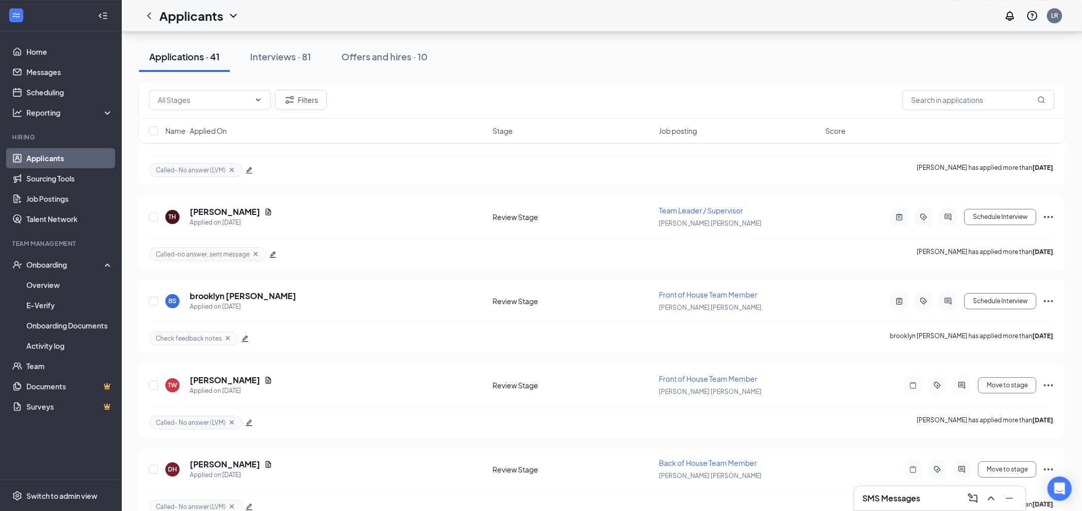
scroll to position [2825, 0]
click at [953, 104] on input "text" at bounding box center [979, 100] width 152 height 20
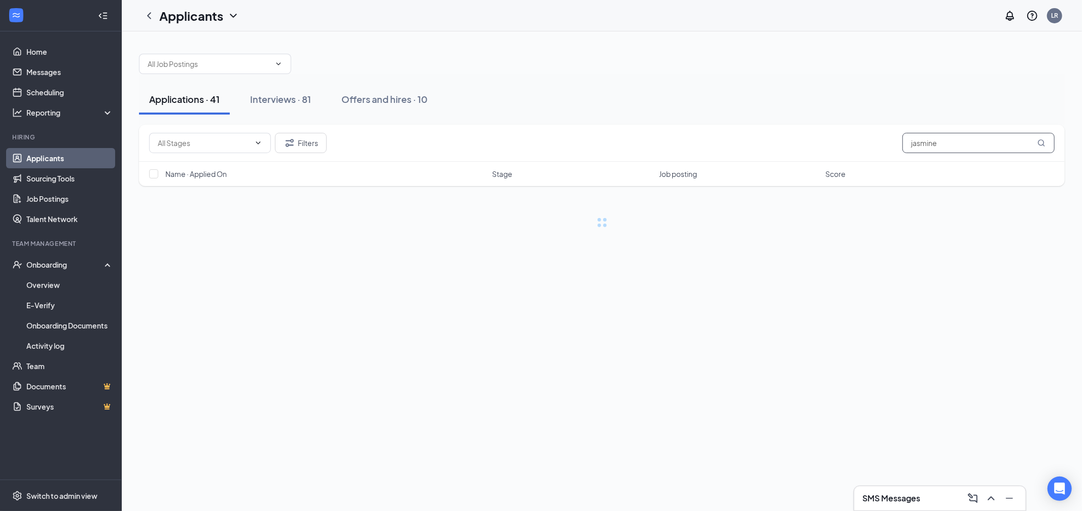
type input "jasmine"
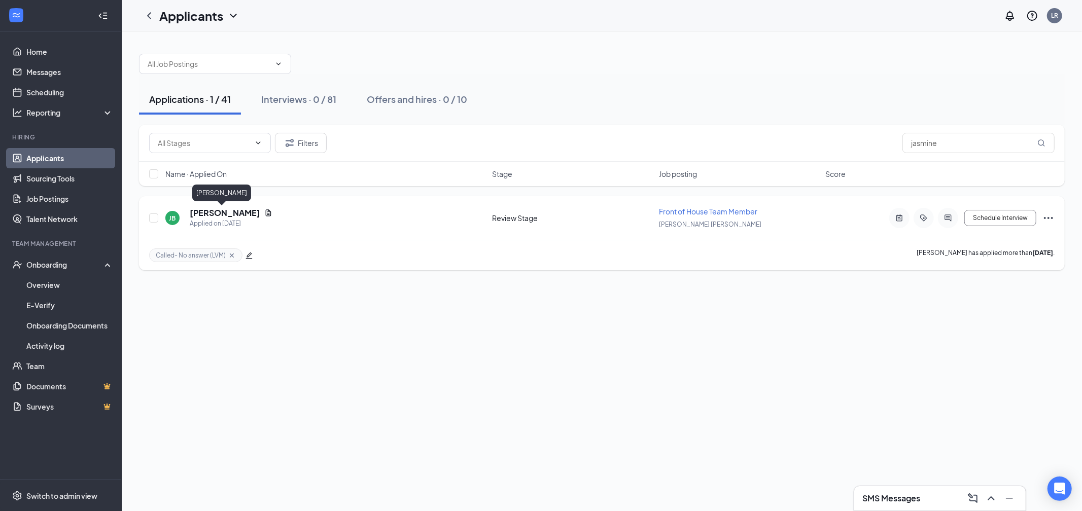
click at [213, 216] on h5 "[PERSON_NAME]" at bounding box center [225, 213] width 71 height 11
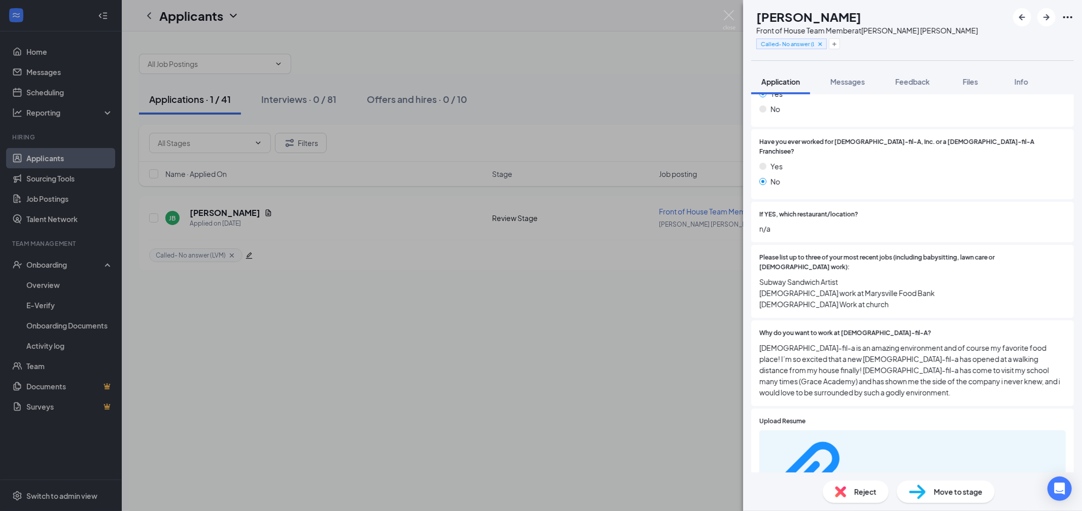
scroll to position [290, 0]
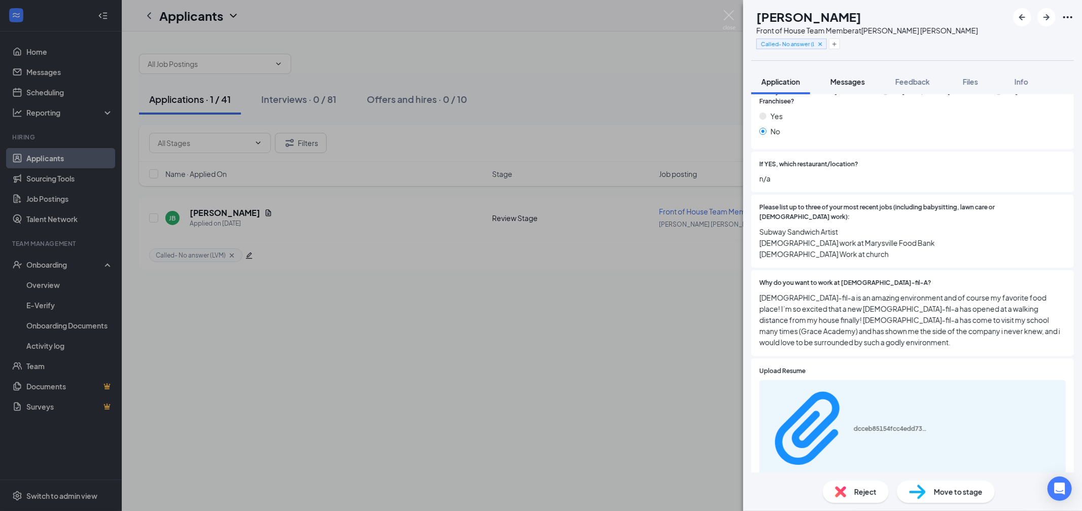
click at [856, 83] on span "Messages" at bounding box center [848, 81] width 35 height 9
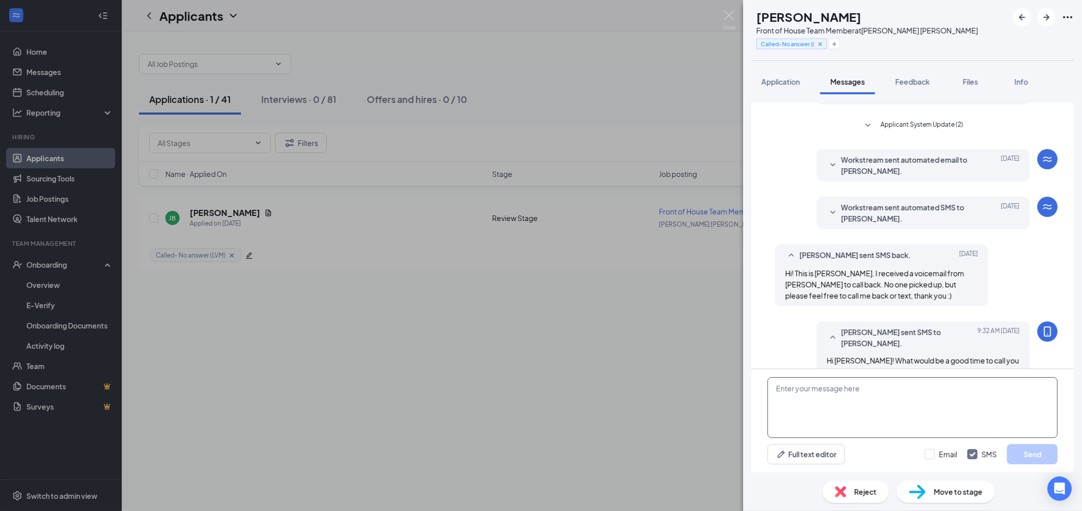
scroll to position [78, 0]
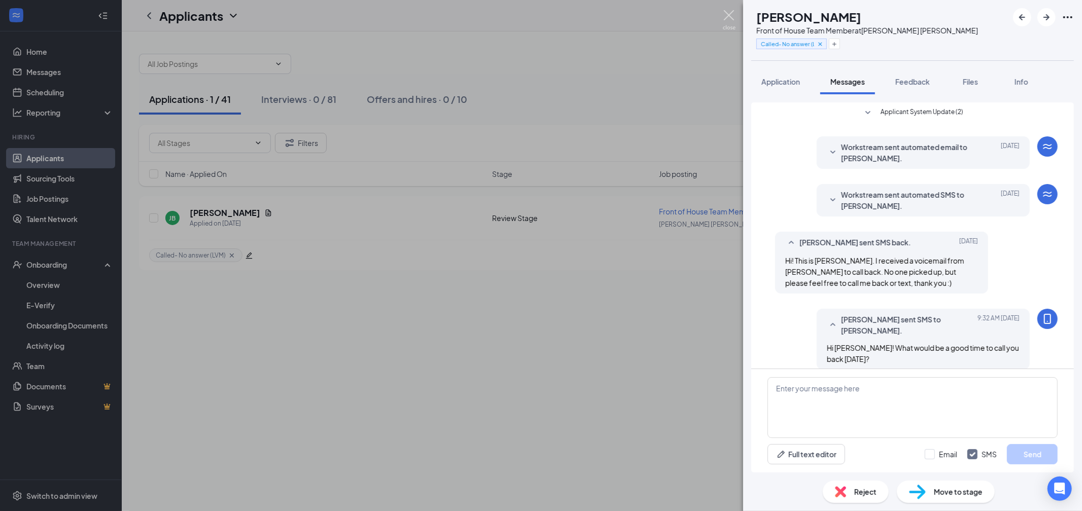
click at [727, 20] on img at bounding box center [729, 20] width 13 height 20
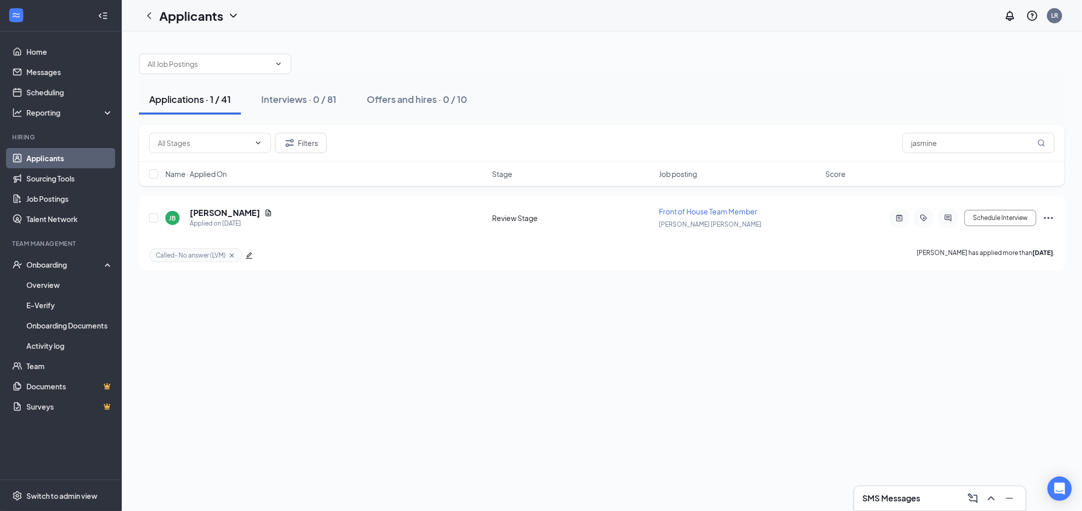
click at [741, 355] on div "Applications · 1 / 41 Interviews · 0 / 81 Offers and hires · 0 / 10 Filters jas…" at bounding box center [602, 271] width 961 height 480
click at [1048, 220] on icon "Ellipses" at bounding box center [1049, 218] width 12 height 12
click at [973, 295] on p "Move to stage" at bounding box center [1003, 290] width 91 height 10
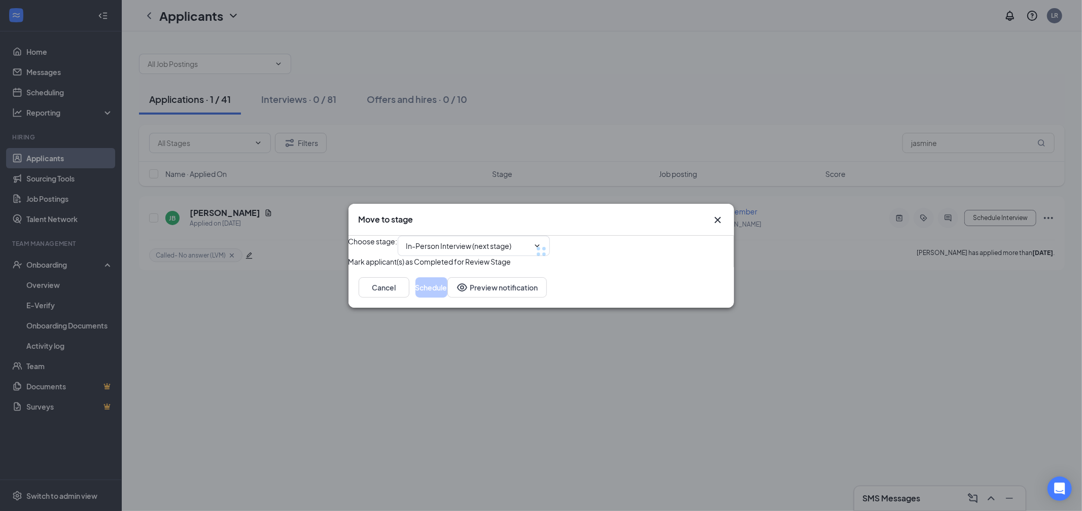
click at [448, 236] on div at bounding box center [542, 251] width 386 height 31
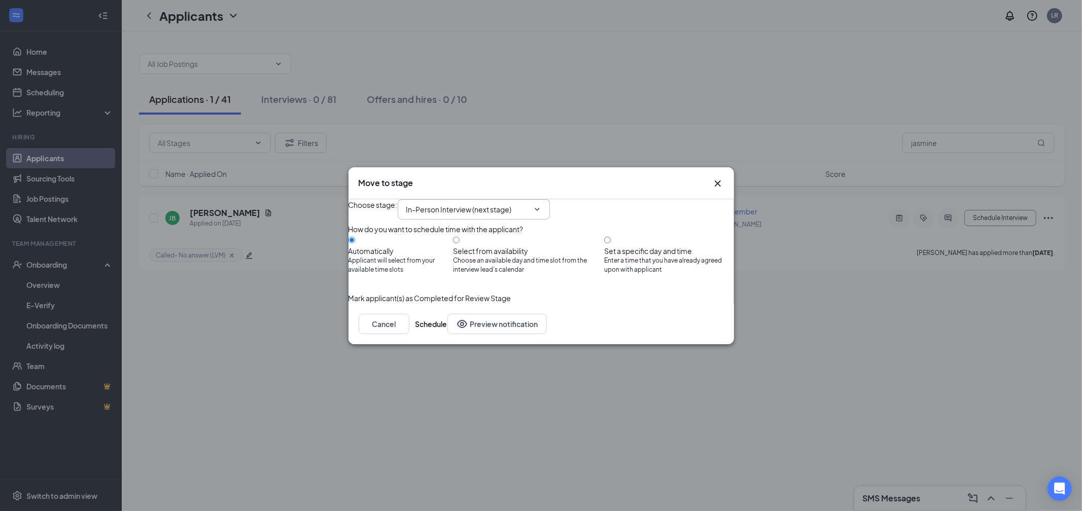
click at [448, 204] on input "In-Person Interview (next stage)" at bounding box center [467, 209] width 123 height 11
click at [446, 234] on div "Phone Interview Scheduling" at bounding box center [461, 239] width 92 height 11
type input "Phone Interview Scheduling"
click at [448, 334] on button "Preview notification" at bounding box center [497, 324] width 99 height 20
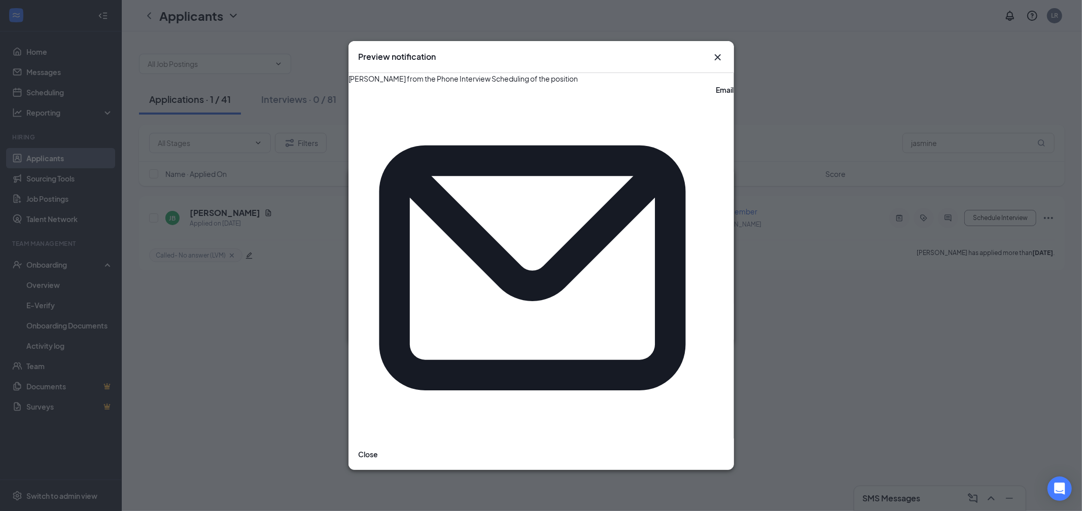
click at [379, 449] on button "Close" at bounding box center [369, 454] width 20 height 11
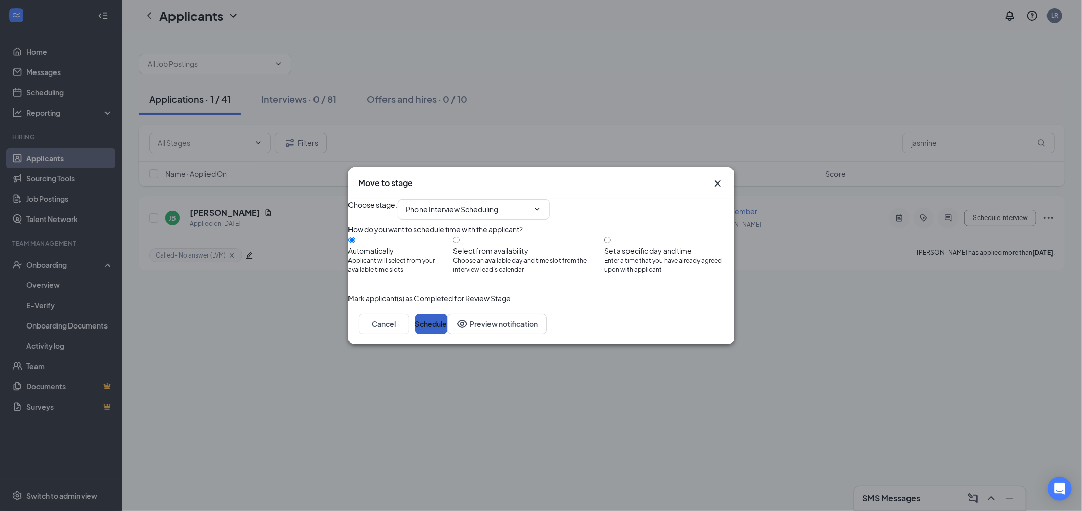
click at [448, 334] on button "Schedule" at bounding box center [432, 324] width 32 height 20
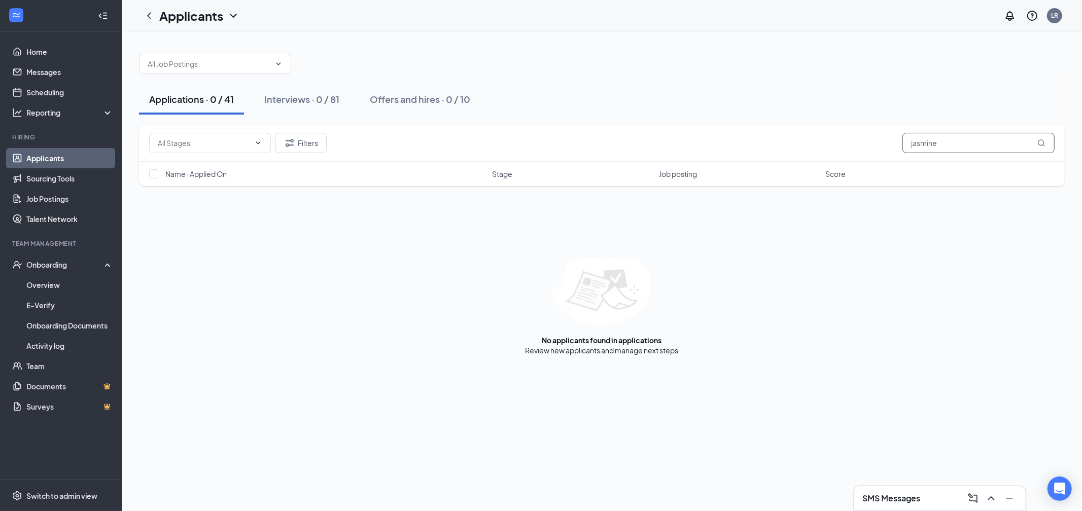
click at [960, 146] on input "jasmine" at bounding box center [979, 143] width 152 height 20
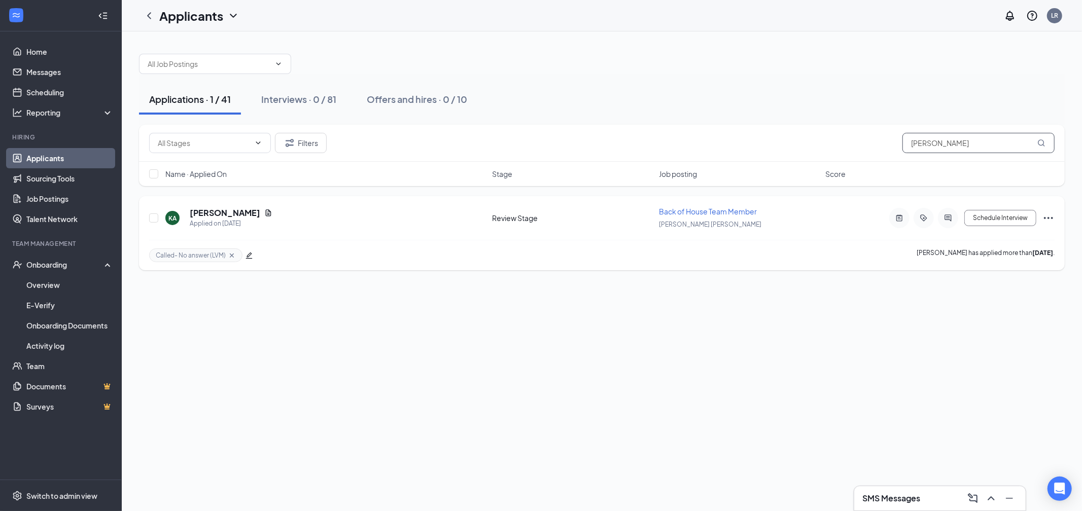
type input "[PERSON_NAME]"
drag, startPoint x: 1042, startPoint y: 219, endPoint x: 1042, endPoint y: 227, distance: 8.1
click at [1043, 219] on icon "Ellipses" at bounding box center [1049, 218] width 12 height 12
click at [992, 297] on li "Move to stage" at bounding box center [1003, 289] width 104 height 15
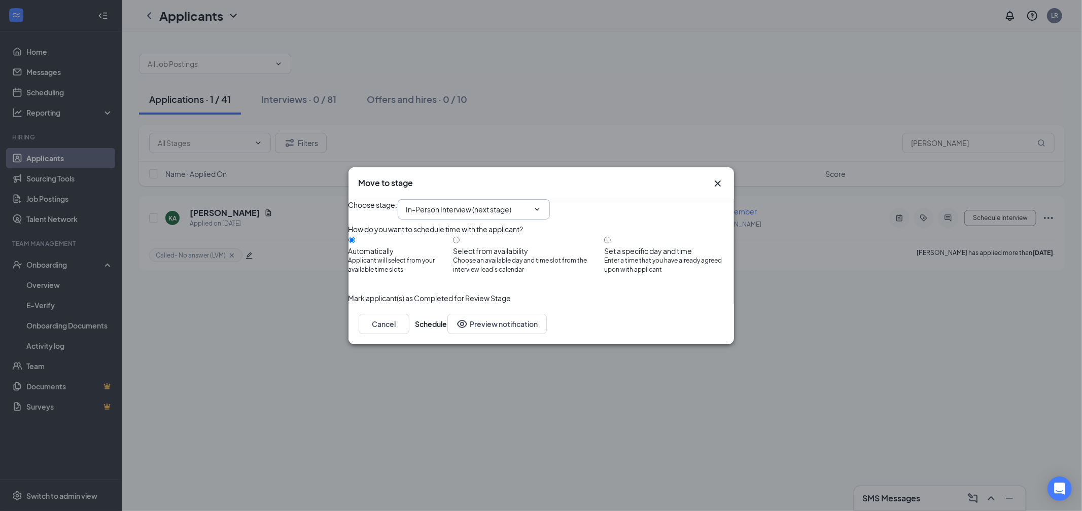
click at [450, 204] on input "In-Person Interview (next stage)" at bounding box center [467, 209] width 123 height 11
click at [456, 241] on div "Phone Interview Scheduling" at bounding box center [461, 239] width 92 height 11
type input "Phone Interview Scheduling"
click at [448, 334] on button "Schedule" at bounding box center [432, 324] width 32 height 20
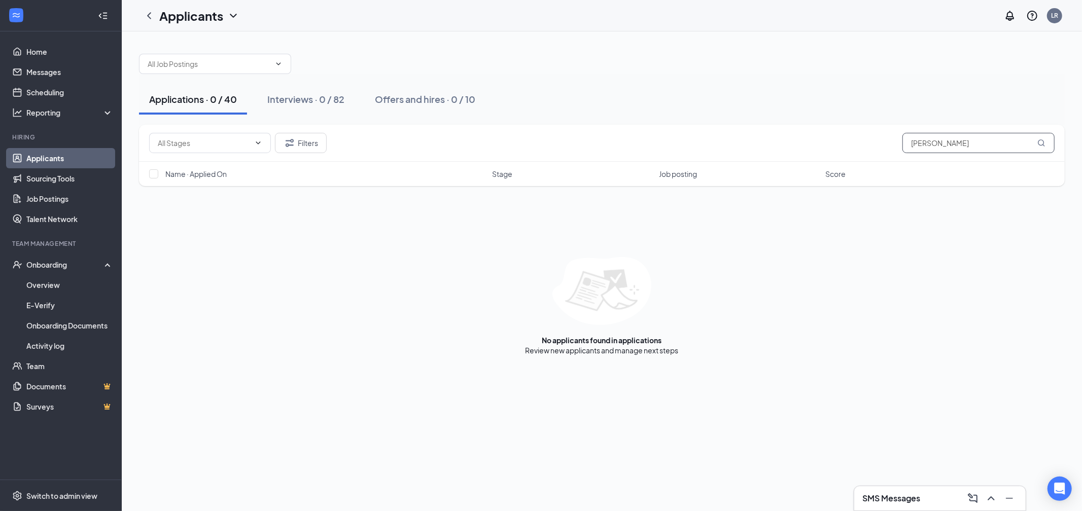
click at [928, 144] on input "[PERSON_NAME]" at bounding box center [979, 143] width 152 height 20
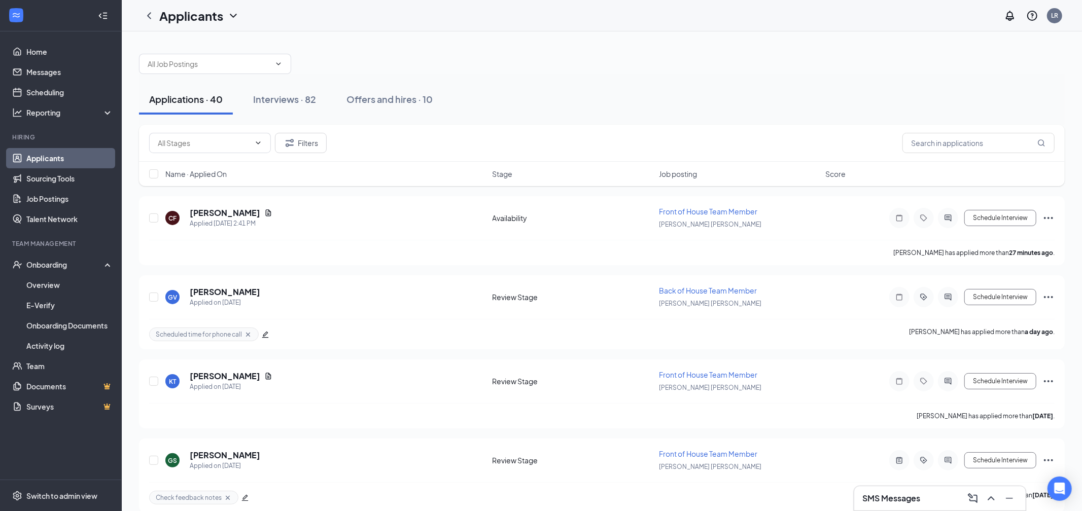
click at [698, 91] on div "Applications · 40 Interviews · 82 Offers and hires · 10" at bounding box center [602, 99] width 926 height 30
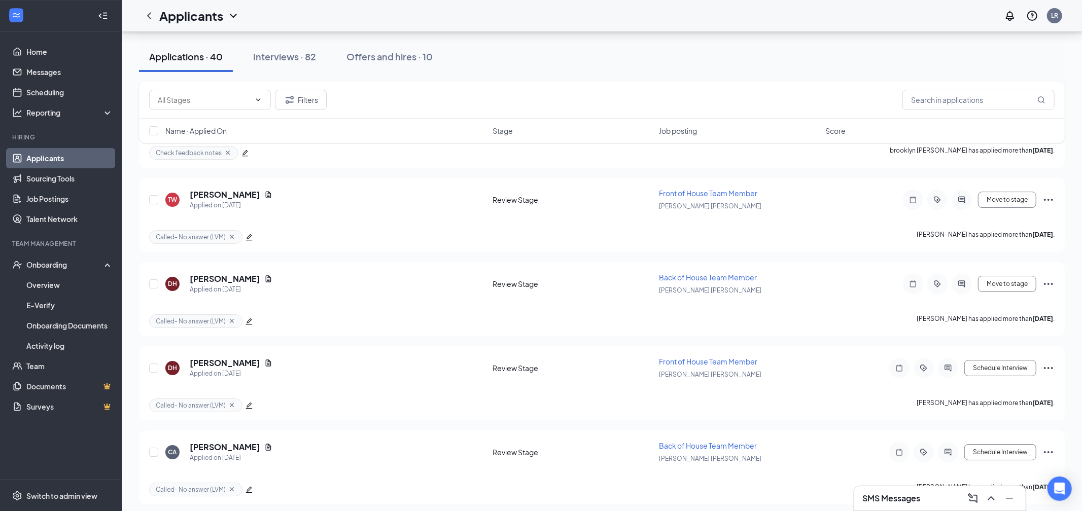
scroll to position [6150, 0]
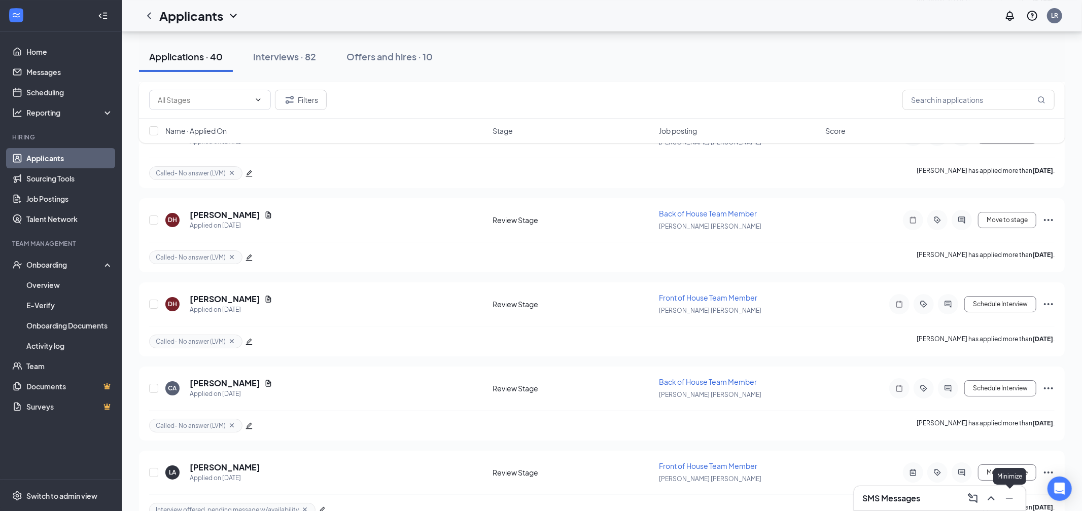
click at [1008, 499] on icon "Minimize" at bounding box center [1009, 498] width 7 height 1
click at [1049, 388] on icon "Ellipses" at bounding box center [1048, 389] width 9 height 2
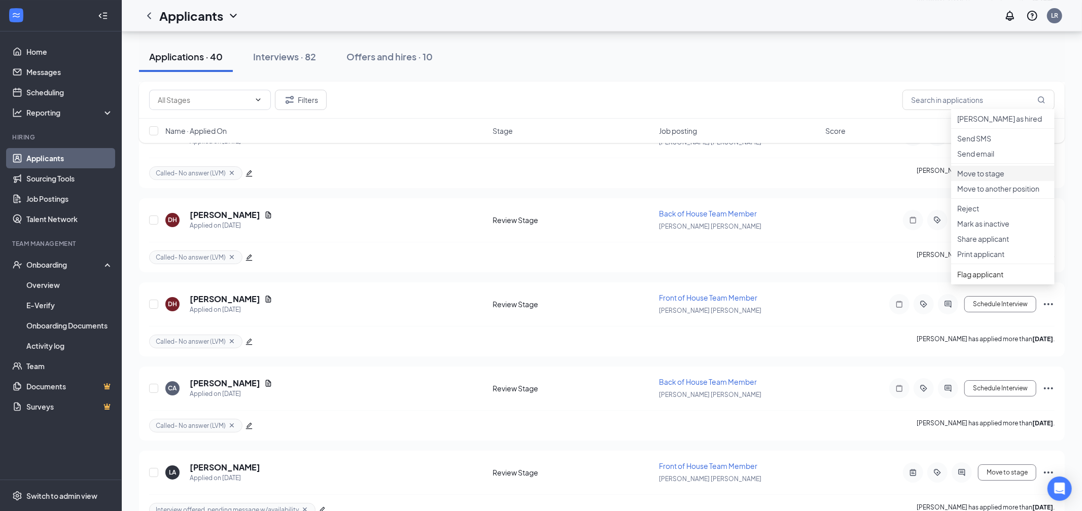
click at [1003, 179] on p "Move to stage" at bounding box center [1003, 173] width 91 height 10
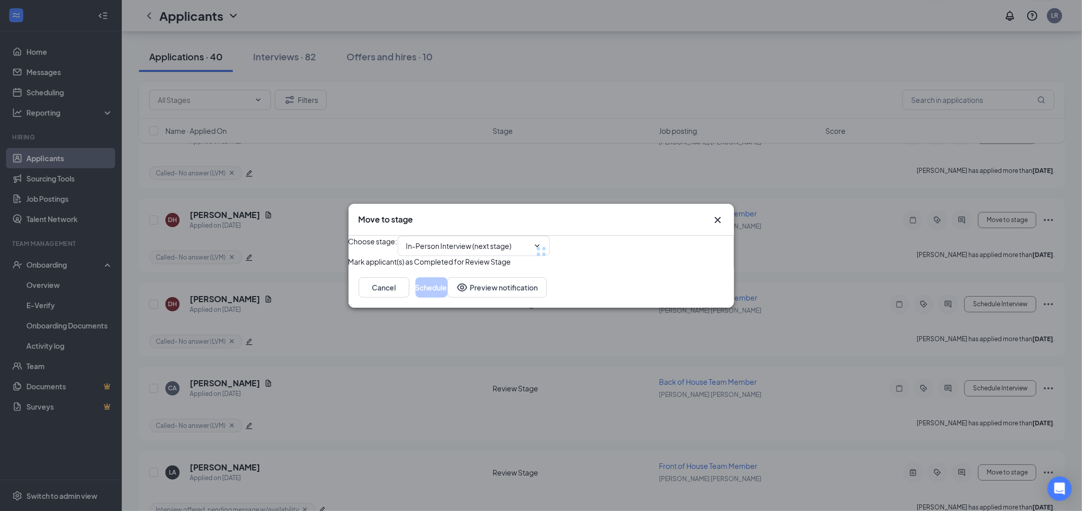
click at [526, 236] on div at bounding box center [542, 251] width 386 height 31
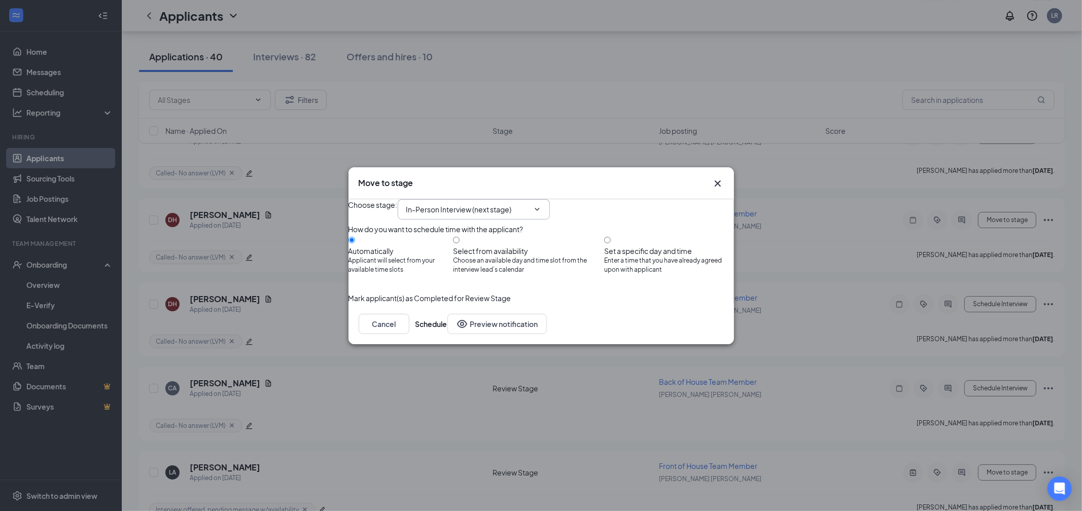
click at [529, 204] on input "In-Person Interview (next stage)" at bounding box center [467, 209] width 123 height 11
click at [449, 234] on div "Phone Interview Scheduling" at bounding box center [461, 239] width 92 height 11
type input "Phone Interview Scheduling"
click at [448, 334] on button "Schedule" at bounding box center [432, 324] width 32 height 20
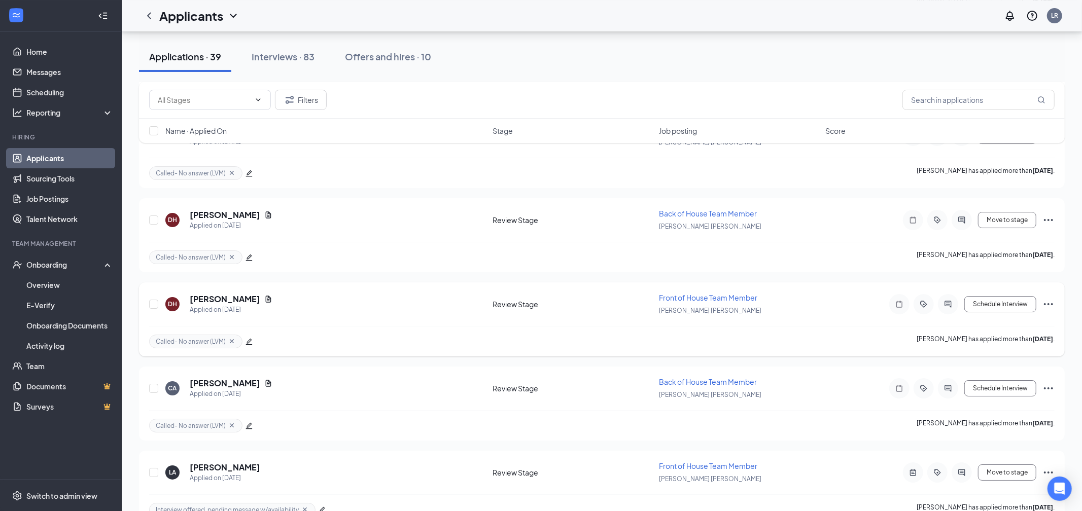
click at [1047, 298] on icon "Ellipses" at bounding box center [1049, 304] width 12 height 12
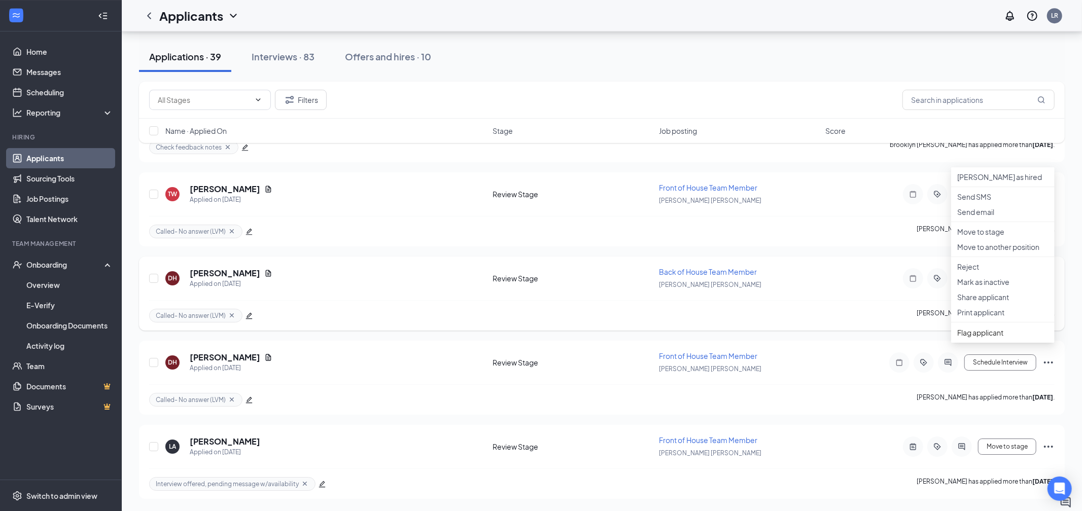
scroll to position [5982, 0]
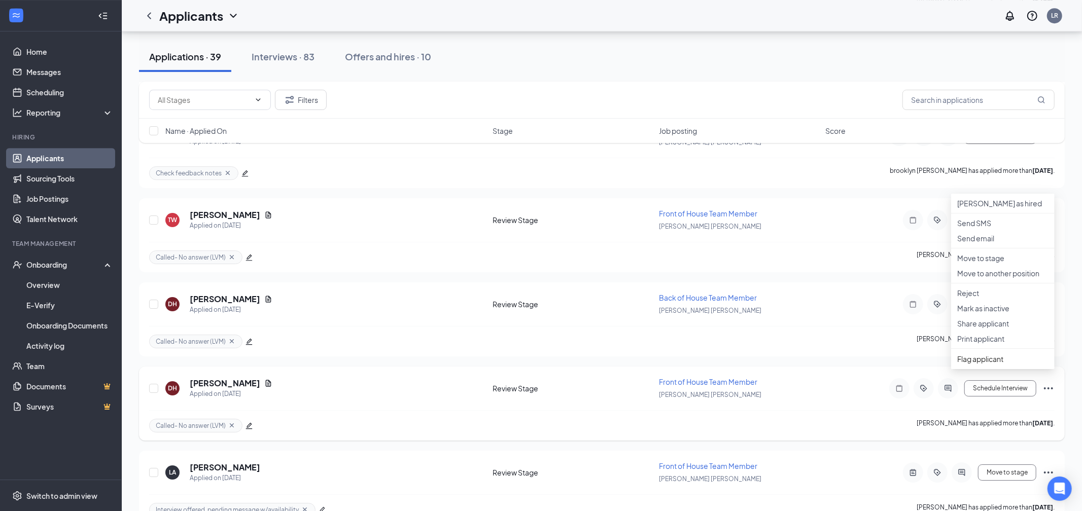
click at [791, 411] on div "Called- No answer (LVM) [PERSON_NAME] has applied more than [DATE] ." at bounding box center [602, 426] width 906 height 30
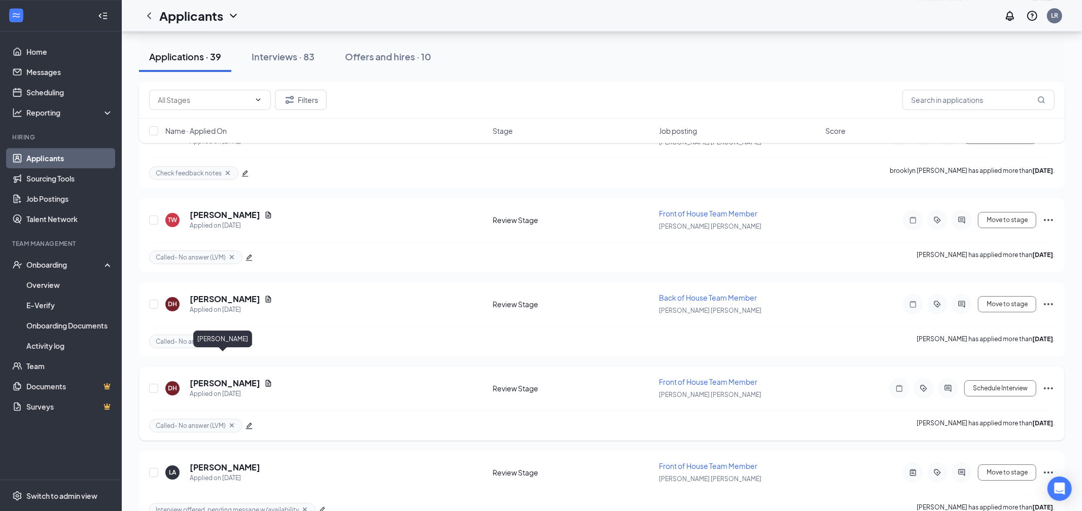
click at [227, 378] on h5 "[PERSON_NAME]" at bounding box center [225, 383] width 71 height 11
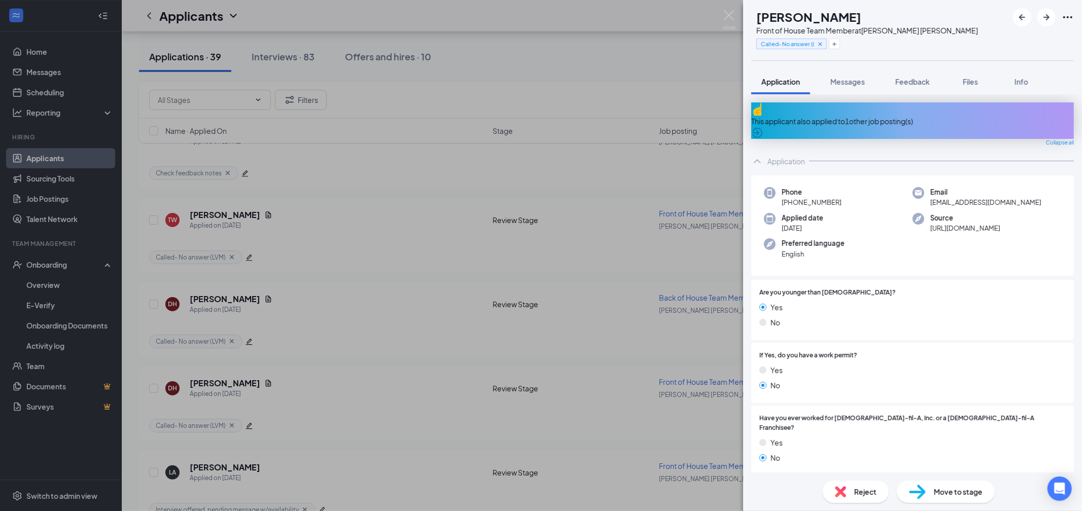
click at [846, 484] on div "Reject" at bounding box center [856, 492] width 66 height 22
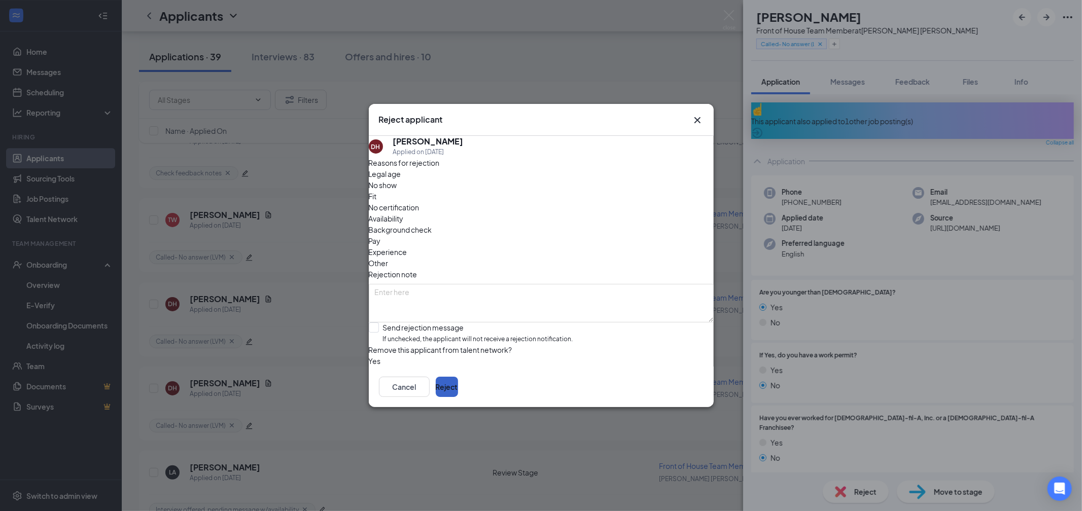
click at [458, 397] on button "Reject" at bounding box center [447, 387] width 22 height 20
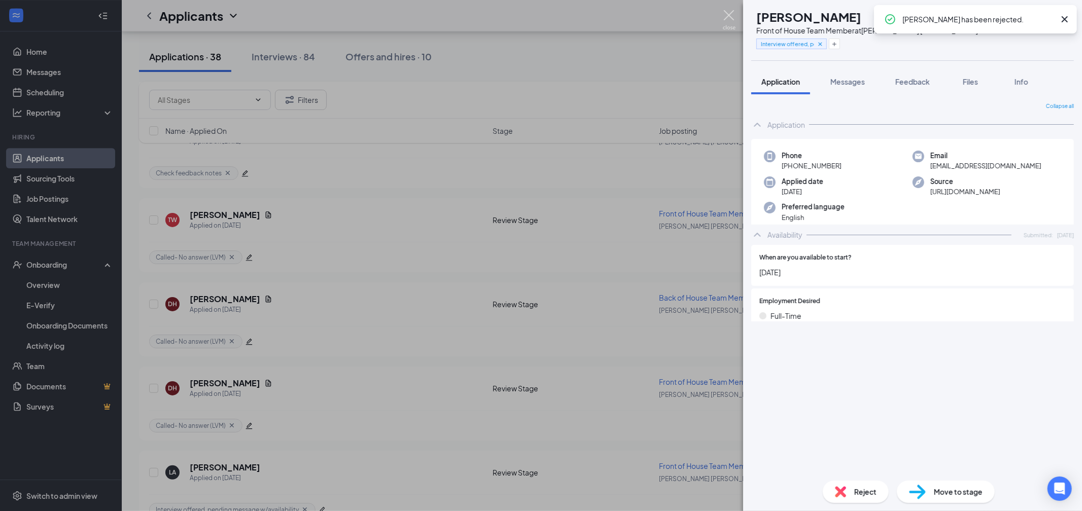
click at [728, 17] on img at bounding box center [729, 20] width 13 height 20
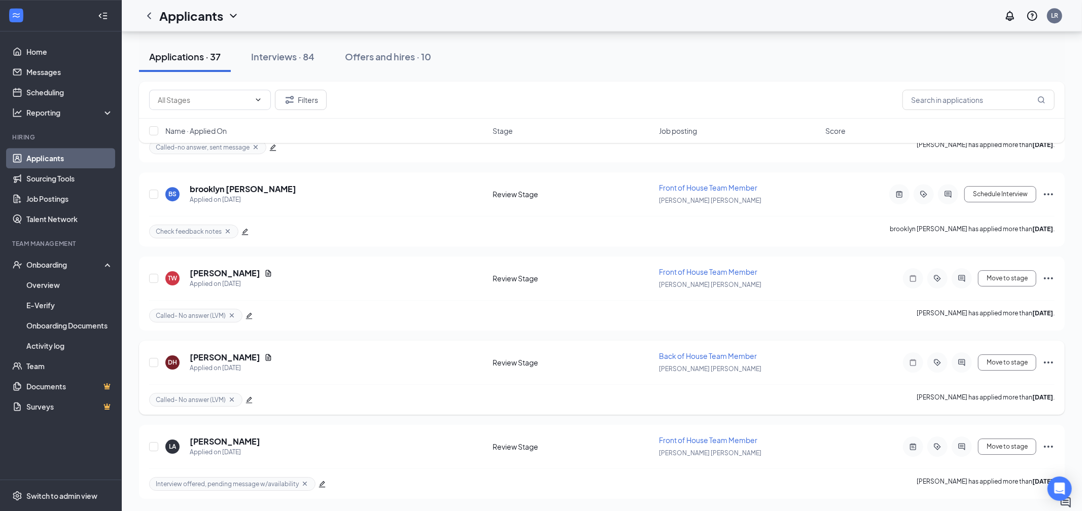
scroll to position [5814, 0]
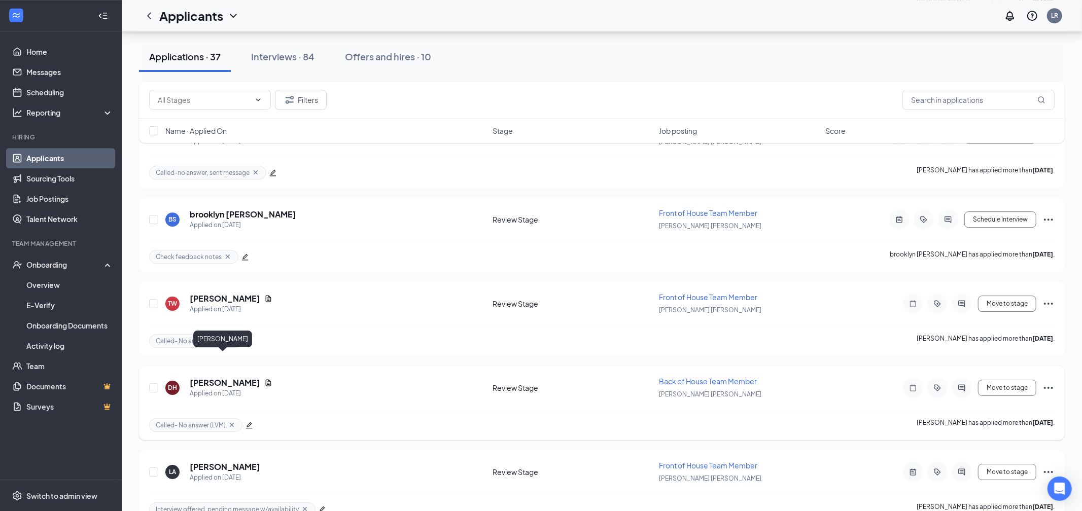
click at [231, 378] on h5 "[PERSON_NAME]" at bounding box center [225, 383] width 71 height 11
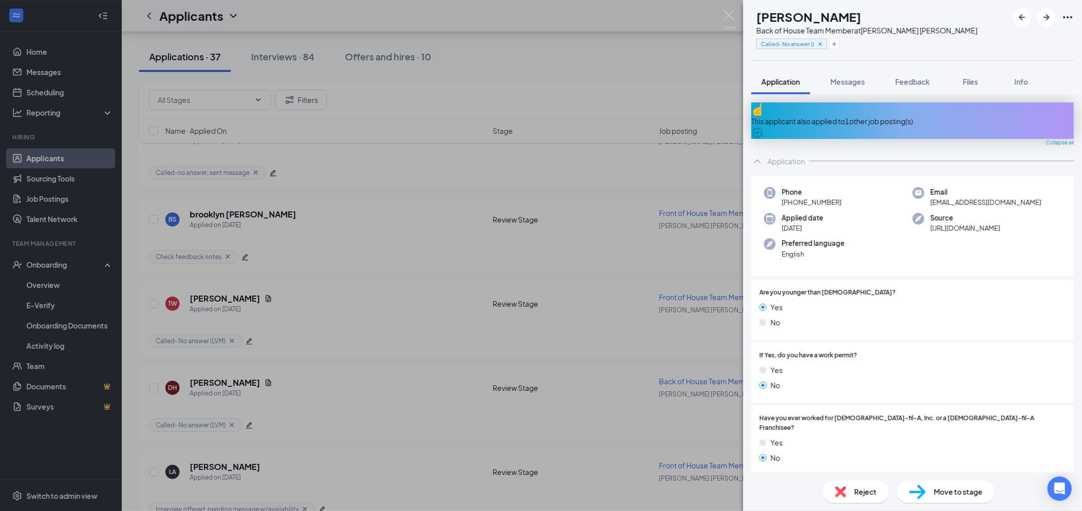
click at [945, 487] on span "Move to stage" at bounding box center [958, 492] width 49 height 11
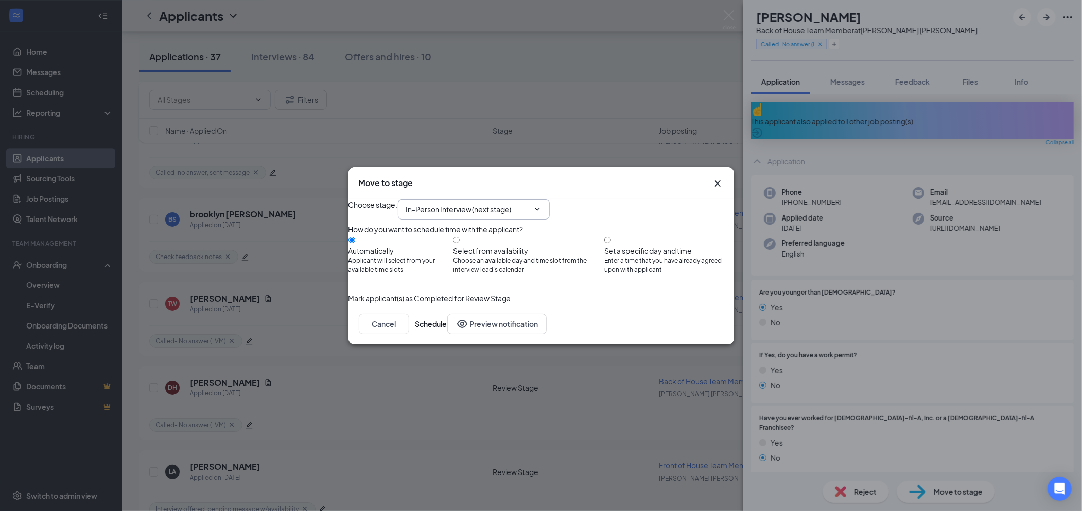
click at [442, 204] on span "In-Person Interview (next stage)" at bounding box center [474, 209] width 152 height 20
click at [448, 204] on input "In-Person Interview (next stage)" at bounding box center [467, 209] width 123 height 11
click at [458, 238] on div "Phone Interview Scheduling" at bounding box center [461, 239] width 92 height 11
type input "Phone Interview Scheduling"
click at [448, 334] on button "Schedule" at bounding box center [432, 324] width 32 height 20
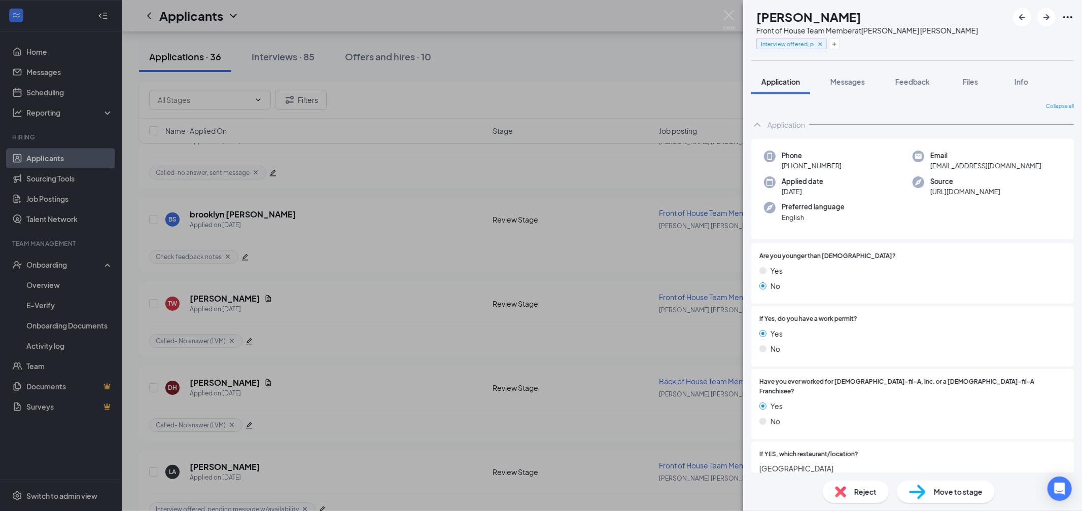
scroll to position [5646, 0]
click at [730, 18] on img at bounding box center [729, 20] width 13 height 20
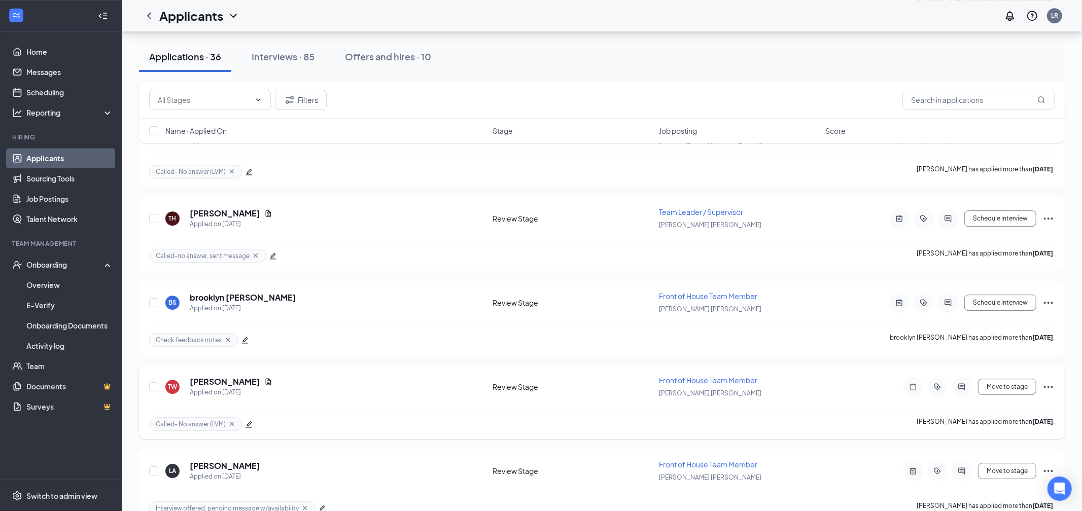
click at [1053, 381] on icon "Ellipses" at bounding box center [1049, 387] width 12 height 12
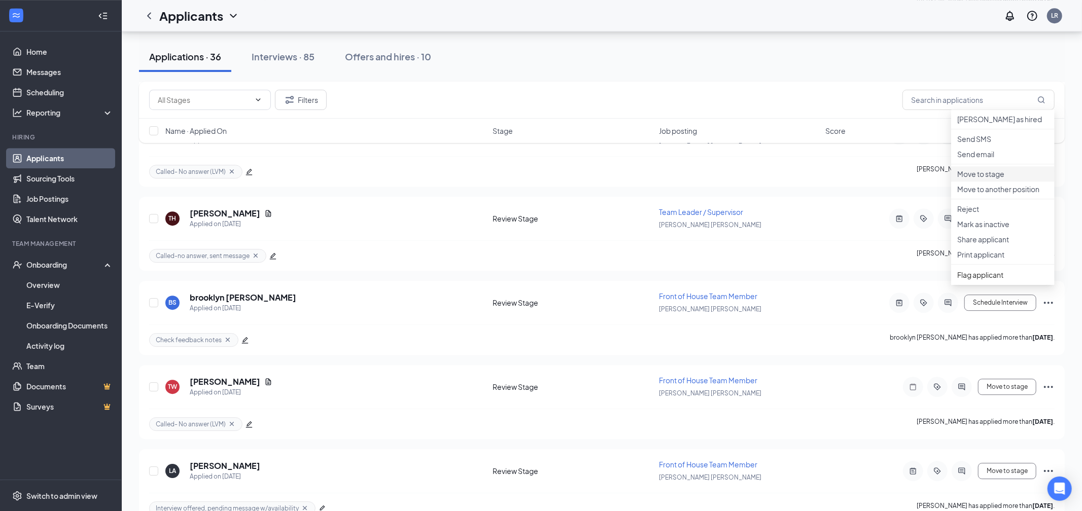
click at [973, 179] on p "Move to stage" at bounding box center [1003, 174] width 91 height 10
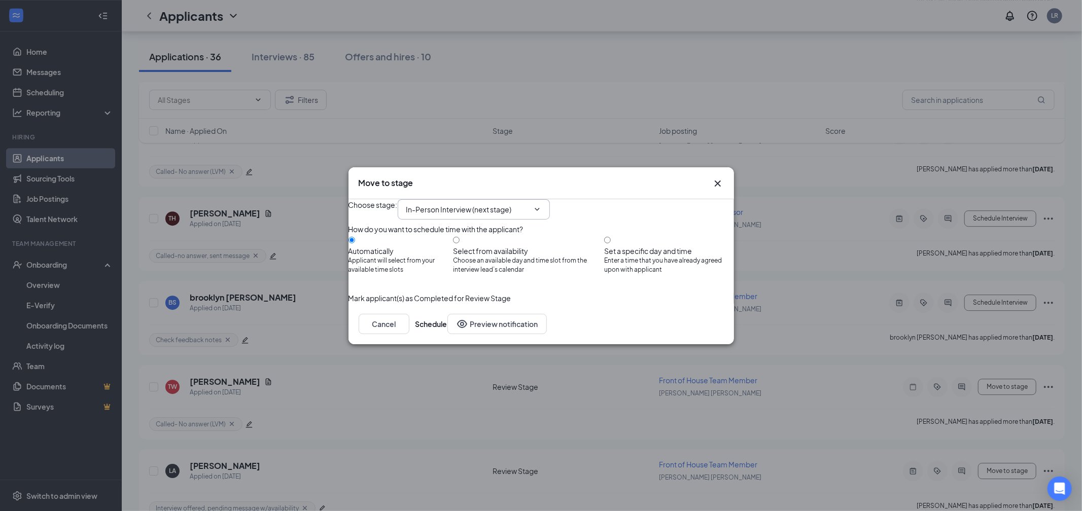
click at [446, 204] on input "In-Person Interview (next stage)" at bounding box center [467, 209] width 123 height 11
click at [446, 240] on div "Phone Interview Scheduling" at bounding box center [461, 239] width 92 height 11
type input "Phone Interview Scheduling"
click at [448, 334] on button "Schedule" at bounding box center [432, 324] width 32 height 20
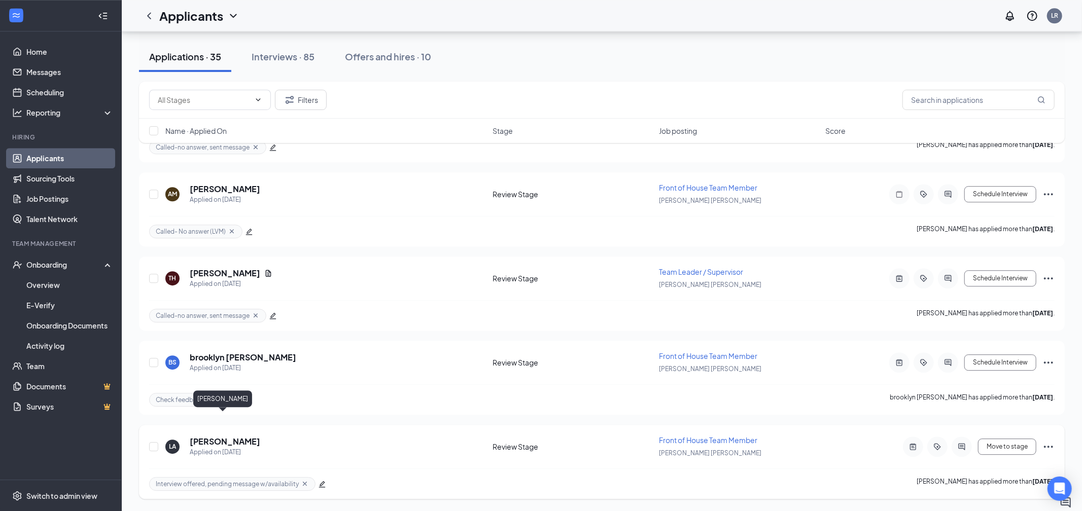
scroll to position [5478, 0]
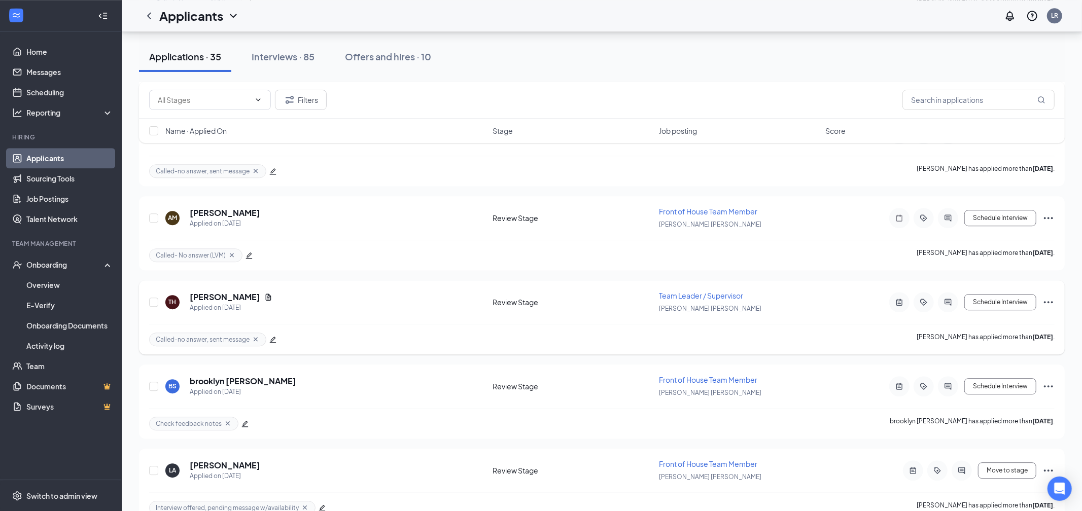
click at [1046, 296] on icon "Ellipses" at bounding box center [1049, 302] width 12 height 12
click at [1050, 296] on icon "Ellipses" at bounding box center [1049, 302] width 12 height 12
click at [1049, 301] on icon "Ellipses" at bounding box center [1048, 302] width 9 height 2
click at [1000, 98] on li "Move to stage" at bounding box center [1003, 90] width 104 height 15
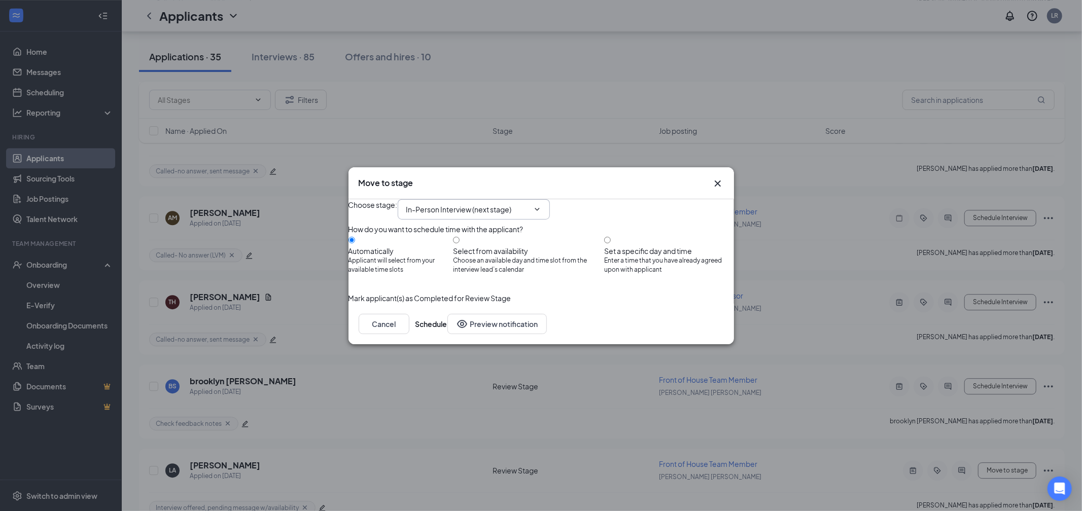
click at [475, 204] on input "In-Person Interview (next stage)" at bounding box center [467, 209] width 123 height 11
click at [446, 236] on div "Phone Interview Scheduling" at bounding box center [461, 239] width 92 height 11
type input "Phone Interview Scheduling"
click at [448, 334] on button "Schedule" at bounding box center [432, 324] width 32 height 20
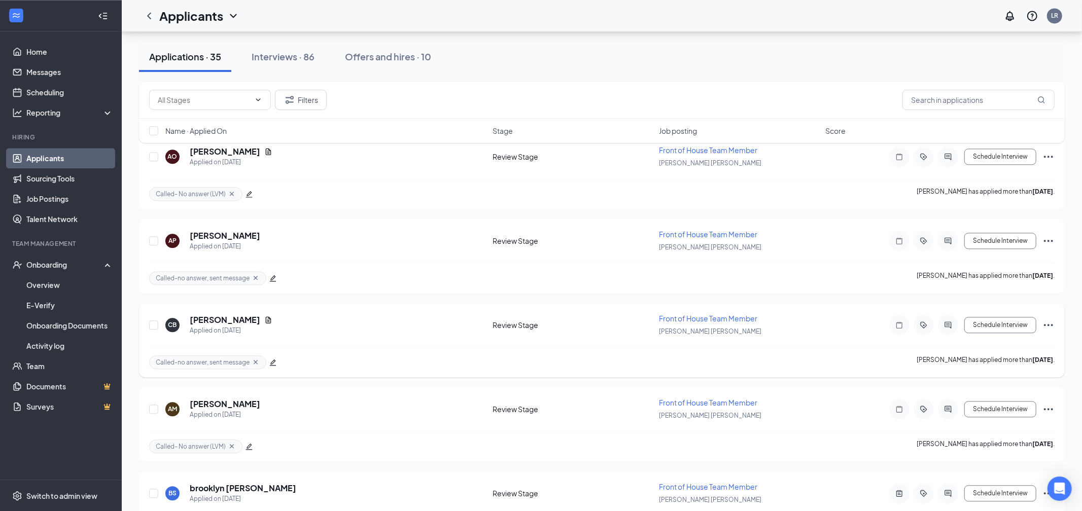
scroll to position [5201, 0]
click at [1049, 326] on icon "Ellipses" at bounding box center [1048, 327] width 9 height 2
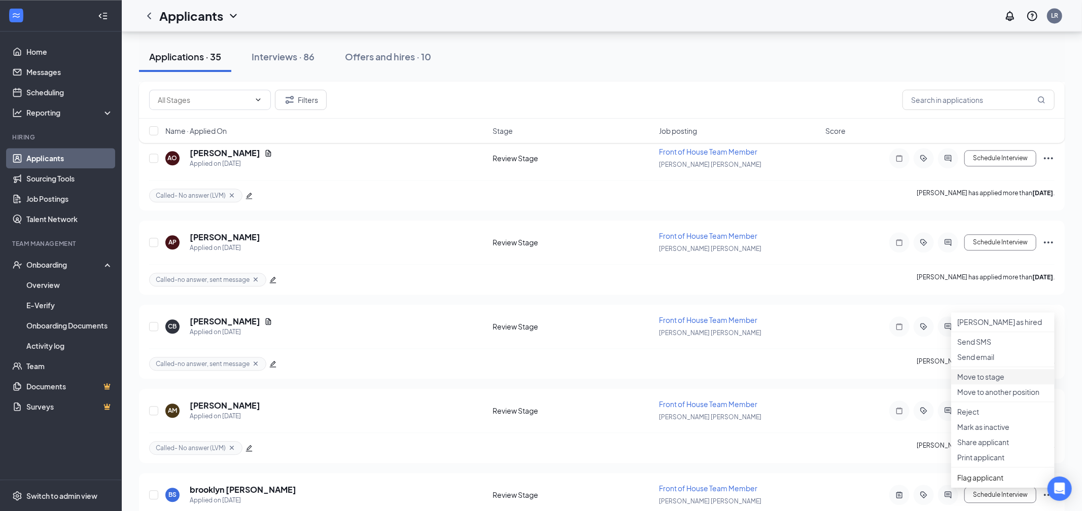
click at [1016, 382] on p "Move to stage" at bounding box center [1003, 377] width 91 height 10
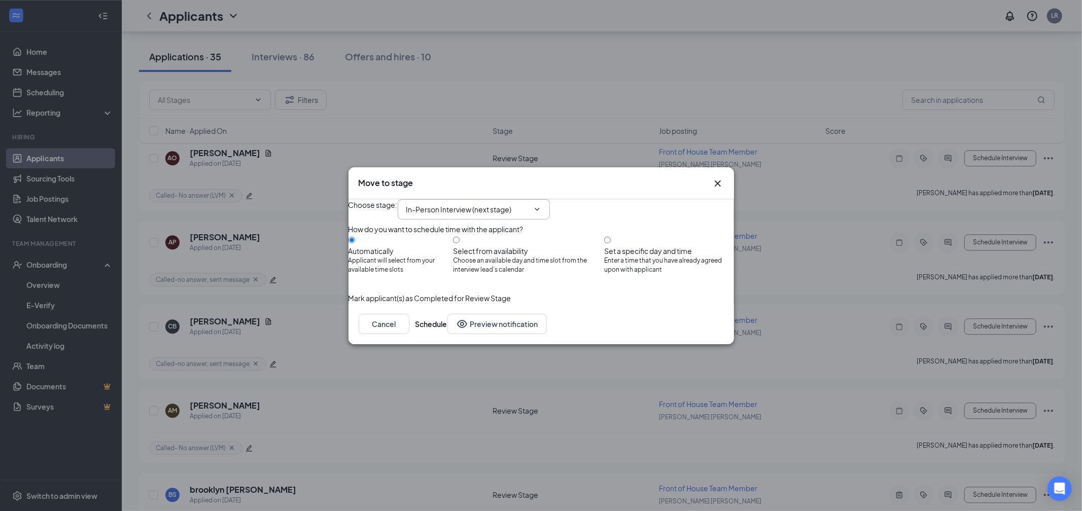
click at [450, 204] on input "In-Person Interview (next stage)" at bounding box center [467, 209] width 123 height 11
click at [455, 234] on div "Phone Interview Scheduling" at bounding box center [476, 239] width 123 height 11
type input "Phone Interview Scheduling"
click at [448, 334] on button "Schedule" at bounding box center [432, 324] width 32 height 20
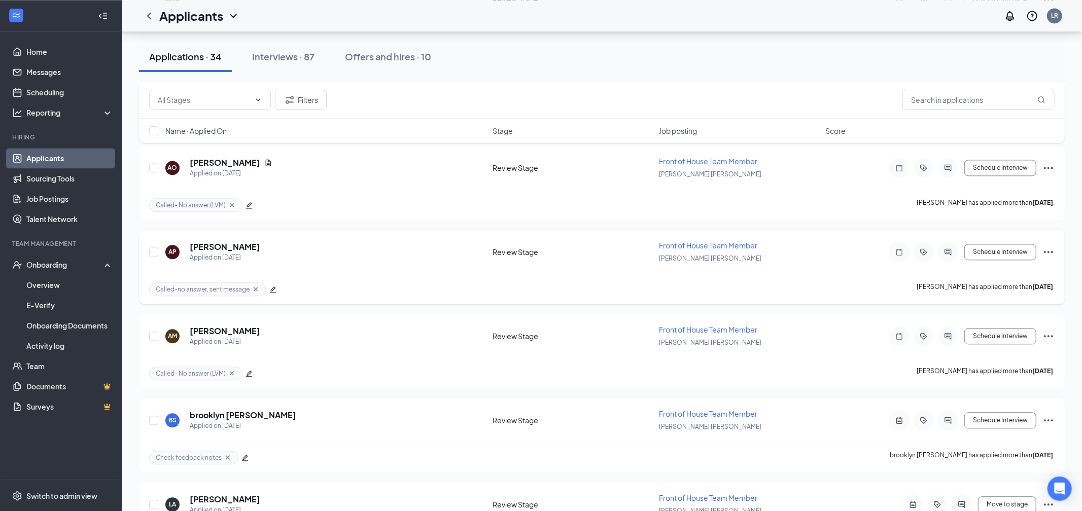
scroll to position [5101, 0]
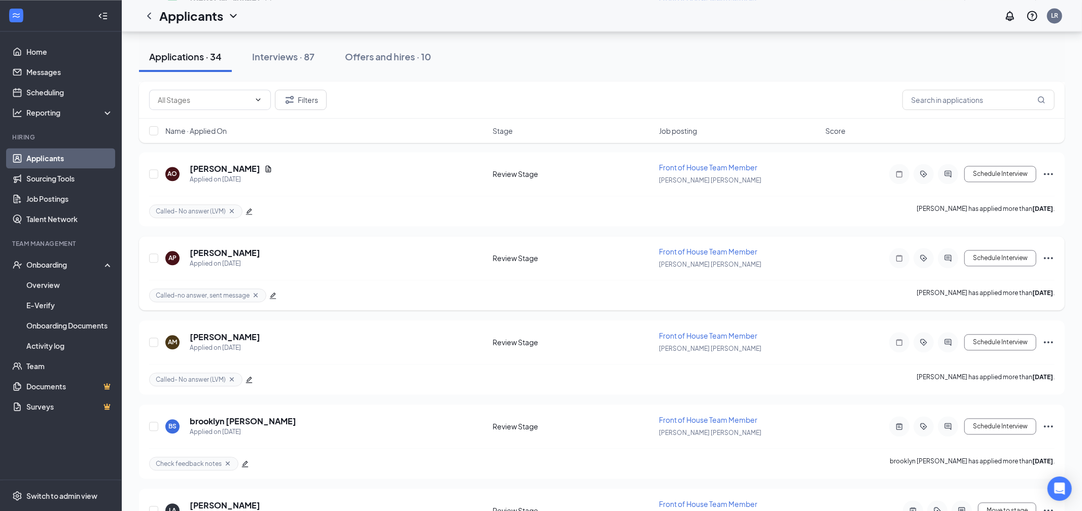
click at [1044, 252] on icon "Ellipses" at bounding box center [1049, 258] width 12 height 12
click at [978, 315] on p "Move to stage" at bounding box center [1003, 309] width 91 height 10
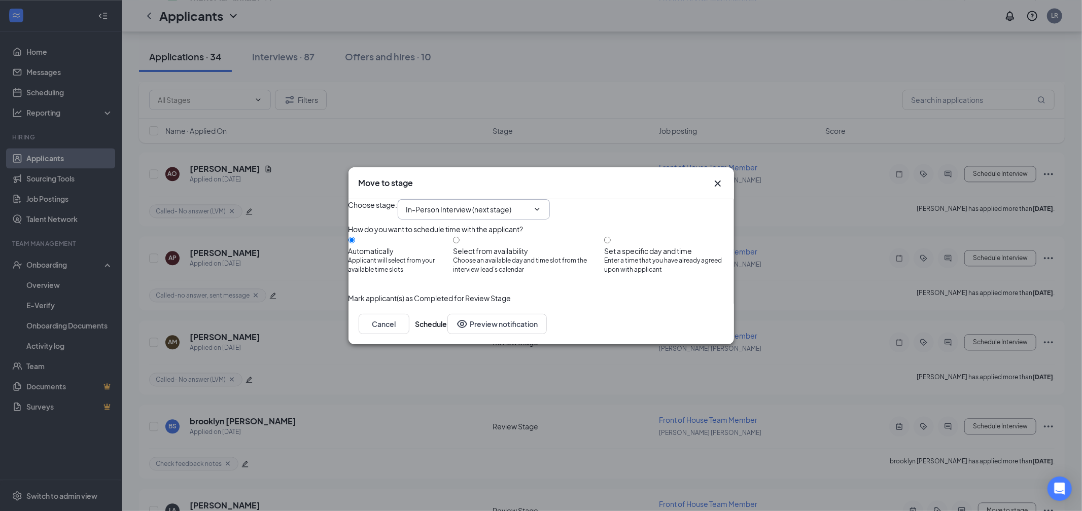
click at [448, 204] on input "In-Person Interview (next stage)" at bounding box center [467, 209] width 123 height 11
click at [447, 234] on div "Phone Interview Scheduling" at bounding box center [461, 239] width 92 height 11
type input "Phone Interview Scheduling"
click at [448, 334] on button "Schedule" at bounding box center [432, 324] width 32 height 20
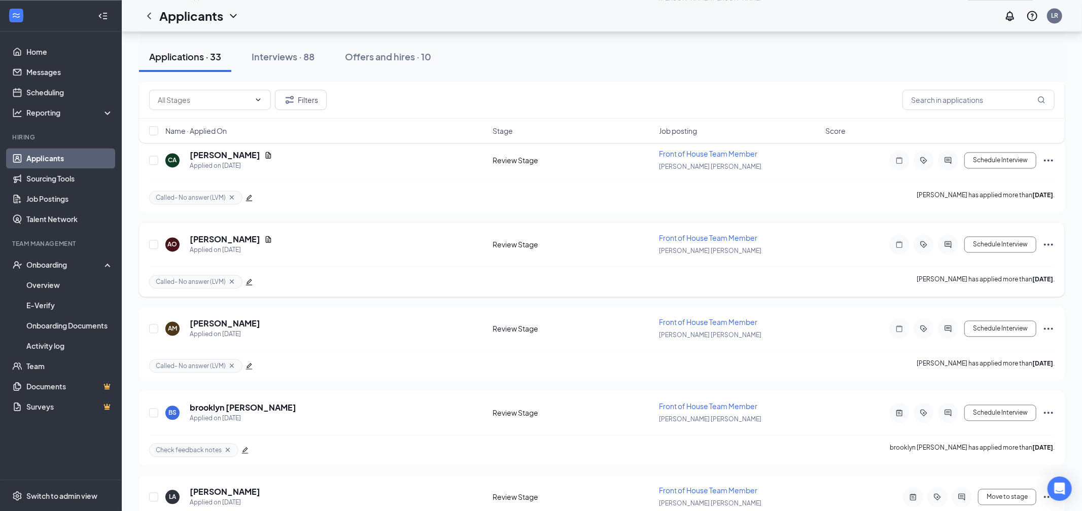
scroll to position [4936, 0]
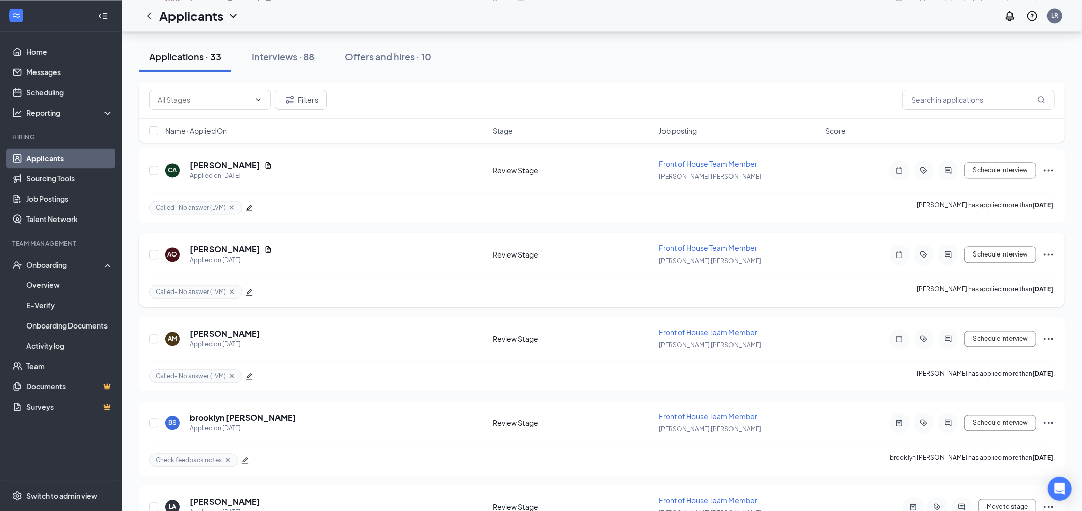
click at [1043, 249] on icon "Ellipses" at bounding box center [1049, 255] width 12 height 12
click at [993, 312] on p "Move to stage" at bounding box center [1003, 306] width 91 height 10
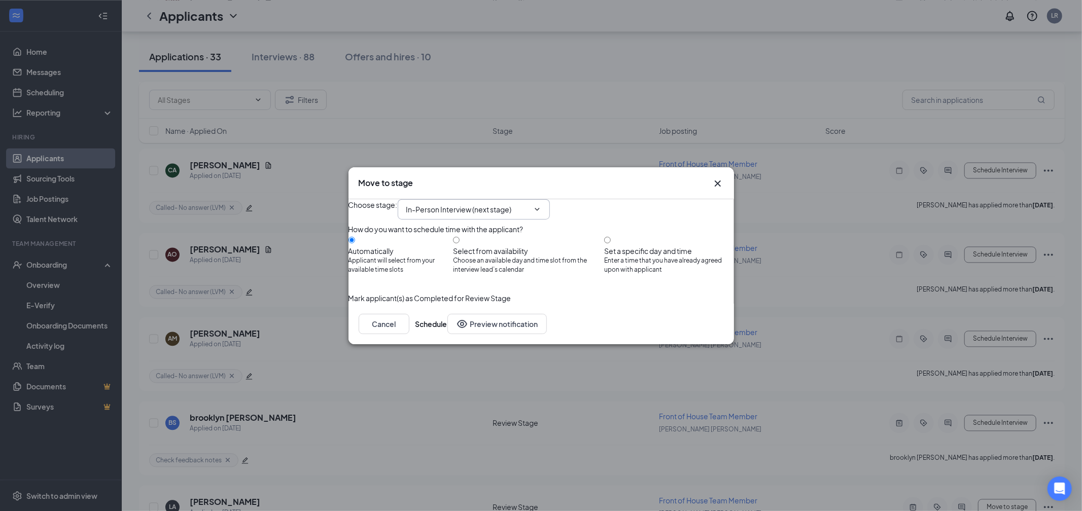
click at [451, 205] on span "In-Person Interview (next stage)" at bounding box center [474, 209] width 152 height 20
click at [464, 204] on input "In-Person Interview (next stage)" at bounding box center [467, 209] width 123 height 11
click at [454, 235] on div "Phone Interview Scheduling" at bounding box center [461, 239] width 92 height 11
type input "Phone Interview Scheduling"
click at [448, 334] on button "Schedule" at bounding box center [432, 324] width 32 height 20
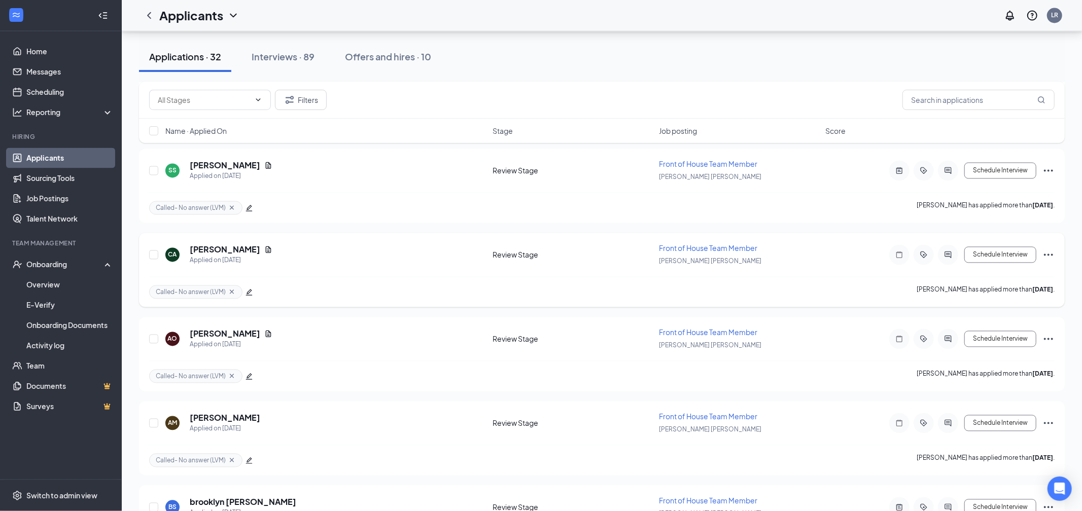
scroll to position [4848, 0]
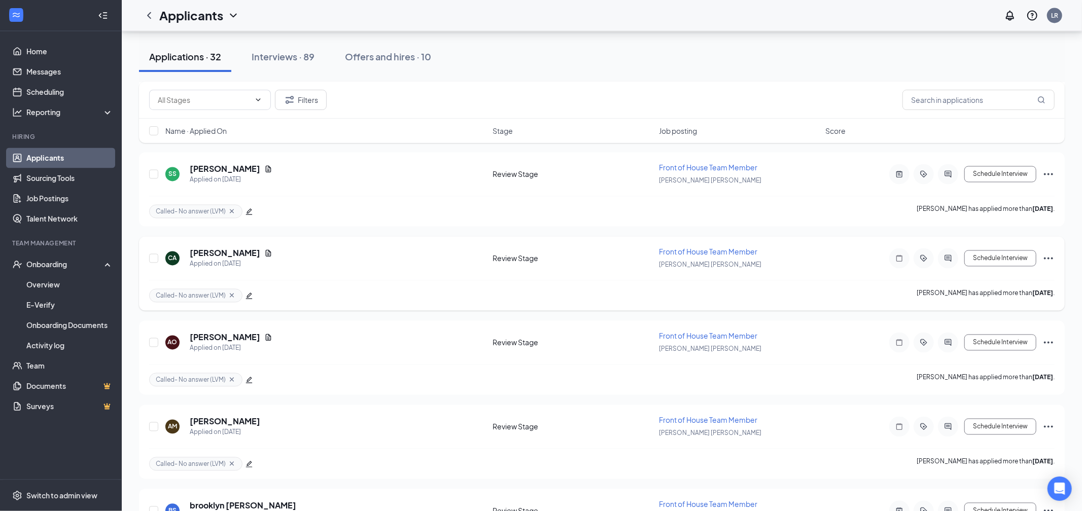
click at [1046, 219] on p "[PERSON_NAME] has applied more than [DATE] ." at bounding box center [986, 212] width 138 height 14
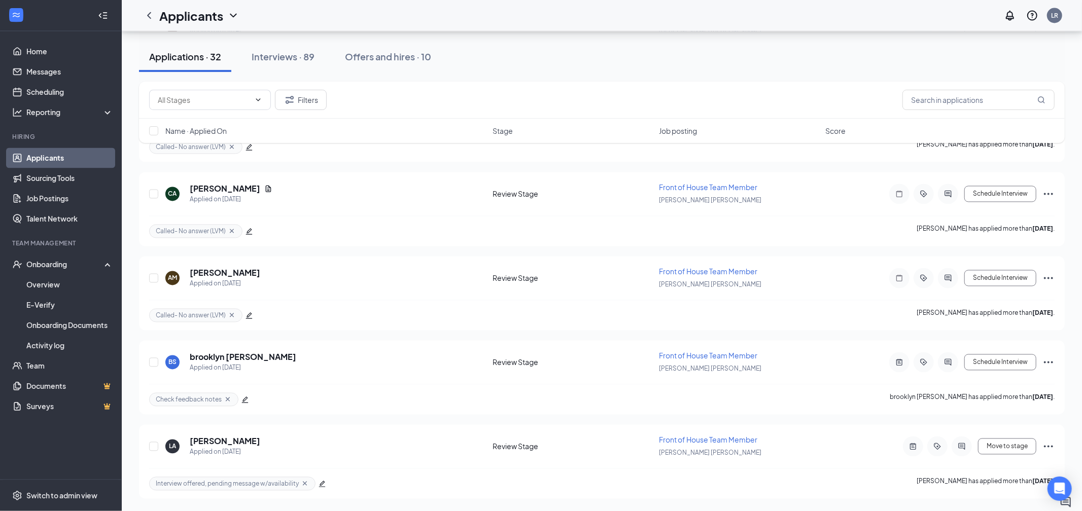
scroll to position [4807, 0]
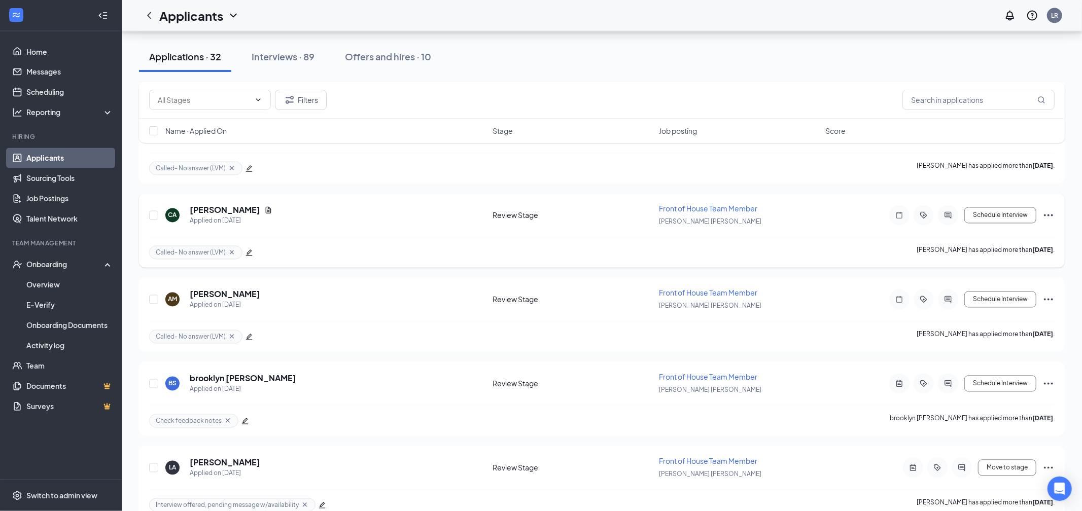
click at [1047, 210] on icon "Ellipses" at bounding box center [1049, 216] width 12 height 12
click at [988, 273] on p "Move to stage" at bounding box center [1003, 268] width 91 height 10
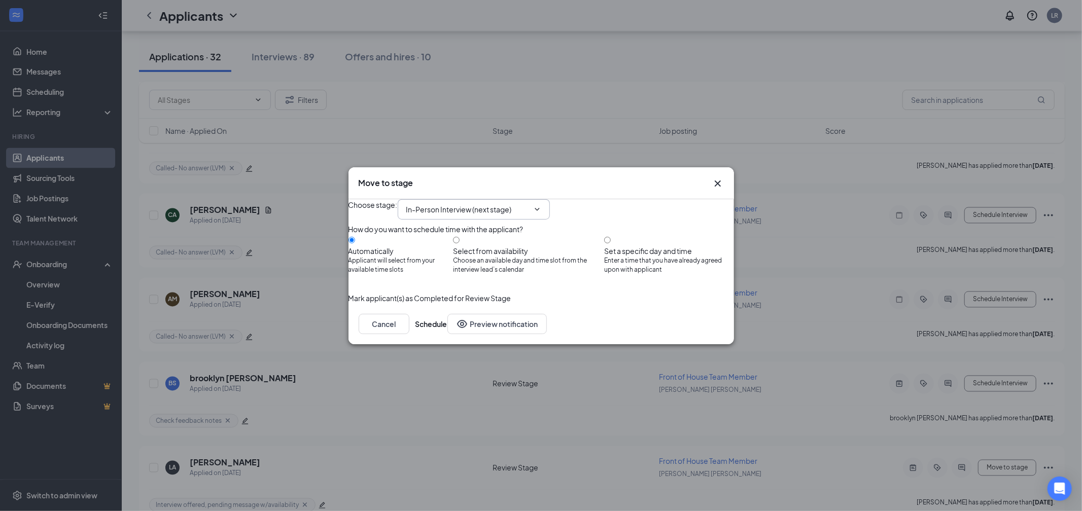
click at [446, 204] on input "In-Person Interview (next stage)" at bounding box center [467, 209] width 123 height 11
click at [461, 234] on div "Phone Interview Scheduling" at bounding box center [461, 239] width 92 height 11
type input "Phone Interview Scheduling"
click at [448, 334] on button "Schedule" at bounding box center [432, 324] width 32 height 20
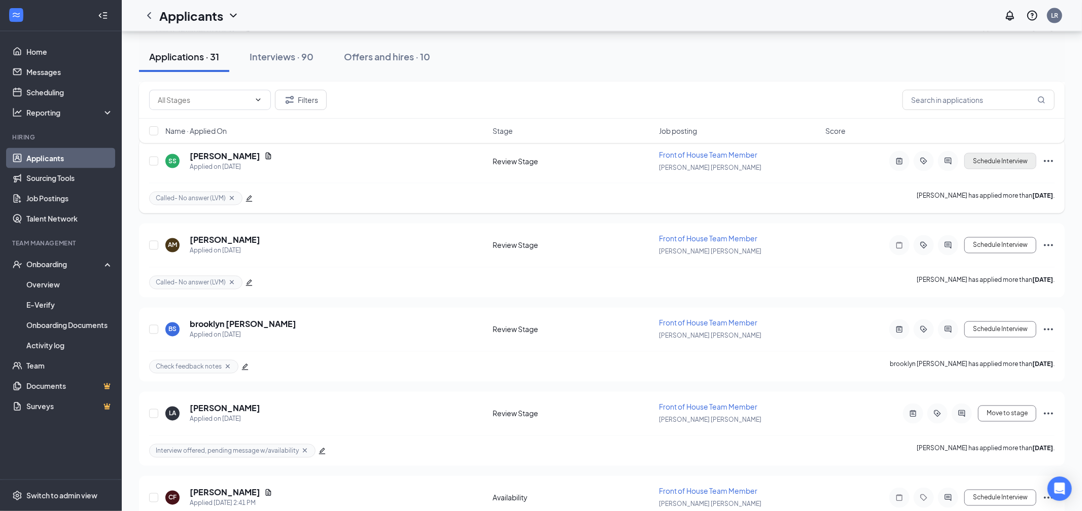
scroll to position [4644, 0]
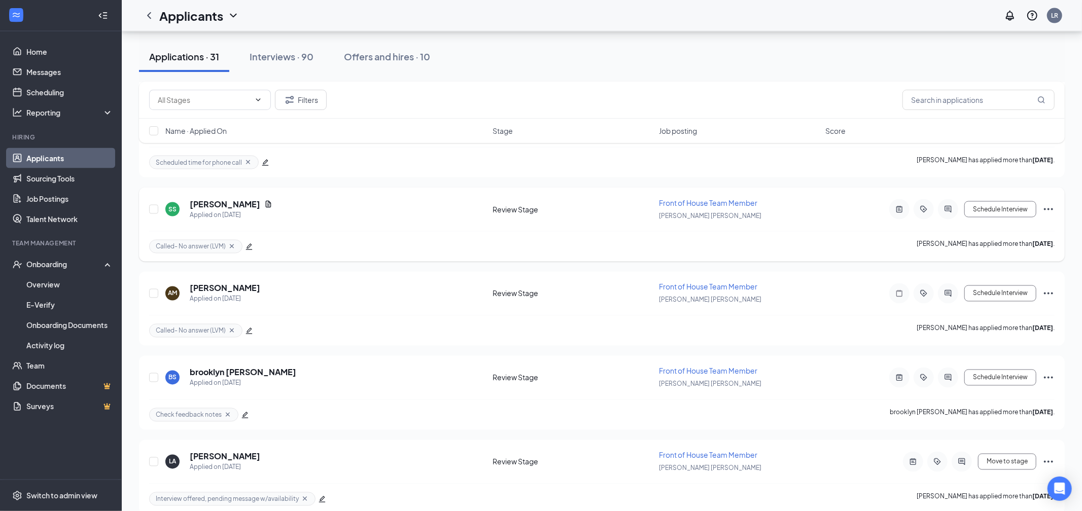
click at [1052, 209] on icon "Ellipses" at bounding box center [1048, 210] width 9 height 2
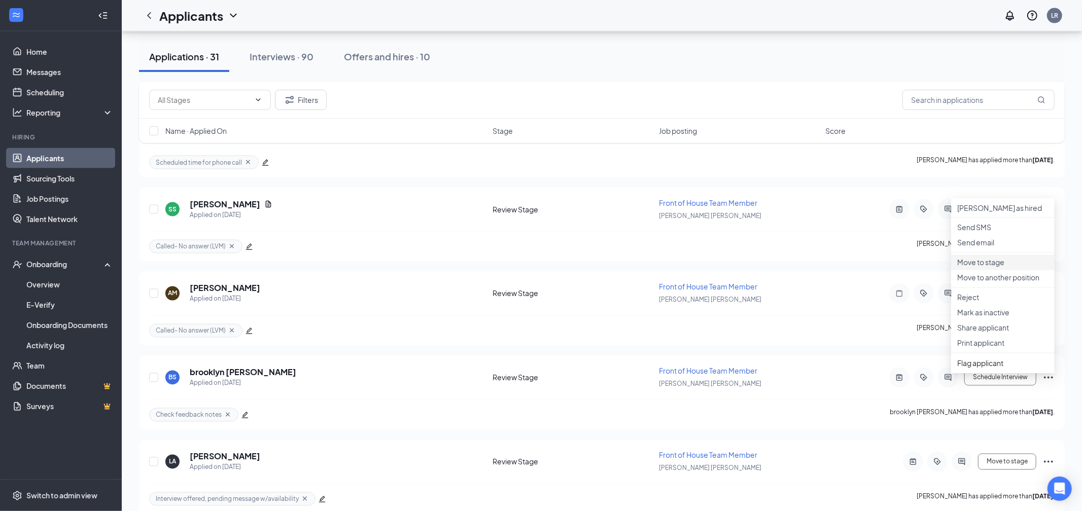
click at [991, 268] on p "Move to stage" at bounding box center [1003, 263] width 91 height 10
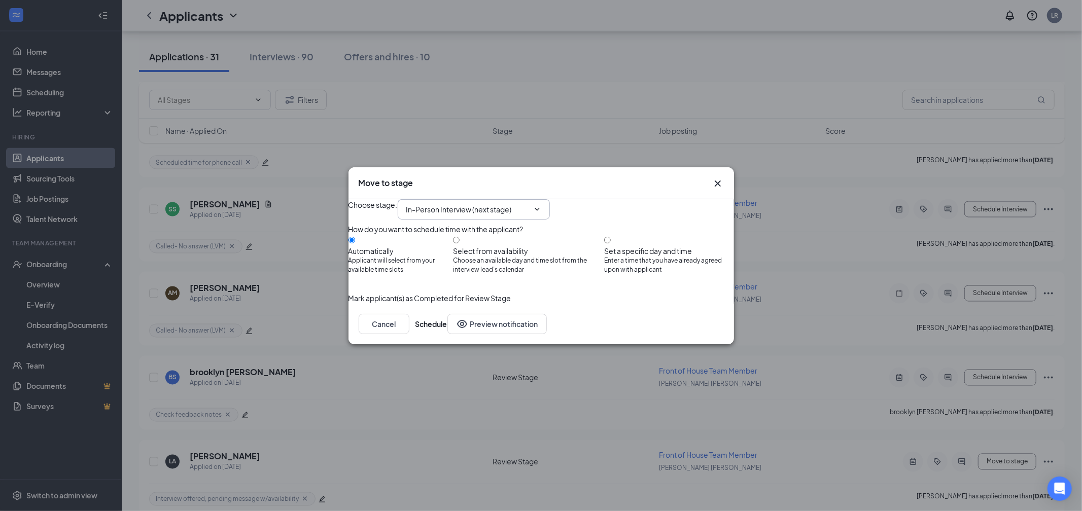
click at [436, 204] on input "In-Person Interview (next stage)" at bounding box center [467, 209] width 123 height 11
click at [440, 240] on div "Phone Interview Scheduling" at bounding box center [461, 239] width 92 height 11
type input "Phone Interview Scheduling"
click at [448, 334] on button "Schedule" at bounding box center [432, 324] width 32 height 20
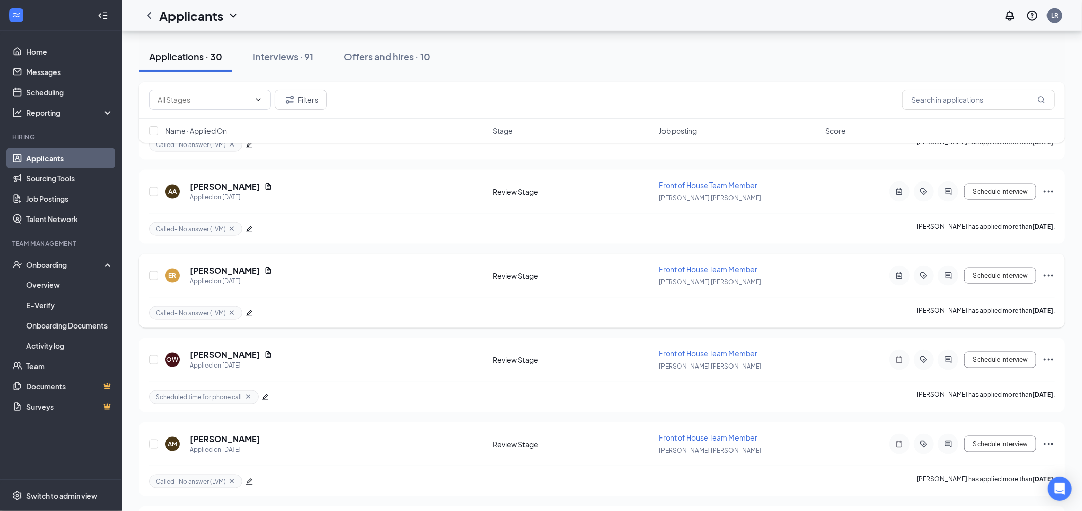
scroll to position [4324, 0]
click at [219, 266] on h5 "[PERSON_NAME]" at bounding box center [225, 271] width 71 height 11
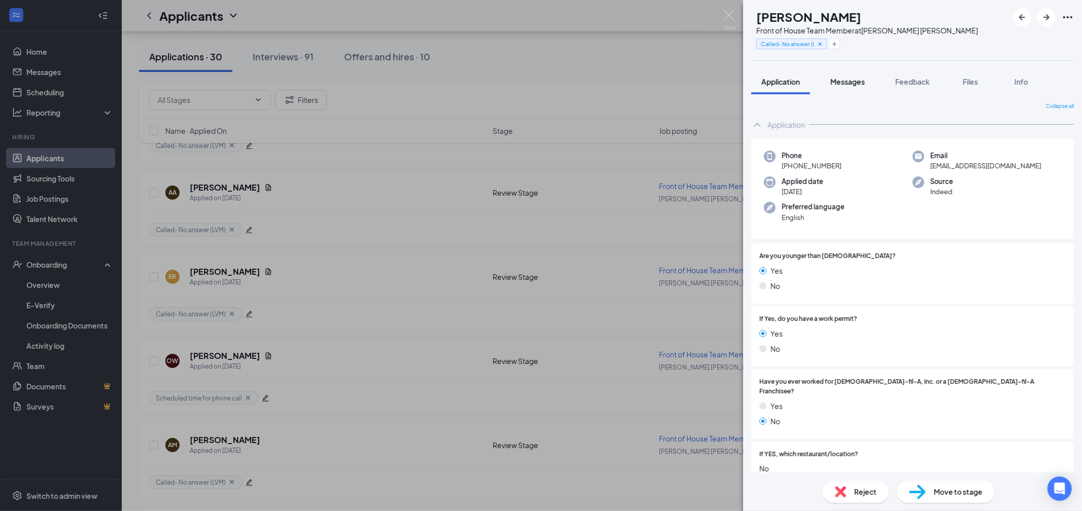
click at [865, 86] on span "Messages" at bounding box center [848, 81] width 35 height 9
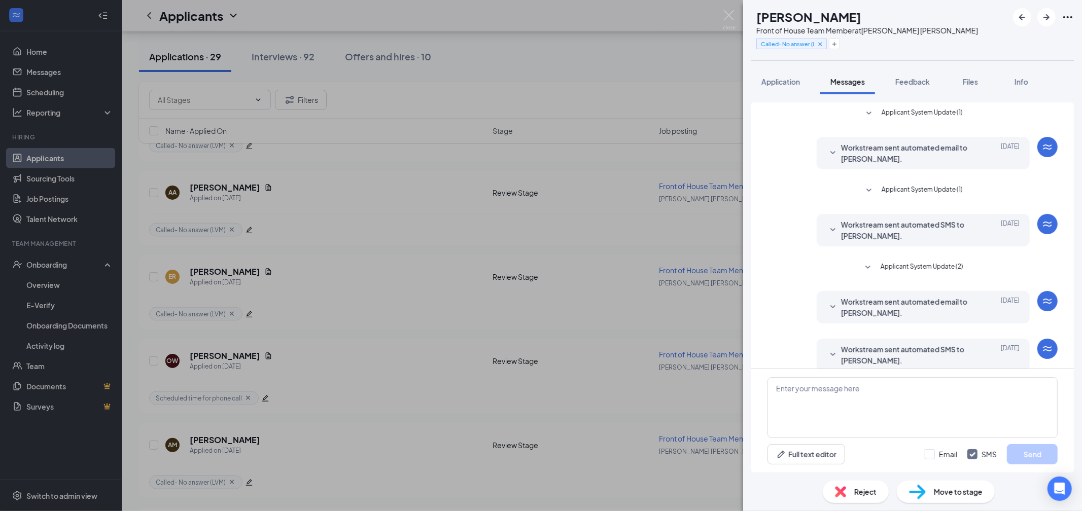
scroll to position [12, 0]
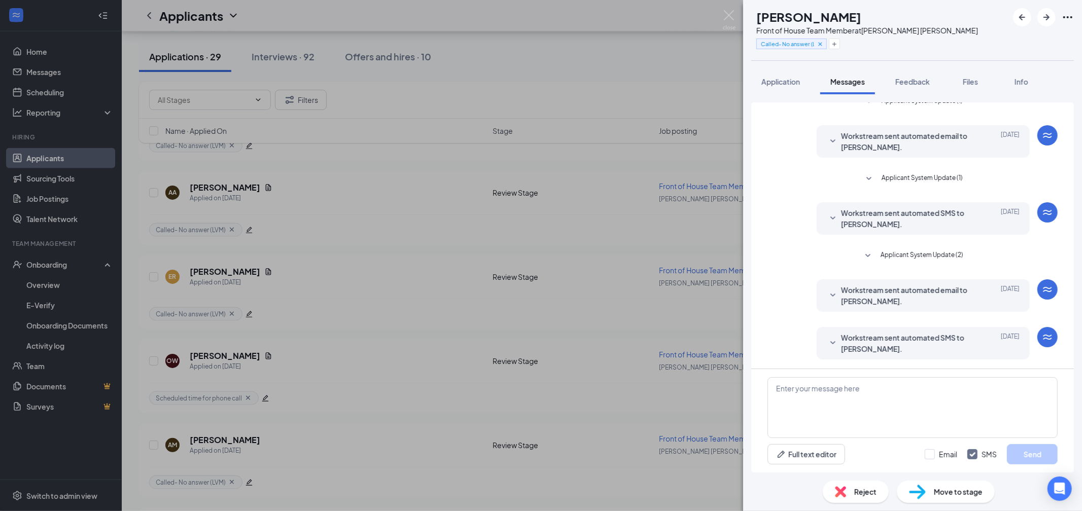
click at [950, 491] on span "Move to stage" at bounding box center [958, 492] width 49 height 11
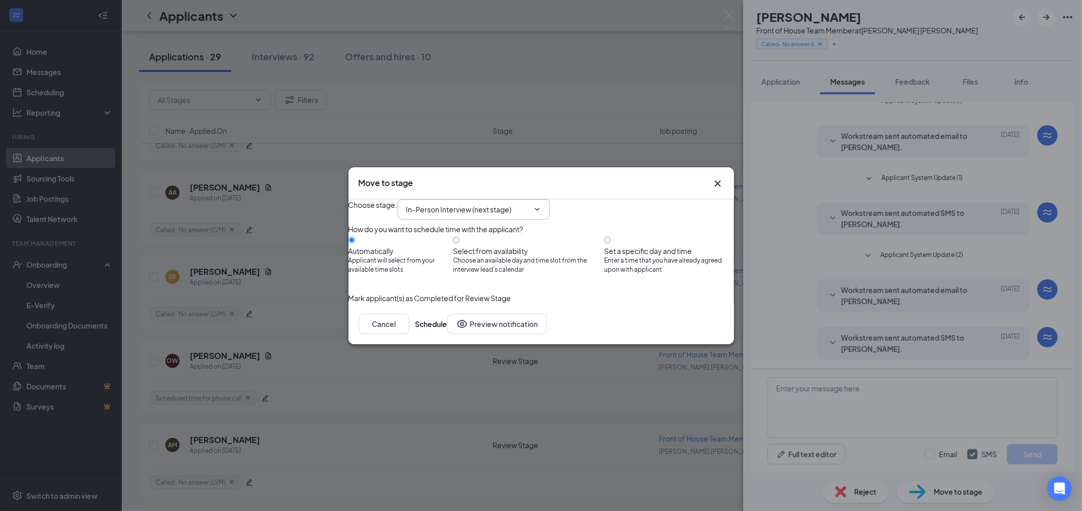
click at [501, 205] on span "In-Person Interview (next stage)" at bounding box center [474, 209] width 152 height 20
click at [457, 204] on input "In-Person Interview (next stage)" at bounding box center [467, 209] width 123 height 11
click at [448, 241] on div "Phone Interview Scheduling" at bounding box center [461, 239] width 92 height 11
type input "Phone Interview Scheduling"
drag, startPoint x: 697, startPoint y: 341, endPoint x: 701, endPoint y: 327, distance: 14.2
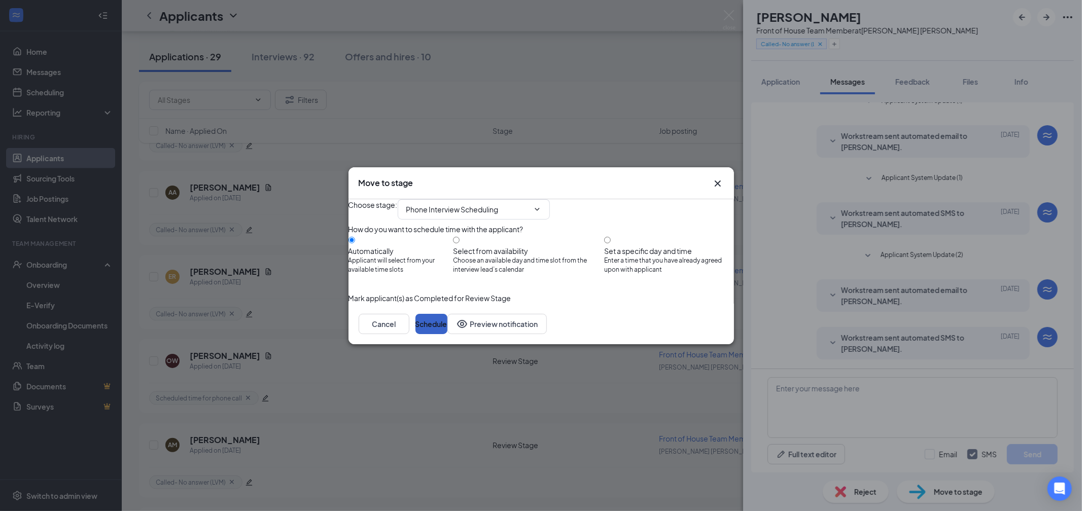
click at [448, 334] on button "Schedule" at bounding box center [432, 324] width 32 height 20
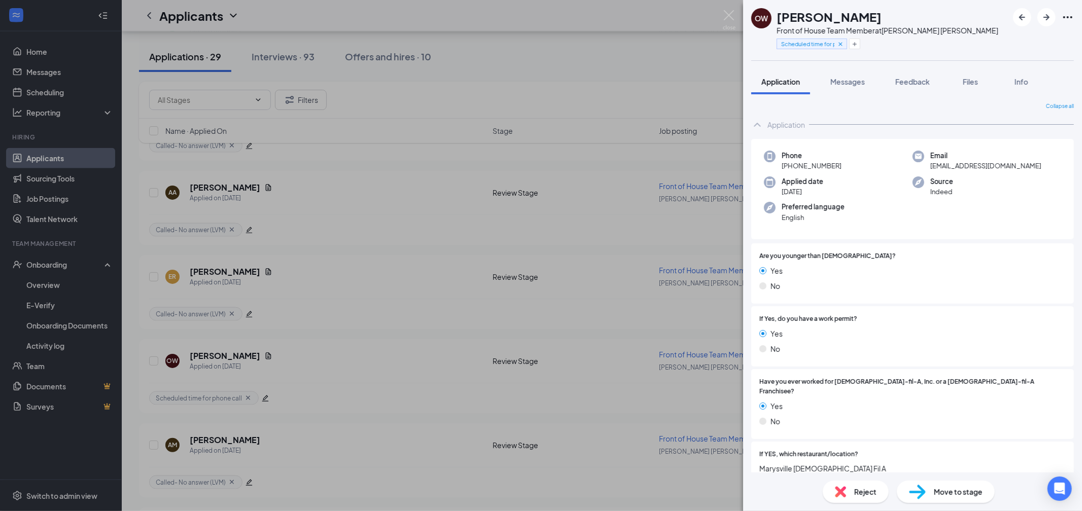
click at [356, 223] on div "OW [PERSON_NAME] Front of House Team Member at [PERSON_NAME][GEOGRAPHIC_DATA][P…" at bounding box center [541, 255] width 1082 height 511
click at [731, 17] on div "Applicants LR" at bounding box center [602, 15] width 961 height 31
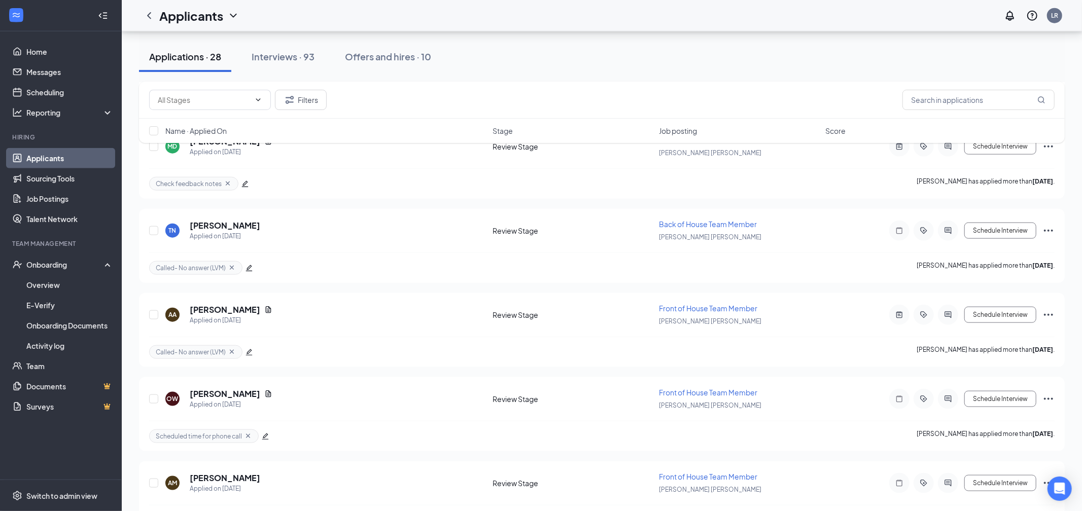
scroll to position [4098, 0]
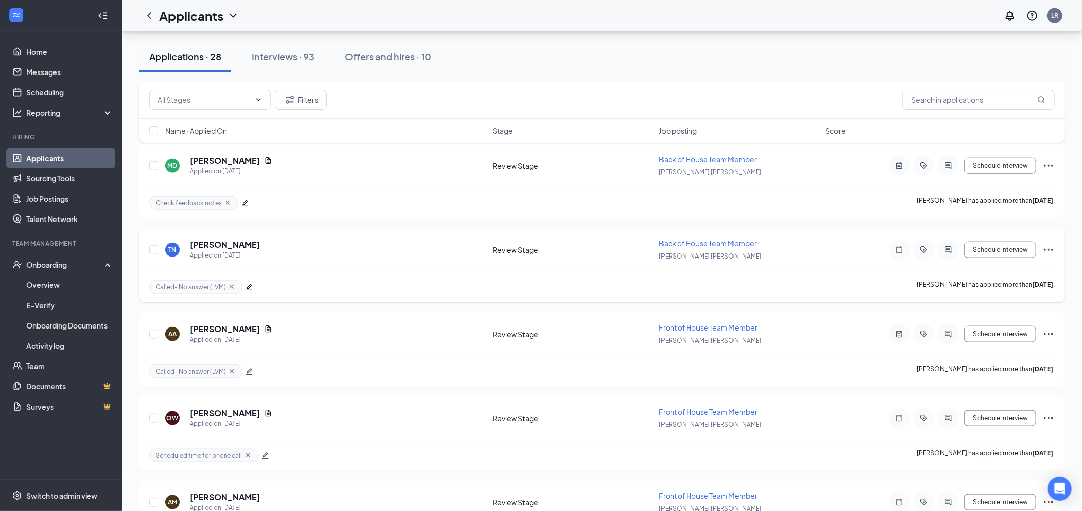
click at [1050, 244] on icon "Ellipses" at bounding box center [1049, 250] width 12 height 12
click at [987, 310] on p "Move to stage" at bounding box center [1003, 305] width 91 height 10
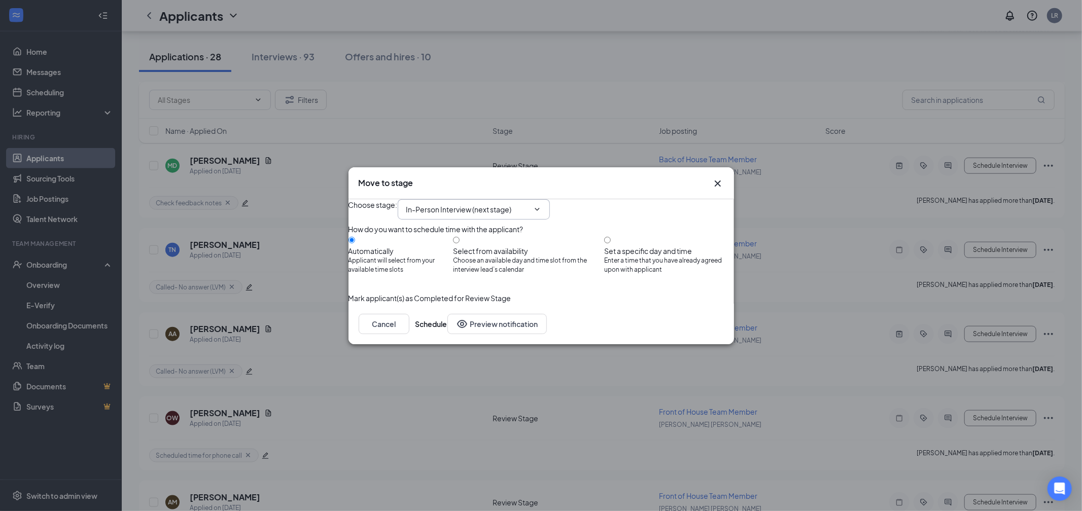
click at [440, 204] on span "In-Person Interview (next stage)" at bounding box center [474, 209] width 152 height 20
click at [448, 204] on input "In-Person Interview (next stage)" at bounding box center [467, 209] width 123 height 11
click at [460, 238] on div "Phone Interview Scheduling" at bounding box center [461, 239] width 92 height 11
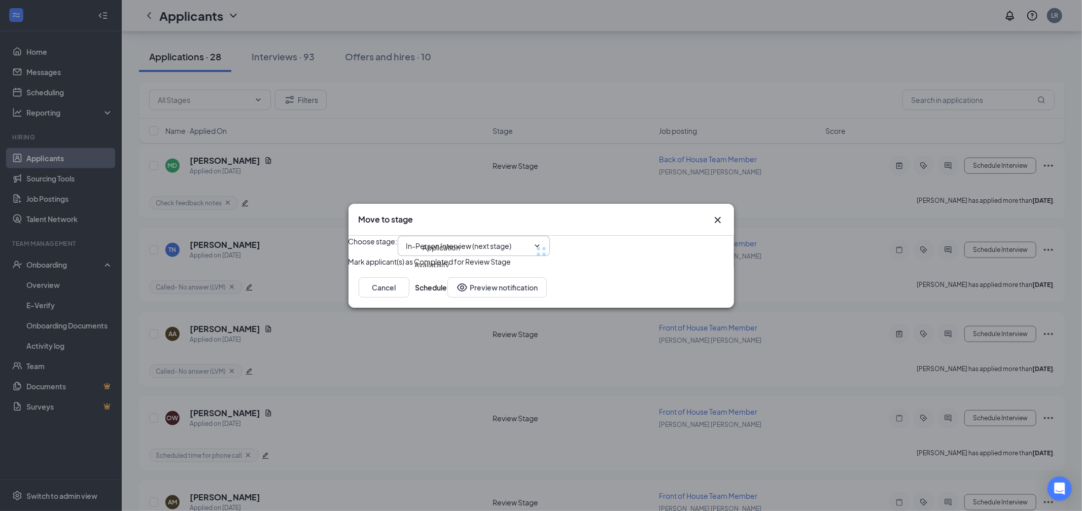
type input "Phone Interview Scheduling"
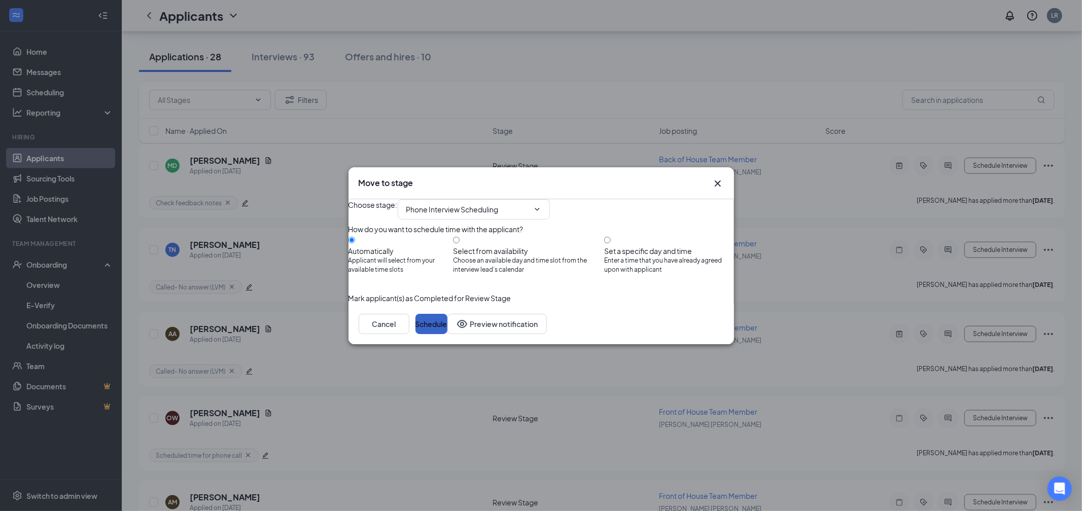
click at [448, 334] on button "Schedule" at bounding box center [432, 324] width 32 height 20
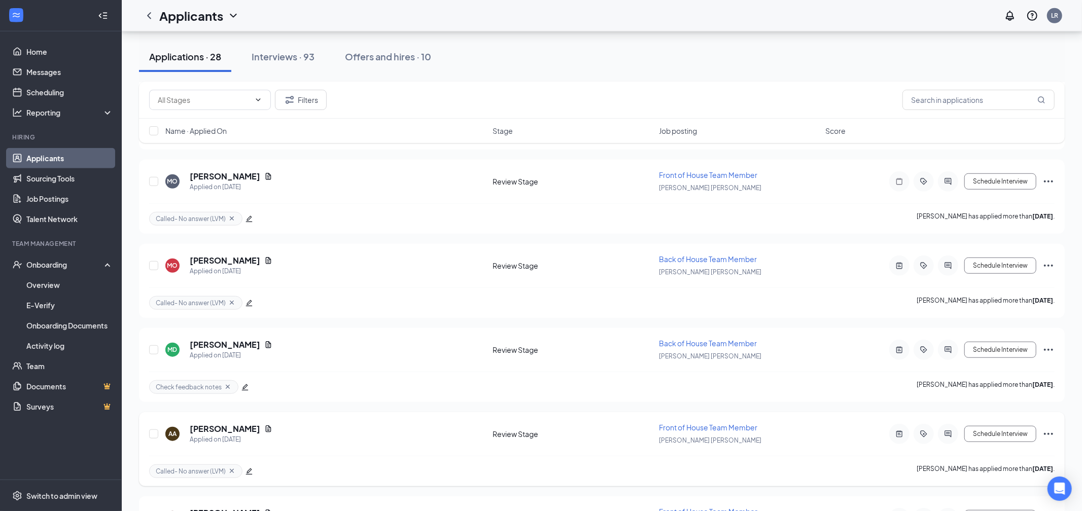
scroll to position [3815, 0]
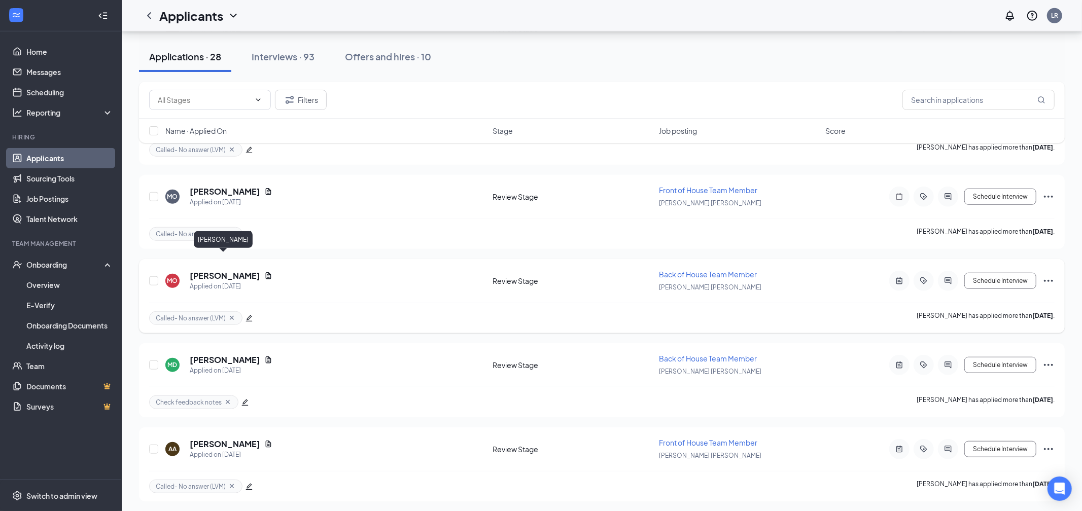
click at [240, 270] on h5 "[PERSON_NAME]" at bounding box center [225, 275] width 71 height 11
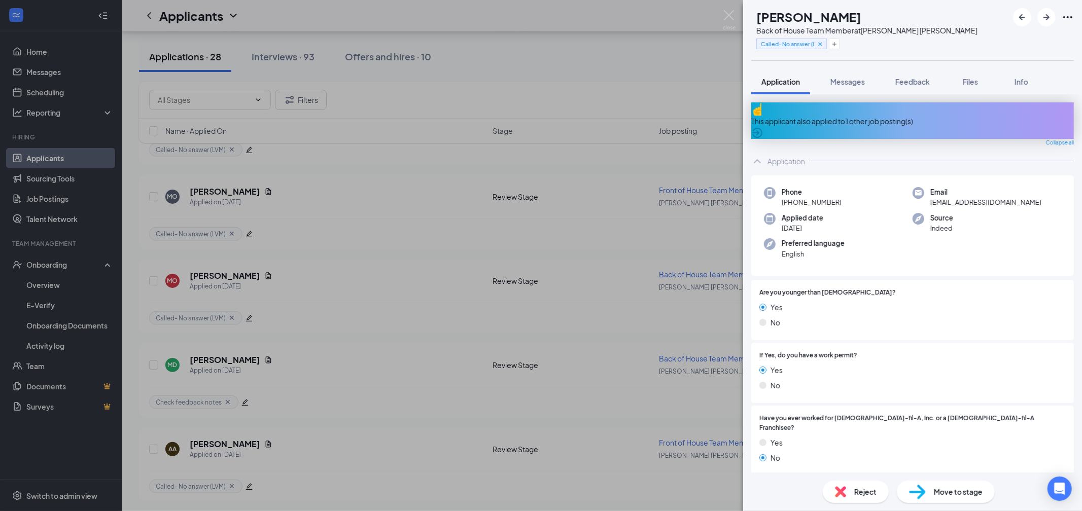
click at [934, 488] on span "Move to stage" at bounding box center [958, 492] width 49 height 11
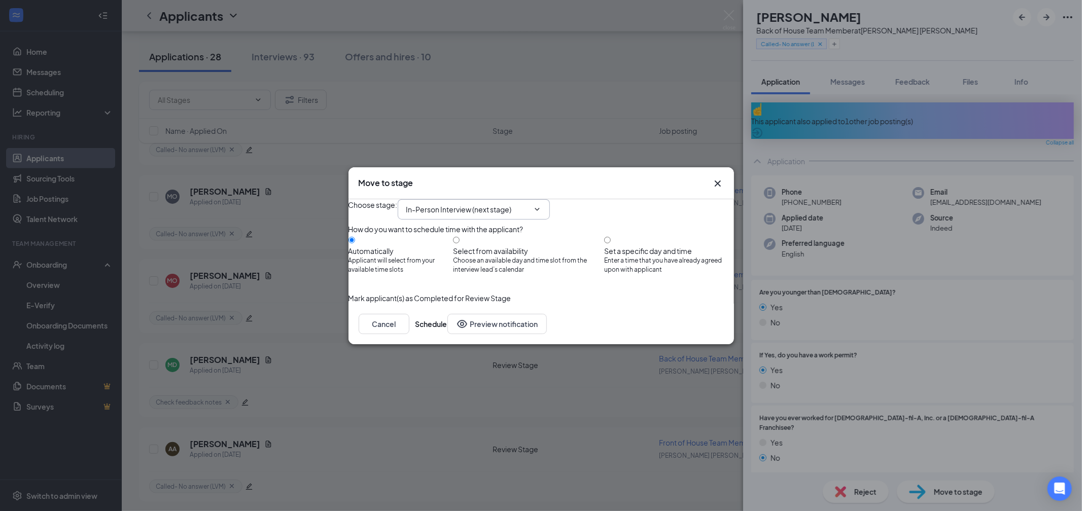
click at [475, 206] on span "In-Person Interview (next stage)" at bounding box center [474, 209] width 152 height 20
click at [451, 204] on input "In-Person Interview (next stage)" at bounding box center [467, 209] width 123 height 11
click at [449, 238] on div "Phone Interview Scheduling" at bounding box center [461, 239] width 92 height 11
type input "Phone Interview Scheduling"
click at [448, 334] on button "Schedule" at bounding box center [432, 324] width 32 height 20
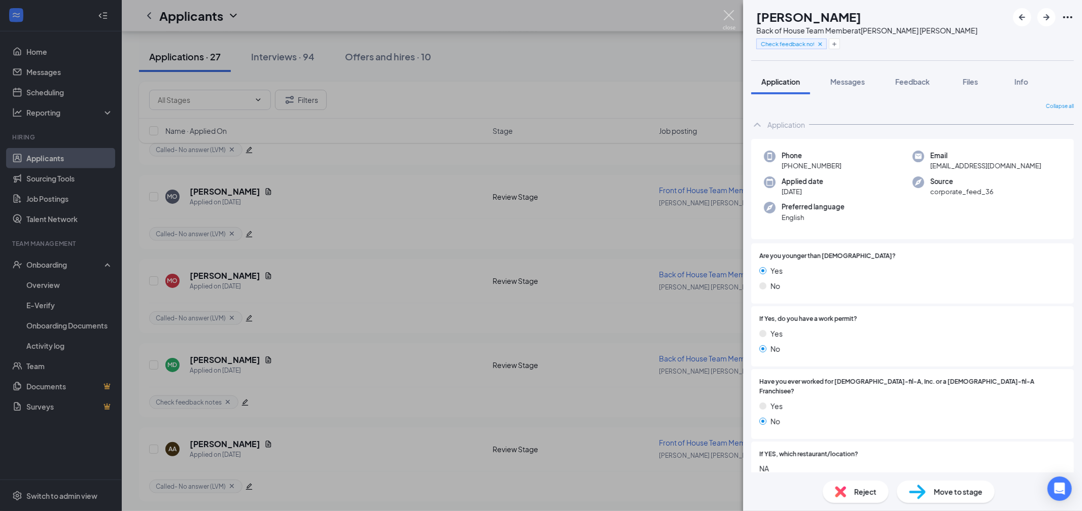
click at [729, 17] on img at bounding box center [729, 20] width 13 height 20
